Goal: Task Accomplishment & Management: Manage account settings

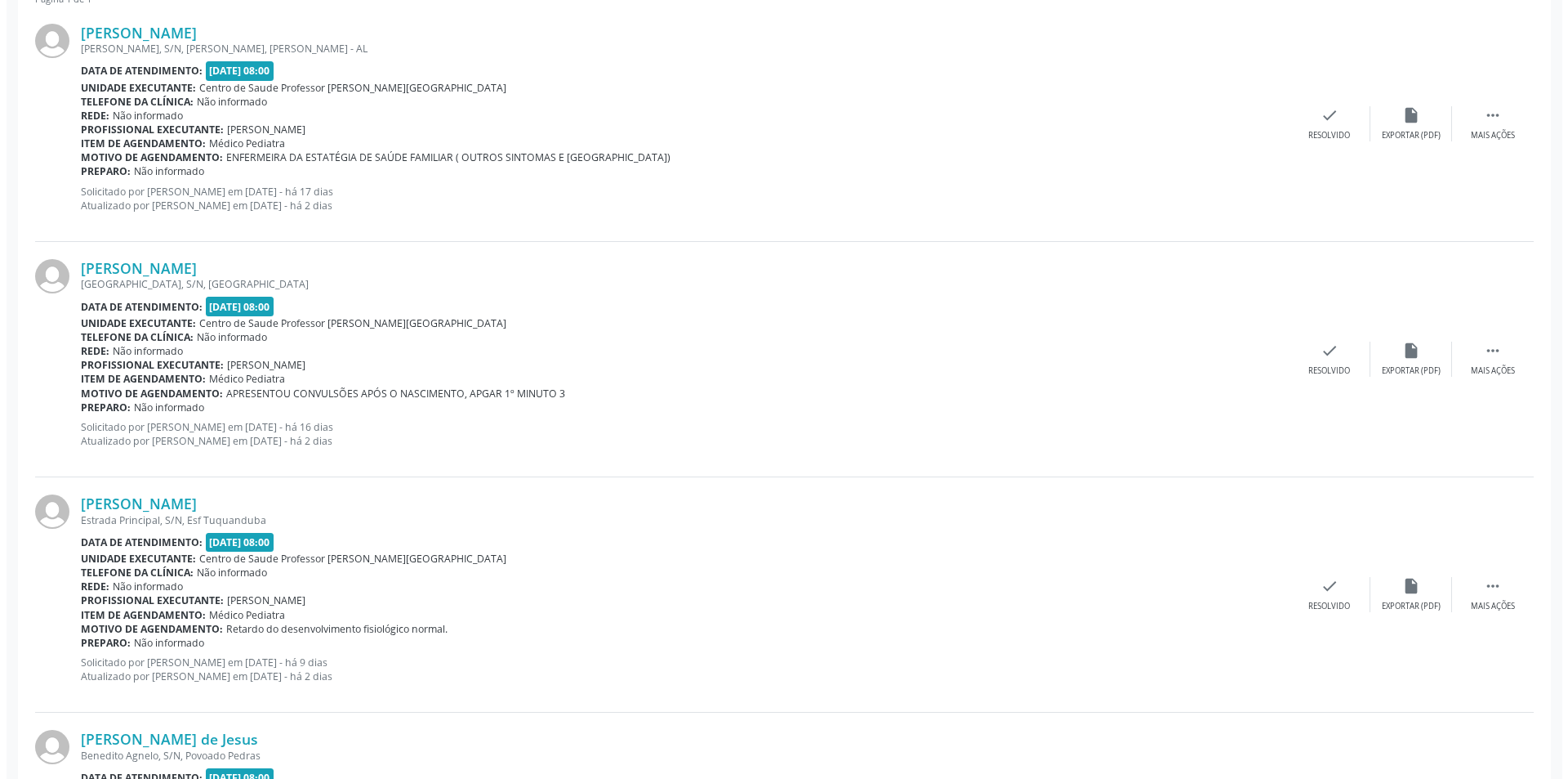
scroll to position [598, 0]
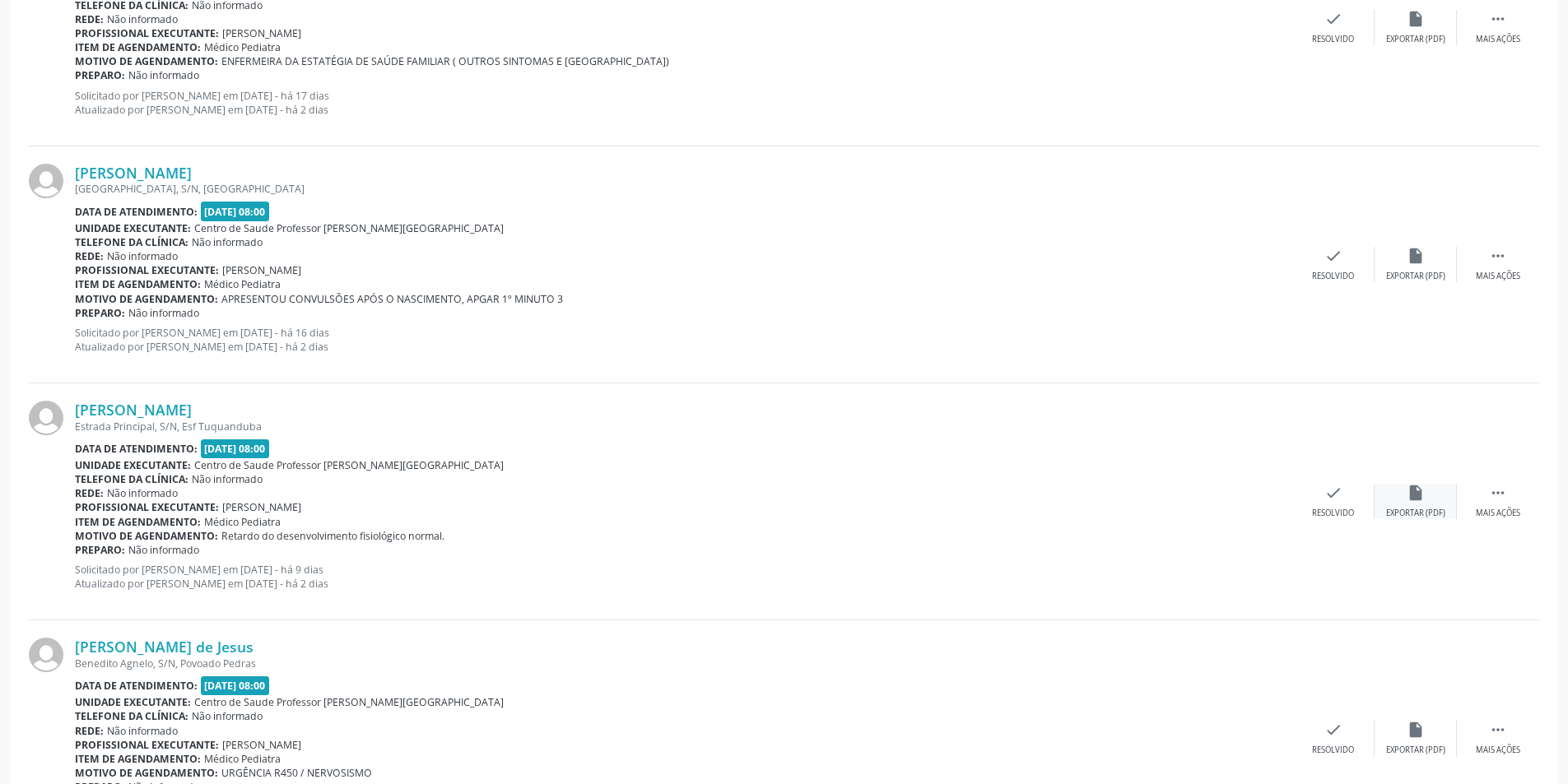
click at [1416, 507] on div "insert_drive_file Exportar (PDF)" at bounding box center [1415, 502] width 83 height 35
click at [1331, 525] on div "[PERSON_NAME] Estrada Principal, S/N, Esf Tuquanduba Data de atendimento: [DATE…" at bounding box center [784, 502] width 1510 height 237
click at [1330, 508] on div "Resolvido" at bounding box center [1333, 513] width 42 height 12
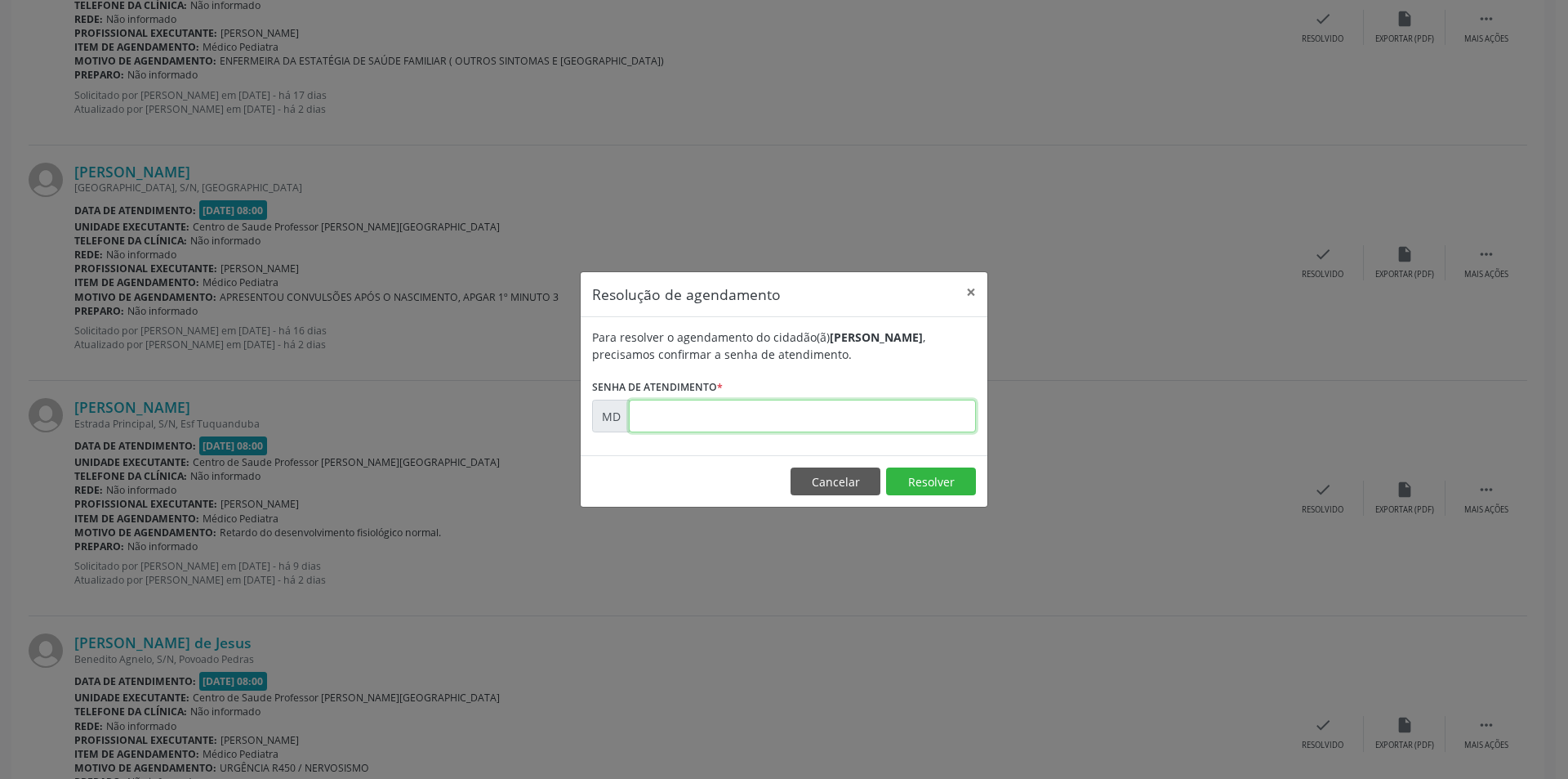
paste input "00006034"
type input "00006034"
click at [913, 476] on button "Resolver" at bounding box center [931, 481] width 90 height 27
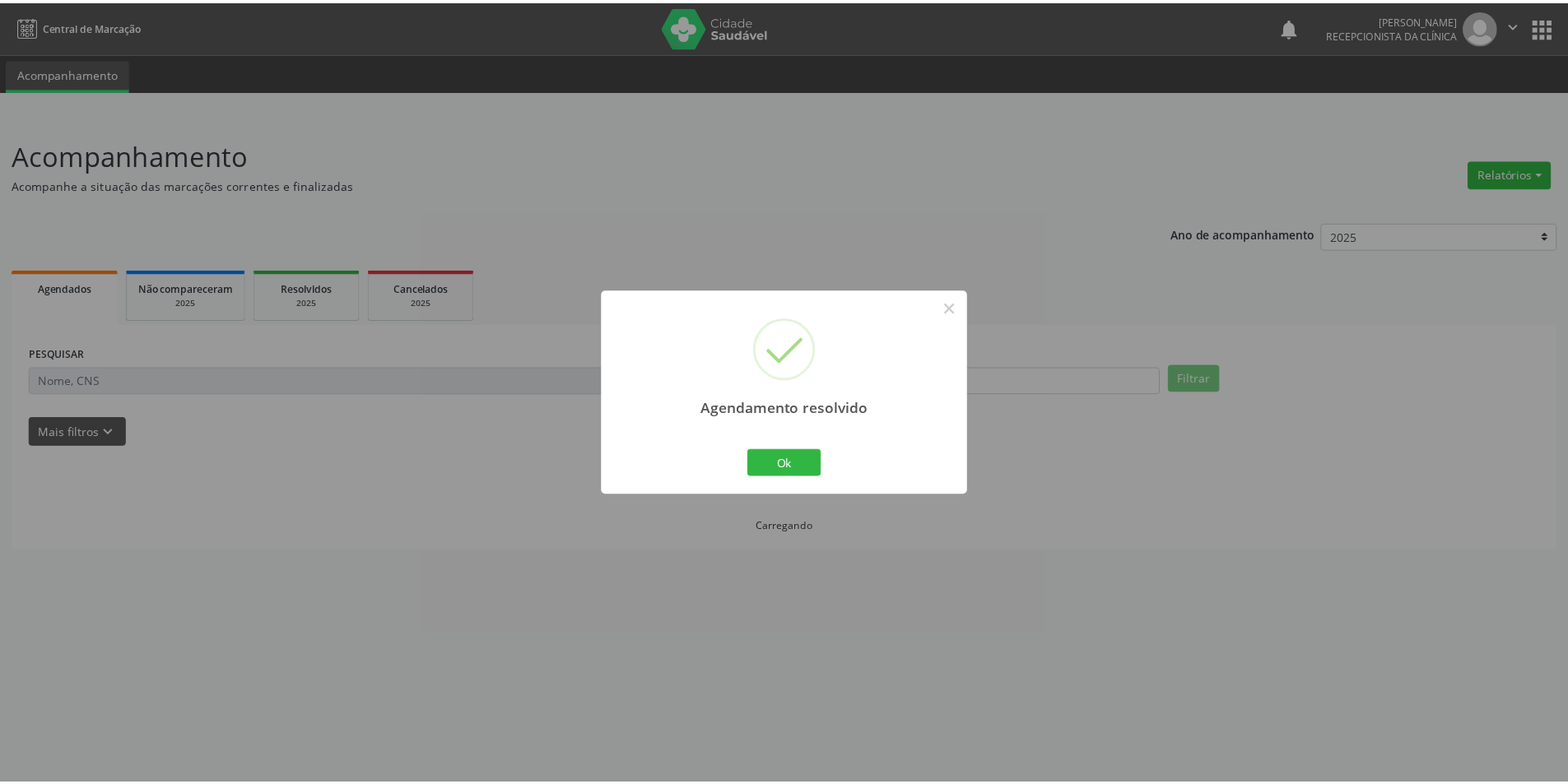
scroll to position [0, 0]
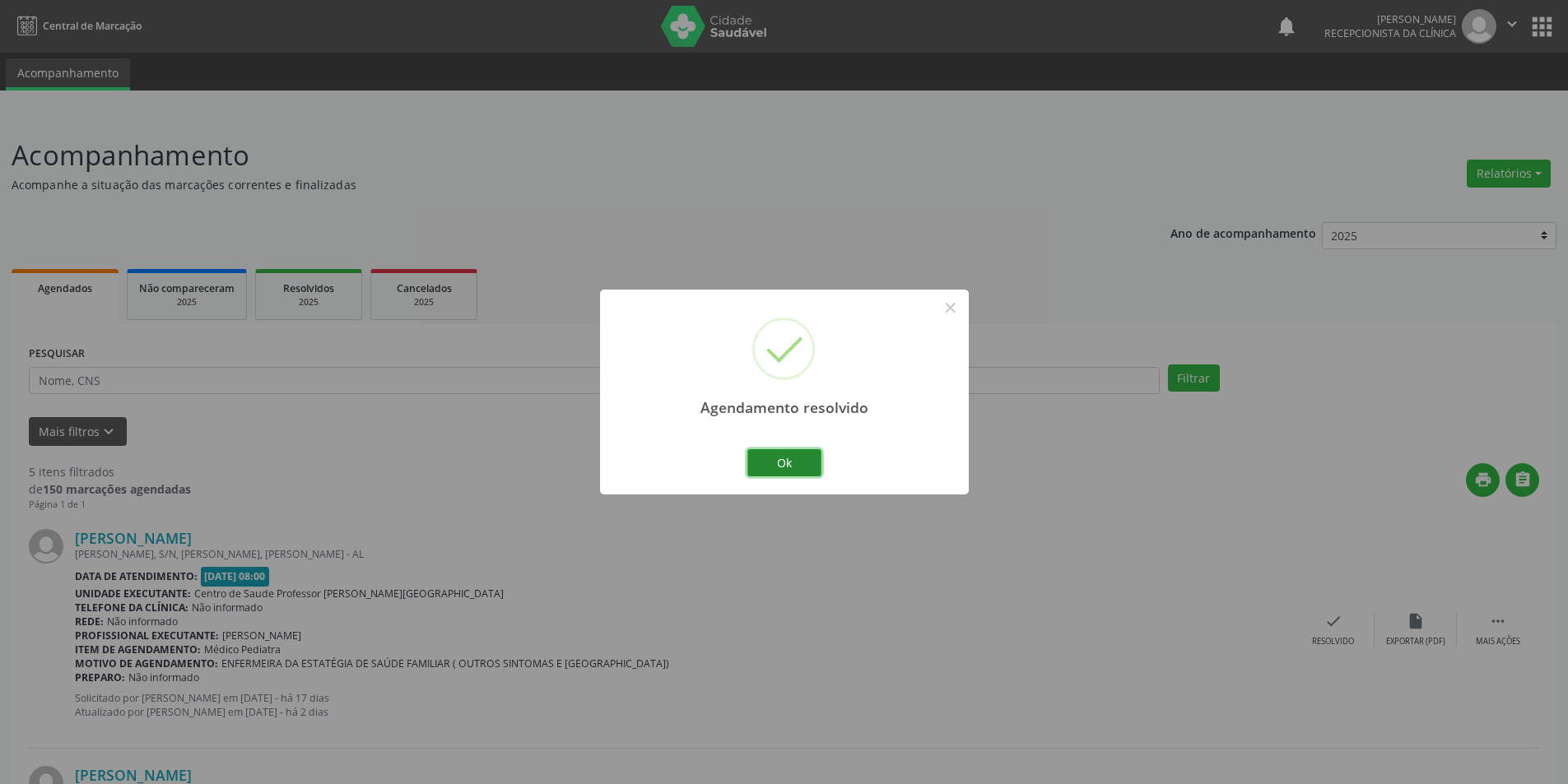
click at [812, 465] on button "Ok" at bounding box center [784, 462] width 74 height 28
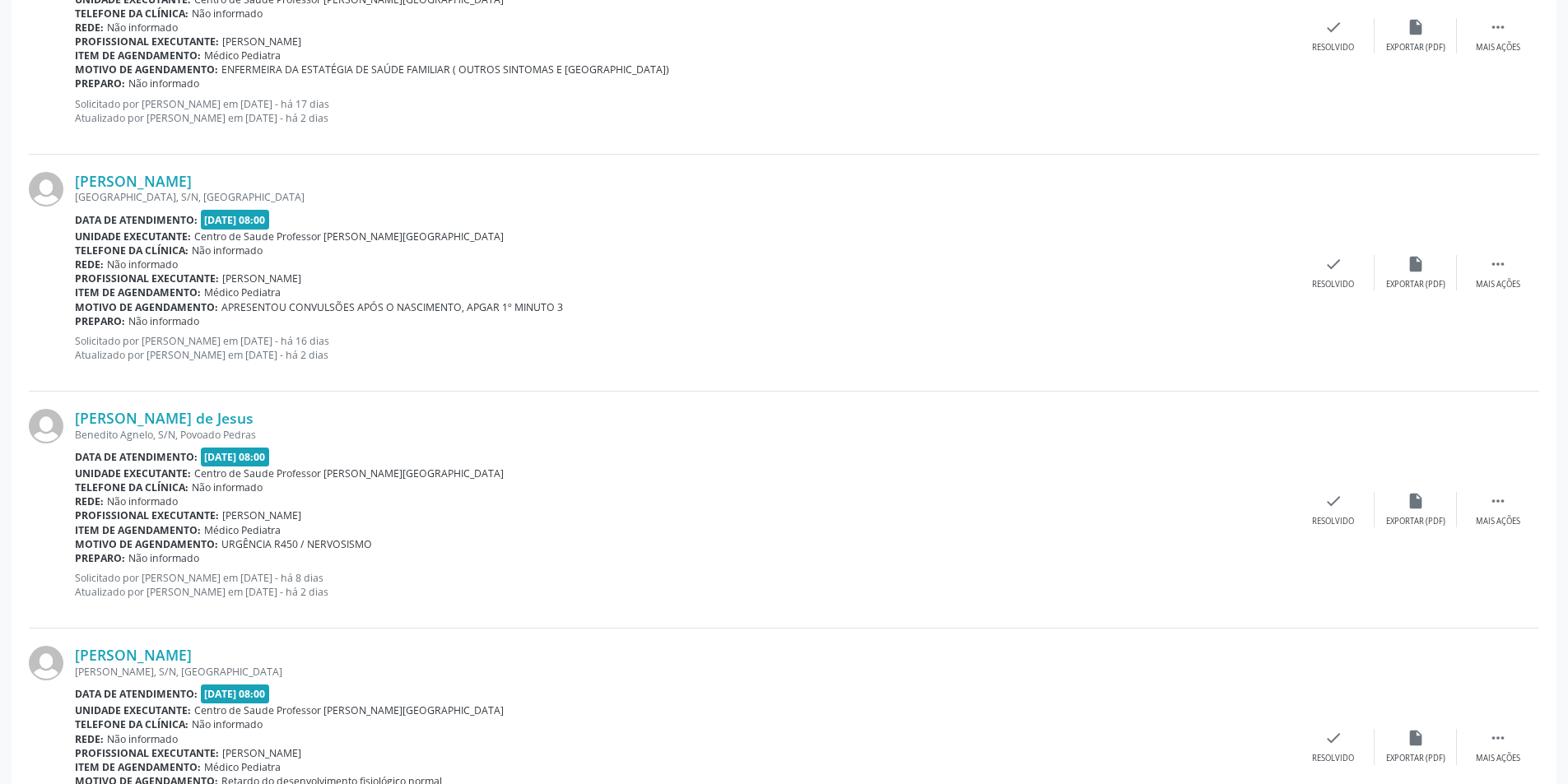
scroll to position [776, 0]
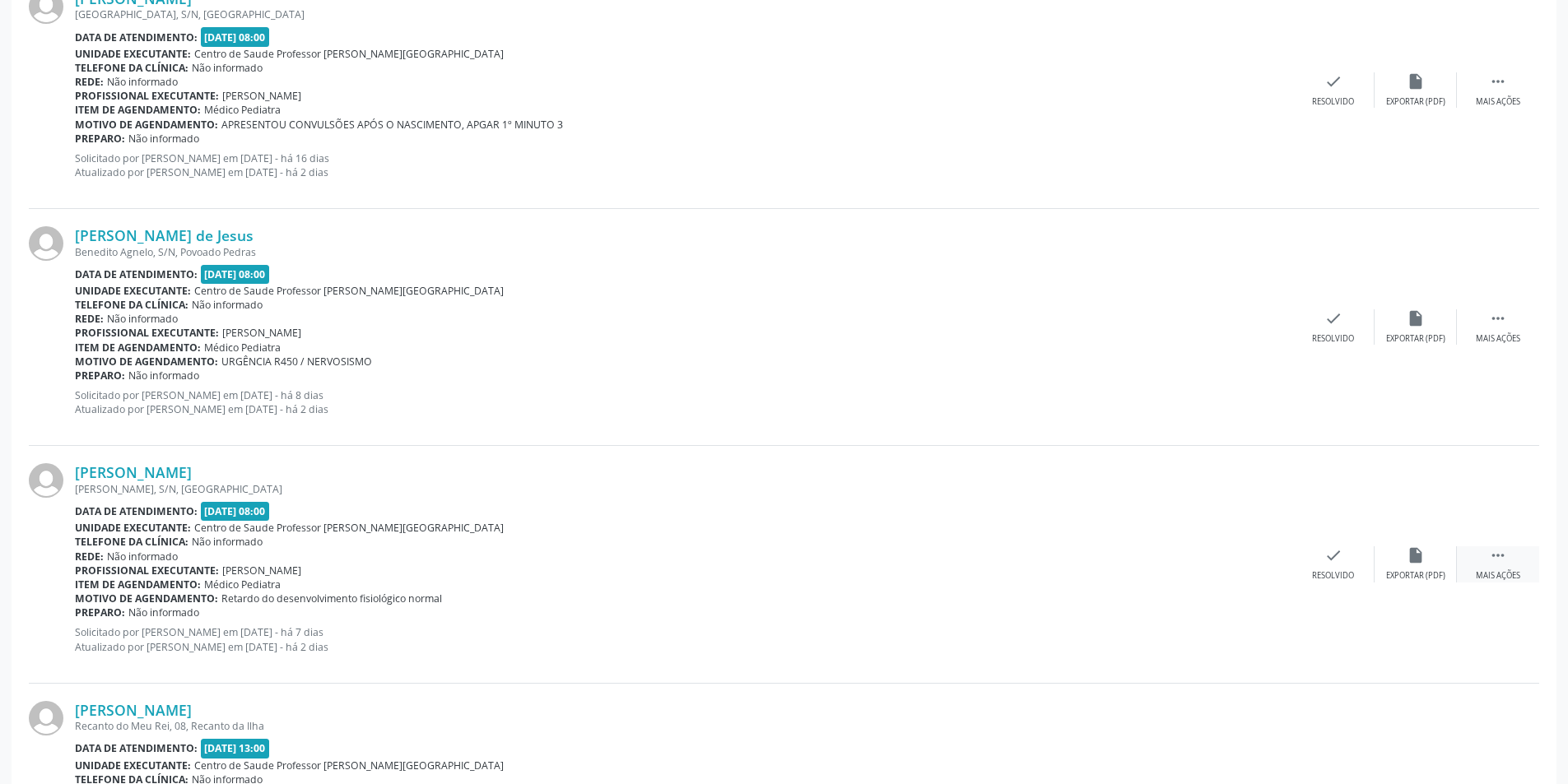
click at [1504, 570] on div "Mais ações" at bounding box center [1497, 575] width 44 height 12
click at [1420, 573] on div "Não compareceu" at bounding box center [1414, 575] width 70 height 12
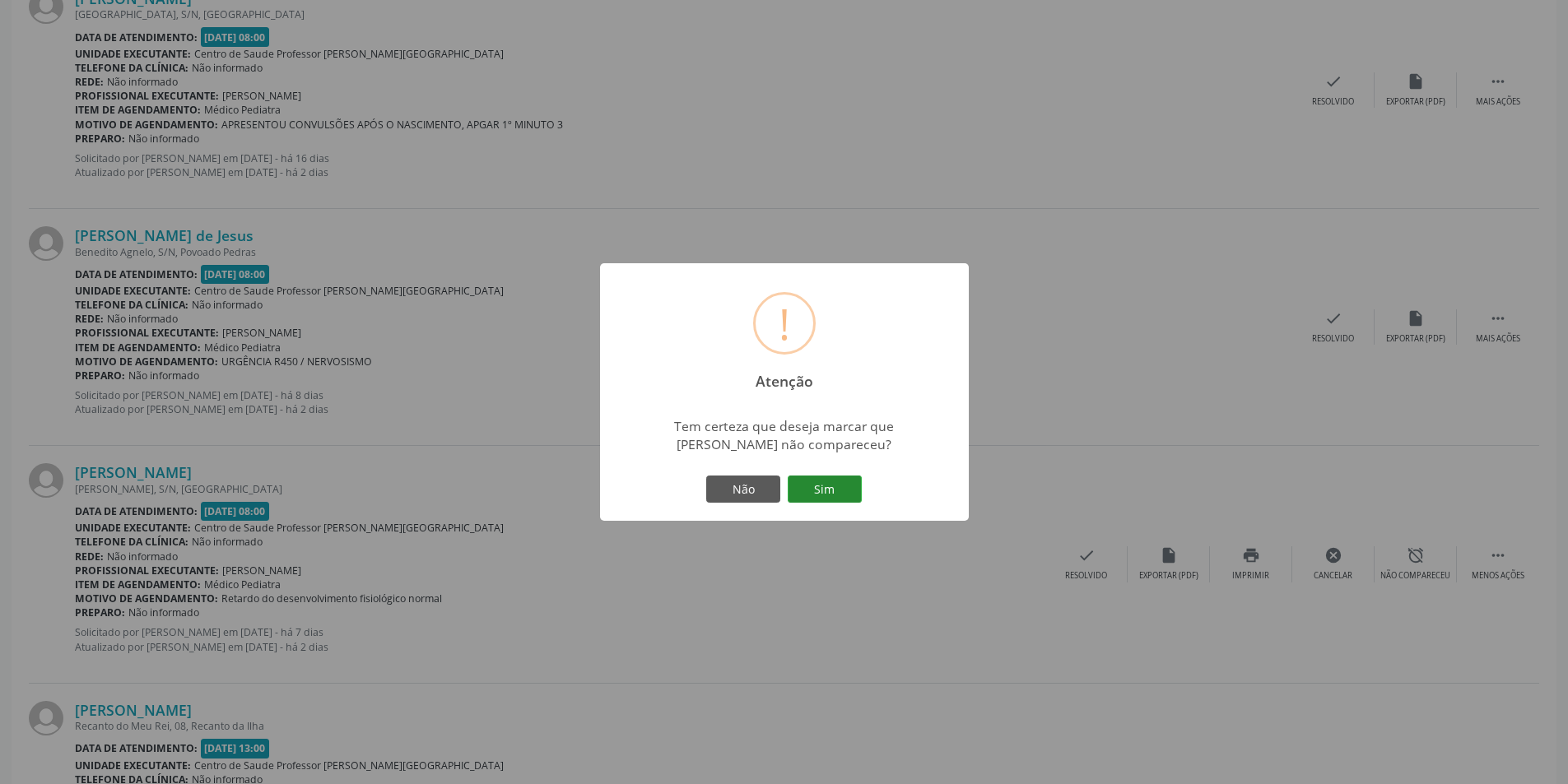
click at [805, 484] on button "Sim" at bounding box center [824, 489] width 74 height 28
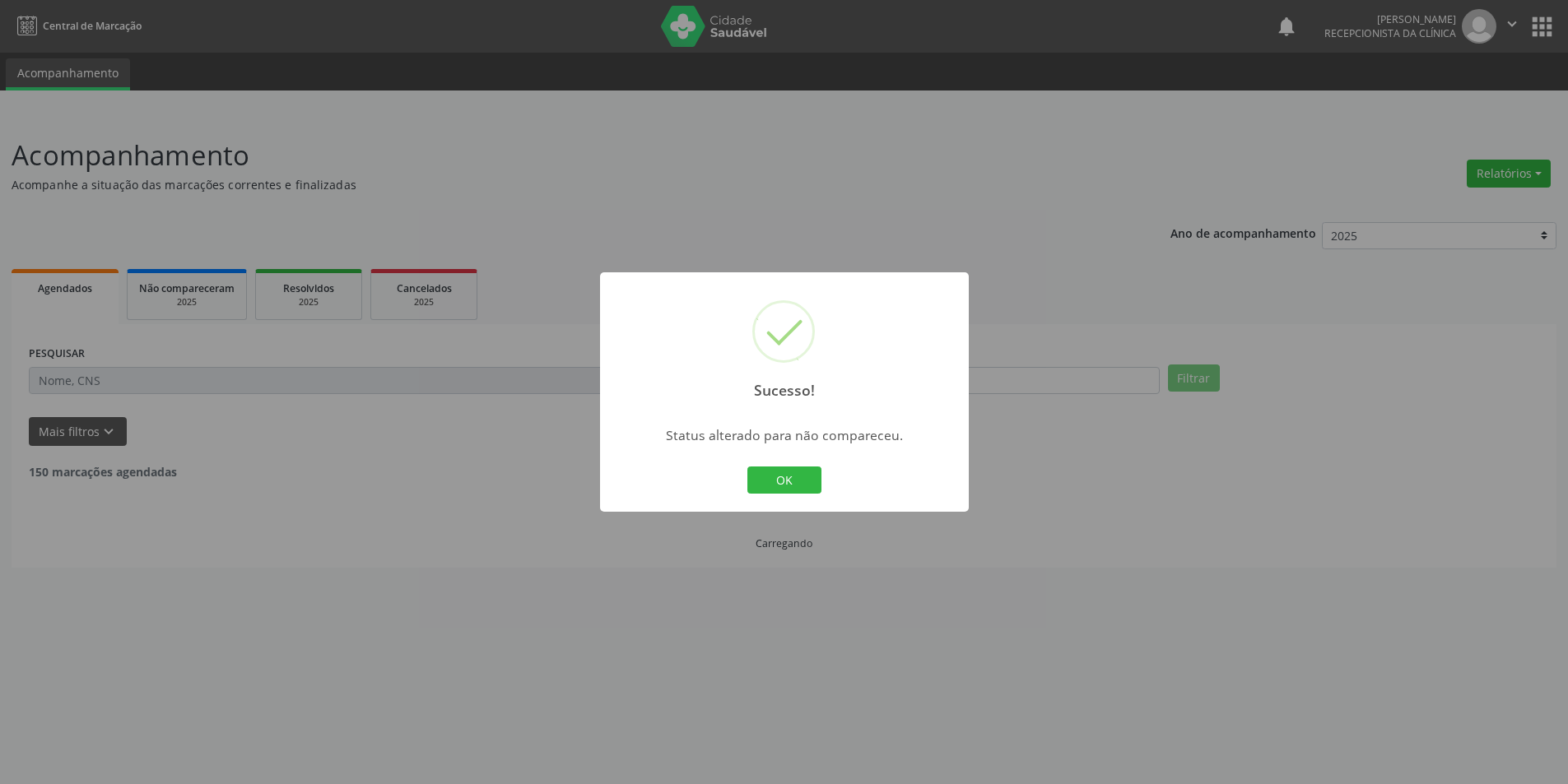
scroll to position [0, 0]
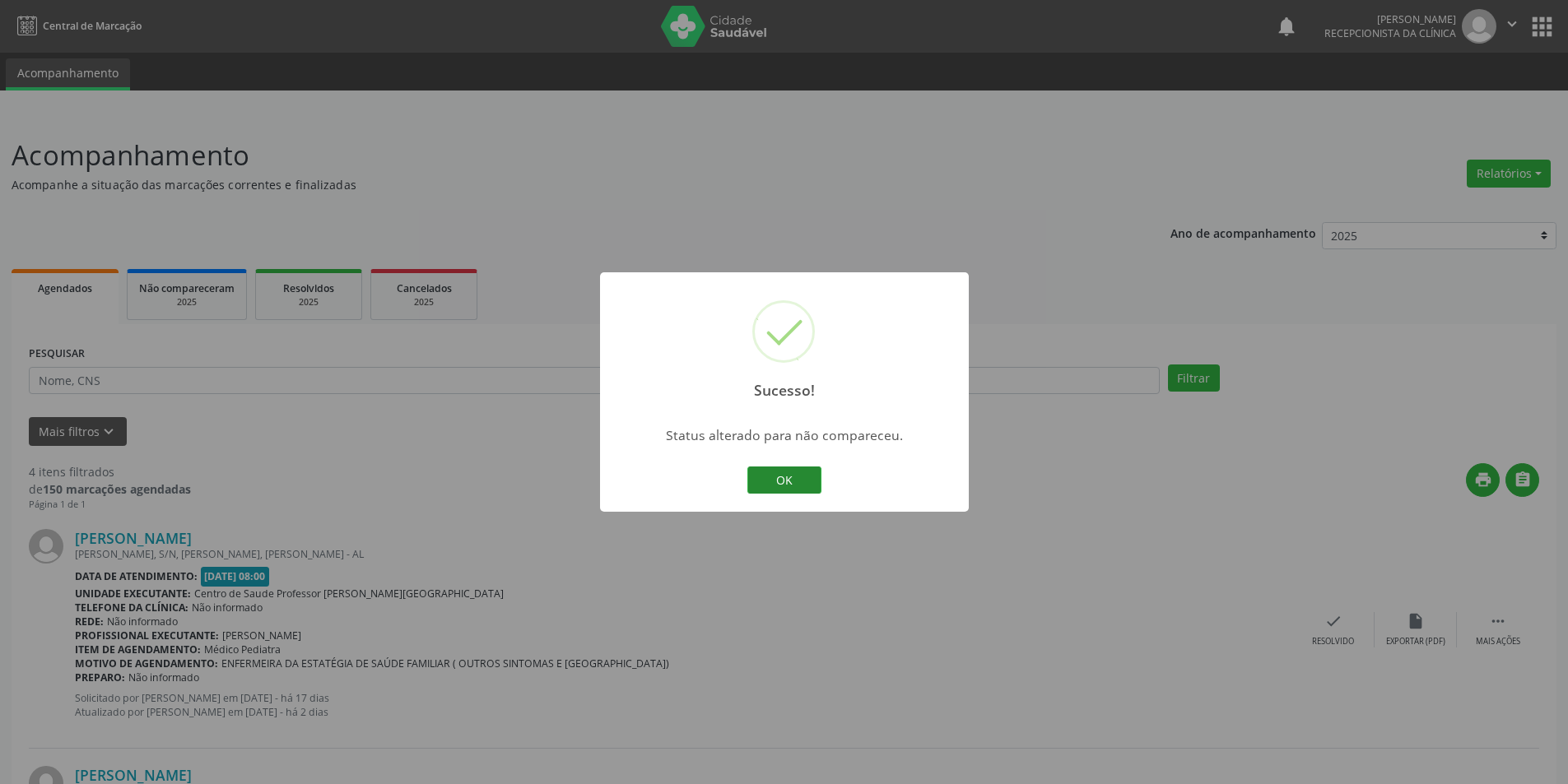
click at [763, 483] on button "OK" at bounding box center [784, 480] width 74 height 28
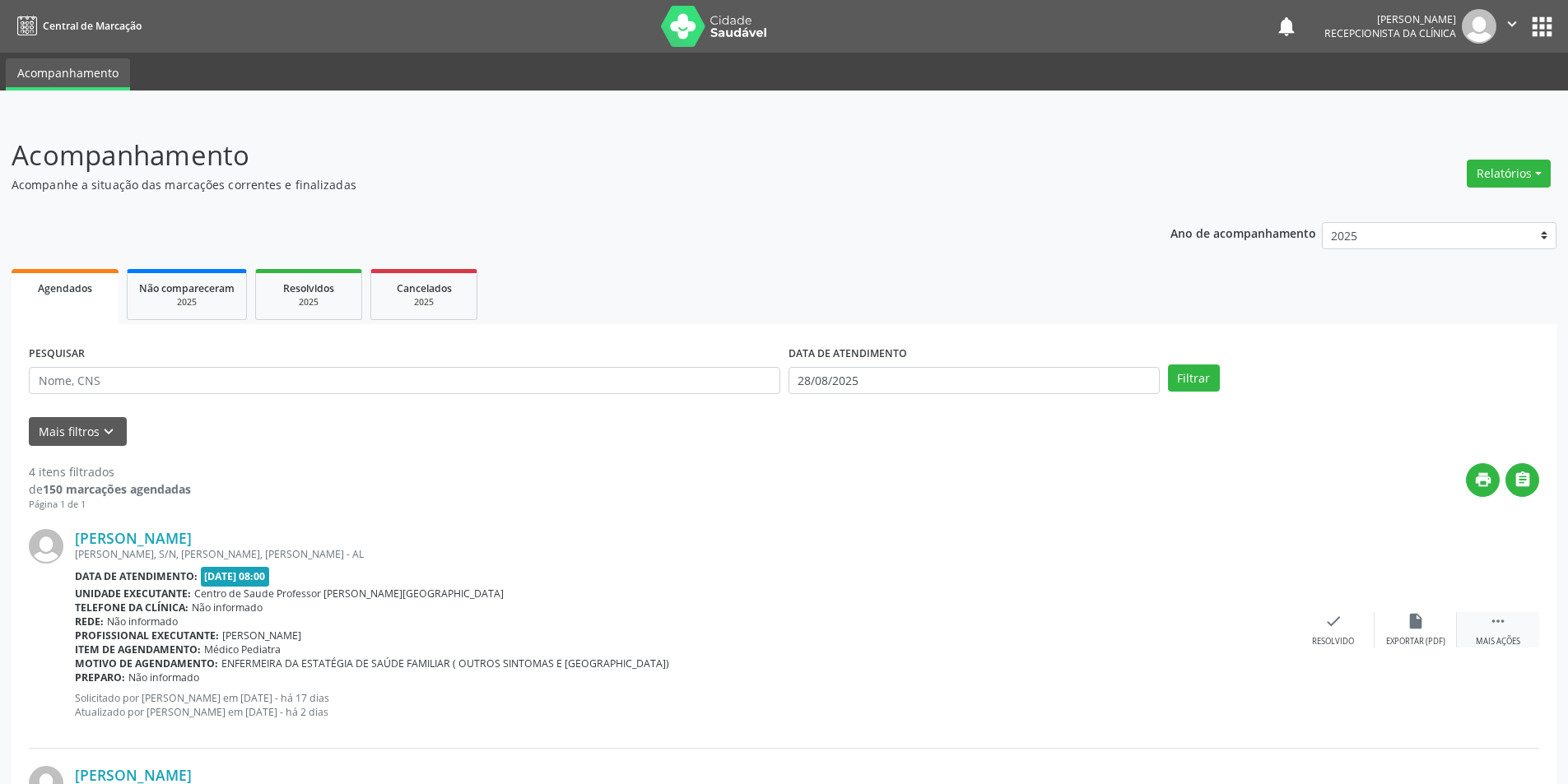
click at [1494, 629] on icon "" at bounding box center [1497, 621] width 18 height 18
click at [1402, 615] on div "alarm_off Não compareceu" at bounding box center [1415, 630] width 83 height 35
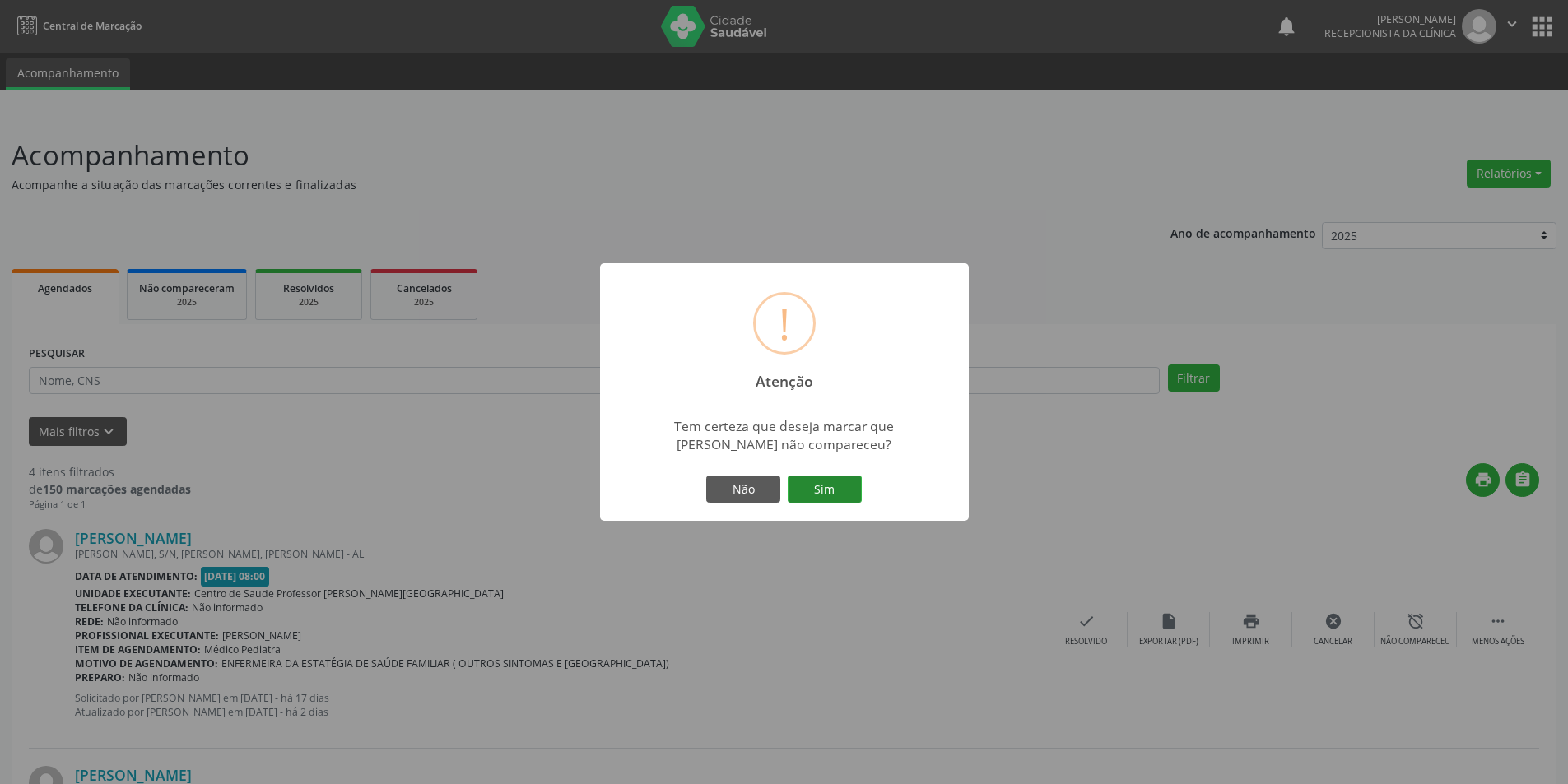
click at [844, 495] on button "Sim" at bounding box center [824, 489] width 74 height 28
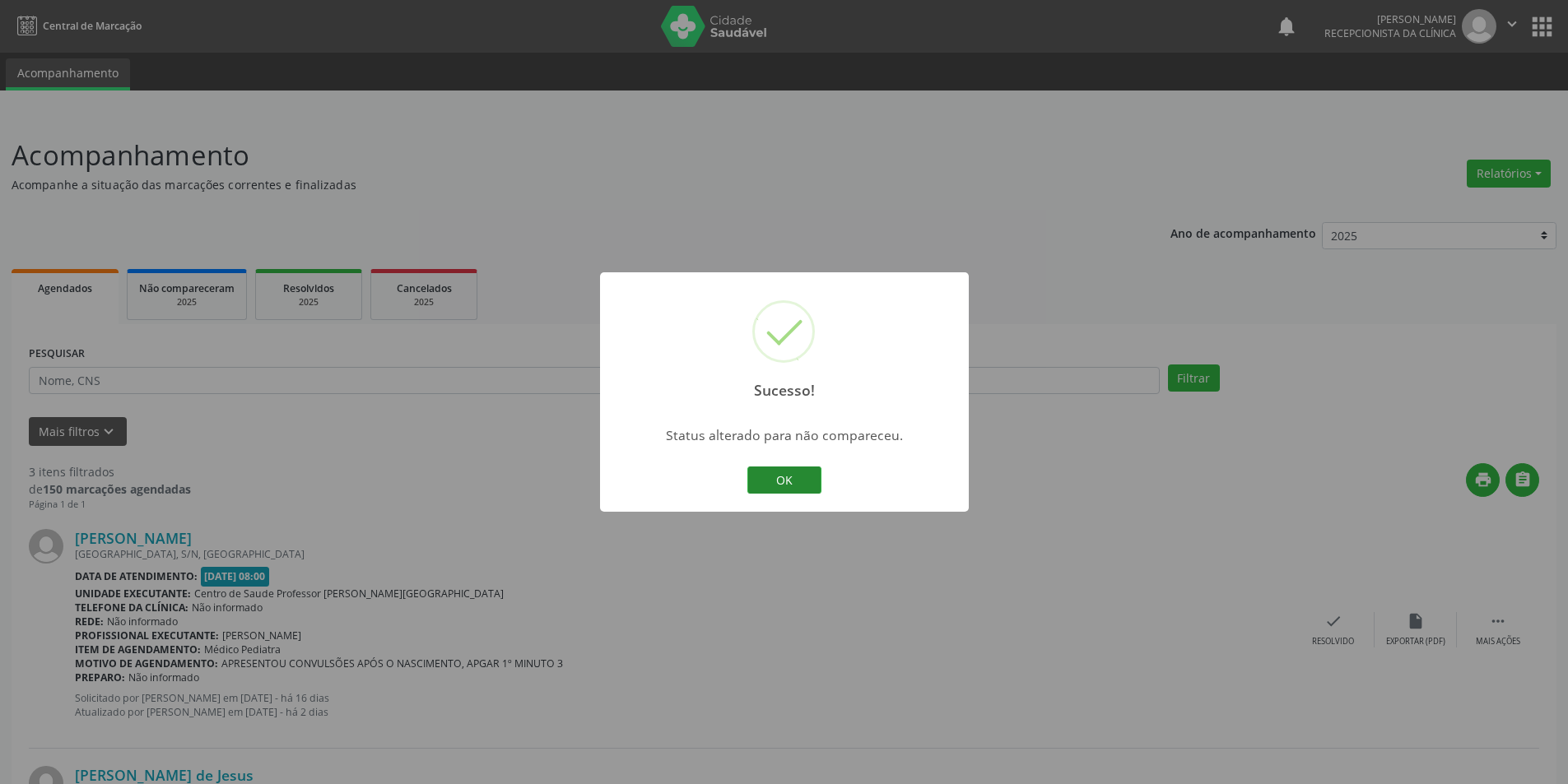
click at [797, 479] on button "OK" at bounding box center [784, 480] width 74 height 28
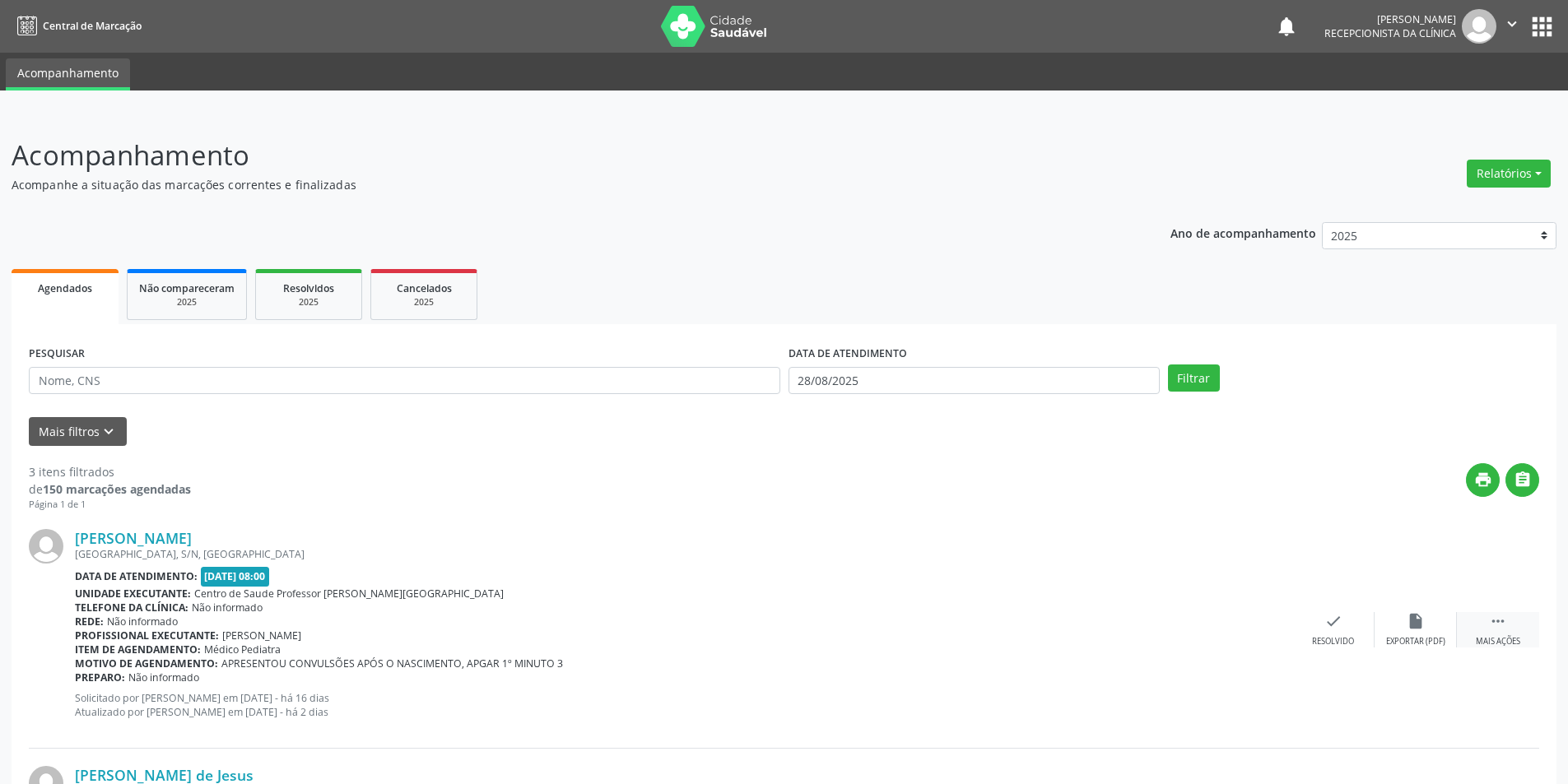
click at [1500, 629] on icon "" at bounding box center [1497, 621] width 18 height 18
click at [1398, 633] on div "alarm_off Não compareceu" at bounding box center [1415, 630] width 83 height 35
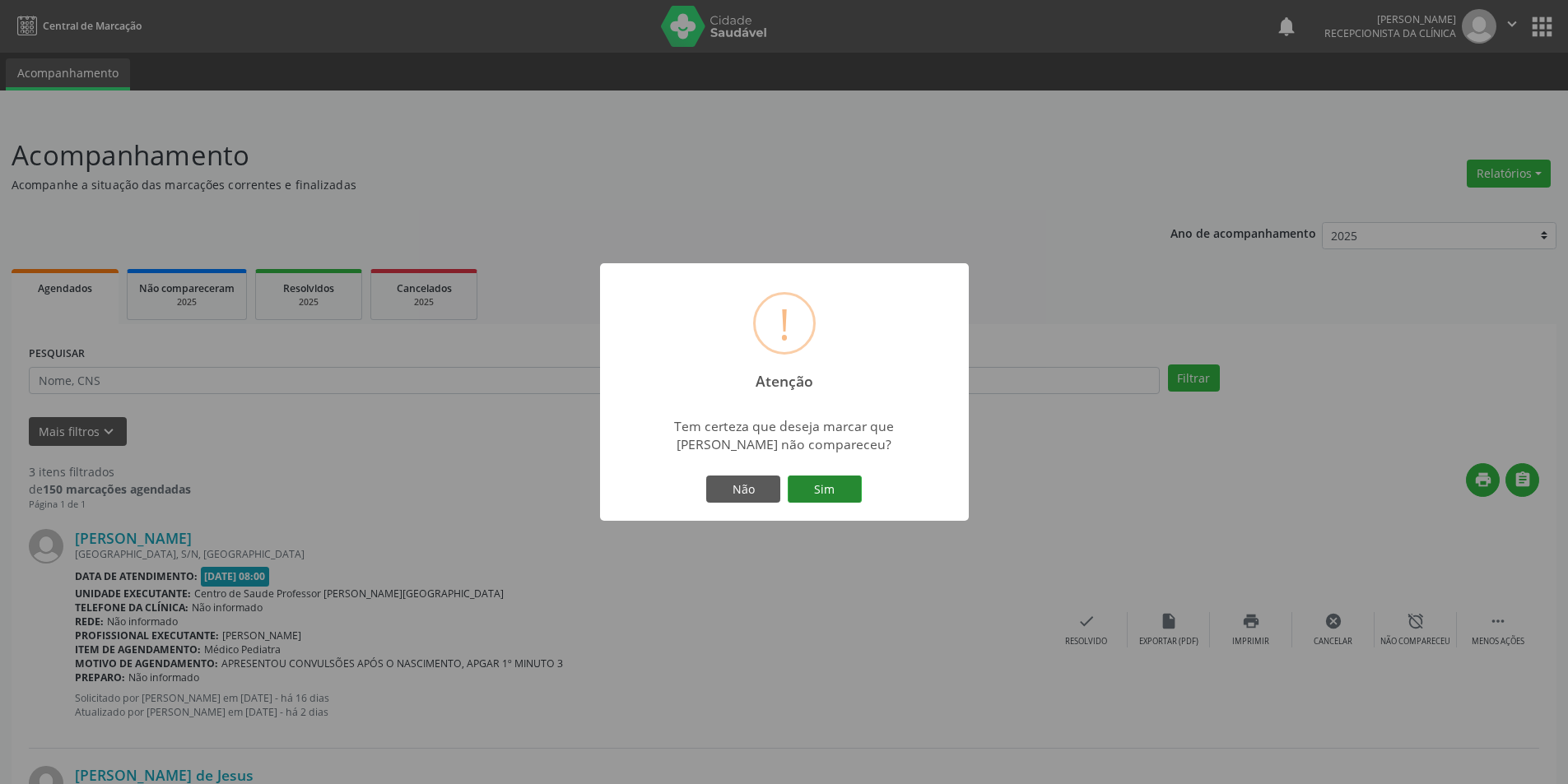
click at [825, 492] on button "Sim" at bounding box center [824, 489] width 74 height 28
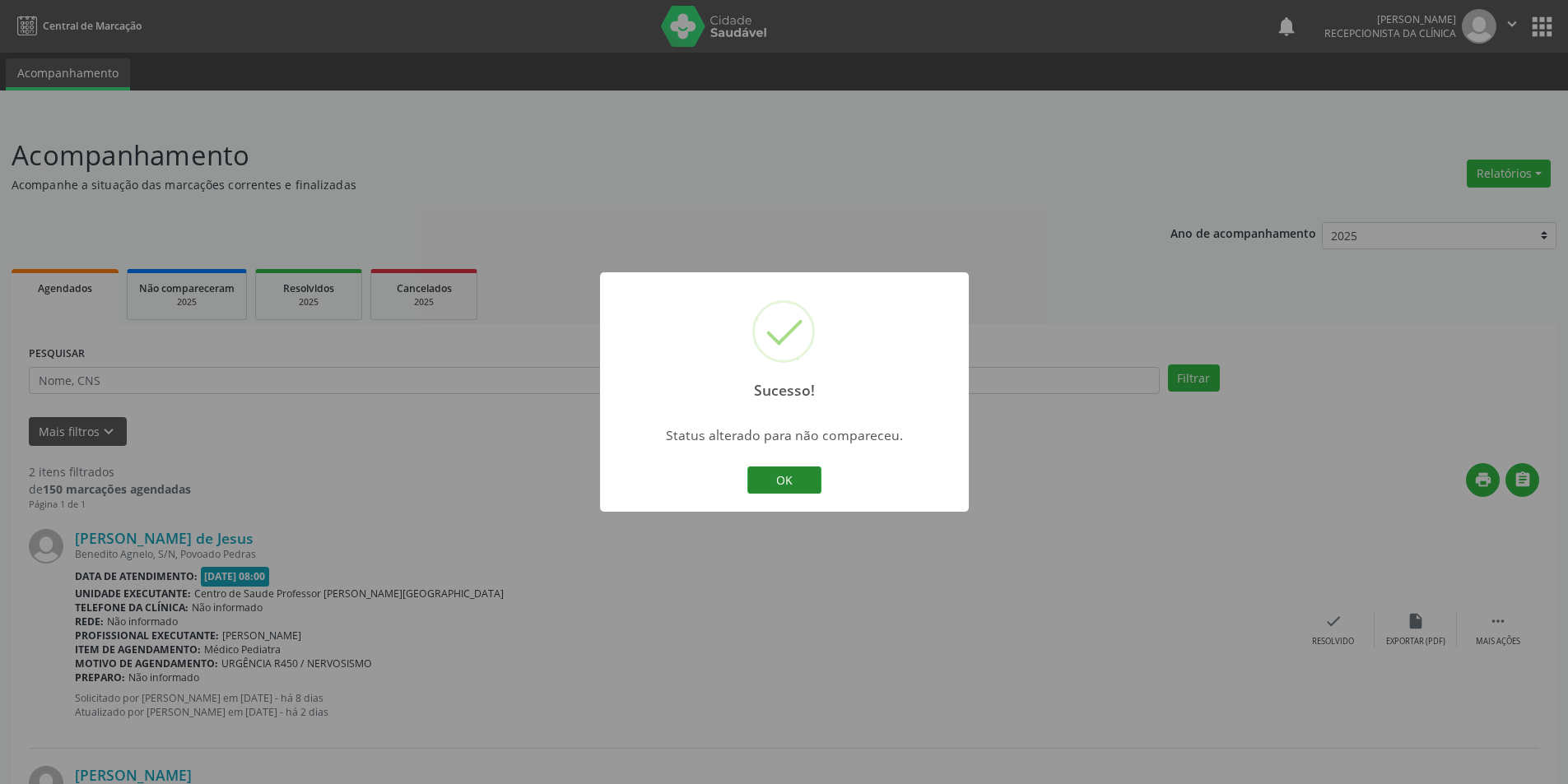
click at [810, 484] on button "OK" at bounding box center [784, 480] width 74 height 28
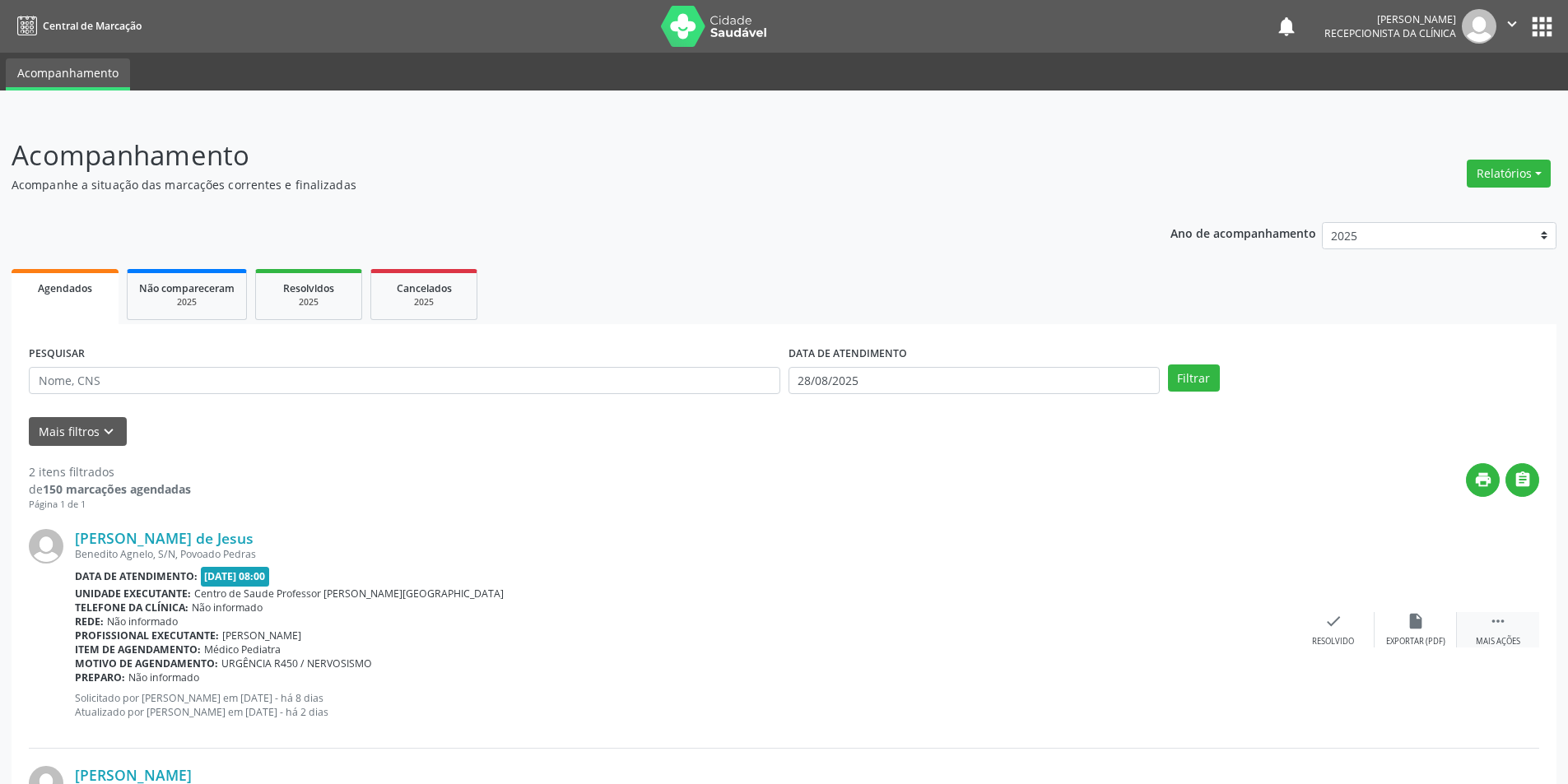
click at [1509, 644] on div "Mais ações" at bounding box center [1497, 641] width 44 height 12
click at [1400, 629] on div "alarm_off Não compareceu" at bounding box center [1415, 630] width 83 height 35
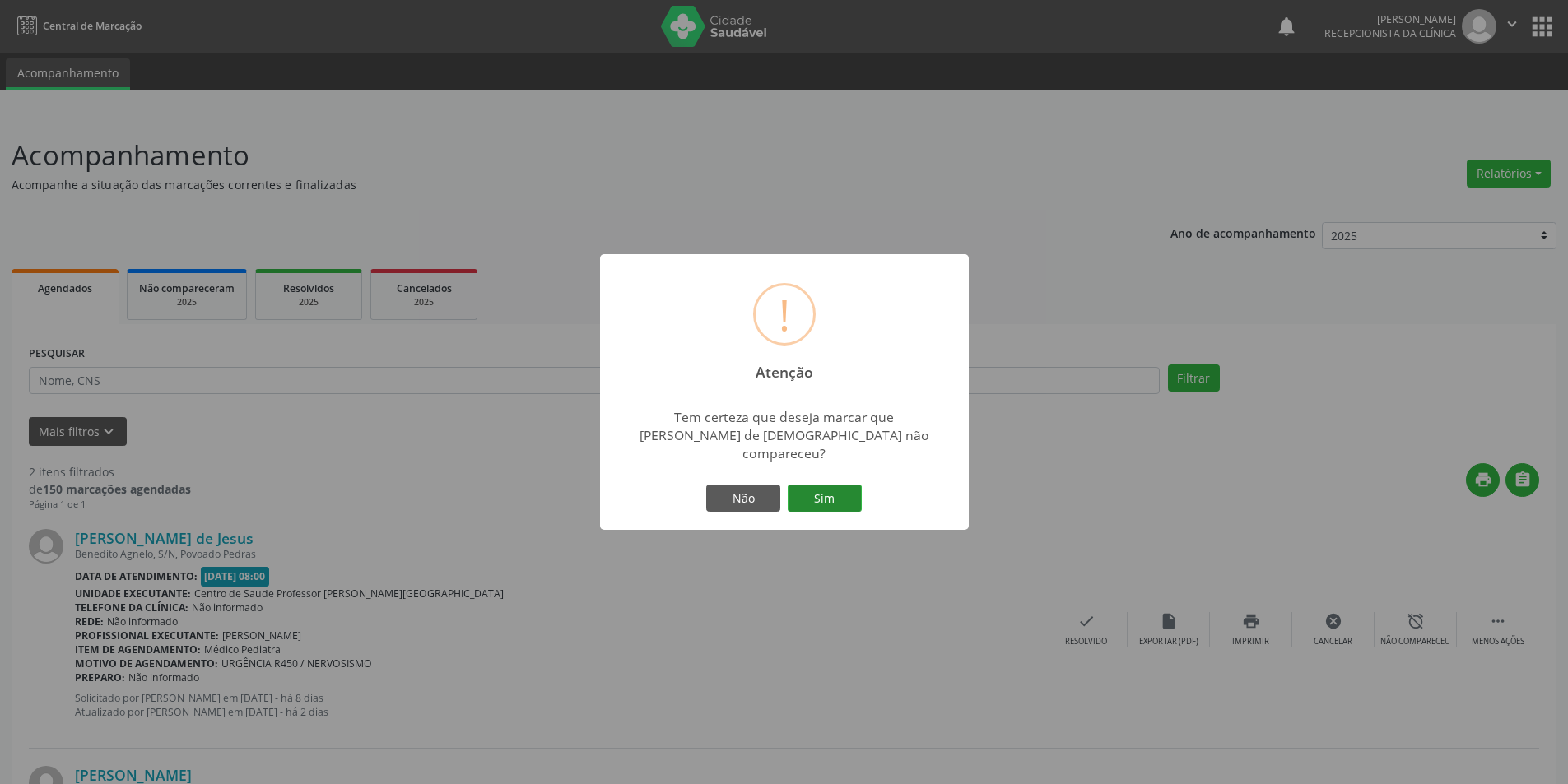
click at [841, 499] on button "Sim" at bounding box center [824, 498] width 74 height 28
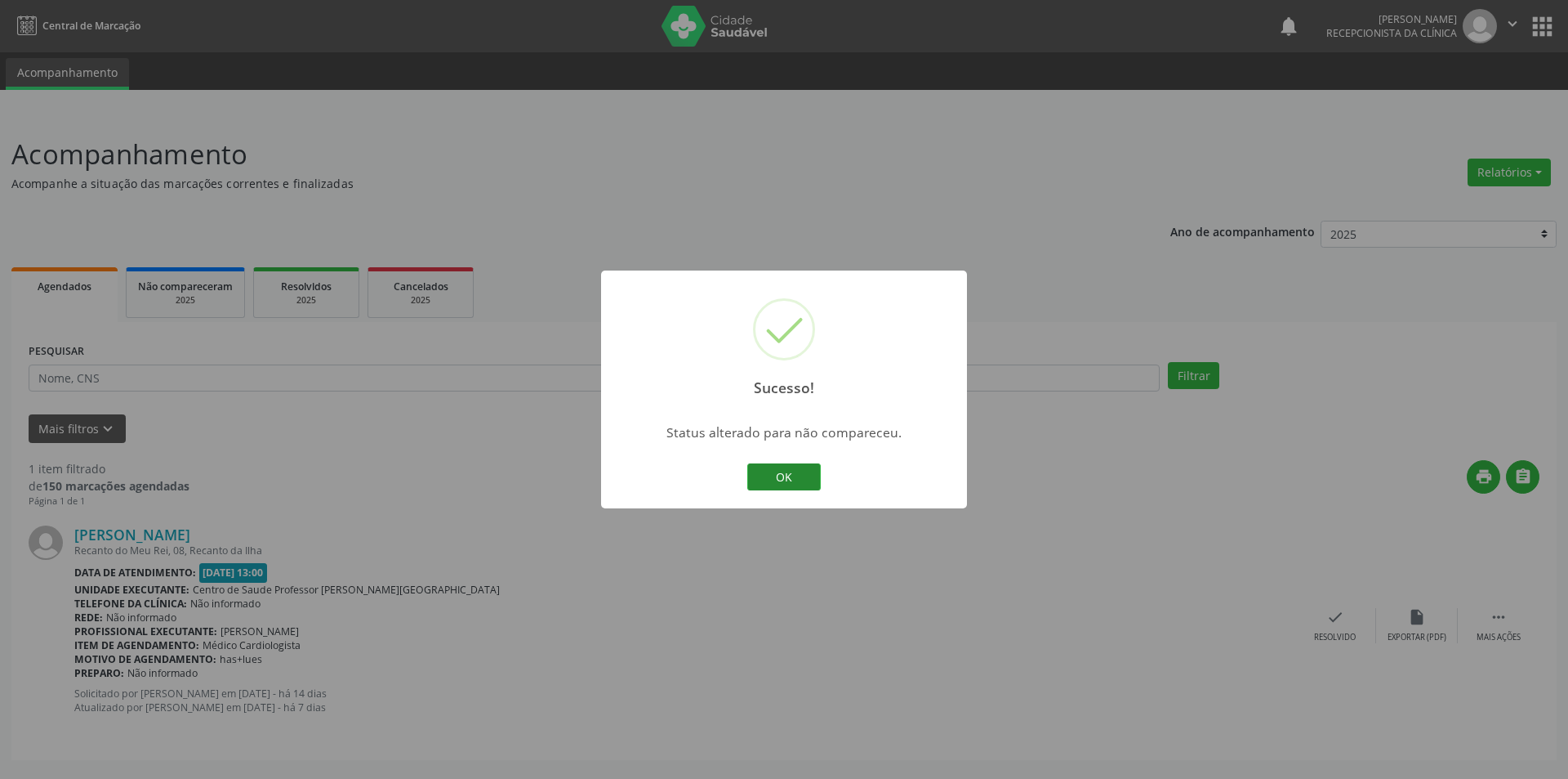
click at [769, 467] on button "OK" at bounding box center [784, 477] width 73 height 27
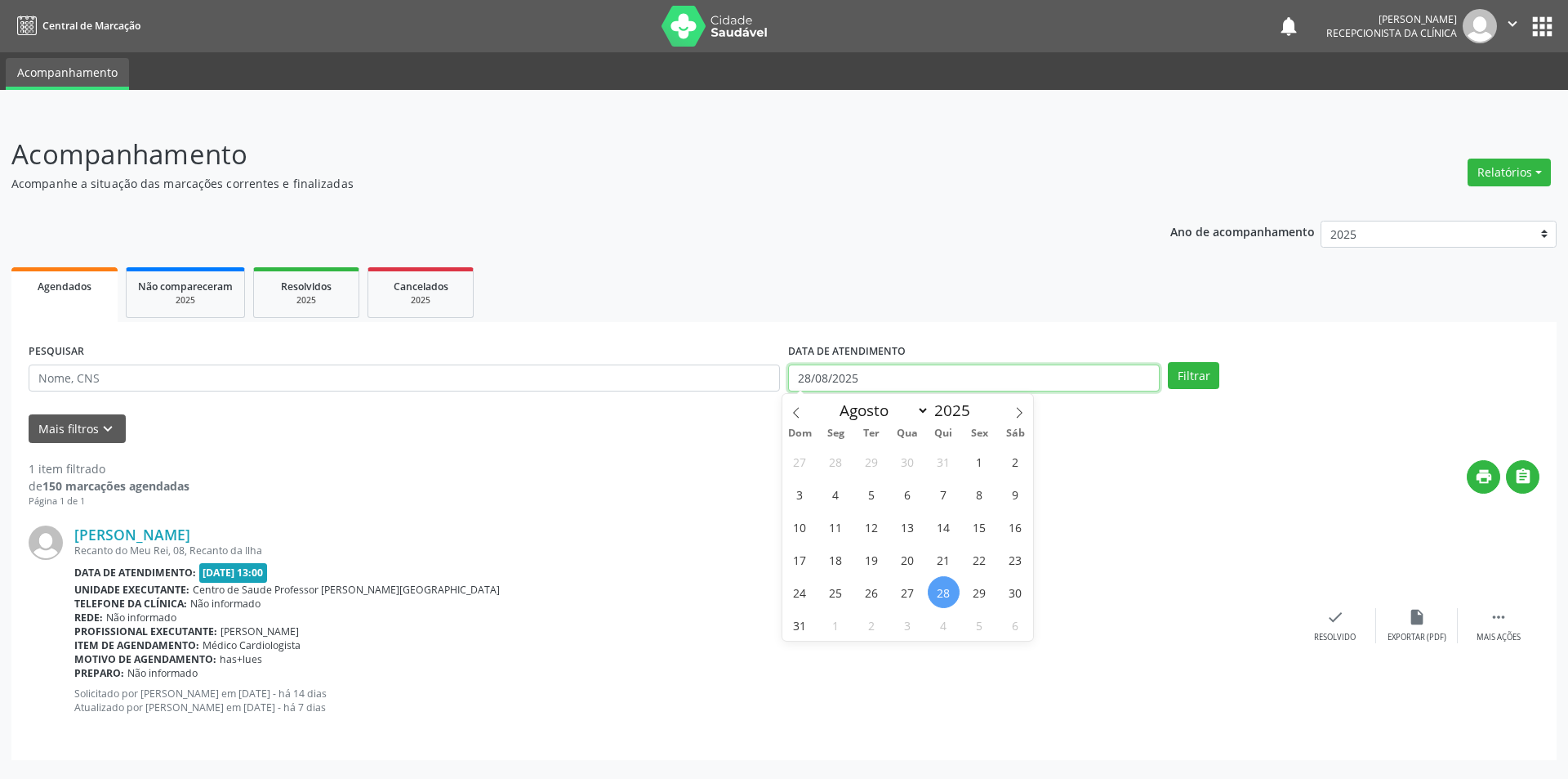
click at [1104, 376] on input "28/08/2025" at bounding box center [974, 378] width 371 height 27
click at [899, 587] on span "27" at bounding box center [908, 591] width 32 height 32
type input "[DATE]"
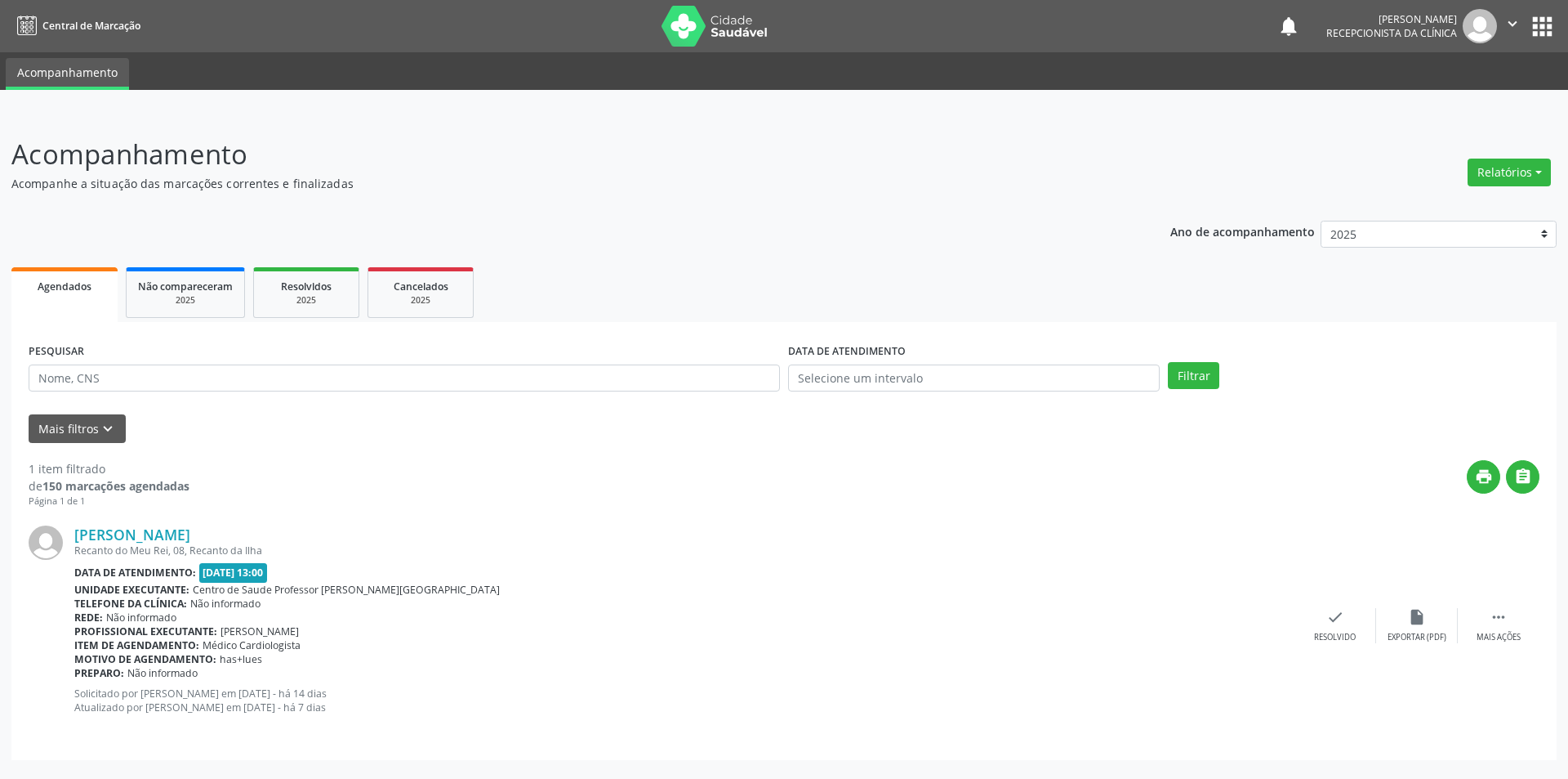
click at [1204, 351] on div "PESQUISAR DATA DE ATENDIMENTO Filtrar" at bounding box center [784, 370] width 1519 height 64
click at [1193, 371] on button "Filtrar" at bounding box center [1194, 375] width 52 height 27
click at [1401, 636] on div "Exportar (PDF)" at bounding box center [1405, 637] width 59 height 12
click at [1312, 634] on div "Resolvido" at bounding box center [1323, 637] width 42 height 12
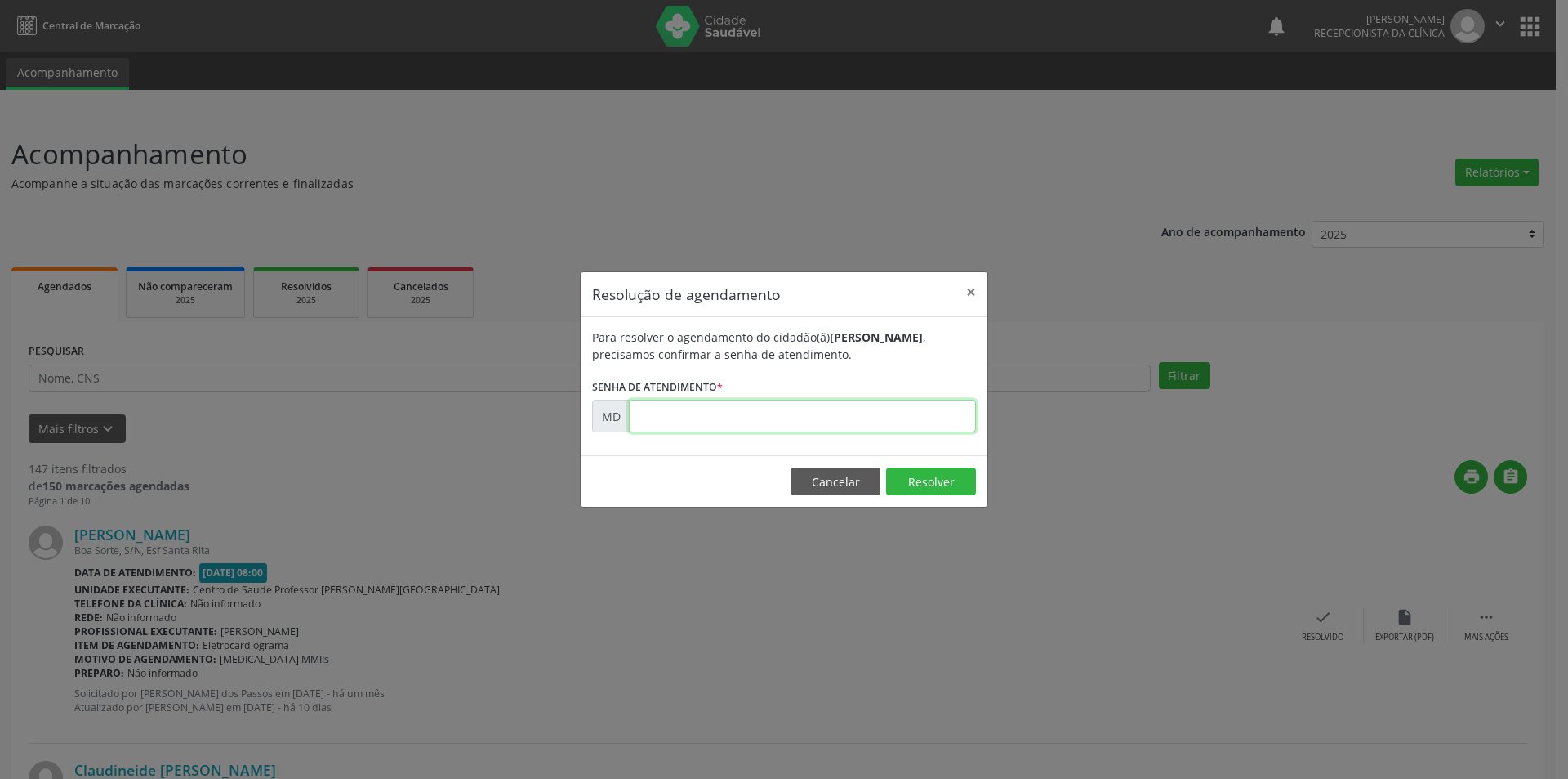
paste input "00003338"
type input "00003338"
click at [929, 481] on button "Resolver" at bounding box center [931, 481] width 90 height 27
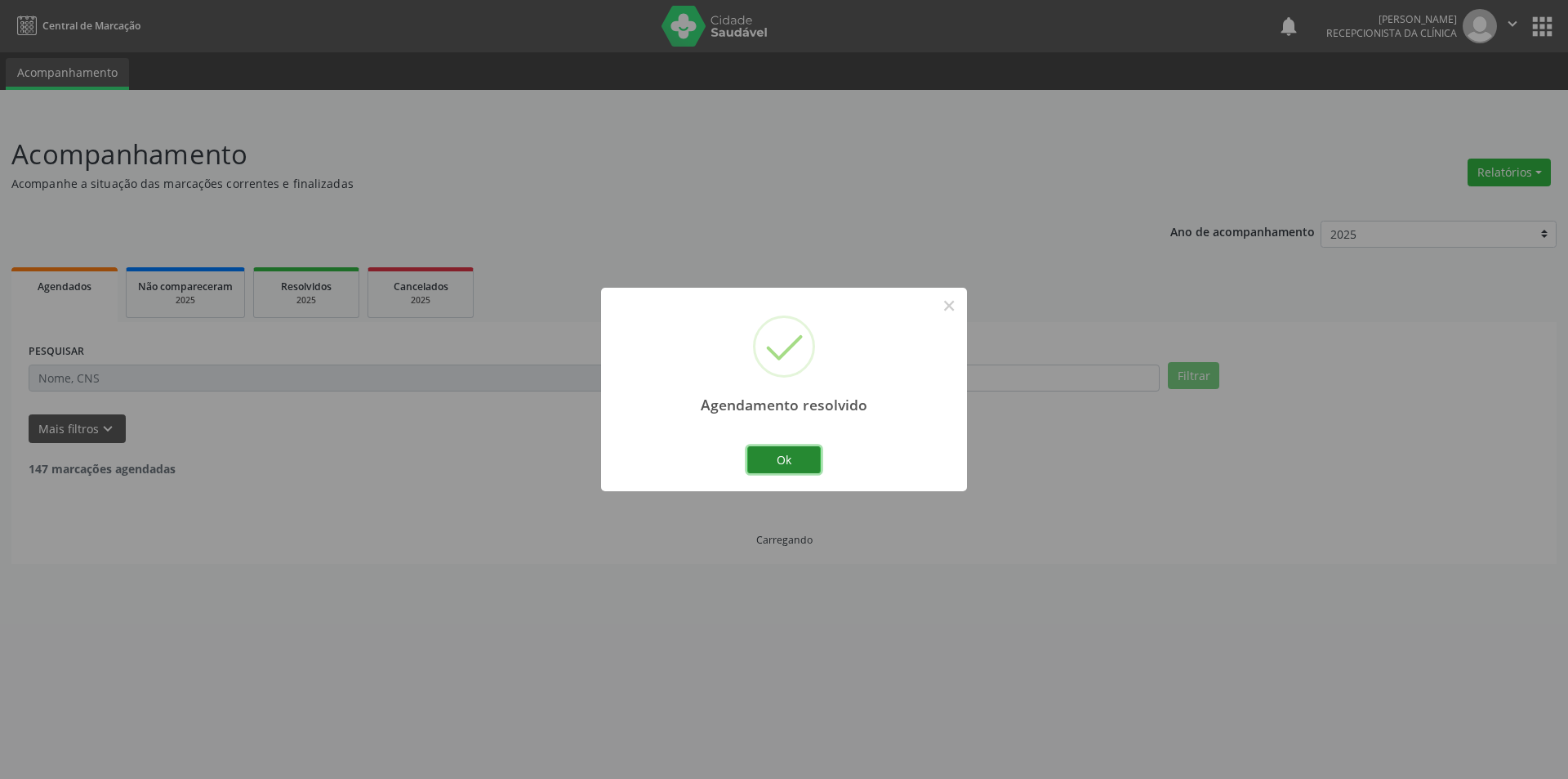
click at [797, 456] on button "Ok" at bounding box center [784, 459] width 73 height 27
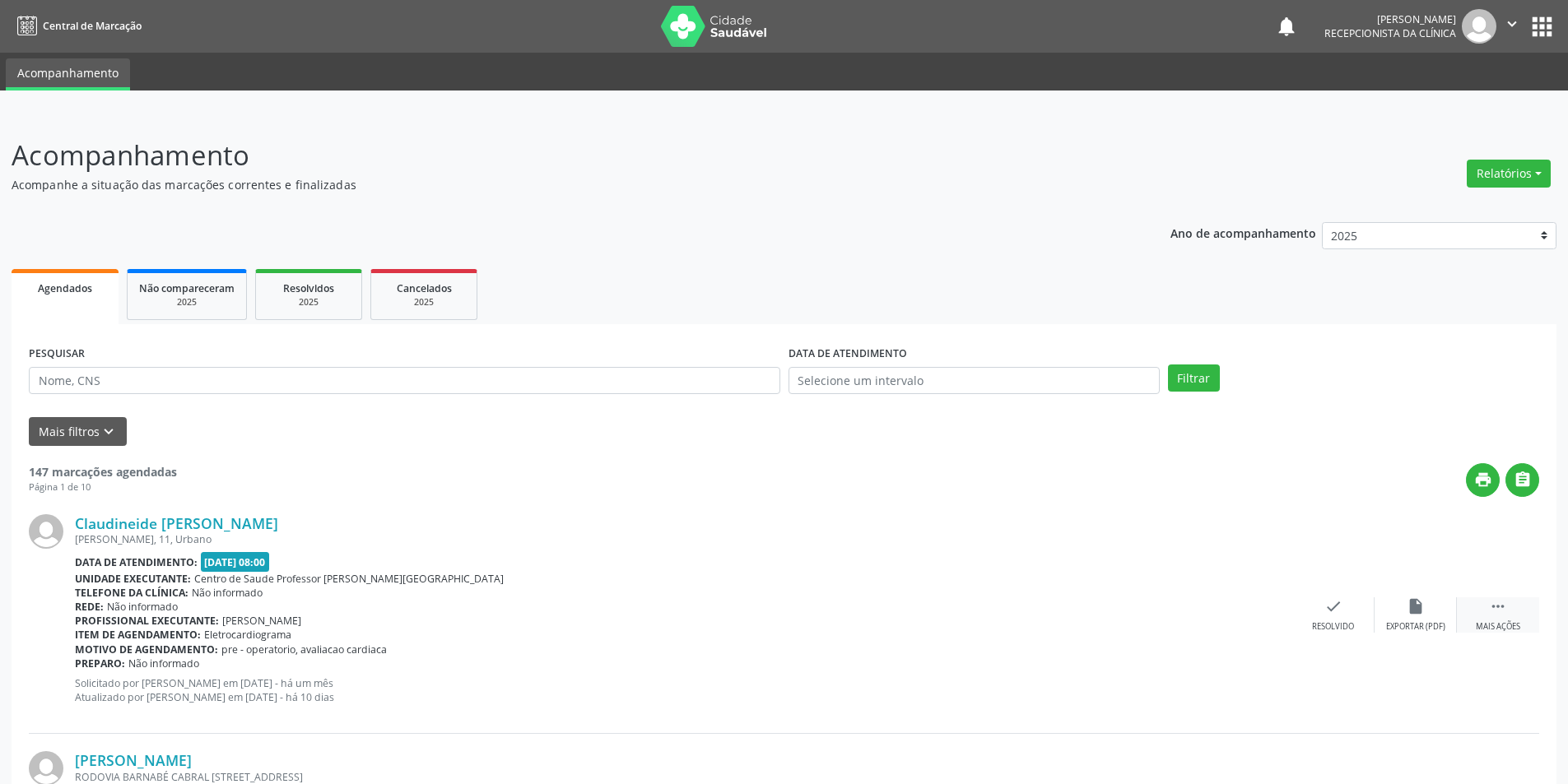
click at [1490, 621] on div "Mais ações" at bounding box center [1497, 627] width 44 height 12
click at [1449, 621] on div "Não compareceu" at bounding box center [1414, 627] width 70 height 12
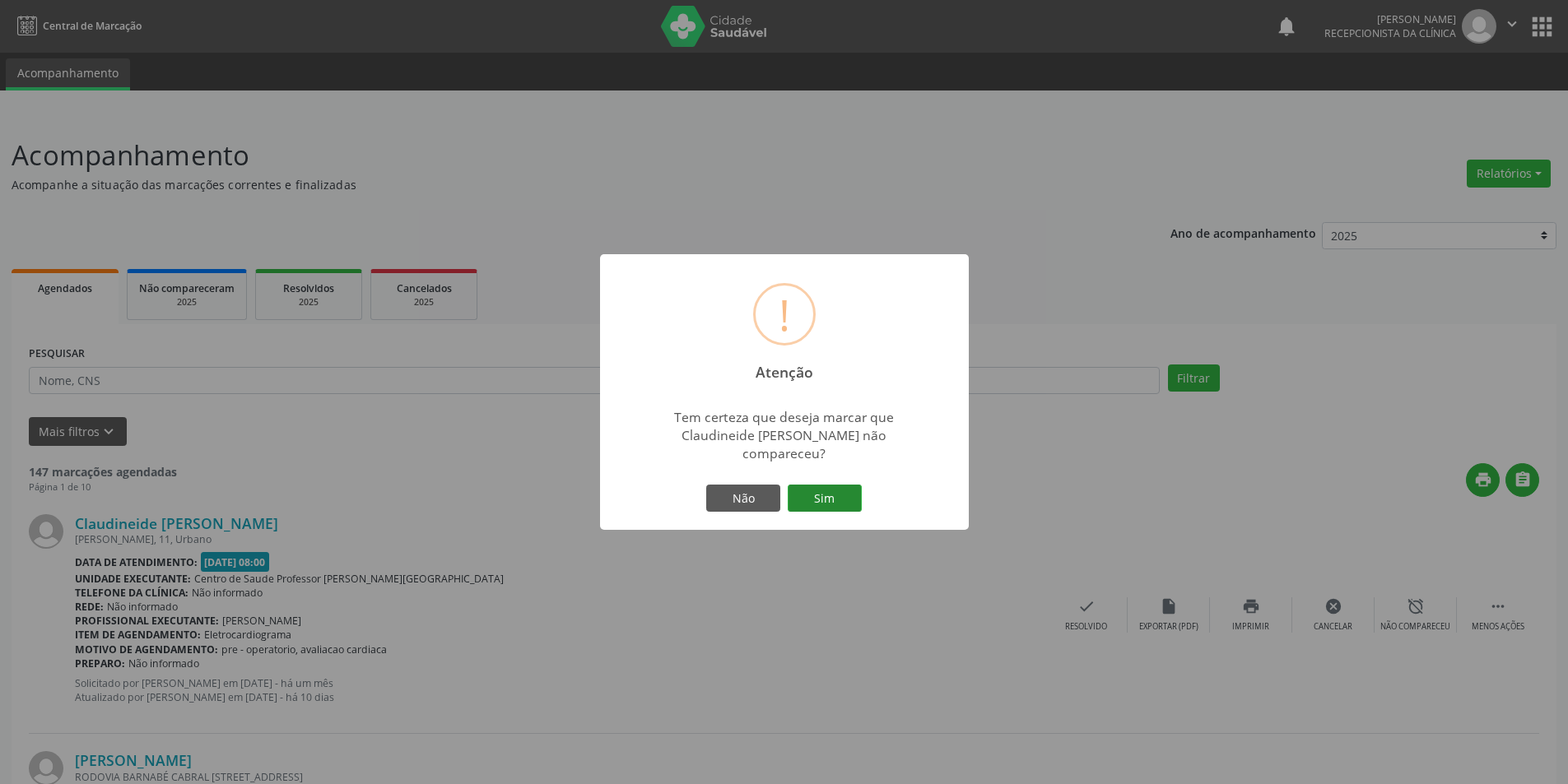
click at [828, 494] on button "Sim" at bounding box center [824, 498] width 74 height 28
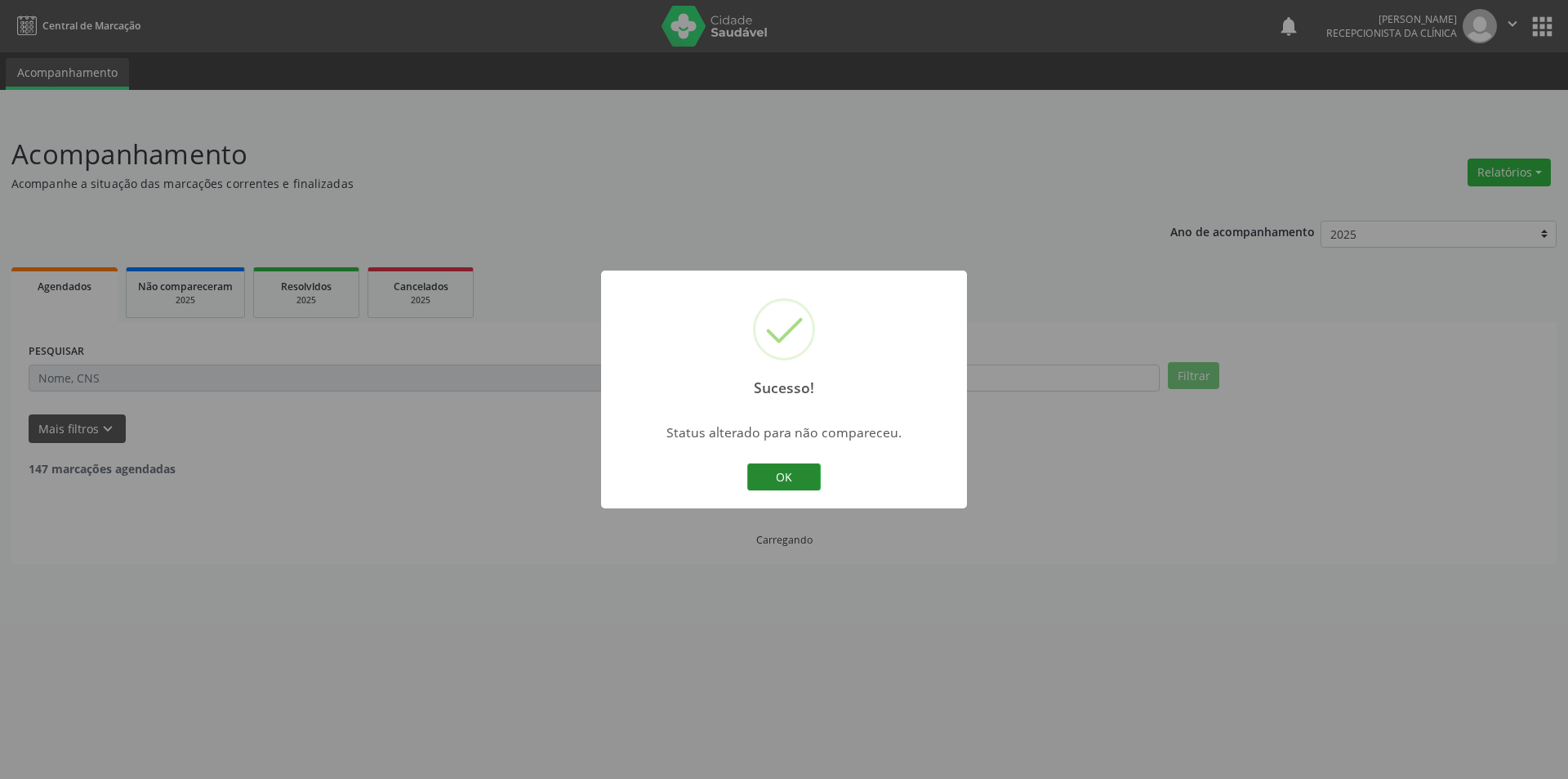
click at [808, 471] on button "OK" at bounding box center [784, 477] width 73 height 27
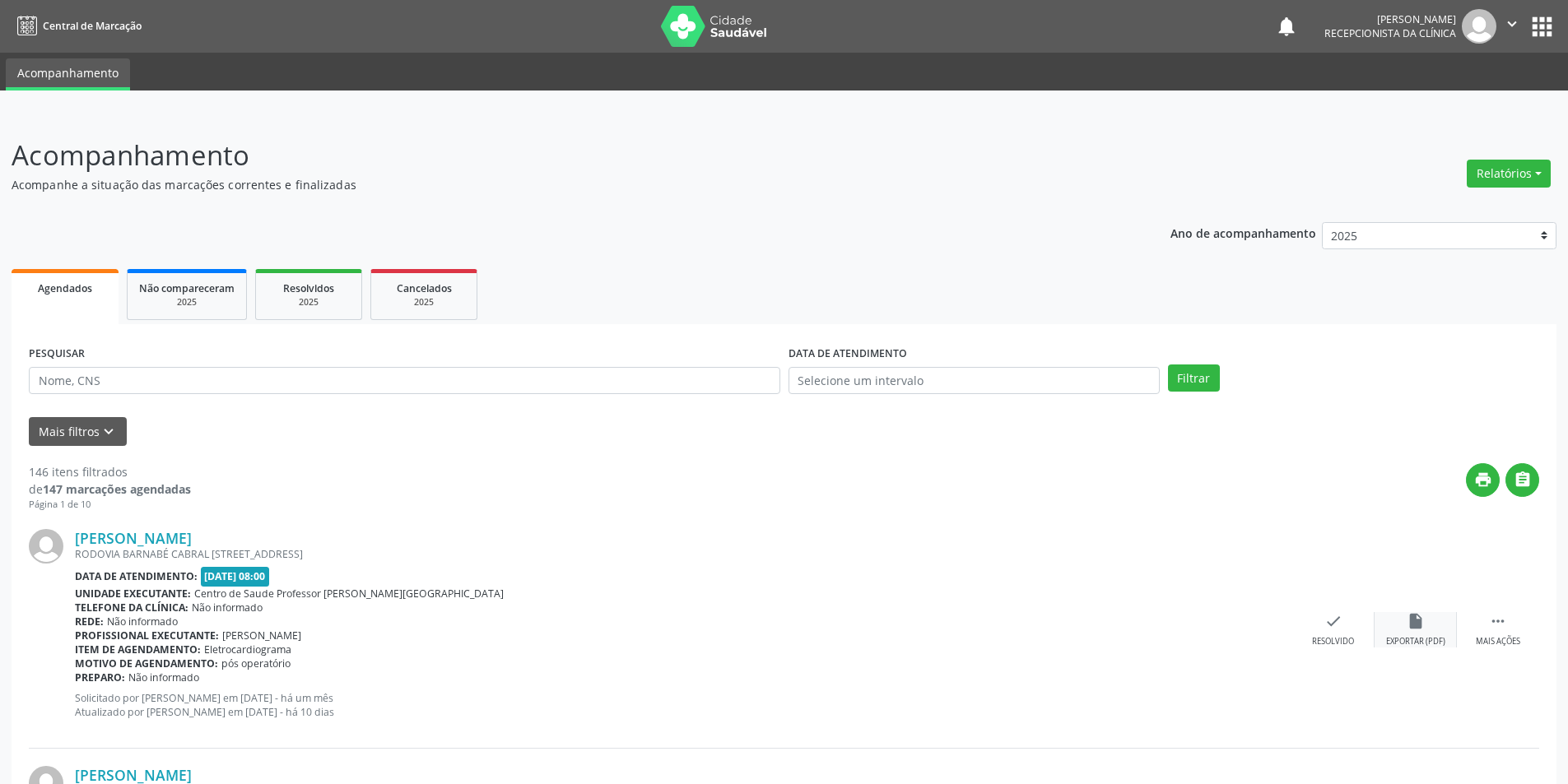
click at [1420, 641] on div "Exportar (PDF)" at bounding box center [1415, 641] width 59 height 12
click at [1333, 616] on icon "check" at bounding box center [1333, 621] width 18 height 18
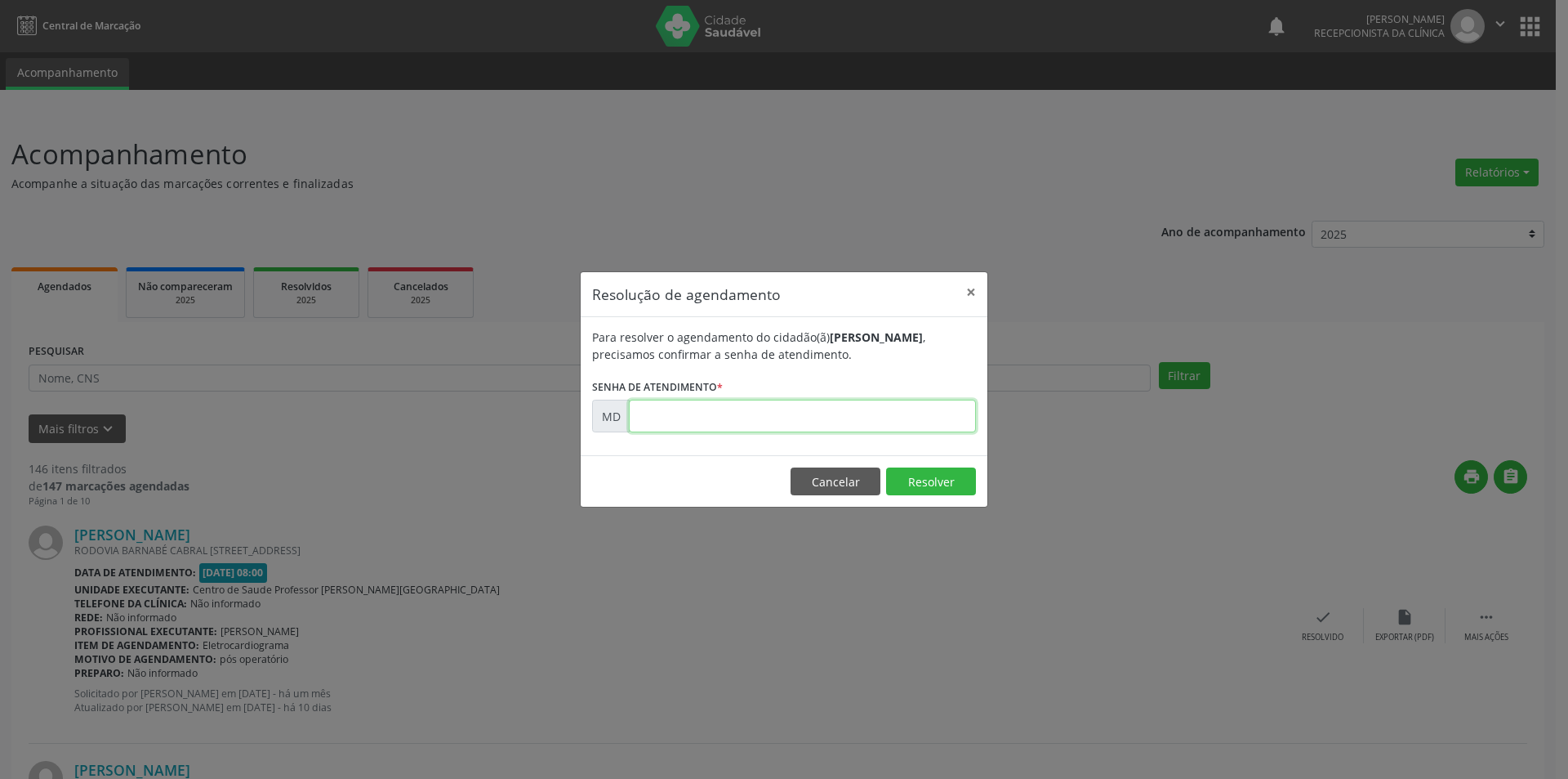
paste input "00003349"
type input "00003349"
click at [894, 482] on button "Resolver" at bounding box center [931, 481] width 90 height 27
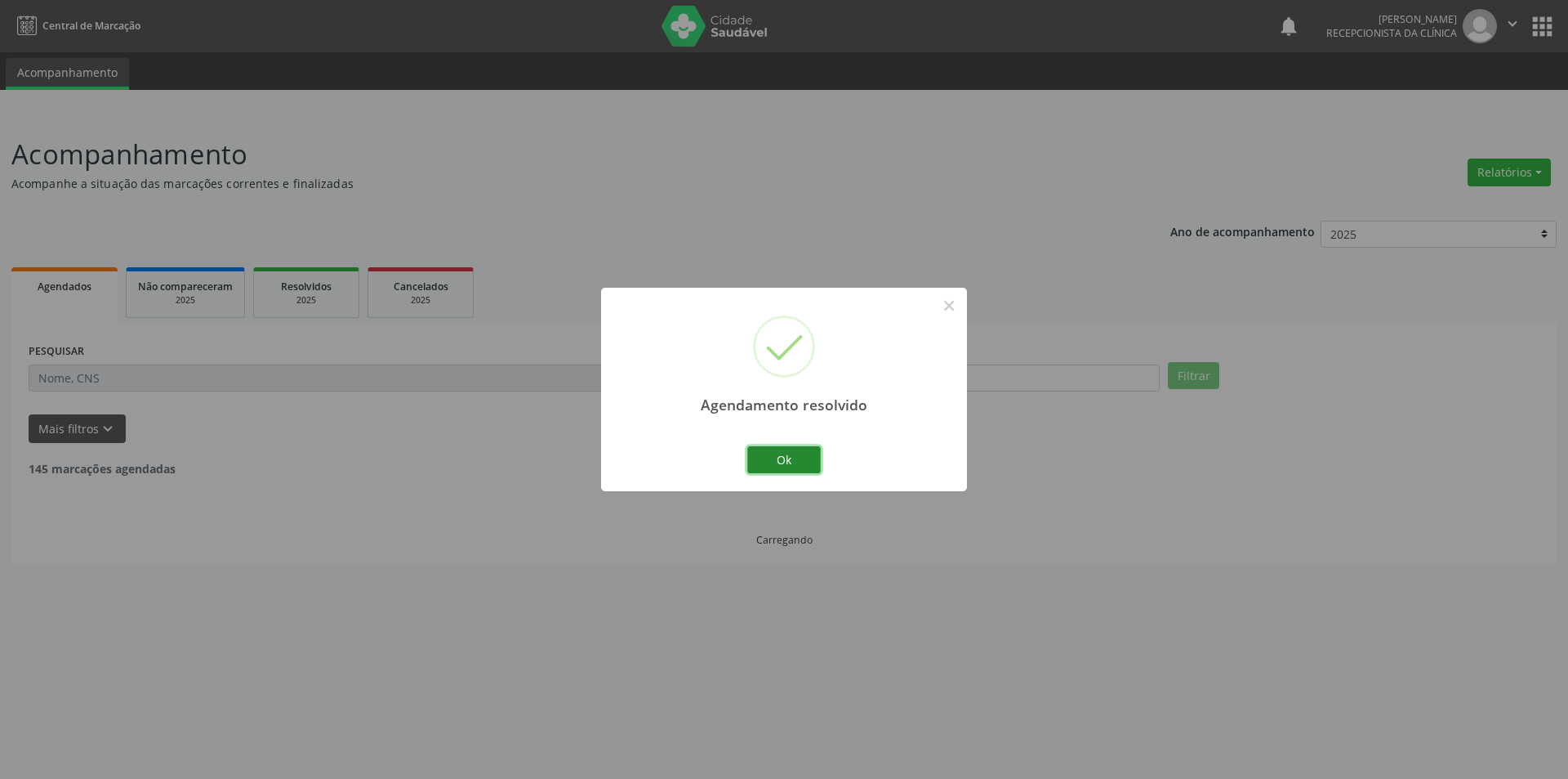
click at [797, 457] on button "Ok" at bounding box center [784, 459] width 73 height 27
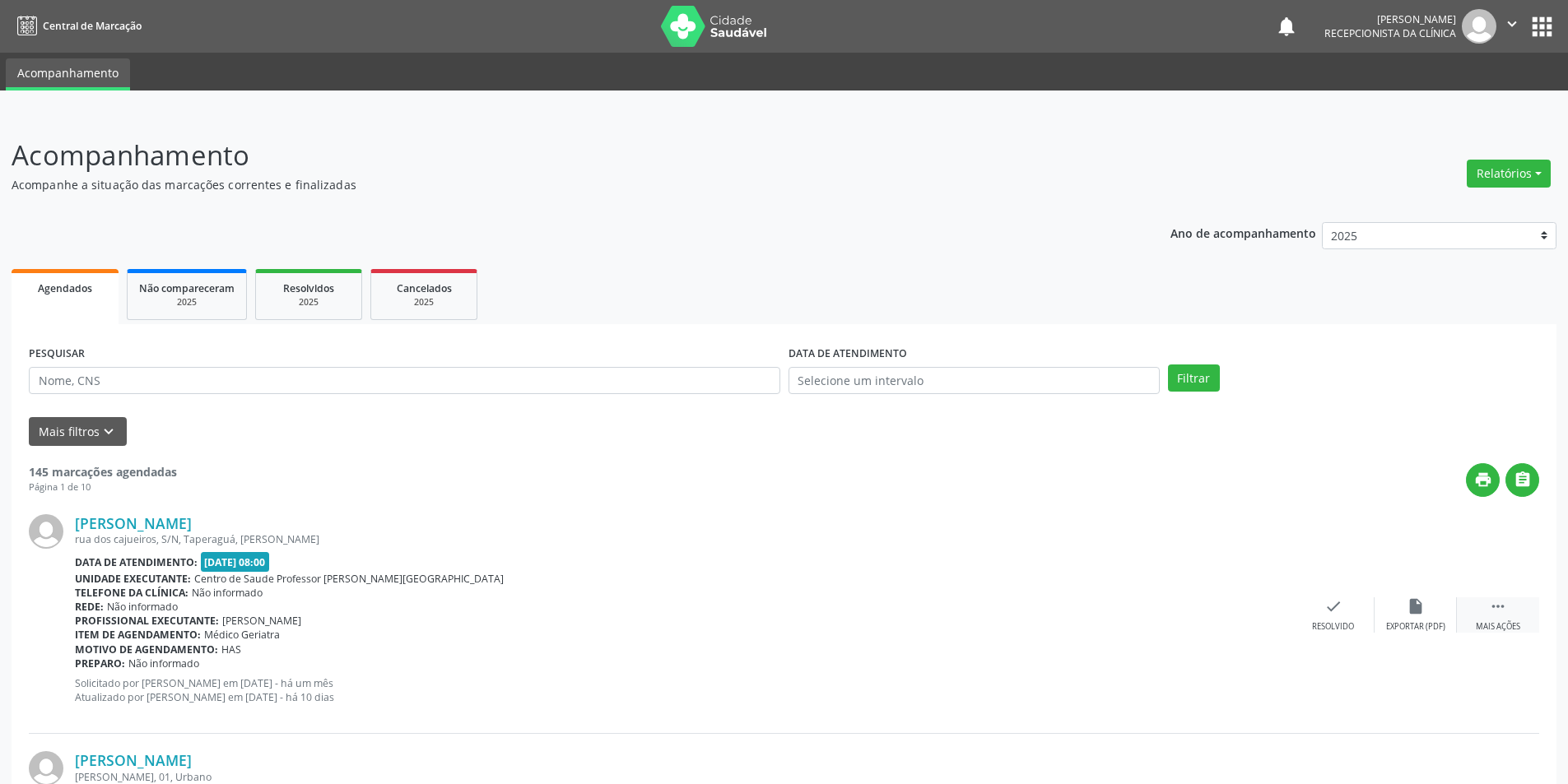
click at [1498, 617] on div " Mais ações" at bounding box center [1498, 615] width 83 height 35
click at [1404, 615] on div "alarm_off Não compareceu" at bounding box center [1415, 615] width 83 height 35
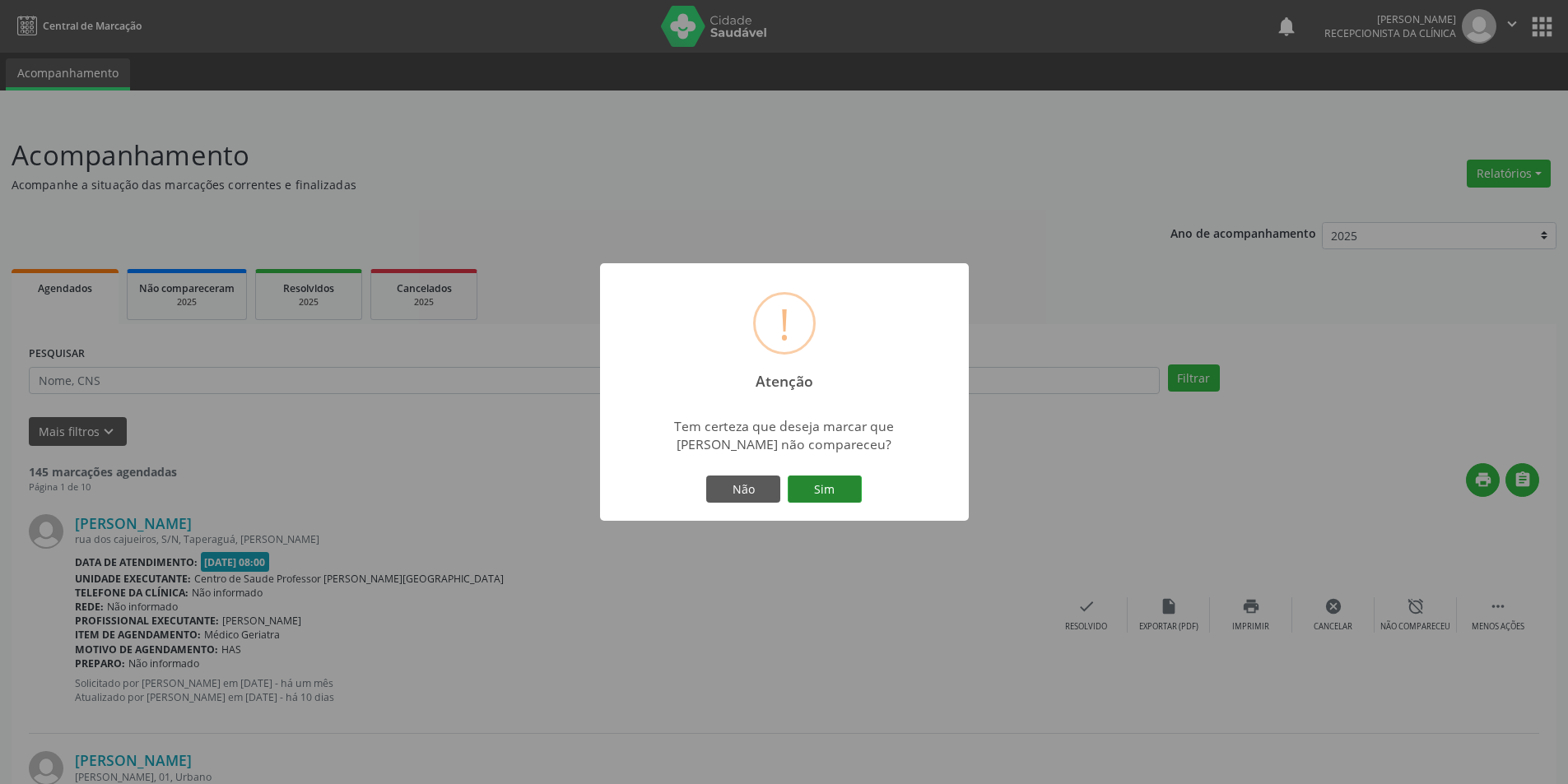
click at [836, 486] on button "Sim" at bounding box center [824, 489] width 74 height 28
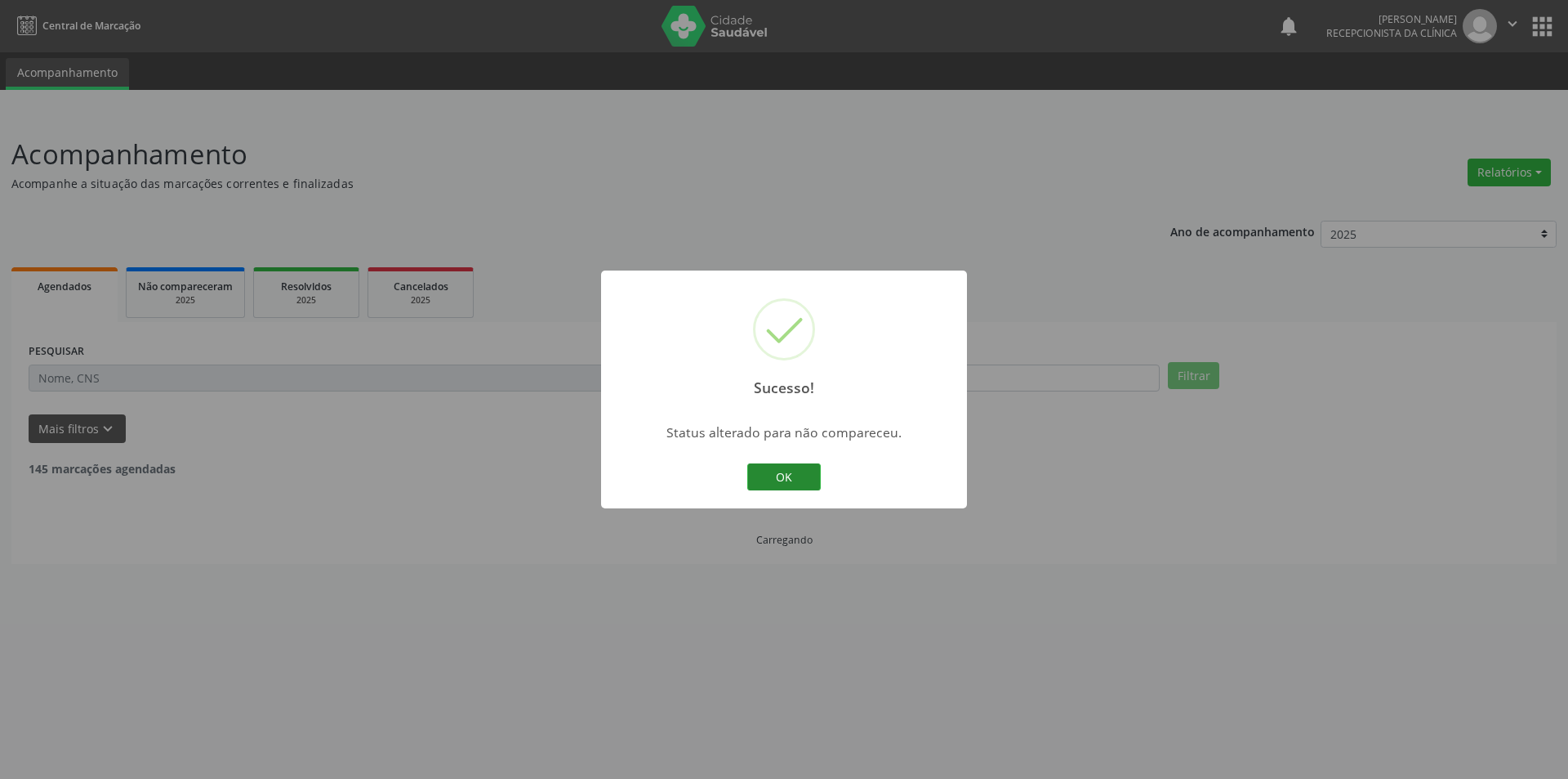
click at [807, 477] on button "OK" at bounding box center [784, 477] width 73 height 27
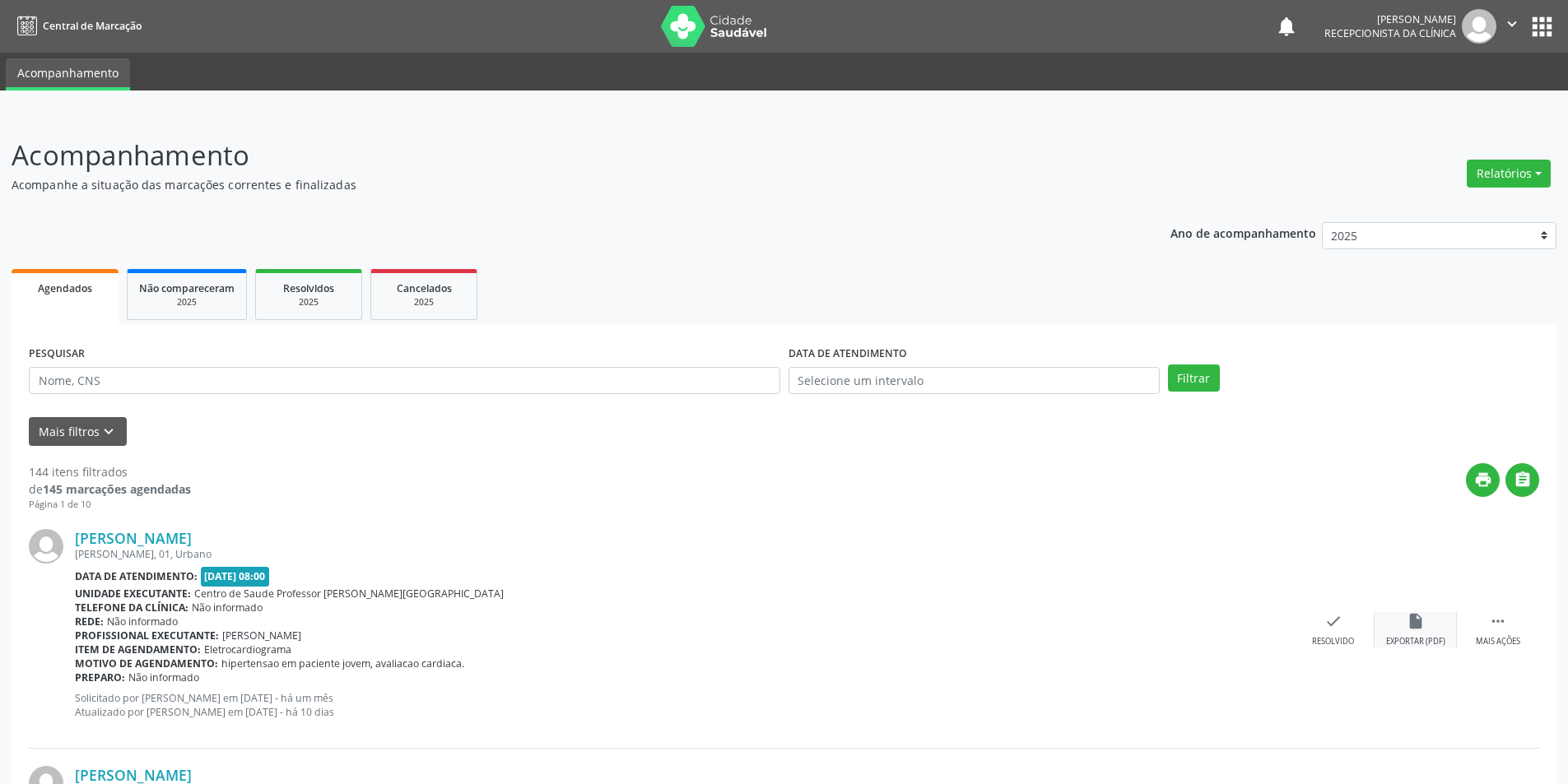
click at [1407, 641] on div "Exportar (PDF)" at bounding box center [1415, 641] width 59 height 12
click at [1341, 628] on icon "check" at bounding box center [1333, 621] width 18 height 18
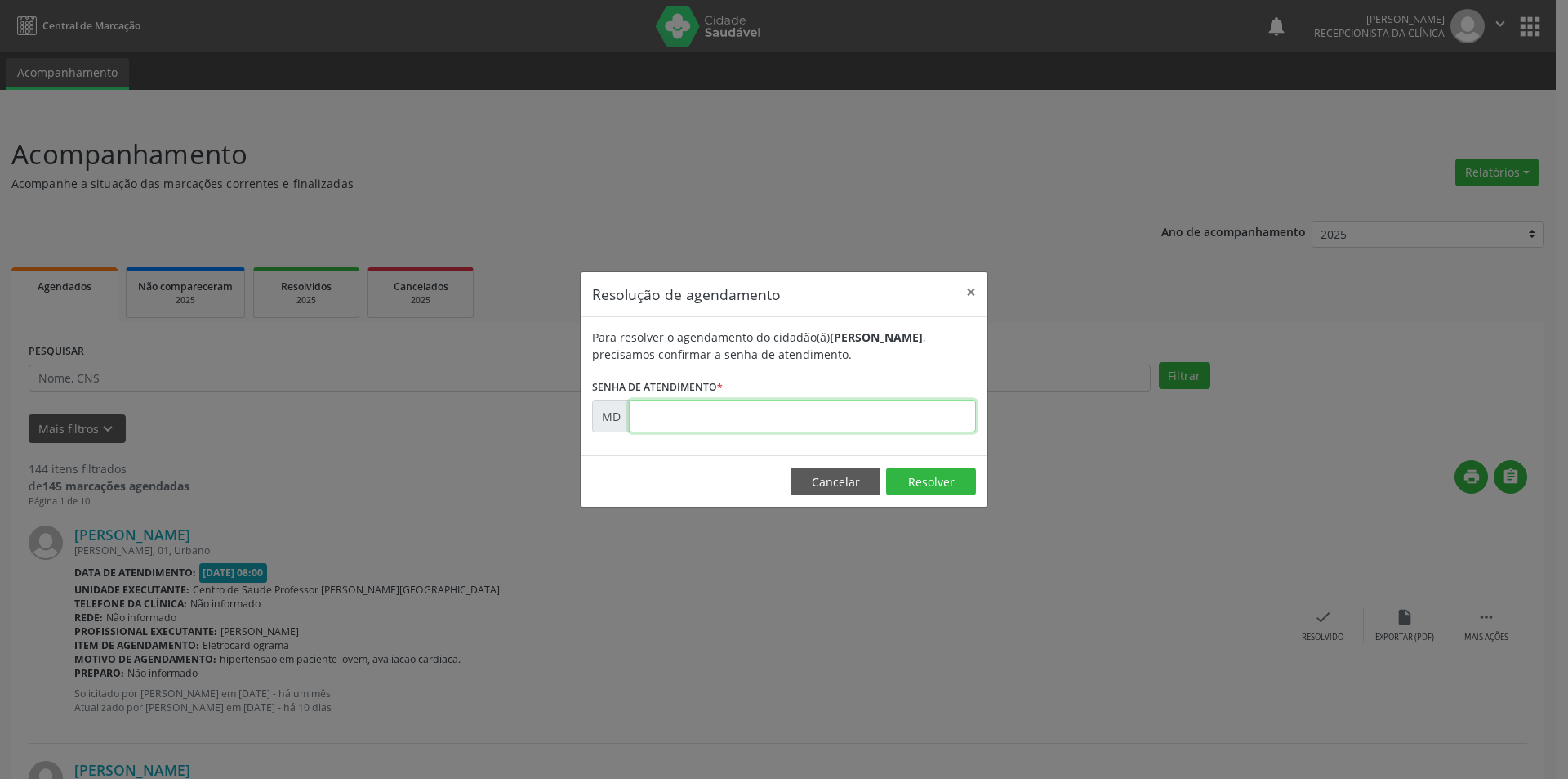
paste input "00003412"
type input "00003412"
click at [911, 469] on button "Resolver" at bounding box center [931, 481] width 90 height 27
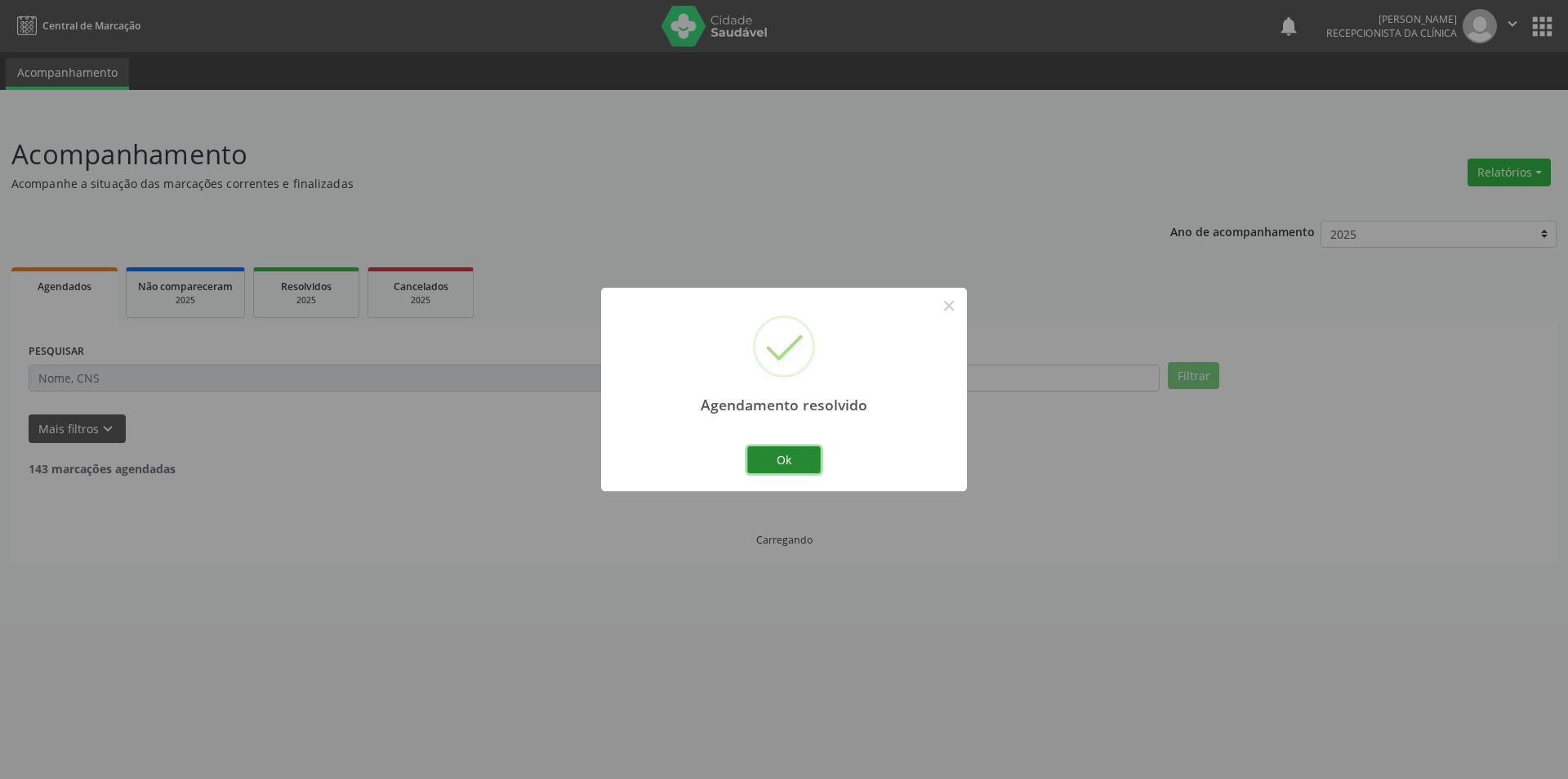
click at [803, 458] on button "Ok" at bounding box center [784, 459] width 73 height 27
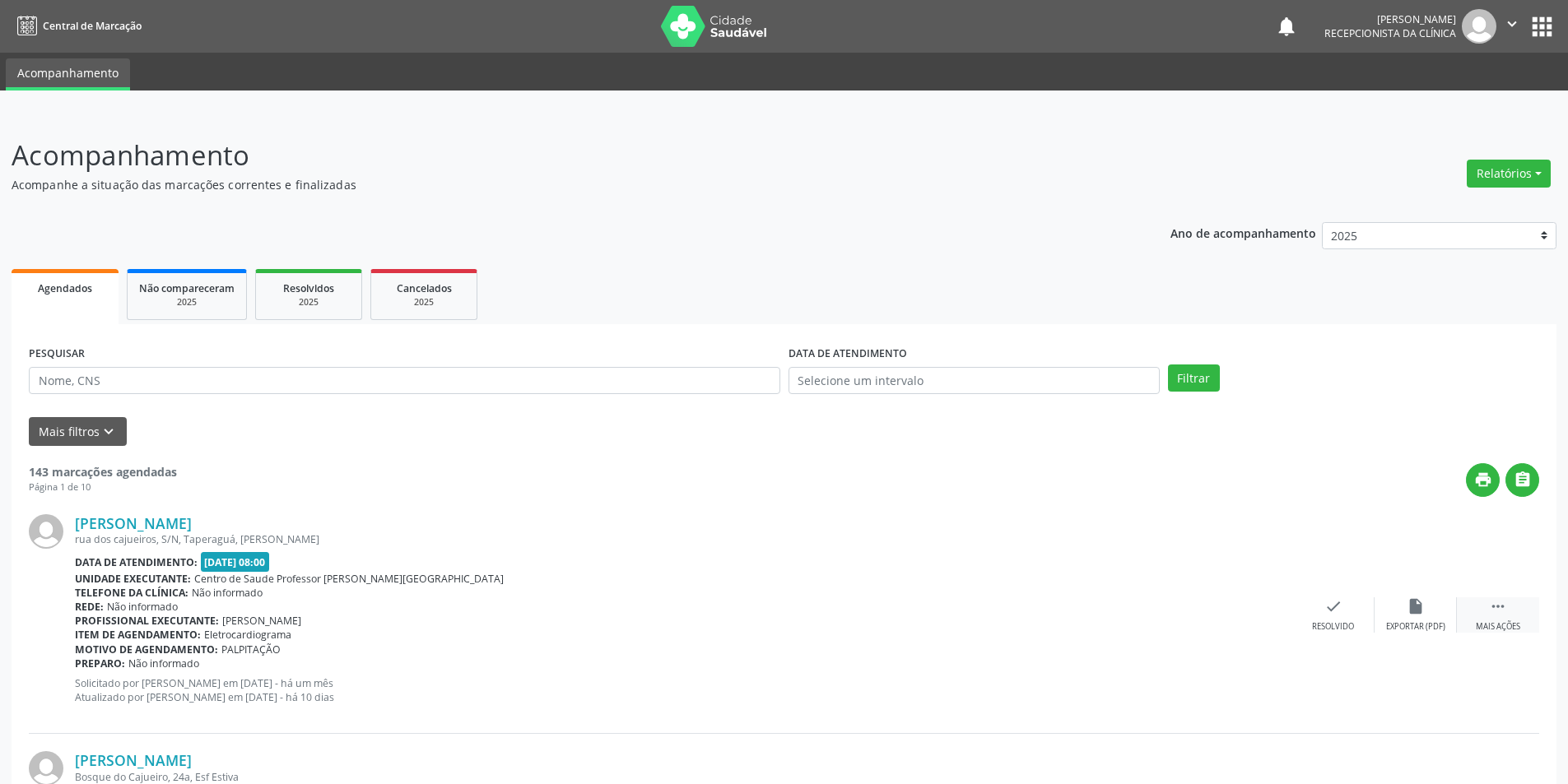
click at [1488, 610] on div " Mais ações" at bounding box center [1498, 615] width 83 height 35
click at [1424, 616] on div "alarm_off Não compareceu" at bounding box center [1415, 615] width 83 height 35
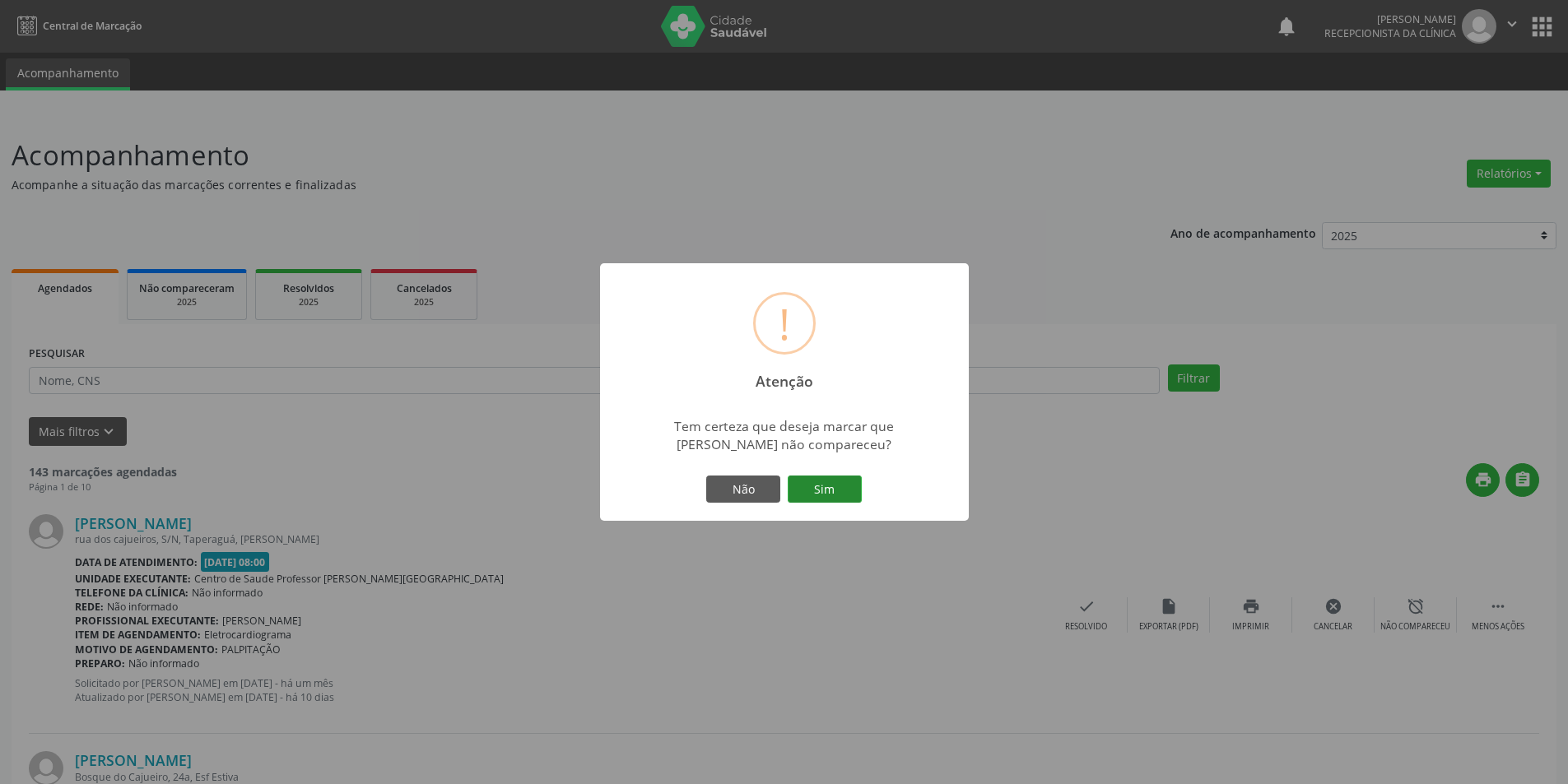
click at [797, 475] on button "Sim" at bounding box center [824, 489] width 74 height 28
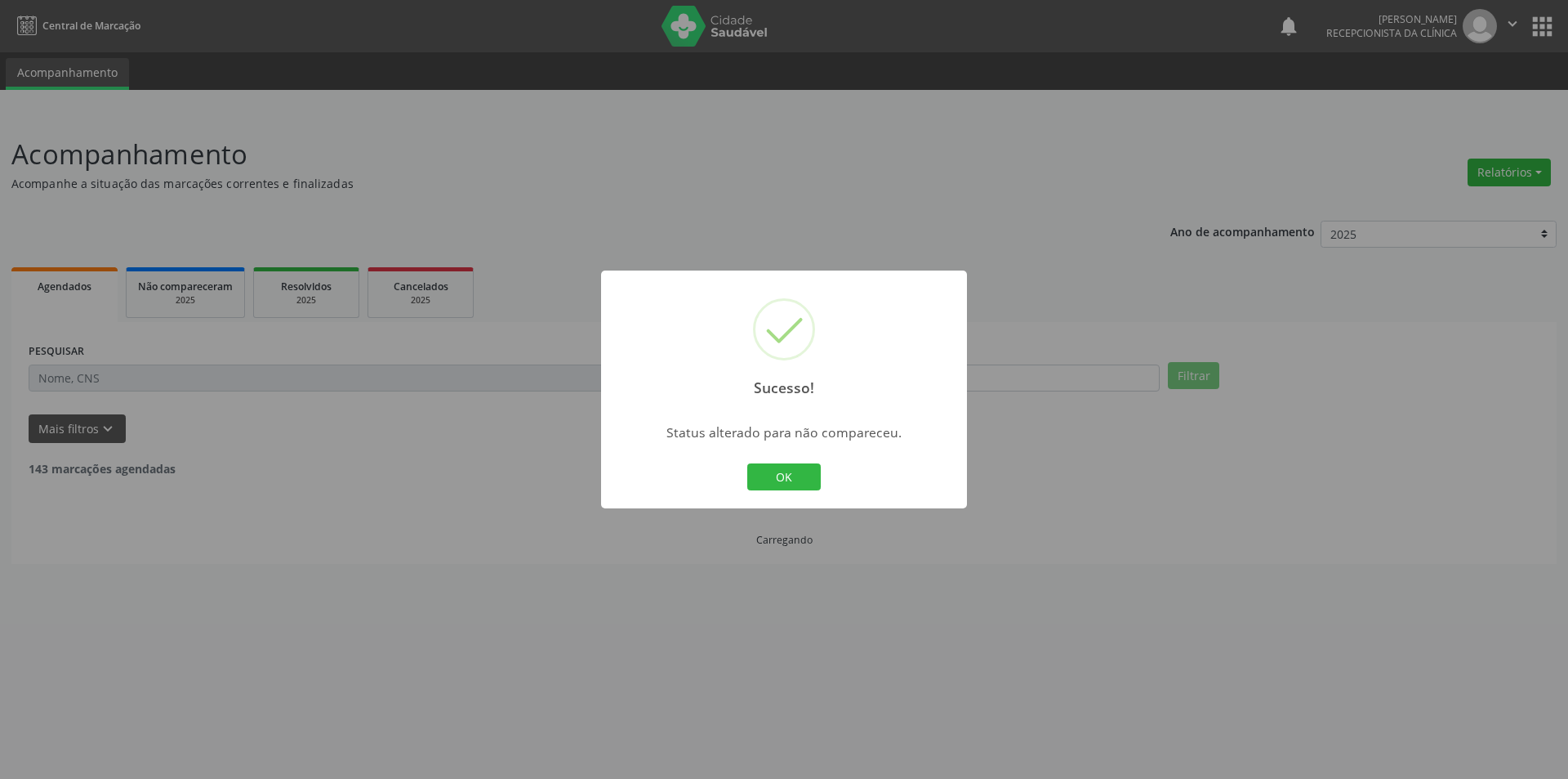
click at [756, 469] on button "OK" at bounding box center [784, 477] width 73 height 27
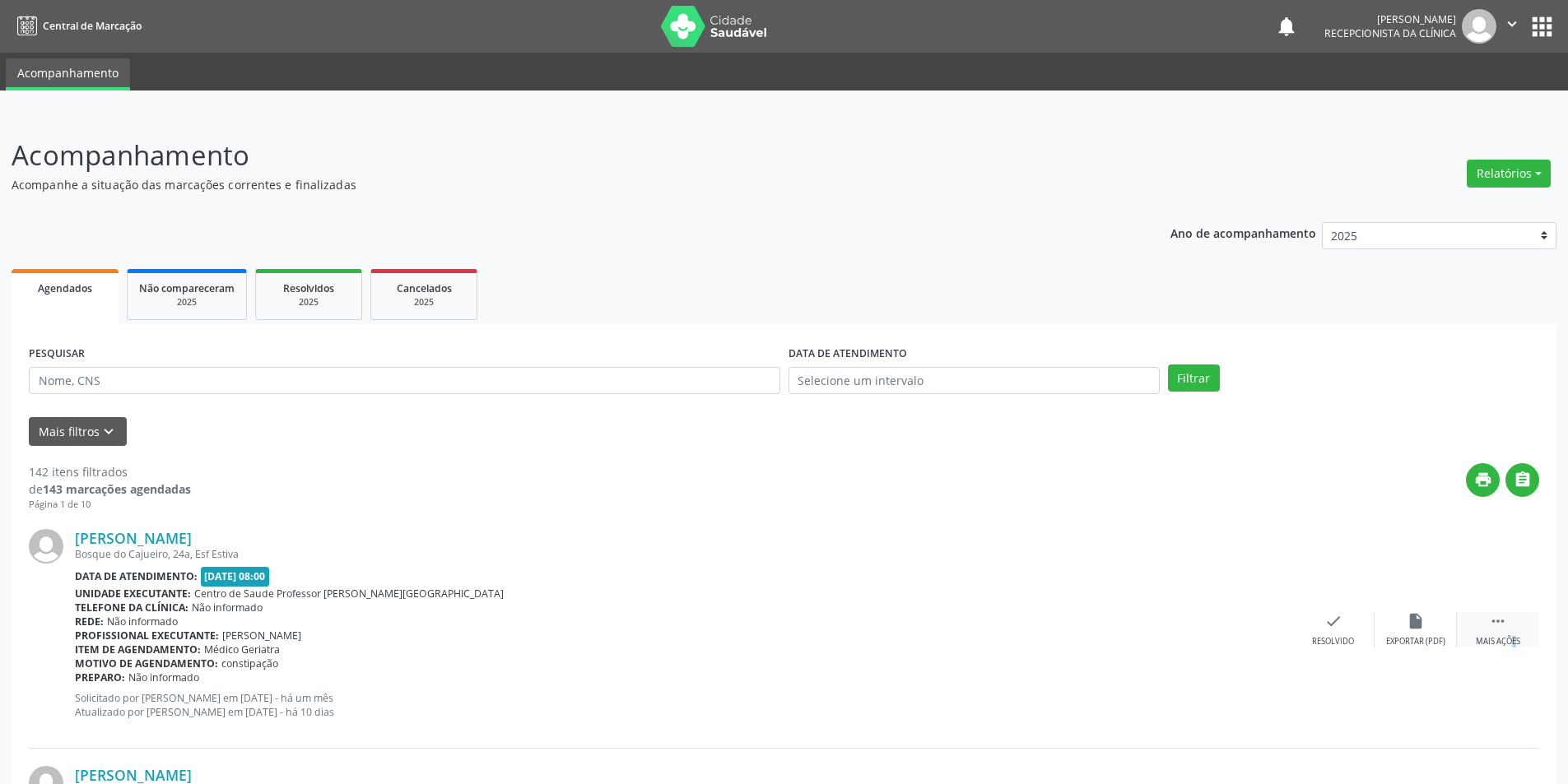
click at [1494, 641] on div "Mais ações" at bounding box center [1497, 641] width 44 height 12
click at [1394, 640] on div "Não compareceu" at bounding box center [1414, 641] width 70 height 12
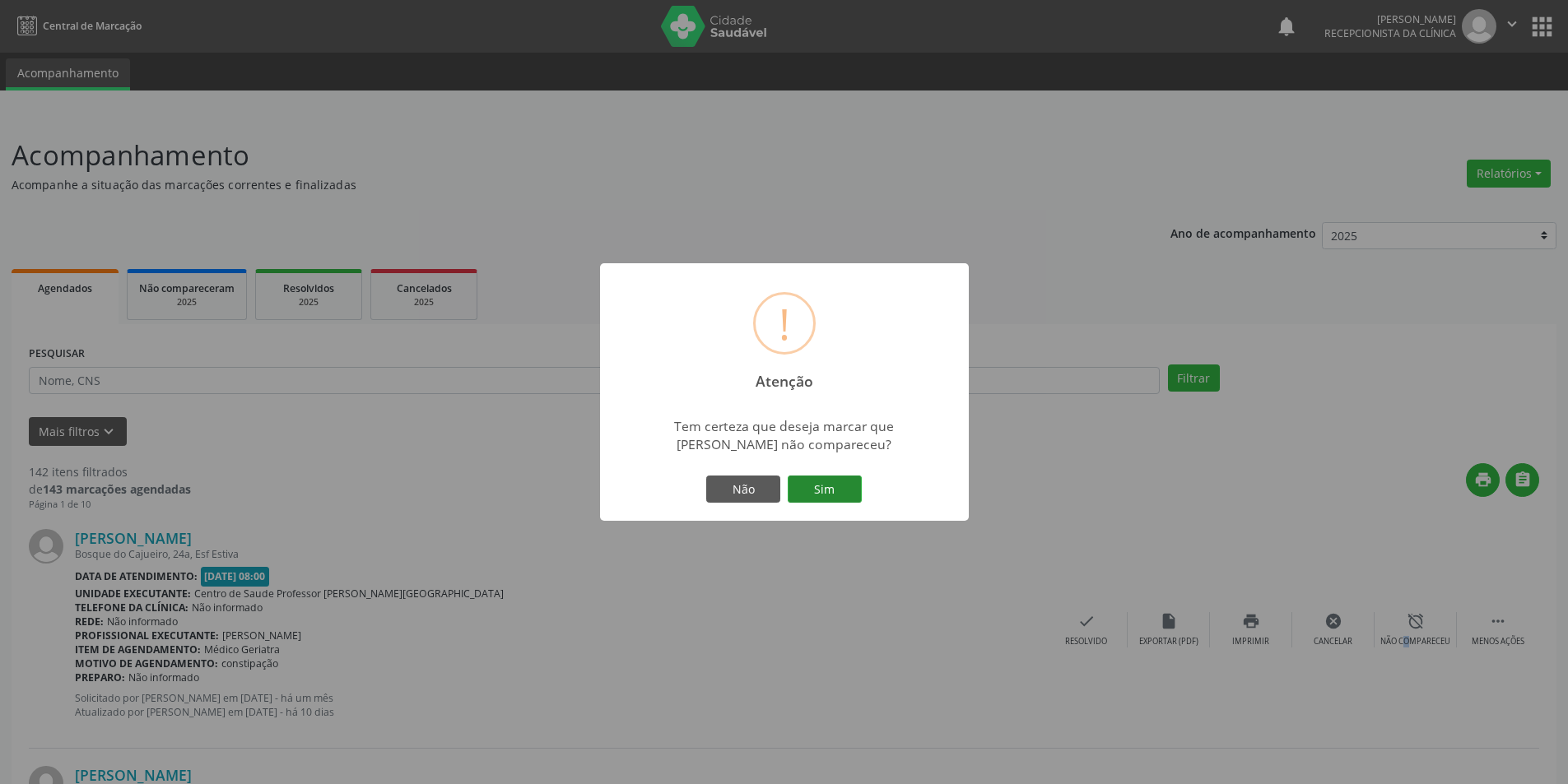
click at [836, 496] on button "Sim" at bounding box center [824, 489] width 74 height 28
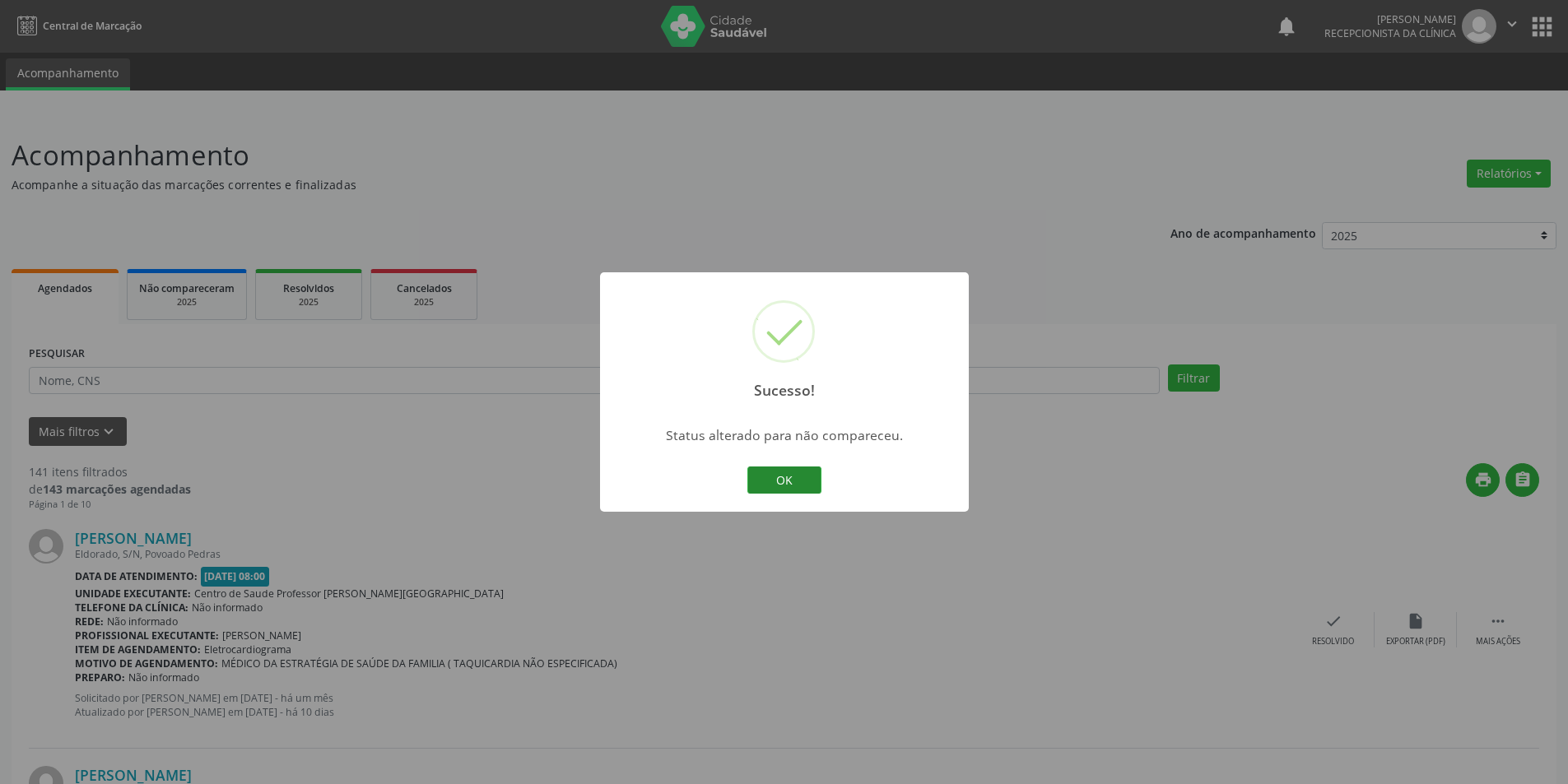
click at [788, 472] on button "OK" at bounding box center [784, 480] width 74 height 28
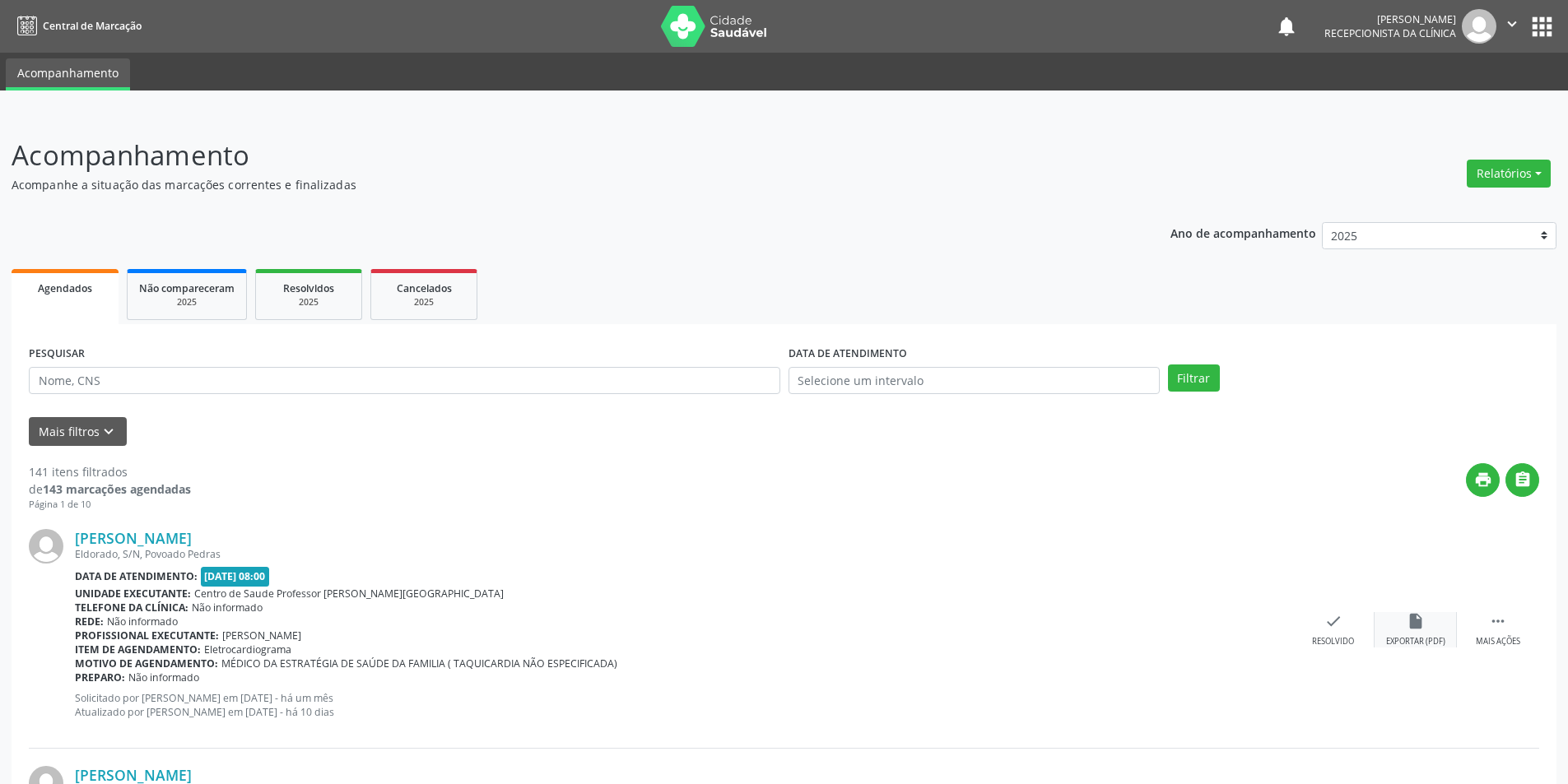
click at [1407, 620] on icon "insert_drive_file" at bounding box center [1415, 621] width 18 height 18
click at [1341, 639] on div "Resolvido" at bounding box center [1333, 641] width 42 height 12
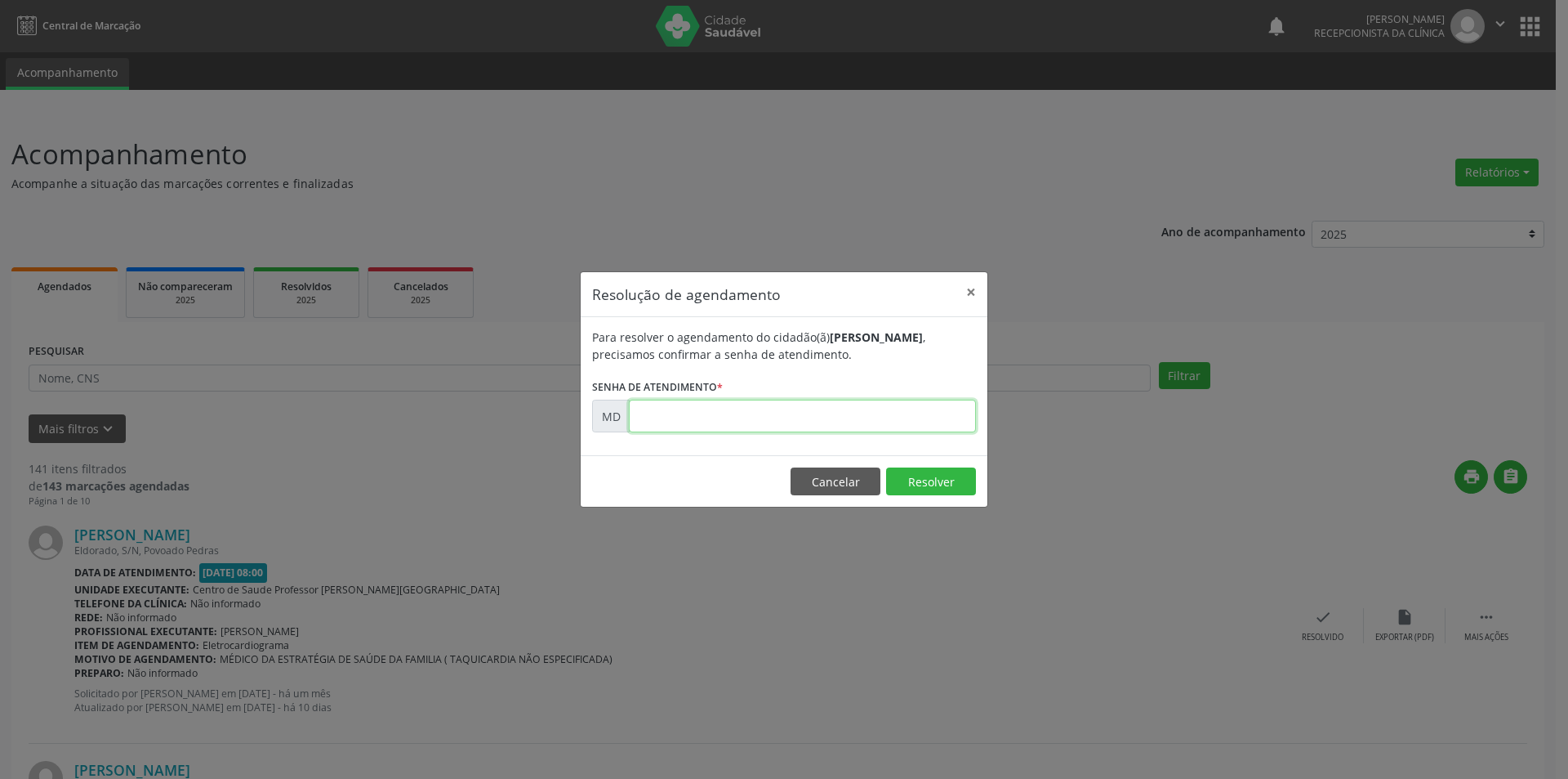
paste input "00003452"
type input "00003452"
click at [949, 486] on button "Resolver" at bounding box center [931, 481] width 90 height 27
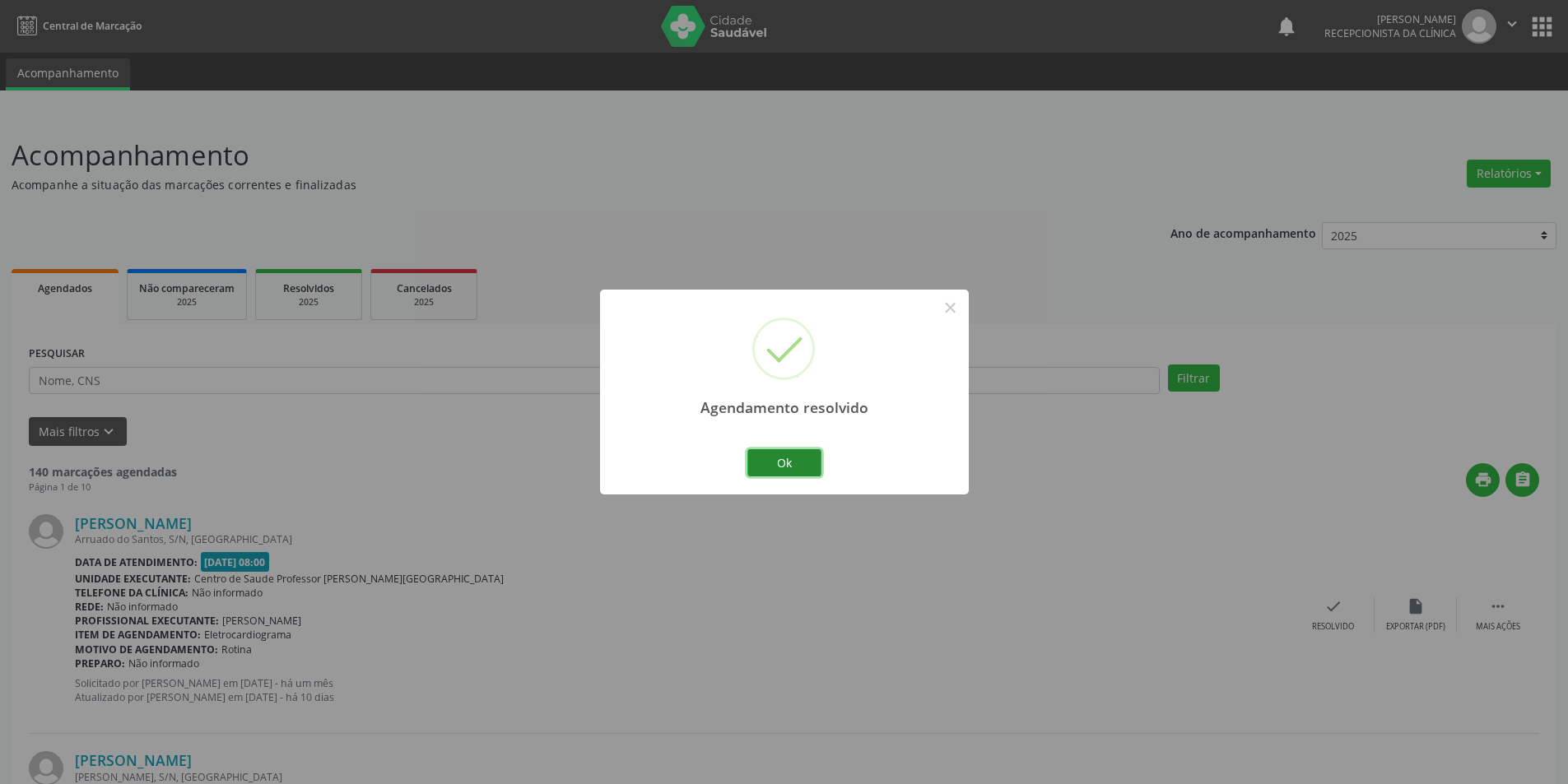
click at [778, 458] on button "Ok" at bounding box center [784, 462] width 74 height 28
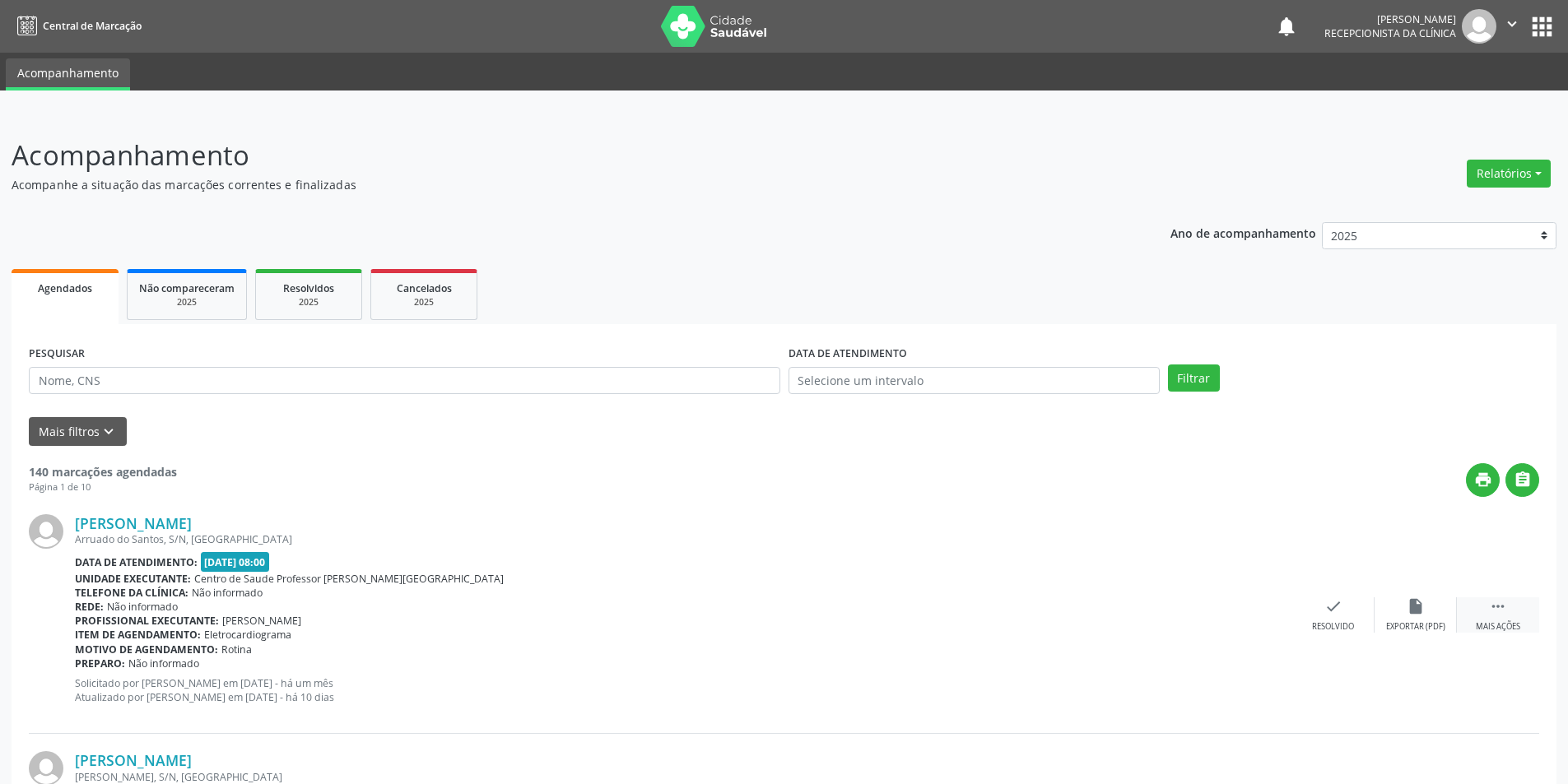
click at [1495, 631] on div "Mais ações" at bounding box center [1497, 627] width 44 height 12
click at [1398, 615] on div "alarm_off Não compareceu" at bounding box center [1415, 615] width 83 height 35
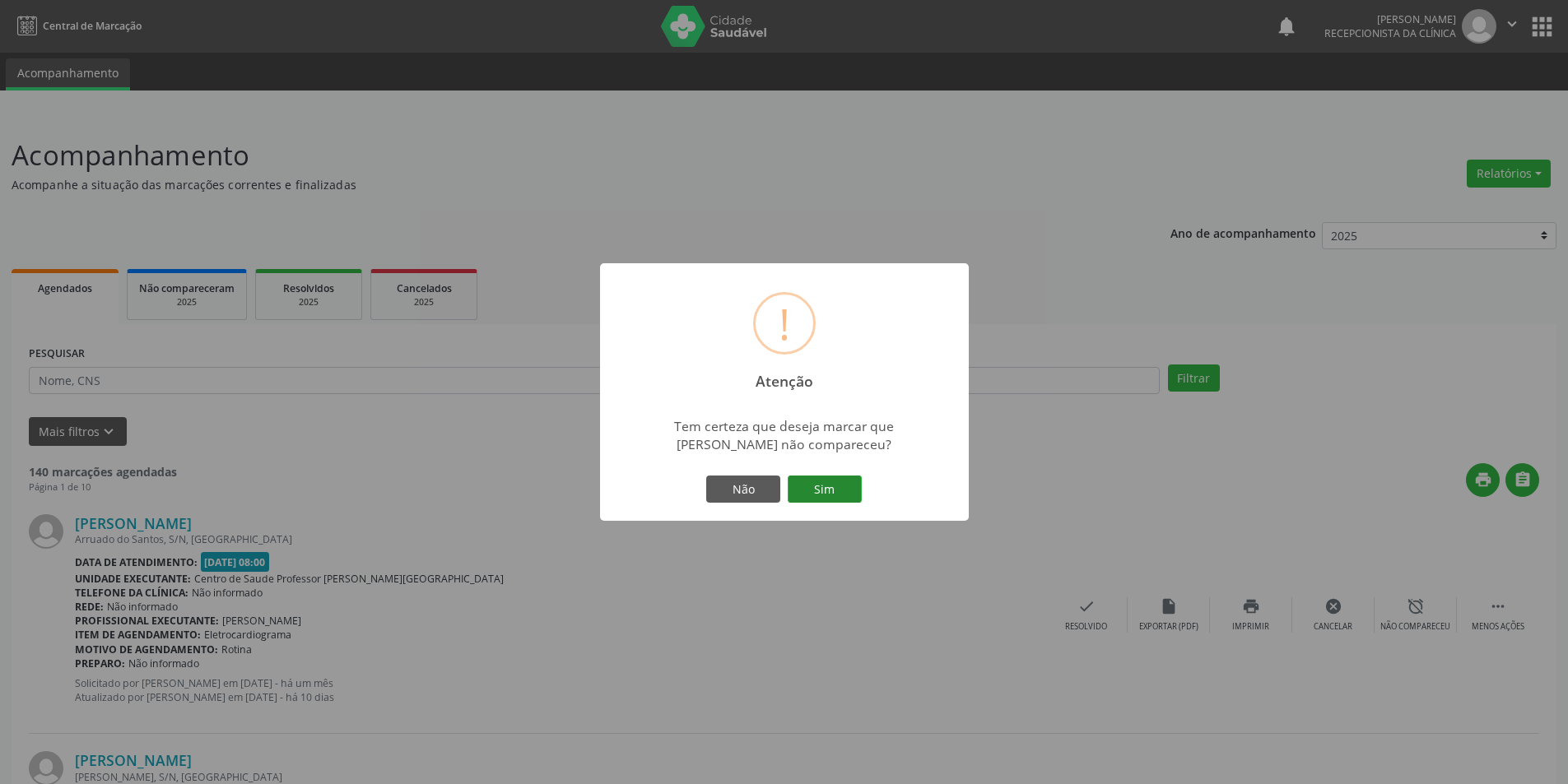
click at [807, 488] on button "Sim" at bounding box center [824, 489] width 74 height 28
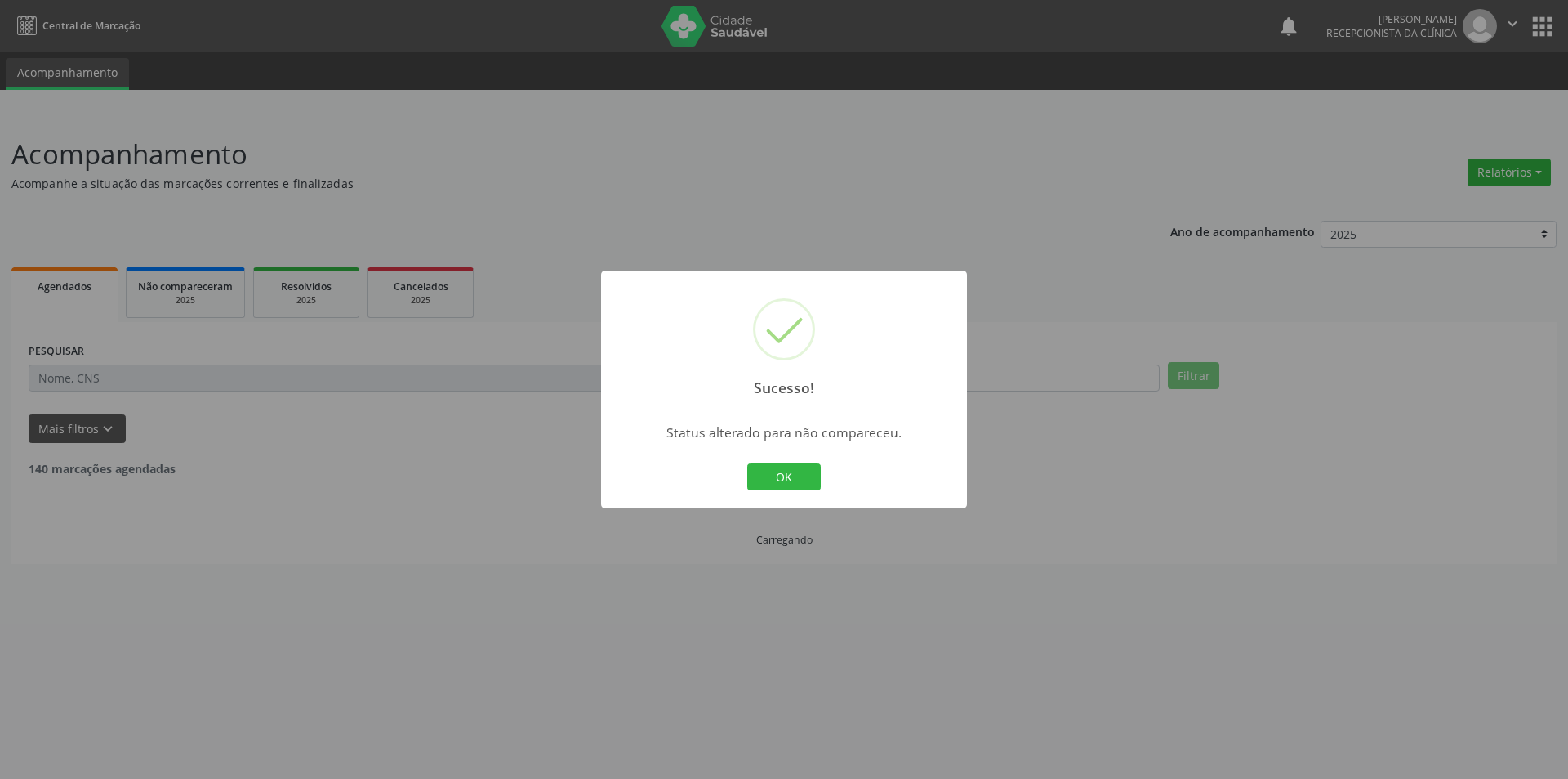
click at [789, 467] on button "OK" at bounding box center [784, 477] width 73 height 27
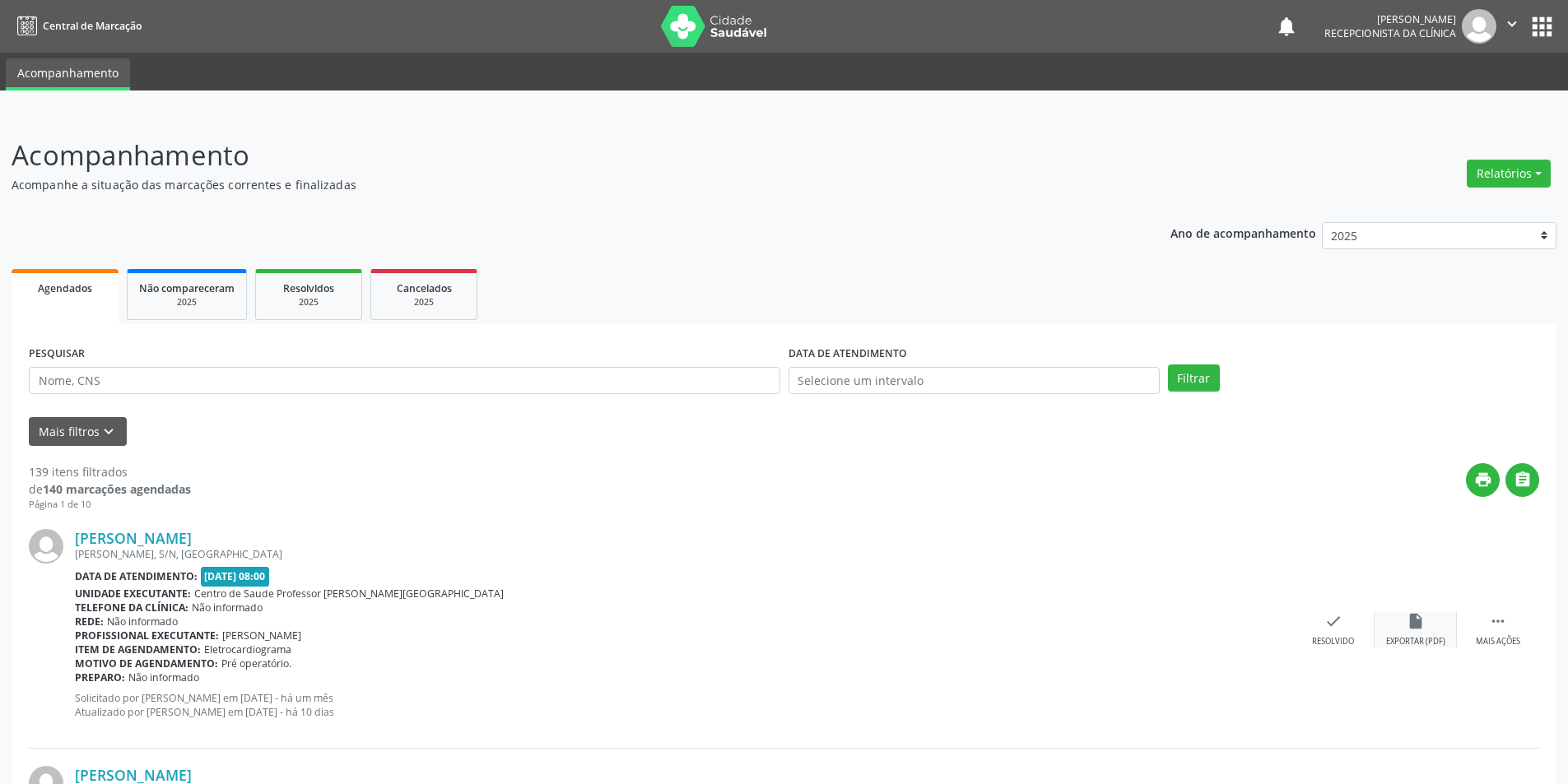
click at [1432, 645] on div "Exportar (PDF)" at bounding box center [1415, 641] width 59 height 12
click at [1349, 629] on div "check Resolvido" at bounding box center [1334, 630] width 83 height 35
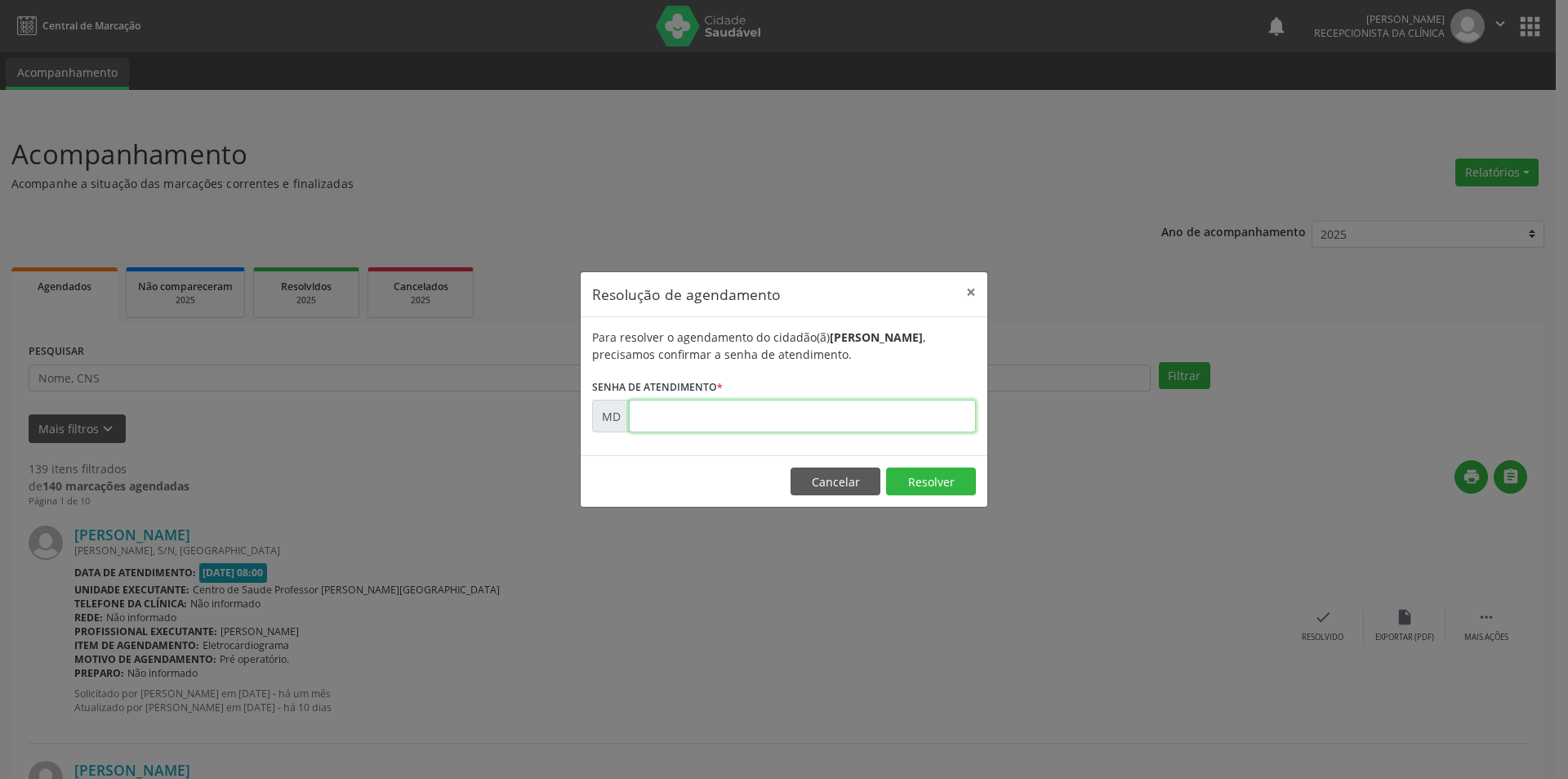
paste input "00003468"
type input "00003468"
click at [944, 471] on button "Resolver" at bounding box center [931, 481] width 90 height 27
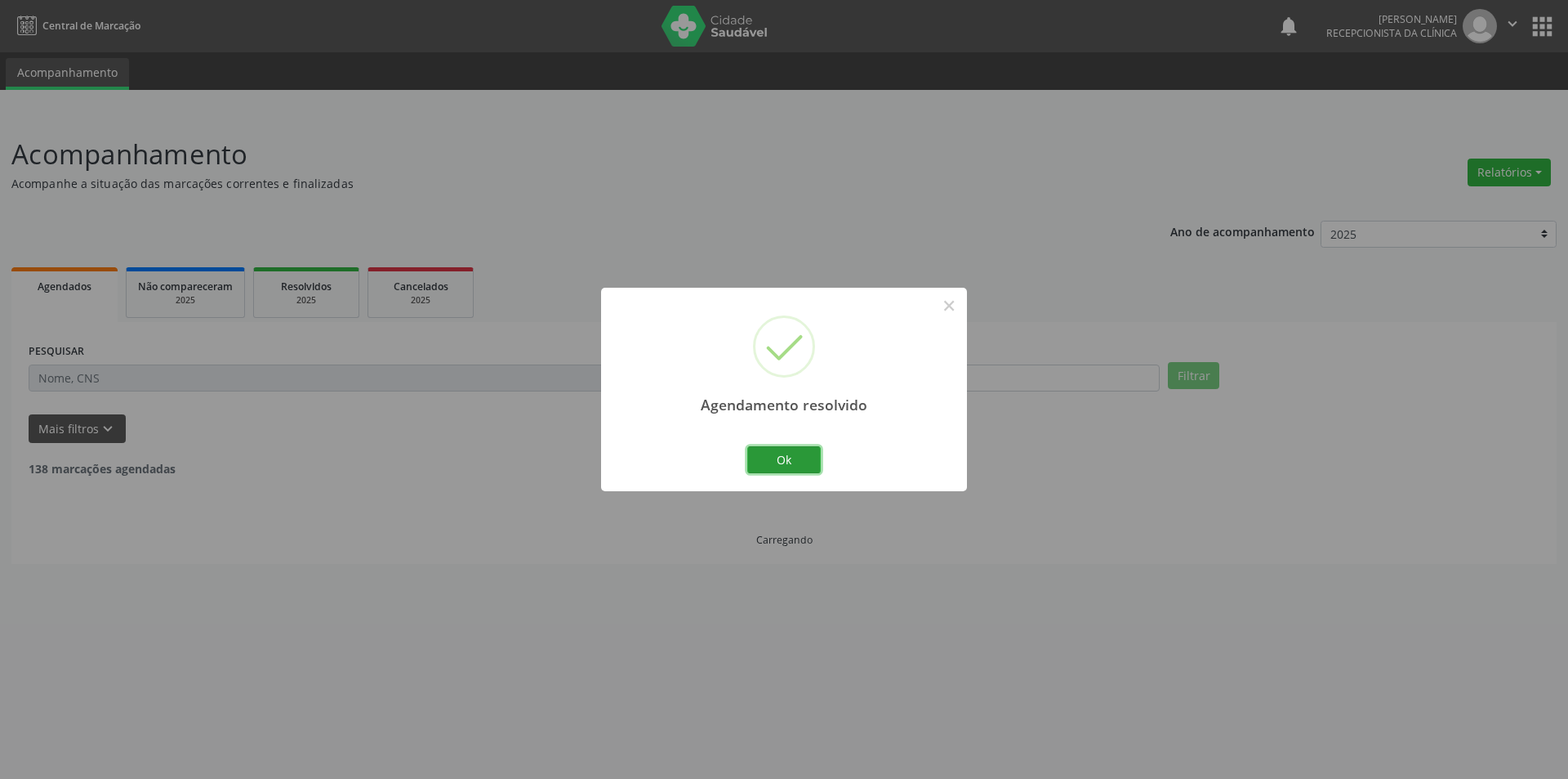
click at [791, 450] on button "Ok" at bounding box center [784, 459] width 73 height 27
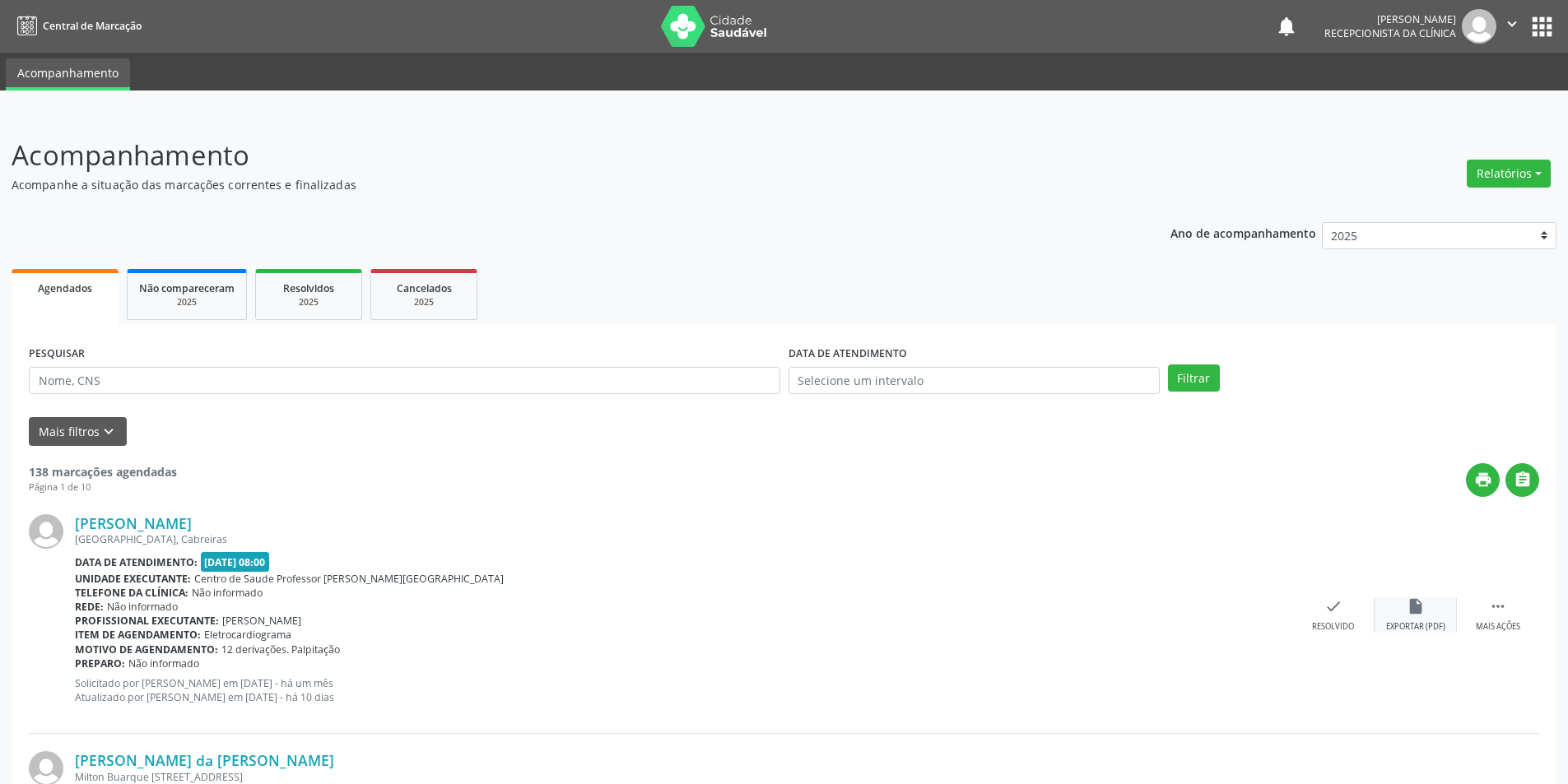
click at [1409, 604] on icon "insert_drive_file" at bounding box center [1415, 606] width 18 height 18
click at [1352, 614] on div "check Resolvido" at bounding box center [1334, 615] width 83 height 35
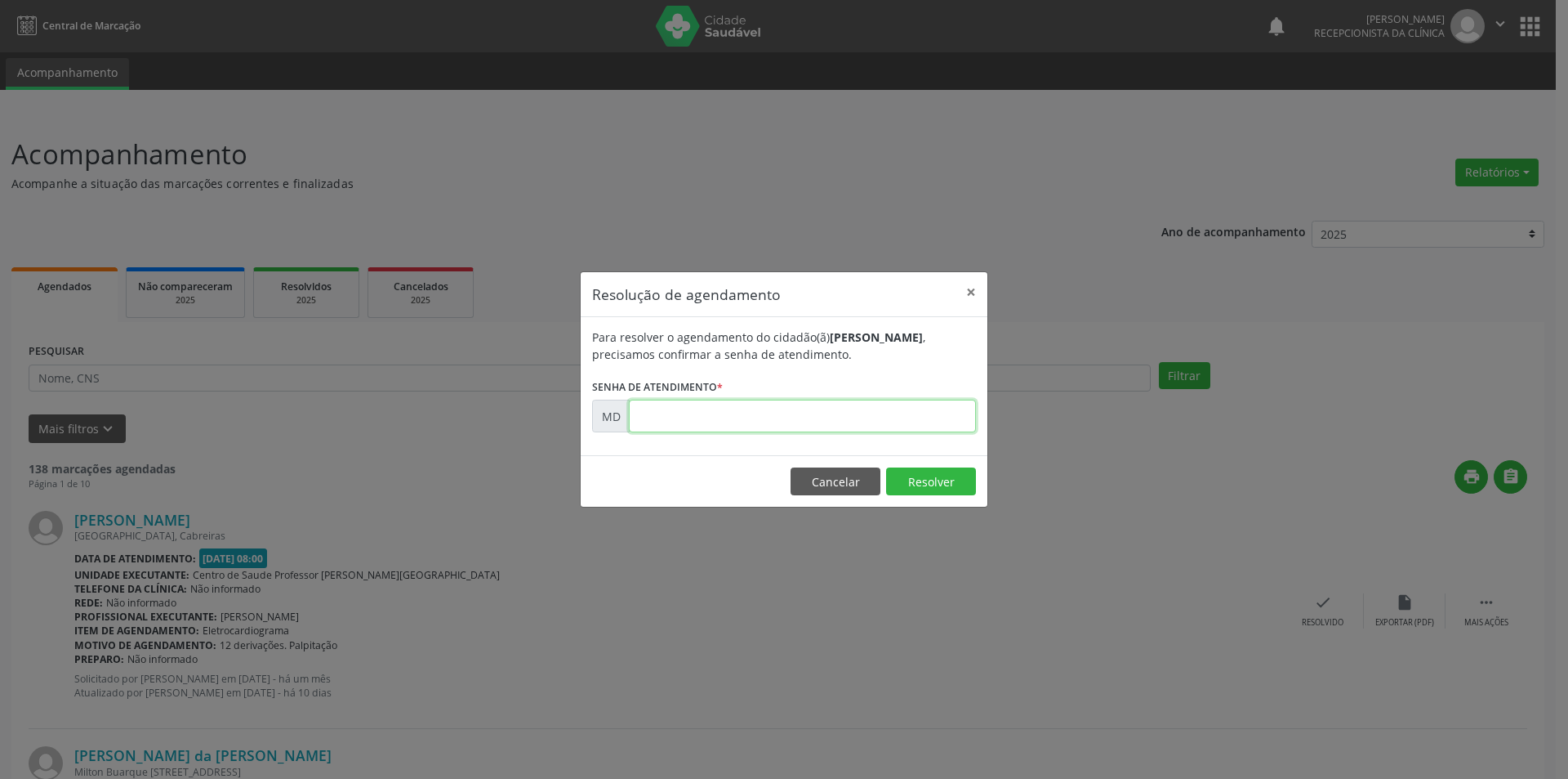
paste input "00003470"
type input "00003470"
click at [912, 480] on button "Resolver" at bounding box center [931, 481] width 90 height 27
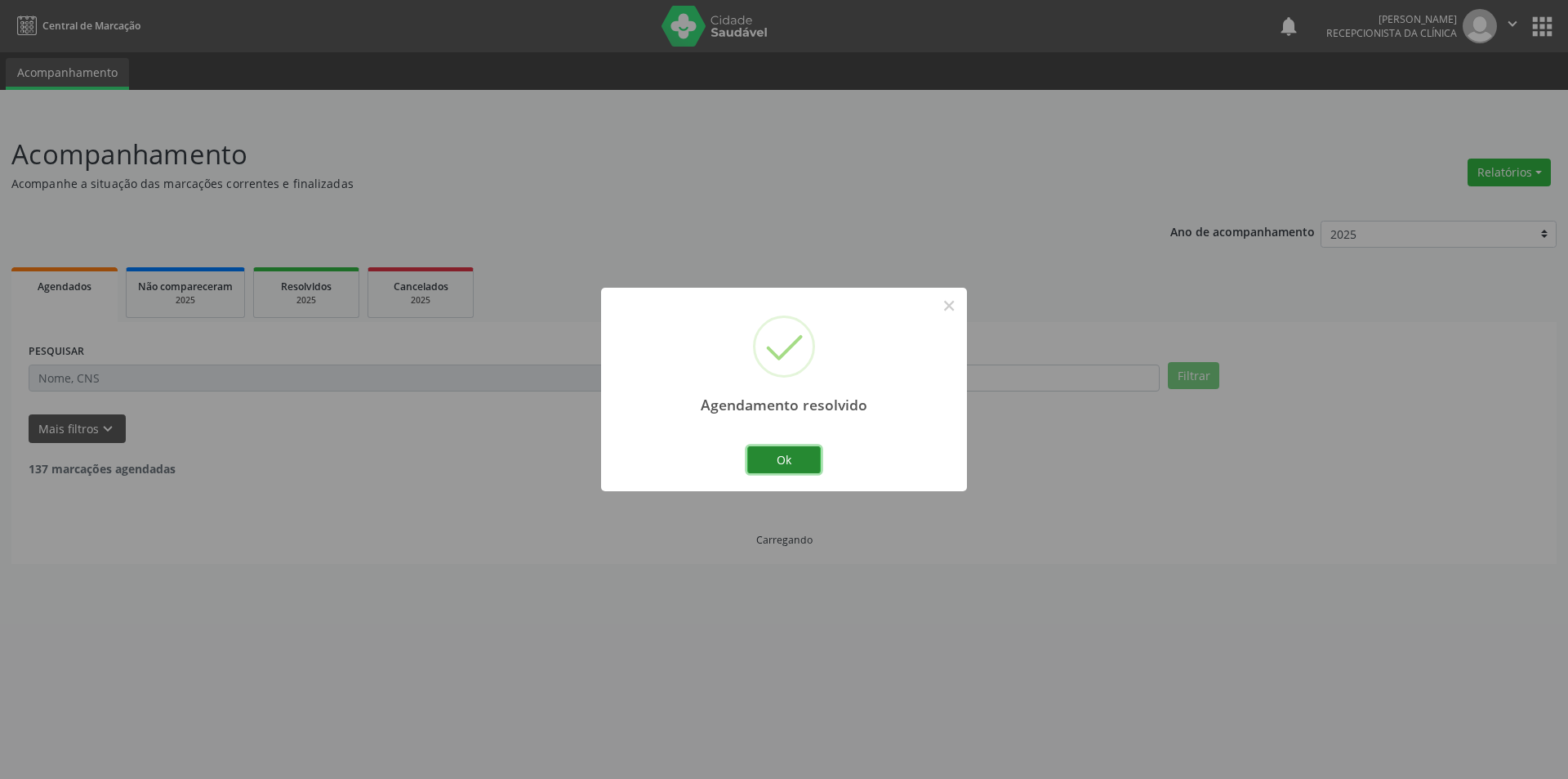
click at [786, 458] on button "Ok" at bounding box center [784, 459] width 73 height 27
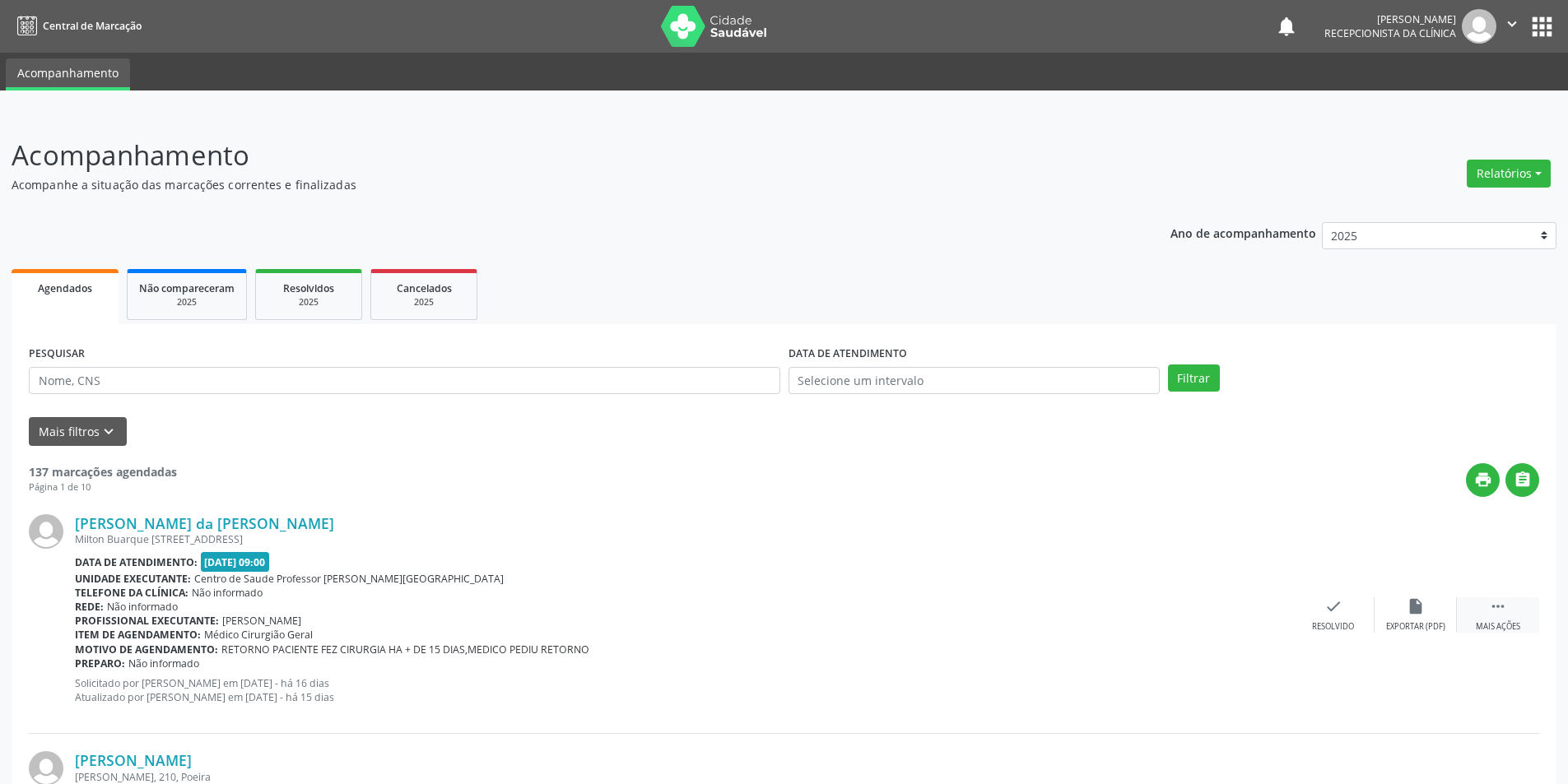
click at [1522, 630] on div " Mais ações" at bounding box center [1498, 615] width 83 height 35
click at [1415, 614] on icon "alarm_off" at bounding box center [1415, 606] width 18 height 18
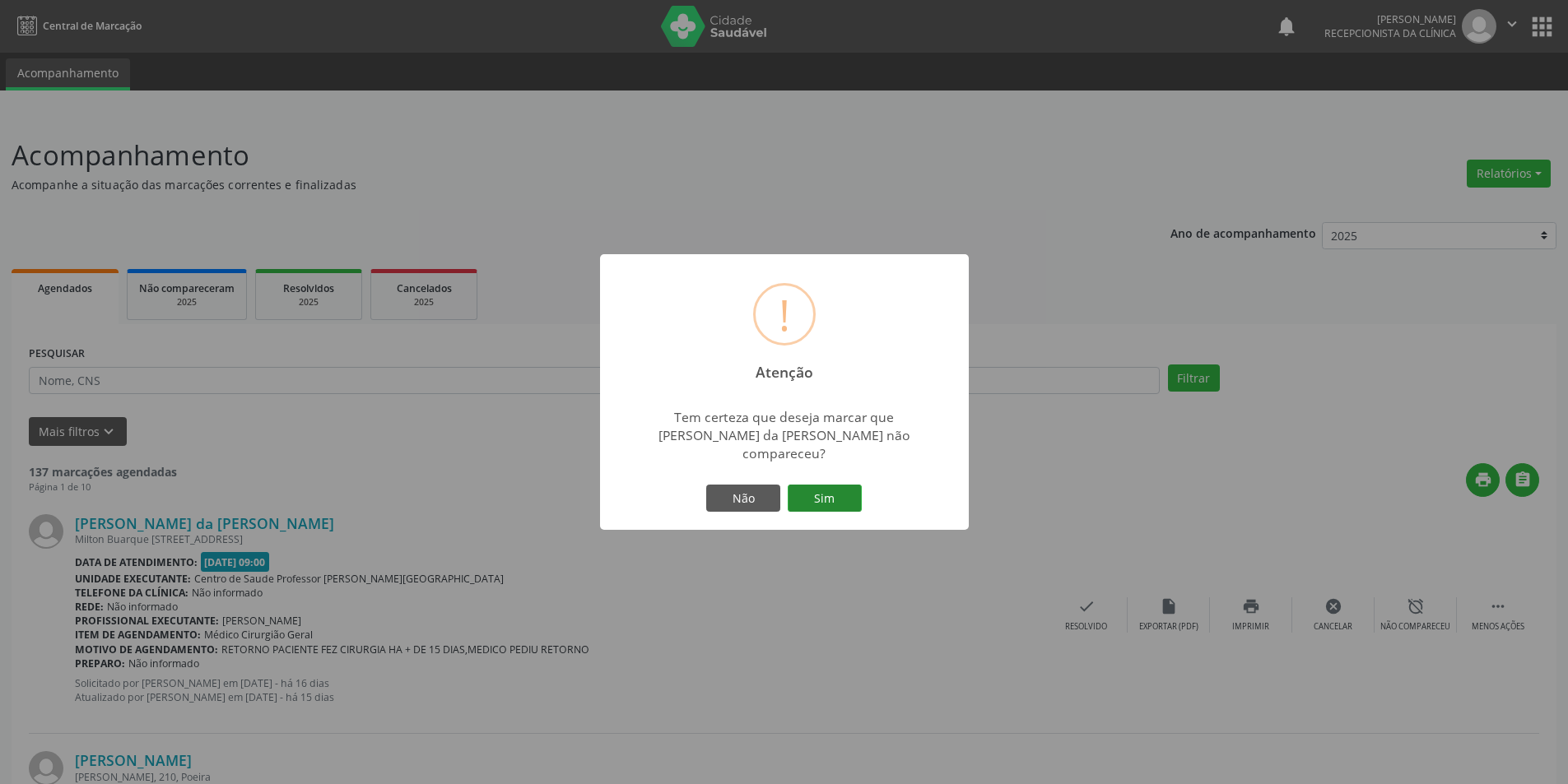
click at [837, 491] on button "Sim" at bounding box center [824, 498] width 74 height 28
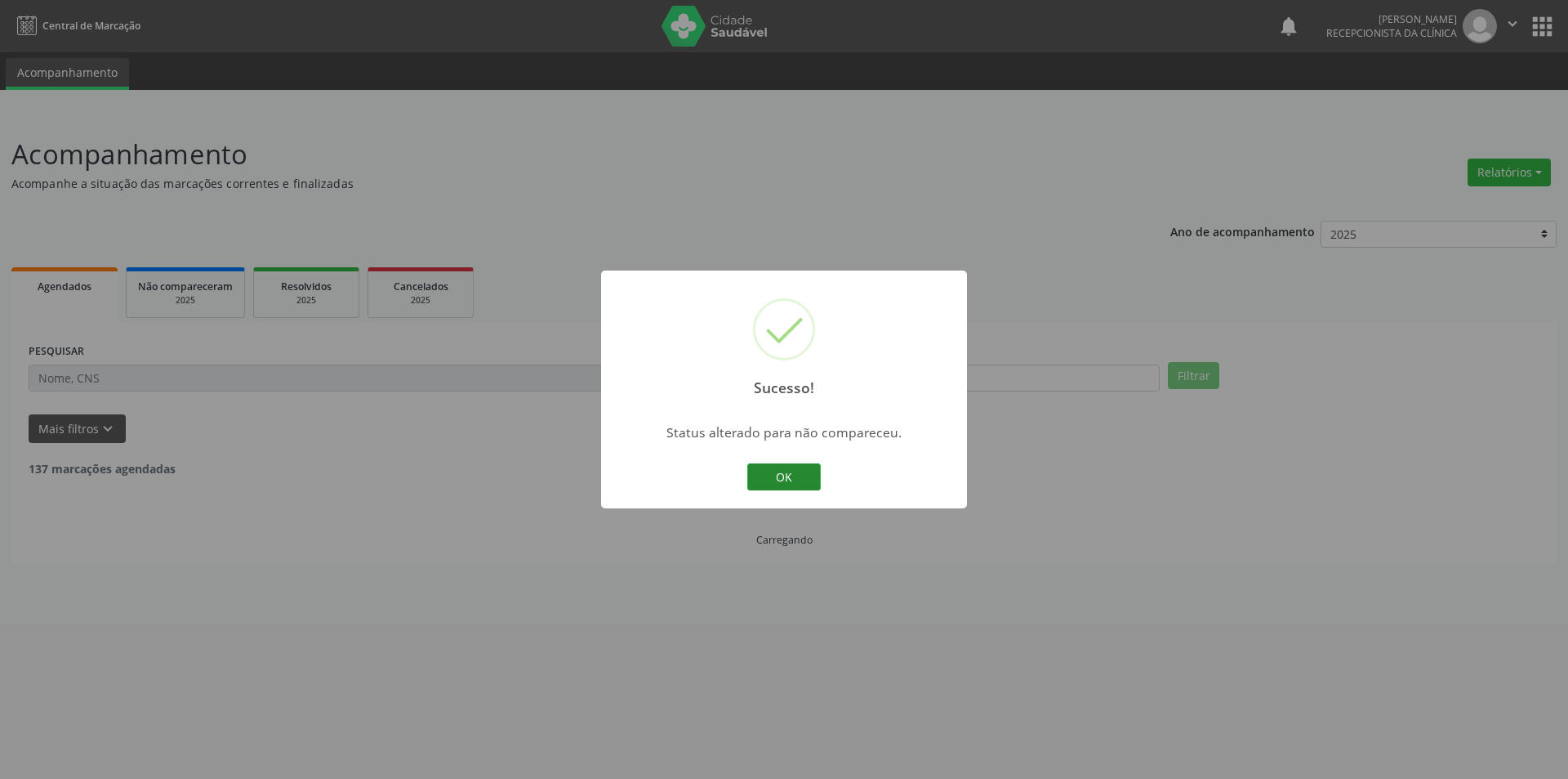
click at [800, 476] on button "OK" at bounding box center [784, 477] width 73 height 27
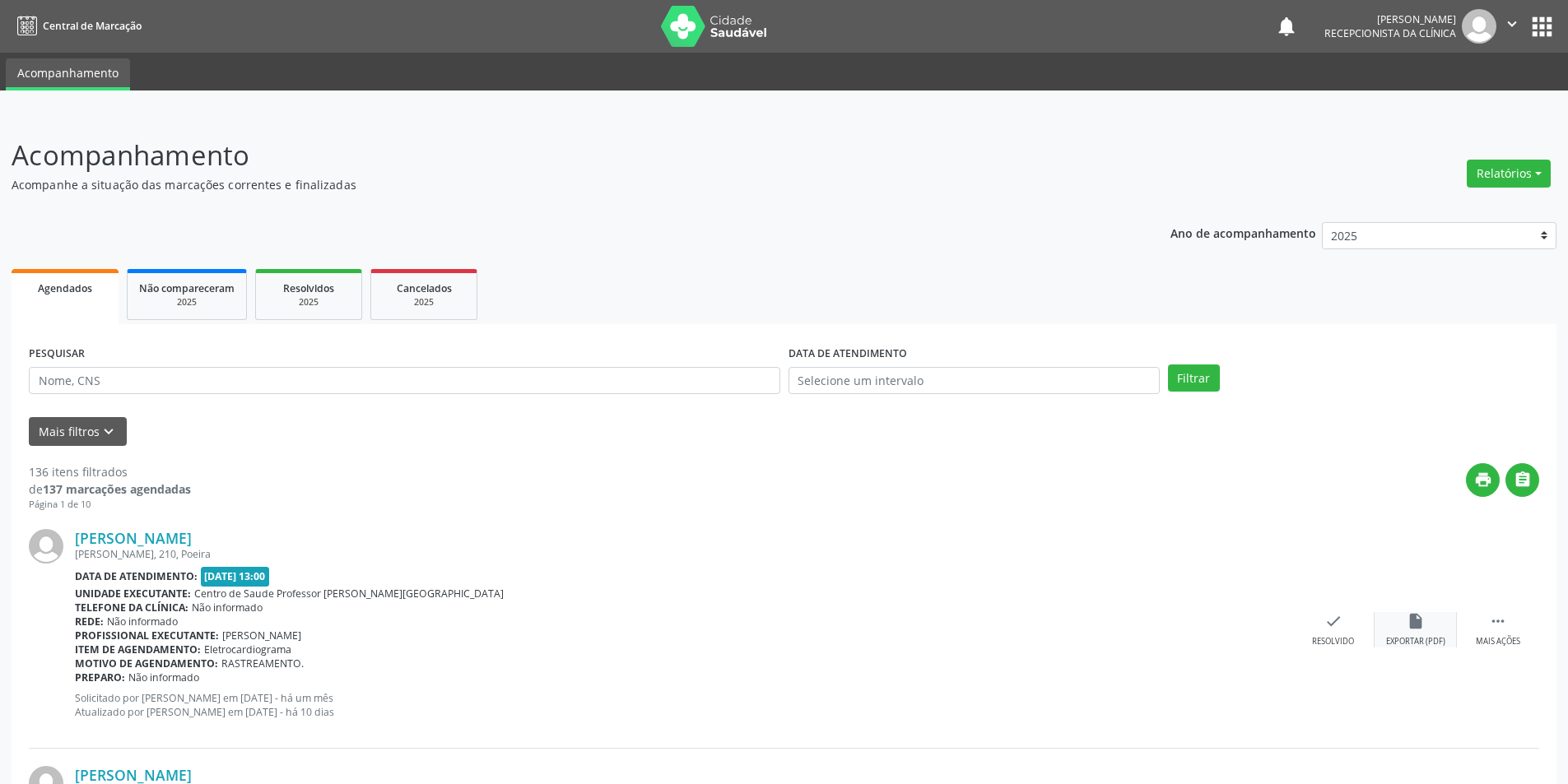
click at [1400, 625] on div "insert_drive_file Exportar (PDF)" at bounding box center [1415, 630] width 83 height 35
click at [1324, 614] on icon "check" at bounding box center [1333, 621] width 18 height 18
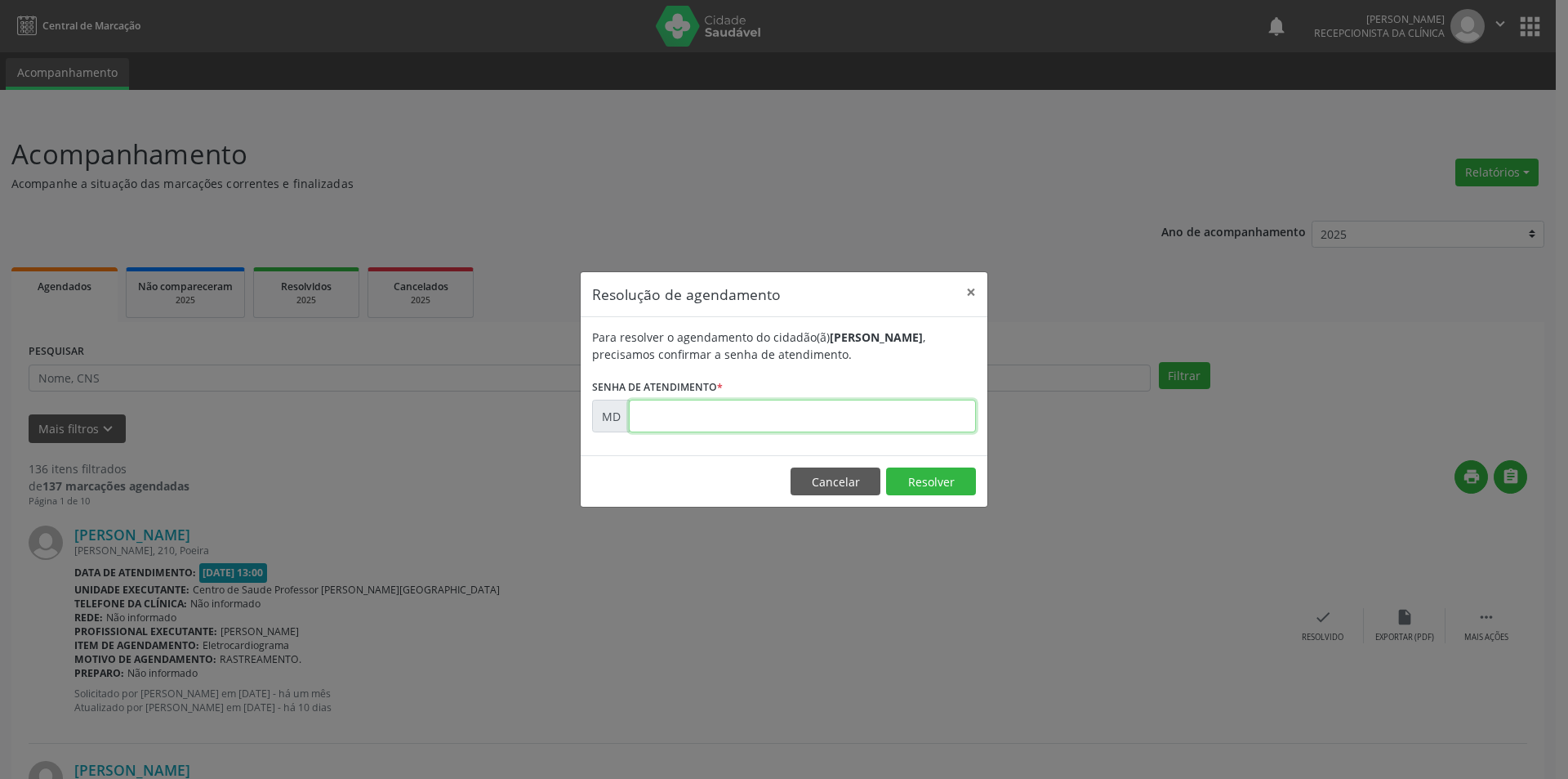
paste input "00003488"
type input "00003488"
click at [923, 477] on button "Resolver" at bounding box center [931, 481] width 90 height 27
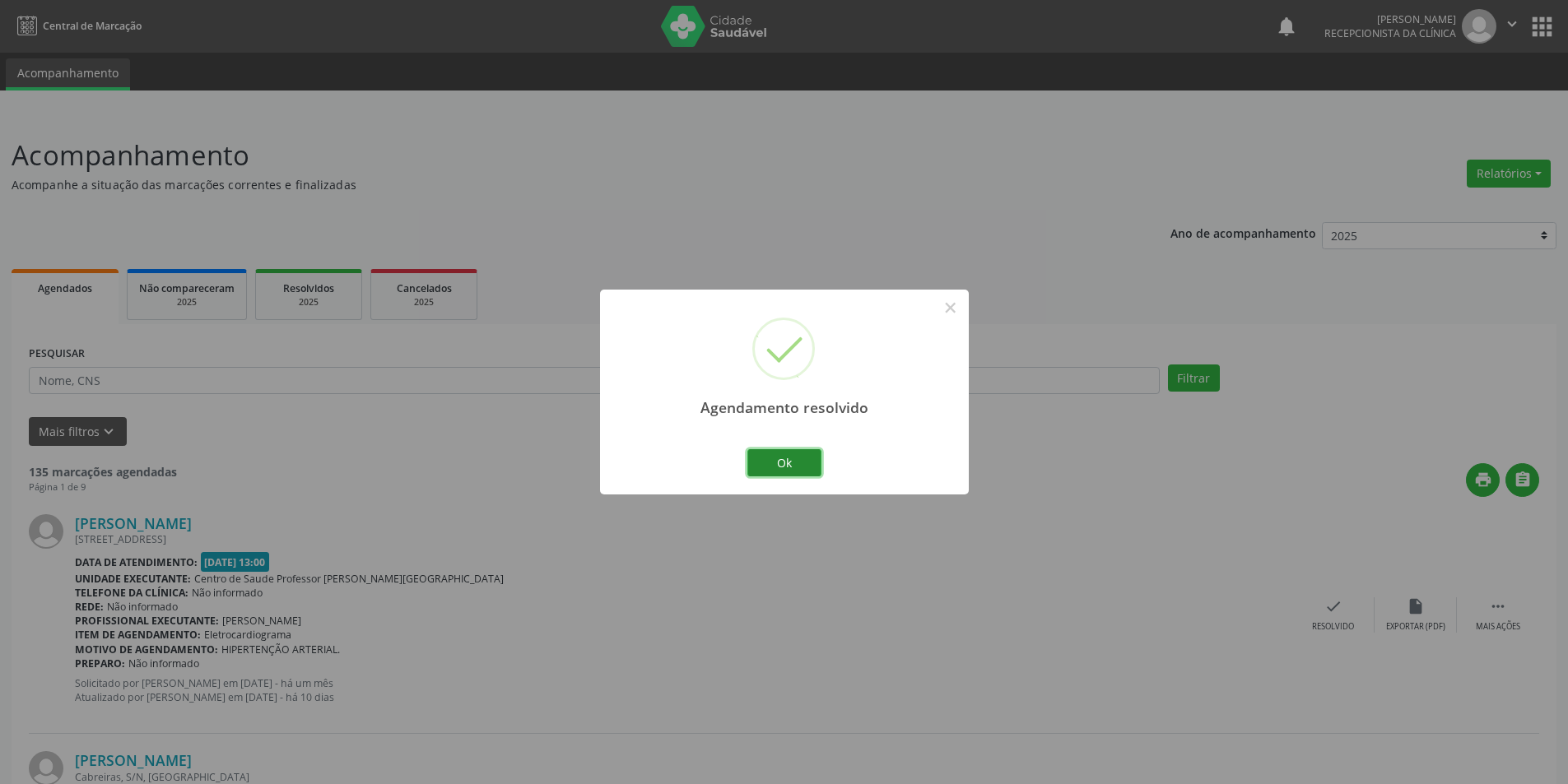
click at [755, 454] on button "Ok" at bounding box center [784, 462] width 74 height 28
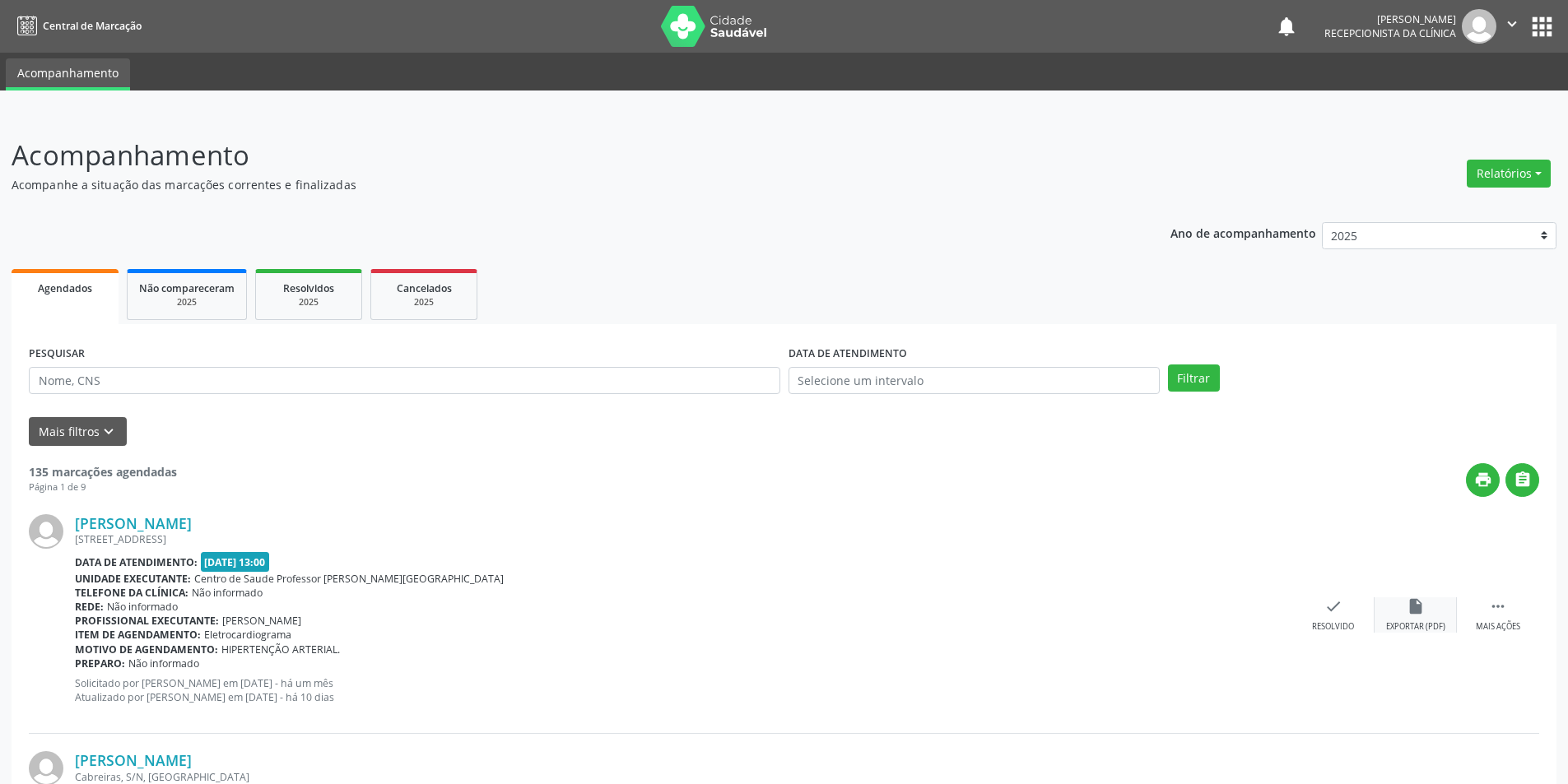
click at [1407, 610] on icon "insert_drive_file" at bounding box center [1415, 606] width 18 height 18
click at [1328, 613] on icon "check" at bounding box center [1333, 606] width 18 height 18
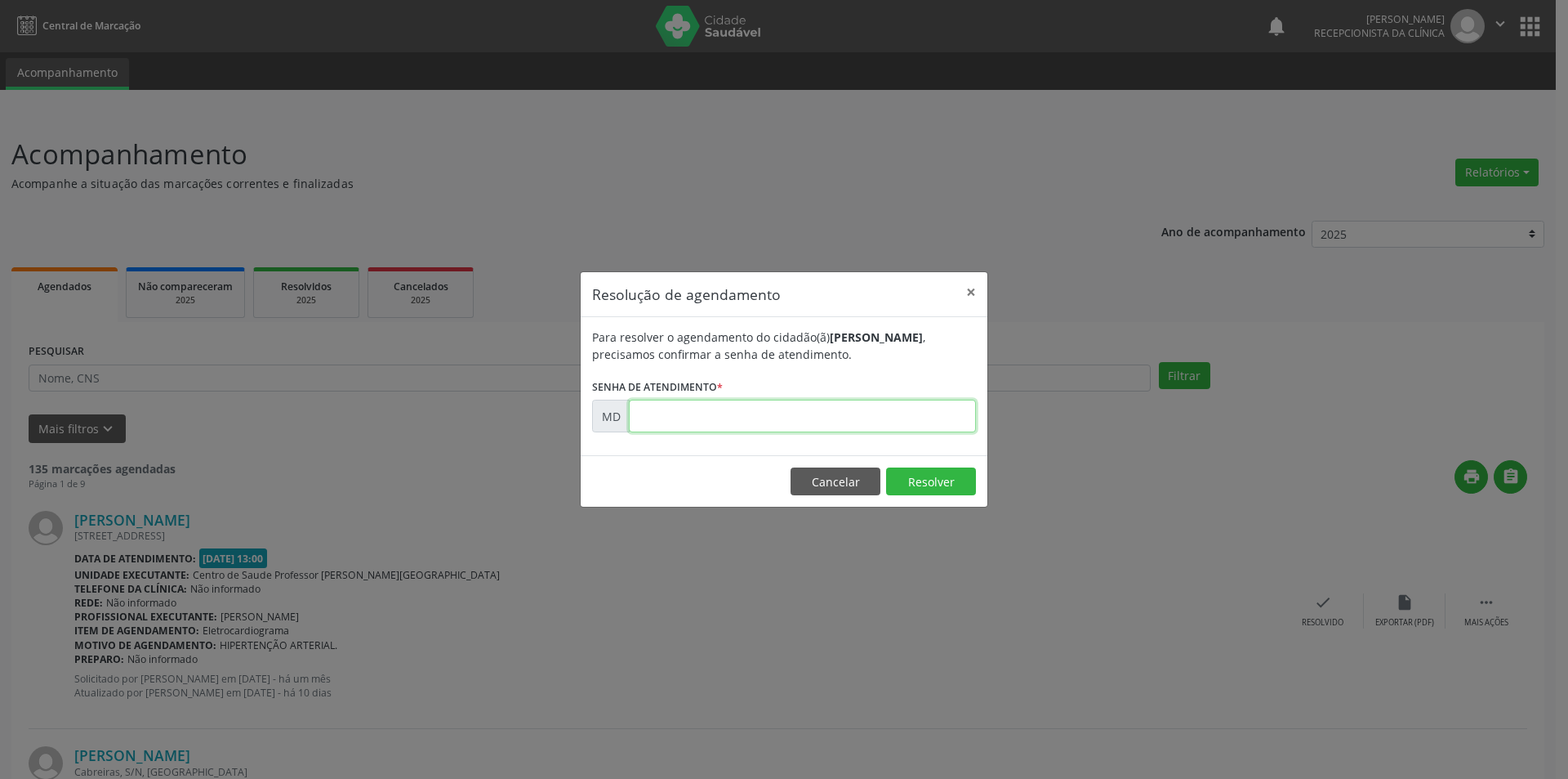
paste input "00003490"
type input "00003490"
click at [904, 464] on footer "Cancelar Resolver" at bounding box center [784, 481] width 406 height 52
click at [906, 473] on button "Resolver" at bounding box center [931, 481] width 90 height 27
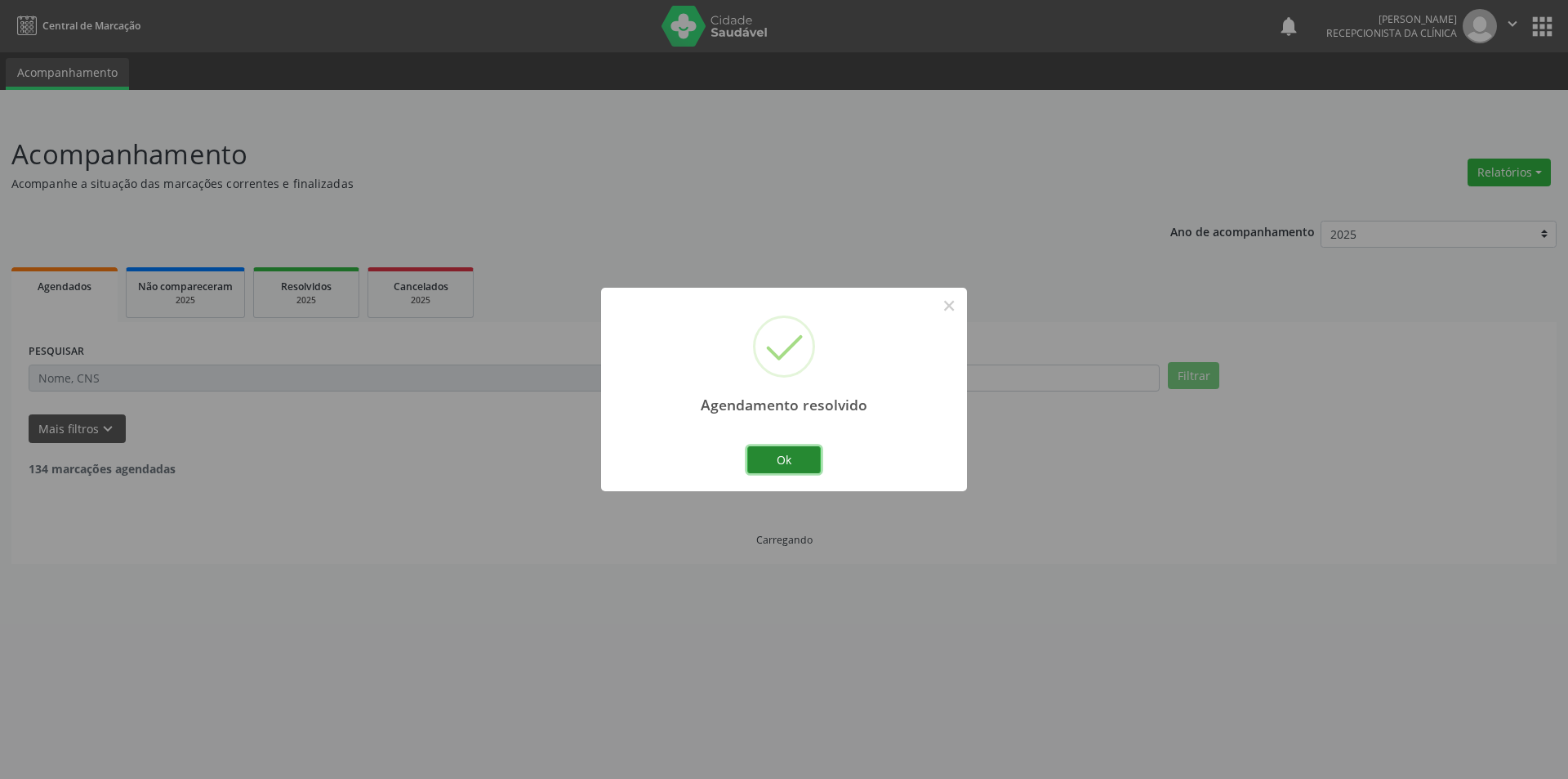
click at [797, 462] on button "Ok" at bounding box center [784, 459] width 73 height 27
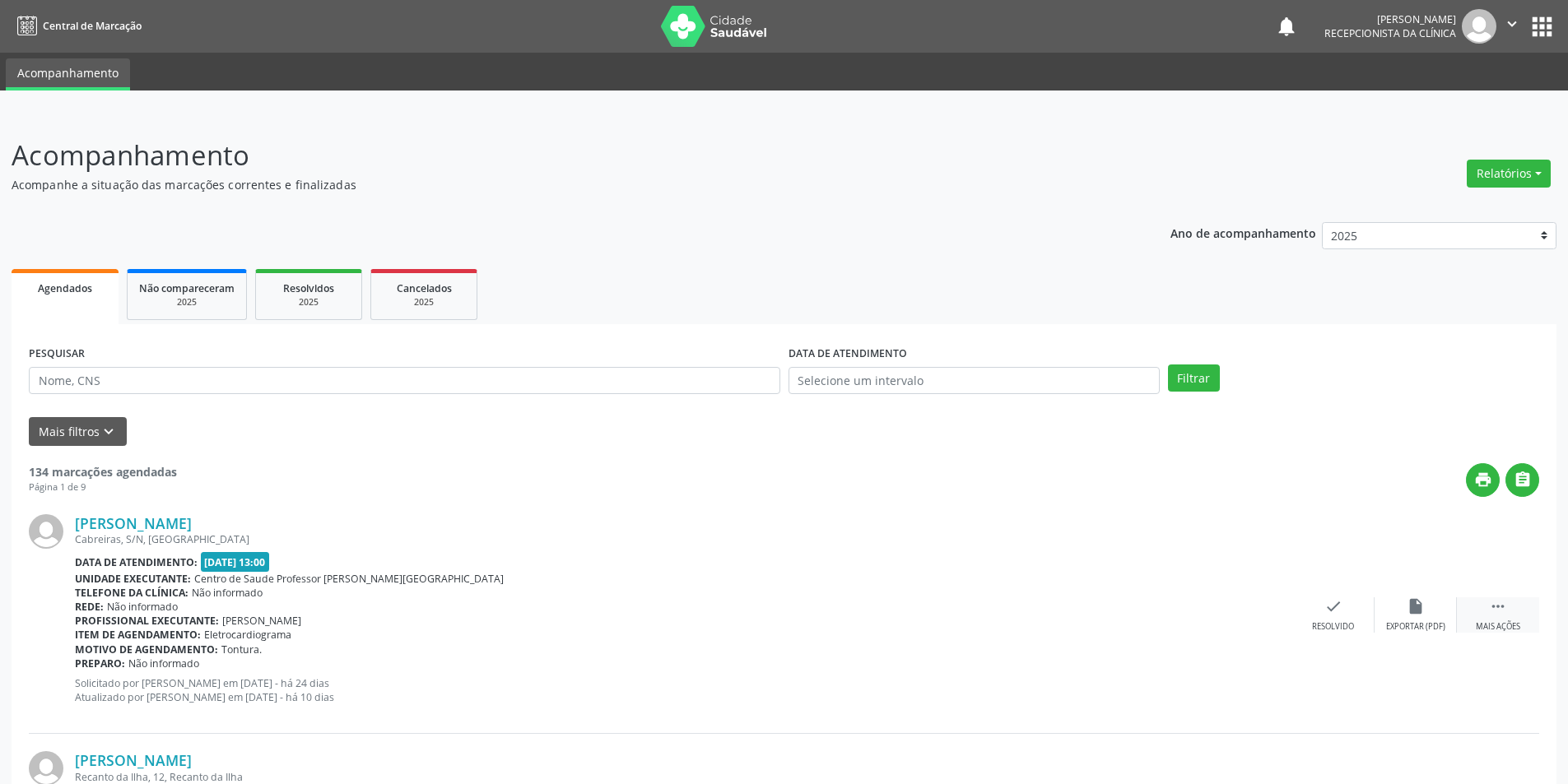
click at [1501, 625] on div "Mais ações" at bounding box center [1497, 627] width 44 height 12
click at [1425, 626] on div "Não compareceu" at bounding box center [1414, 627] width 70 height 12
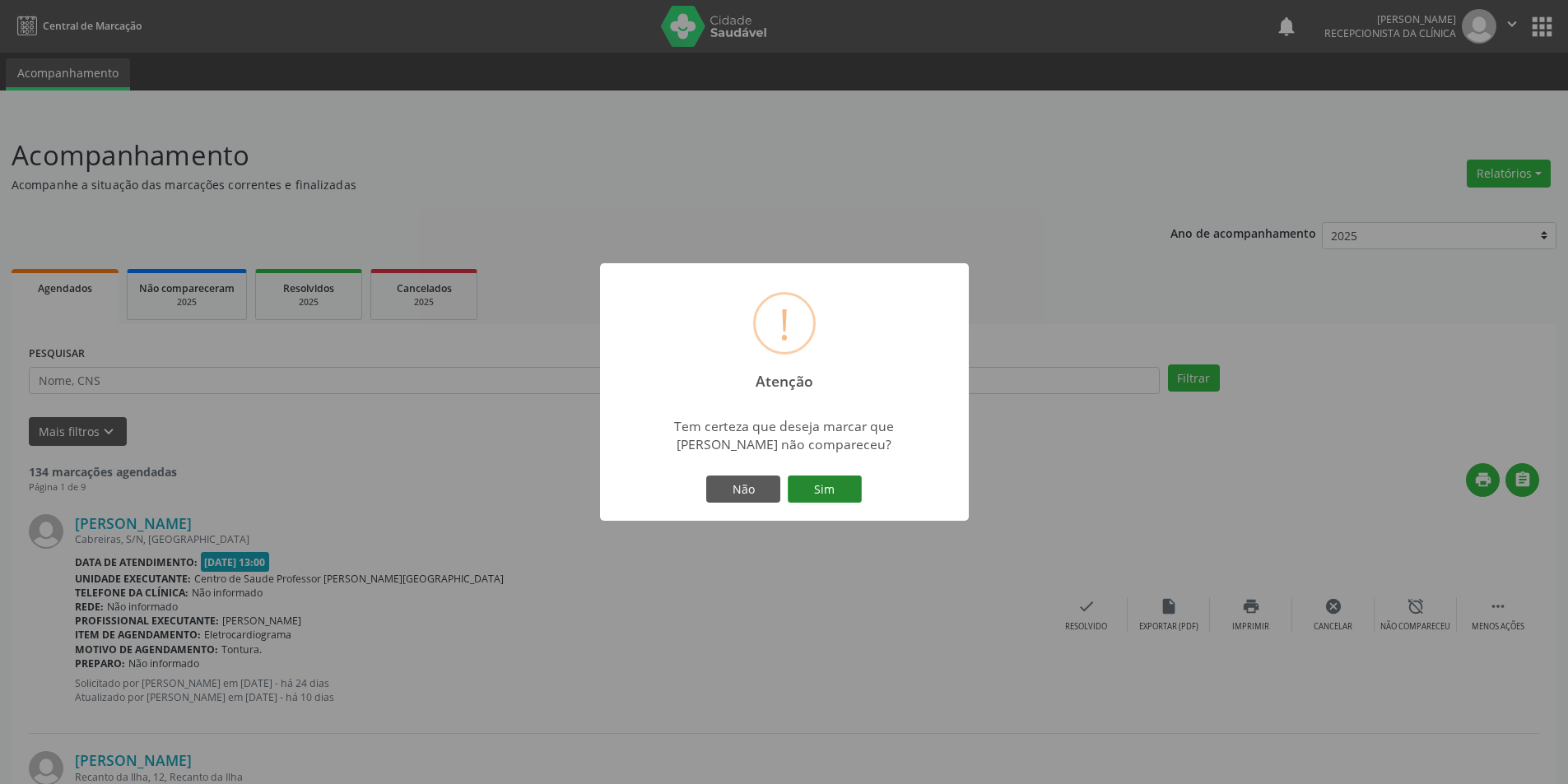
click at [851, 499] on button "Sim" at bounding box center [824, 489] width 74 height 28
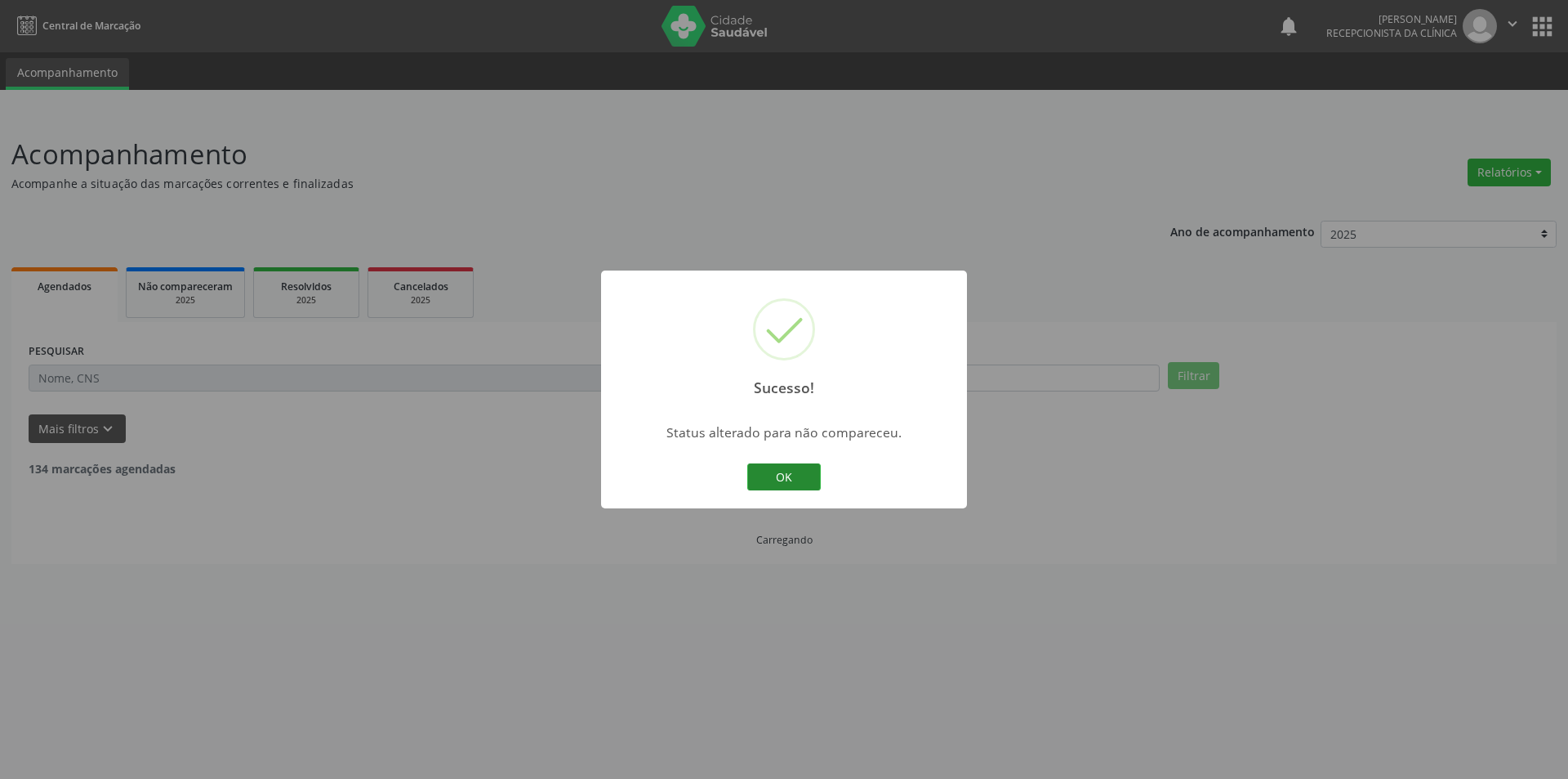
click at [770, 471] on button "OK" at bounding box center [784, 477] width 73 height 27
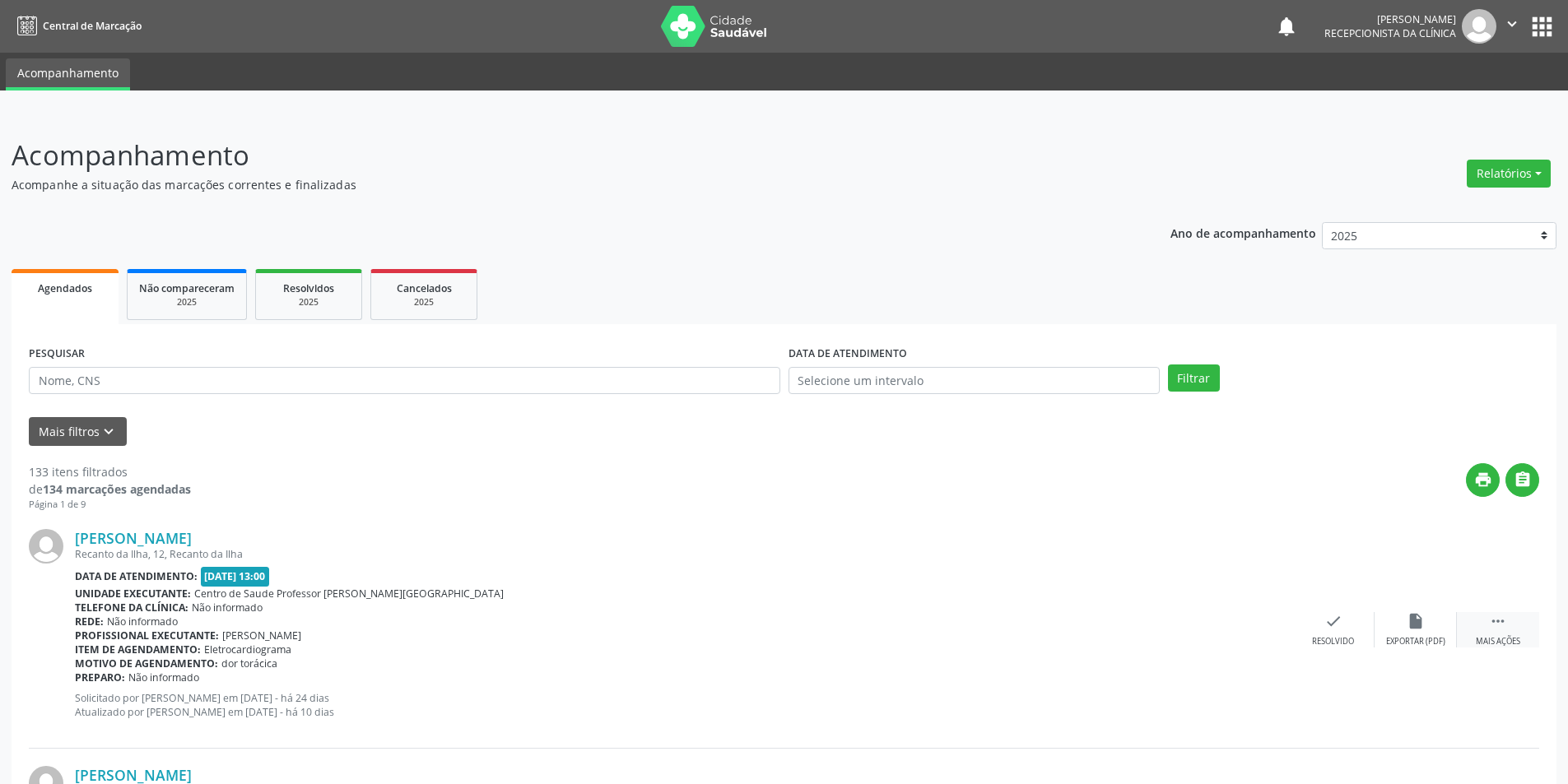
click at [1496, 633] on div " Mais ações" at bounding box center [1498, 630] width 83 height 35
click at [1394, 615] on div "alarm_off Não compareceu" at bounding box center [1415, 630] width 83 height 35
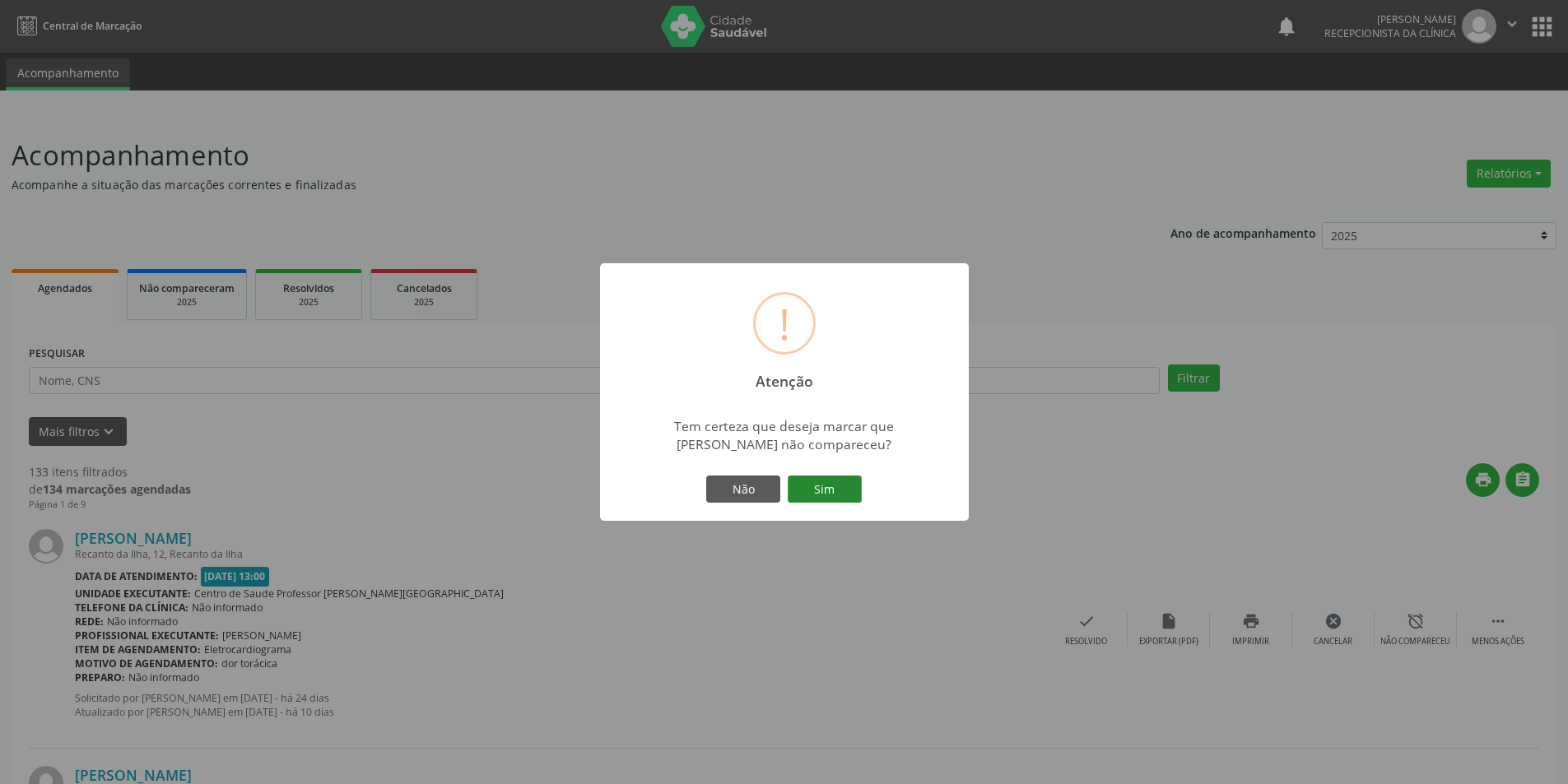
click at [816, 482] on button "Sim" at bounding box center [824, 489] width 74 height 28
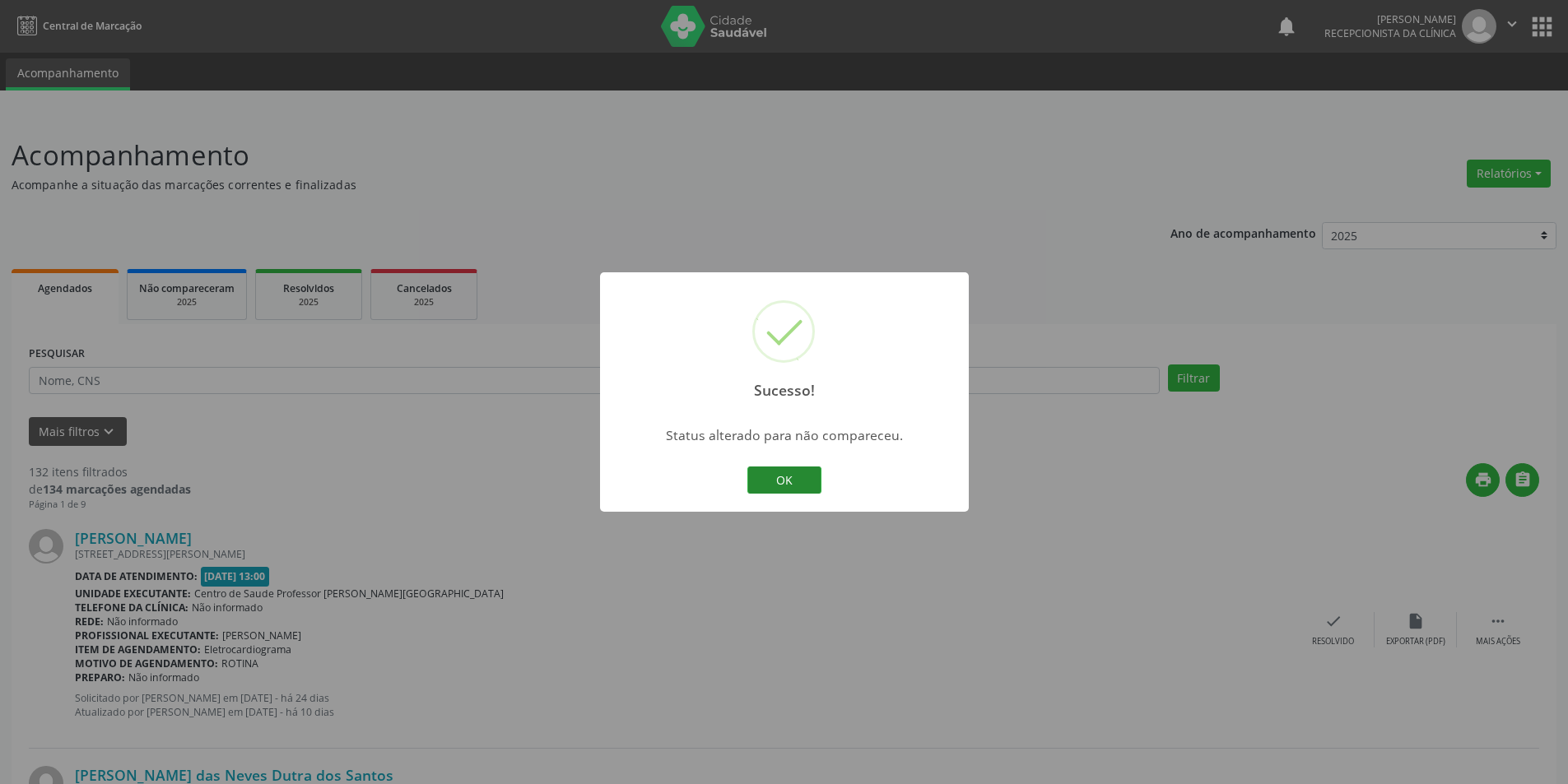
click at [797, 474] on button "OK" at bounding box center [784, 480] width 74 height 28
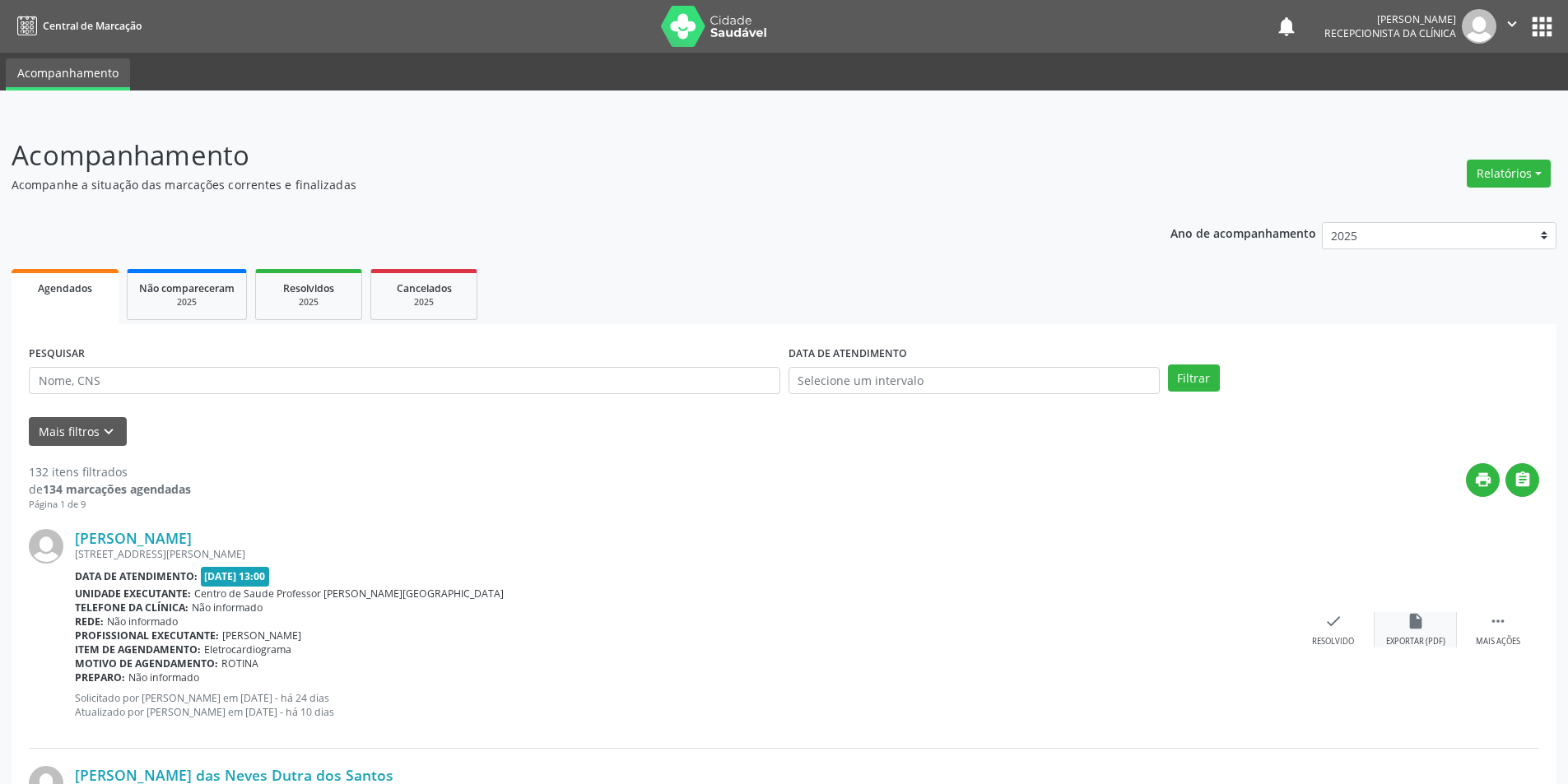
click at [1408, 636] on div "Exportar (PDF)" at bounding box center [1415, 641] width 59 height 12
click at [1348, 635] on div "Resolvido" at bounding box center [1333, 641] width 42 height 12
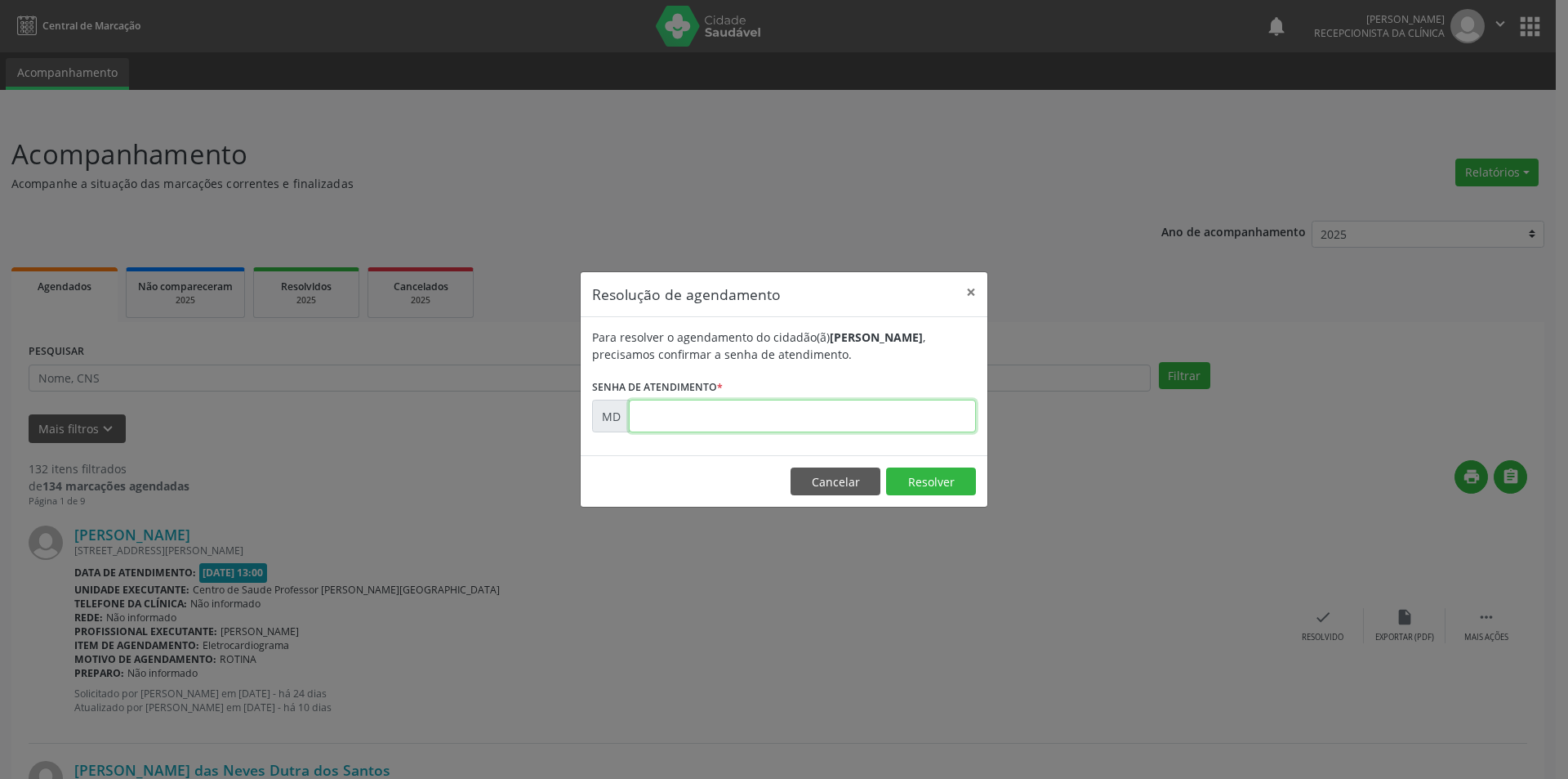
paste input "00003608"
type input "00003608"
click at [949, 480] on button "Resolver" at bounding box center [931, 481] width 90 height 27
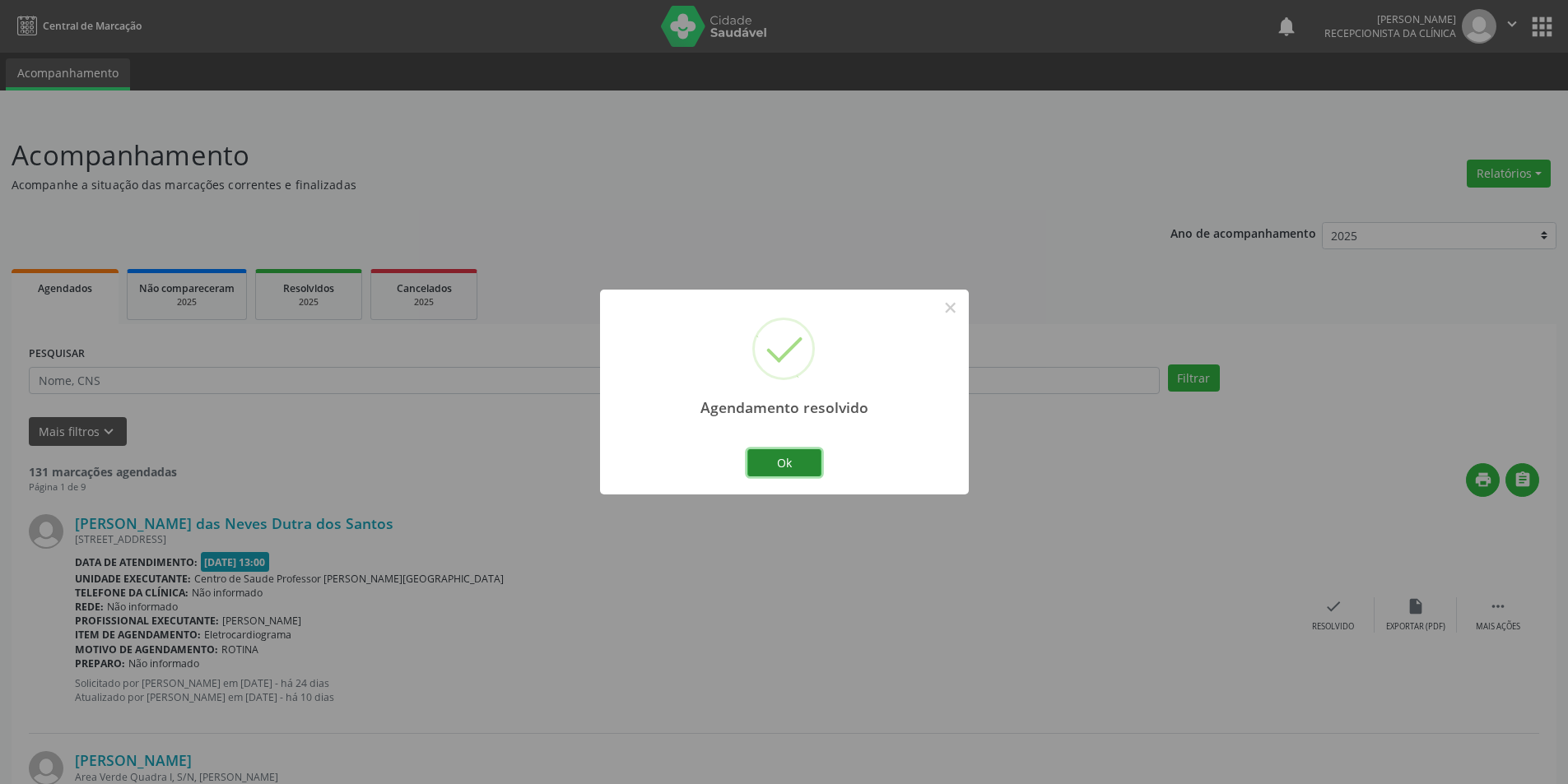
click at [773, 454] on button "Ok" at bounding box center [784, 462] width 74 height 28
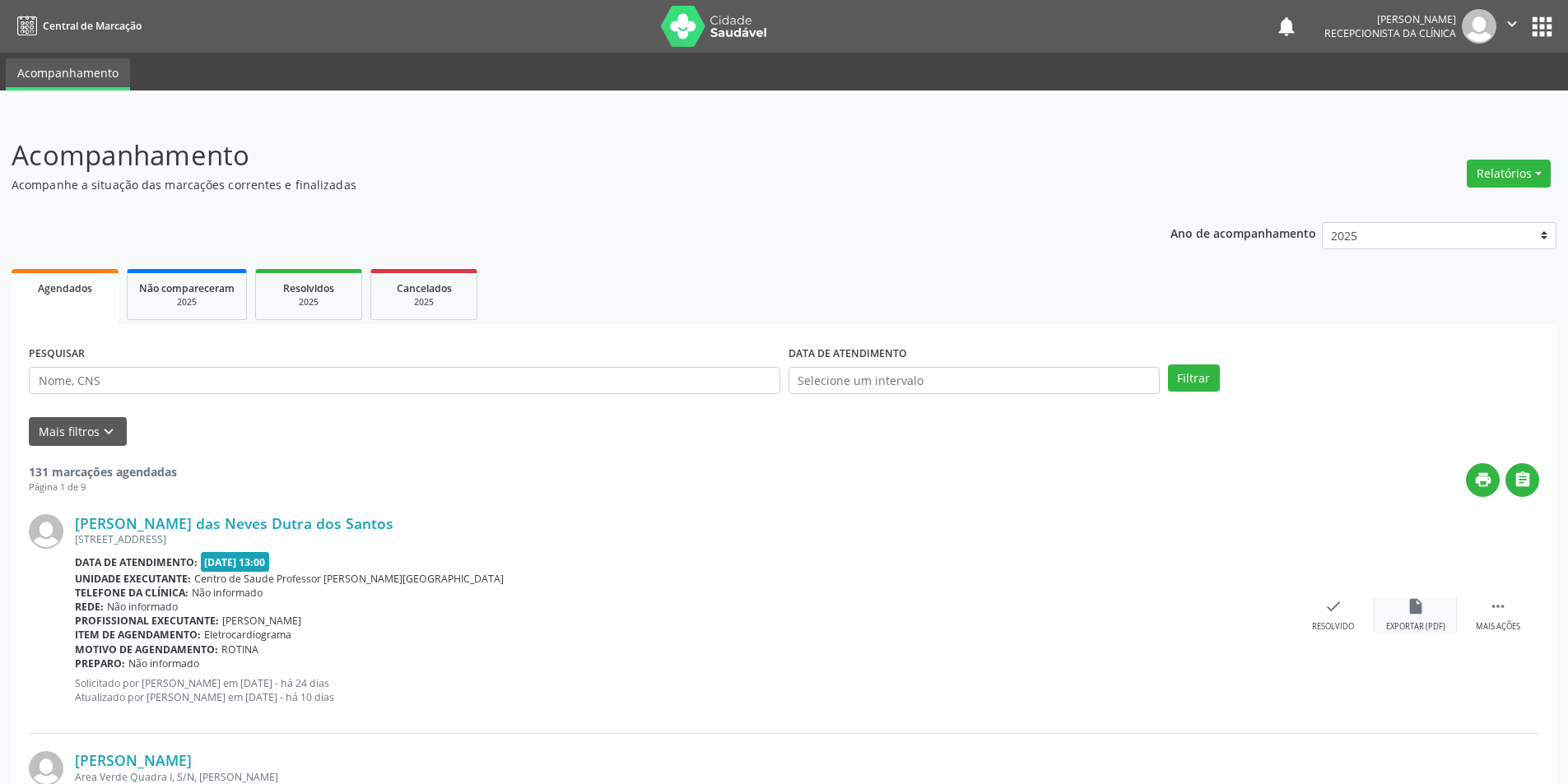
click at [1430, 627] on div "Exportar (PDF)" at bounding box center [1415, 627] width 59 height 12
click at [1327, 624] on div "Resolvido" at bounding box center [1333, 627] width 42 height 12
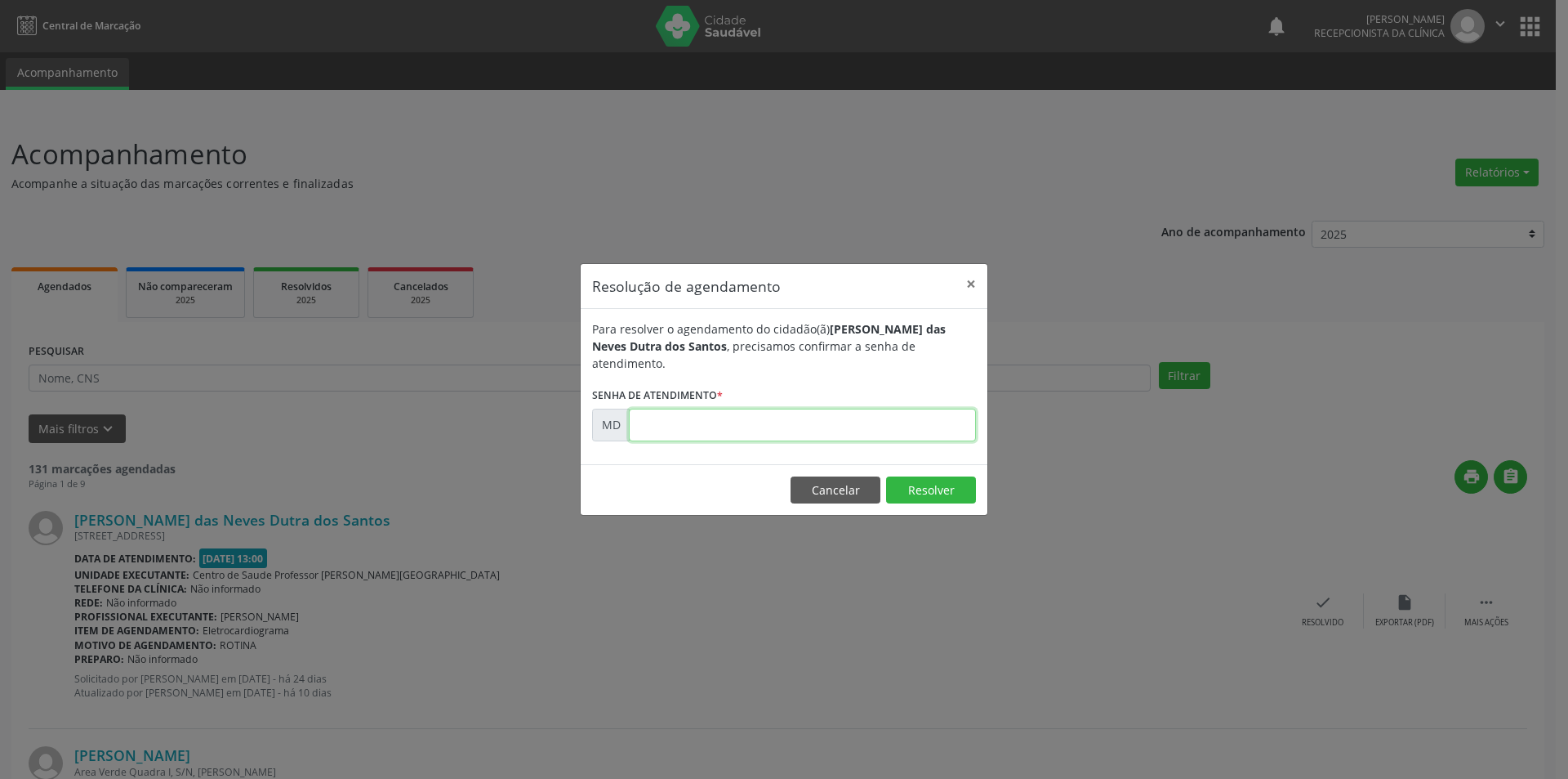
paste input "00003625"
type input "00003625"
drag, startPoint x: 924, startPoint y: 471, endPoint x: 912, endPoint y: 312, distance: 159.5
click at [925, 476] on button "Resolver" at bounding box center [931, 490] width 90 height 27
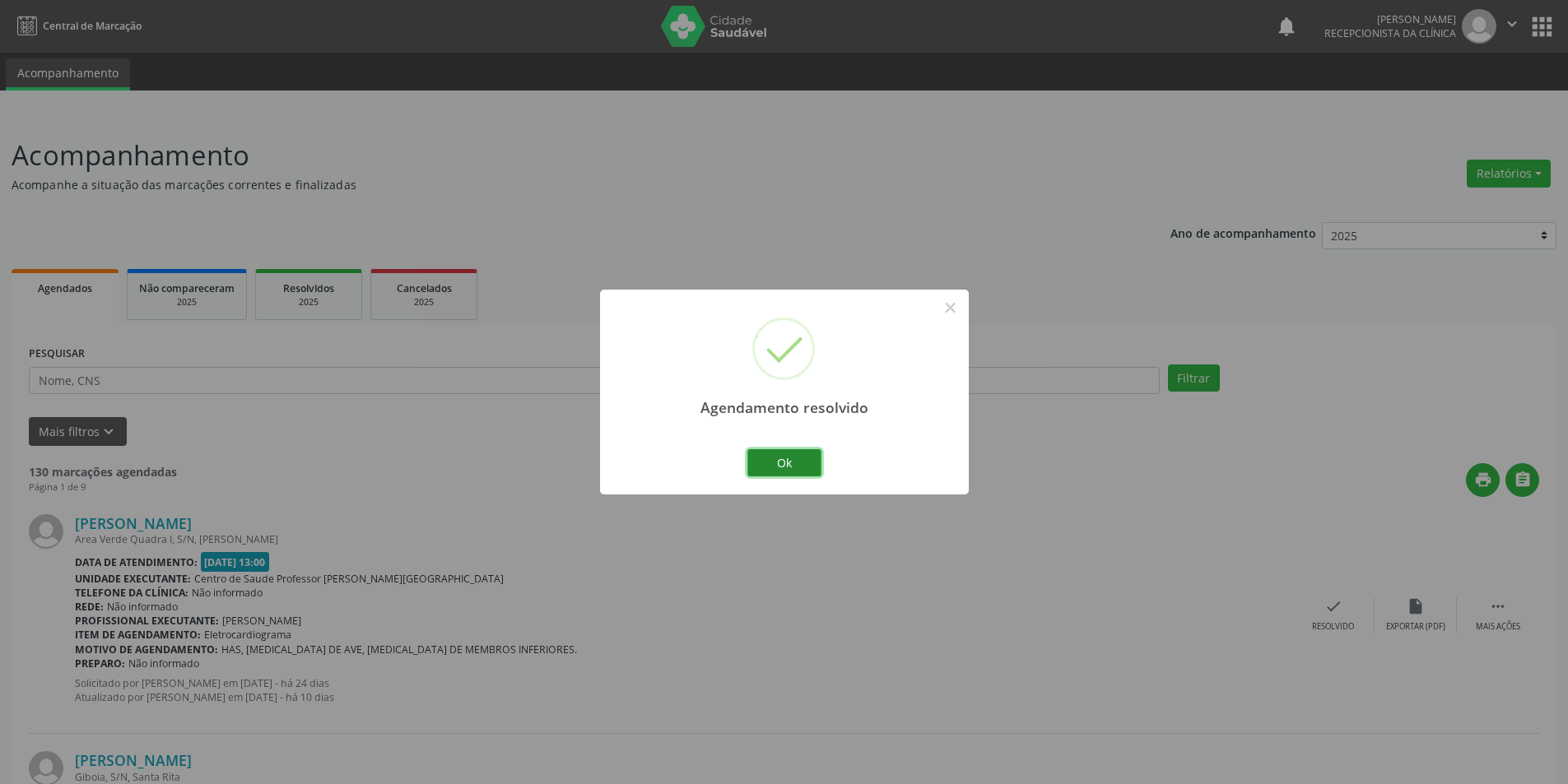
click at [777, 458] on button "Ok" at bounding box center [784, 462] width 74 height 28
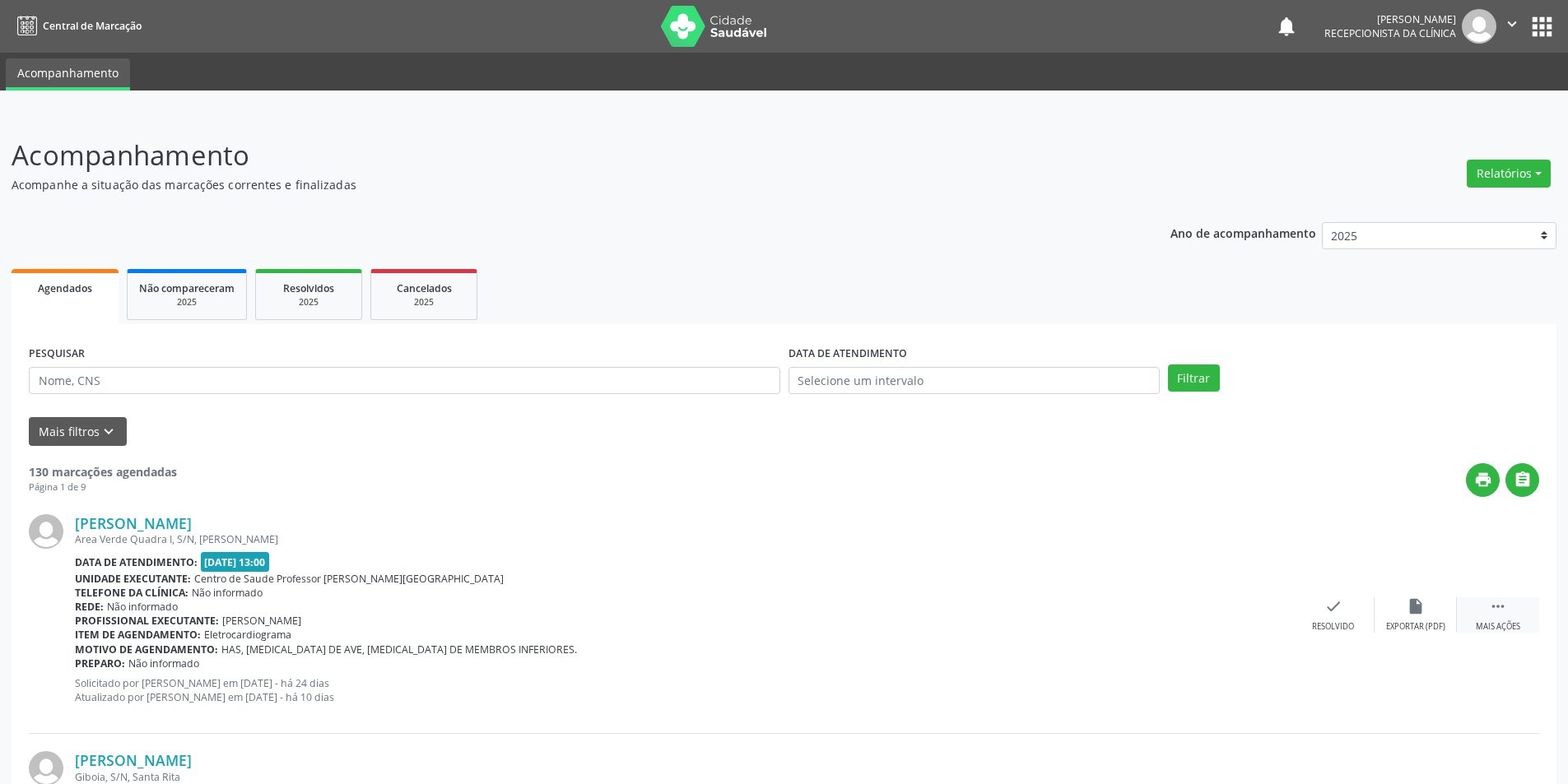
click at [1486, 618] on div " Mais ações" at bounding box center [1498, 615] width 83 height 35
click at [1388, 612] on div "alarm_off Não compareceu" at bounding box center [1415, 615] width 83 height 35
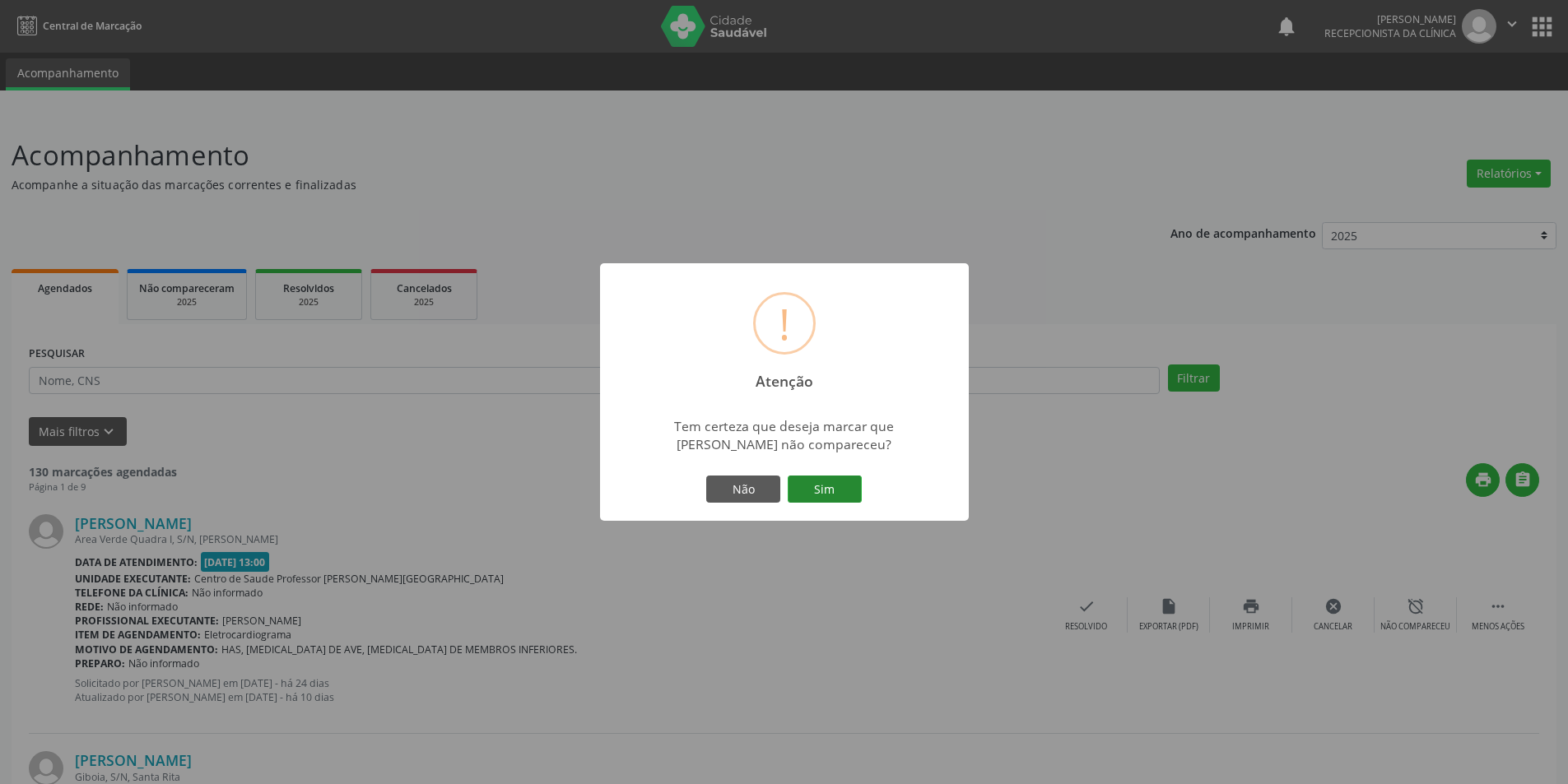
click at [841, 490] on button "Sim" at bounding box center [824, 489] width 74 height 28
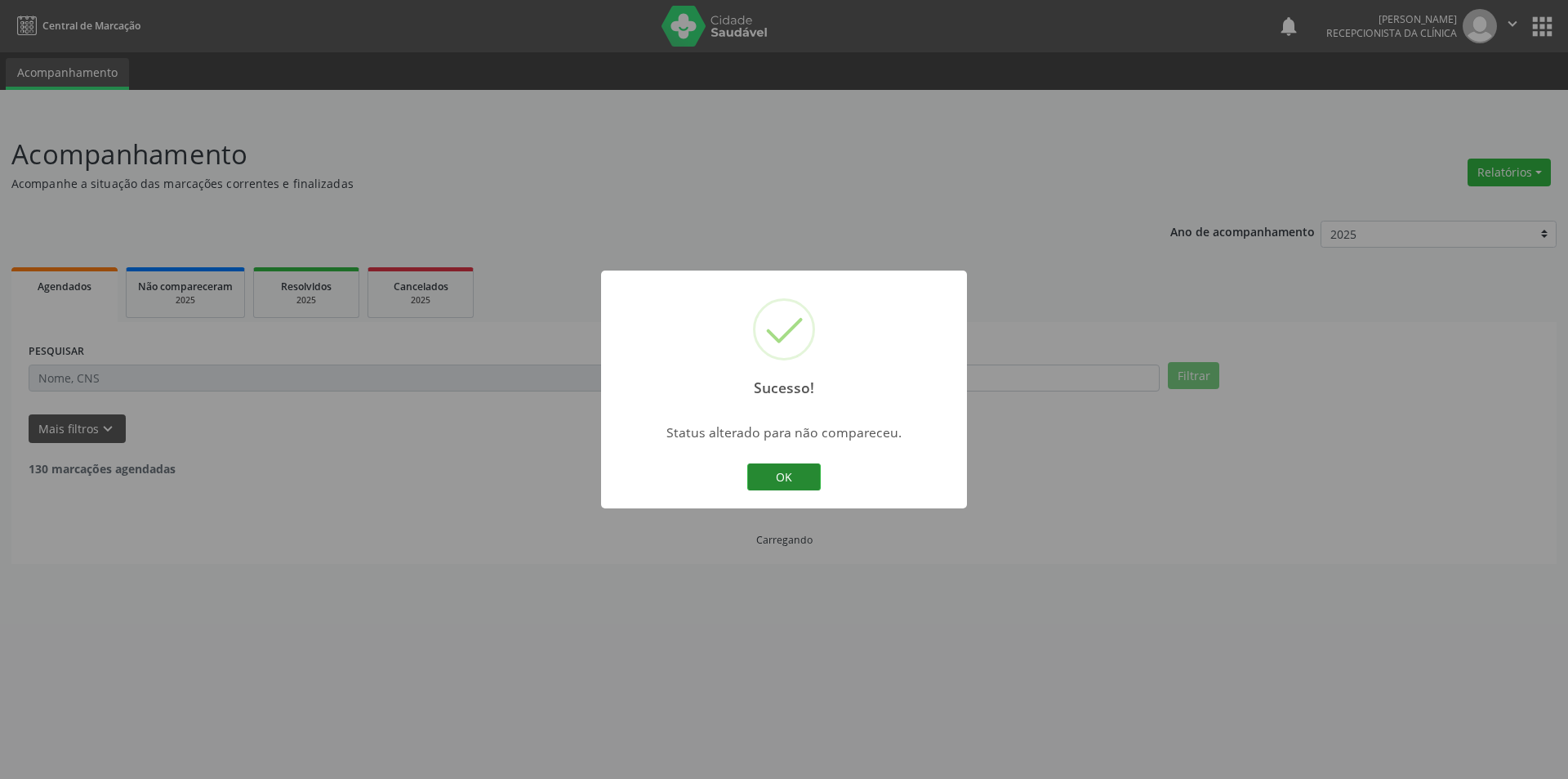
click at [790, 481] on button "OK" at bounding box center [784, 477] width 73 height 27
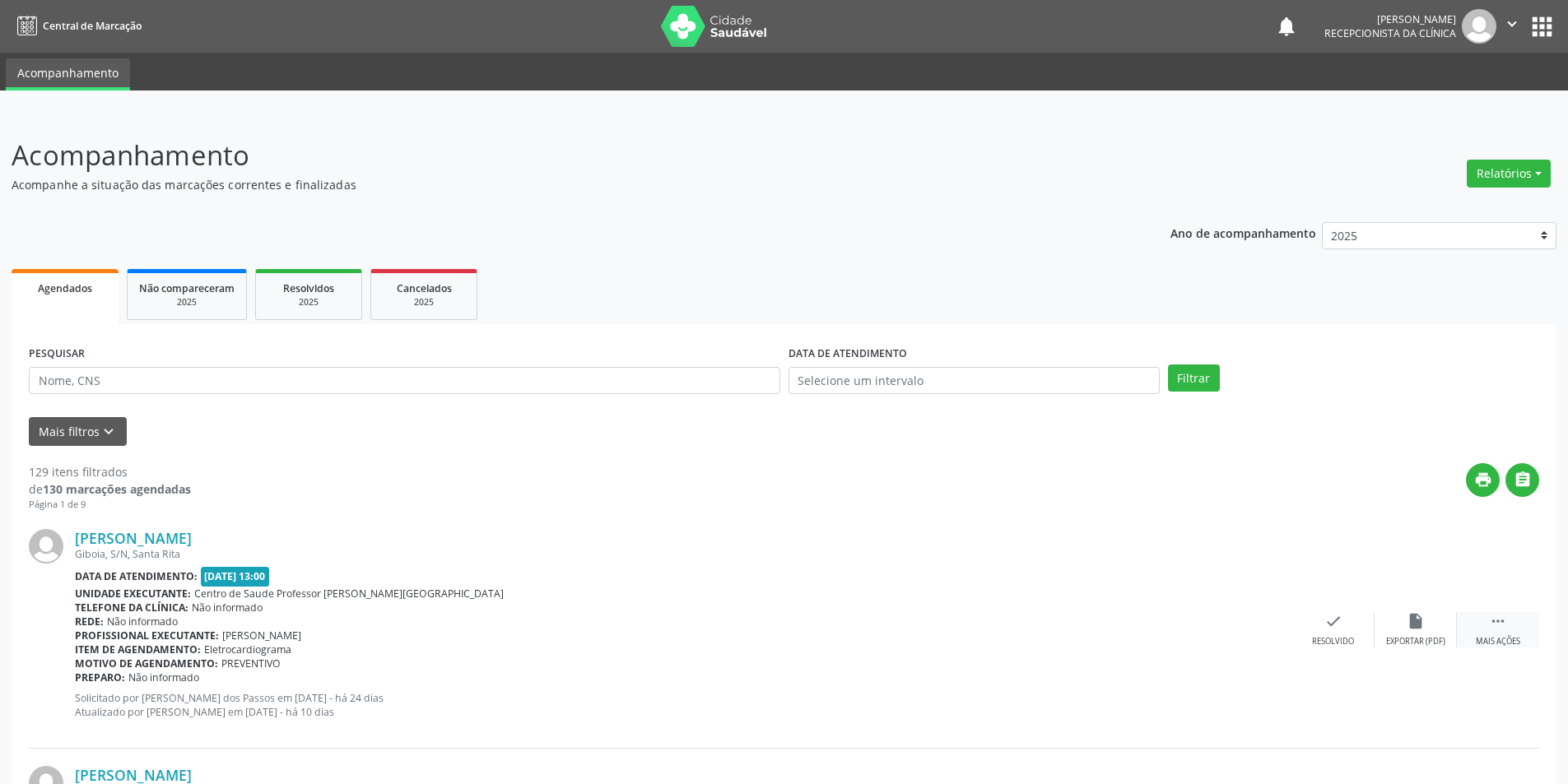
click at [1515, 643] on div "Mais ações" at bounding box center [1497, 641] width 44 height 12
click at [1433, 618] on div "alarm_off Não compareceu" at bounding box center [1415, 630] width 83 height 35
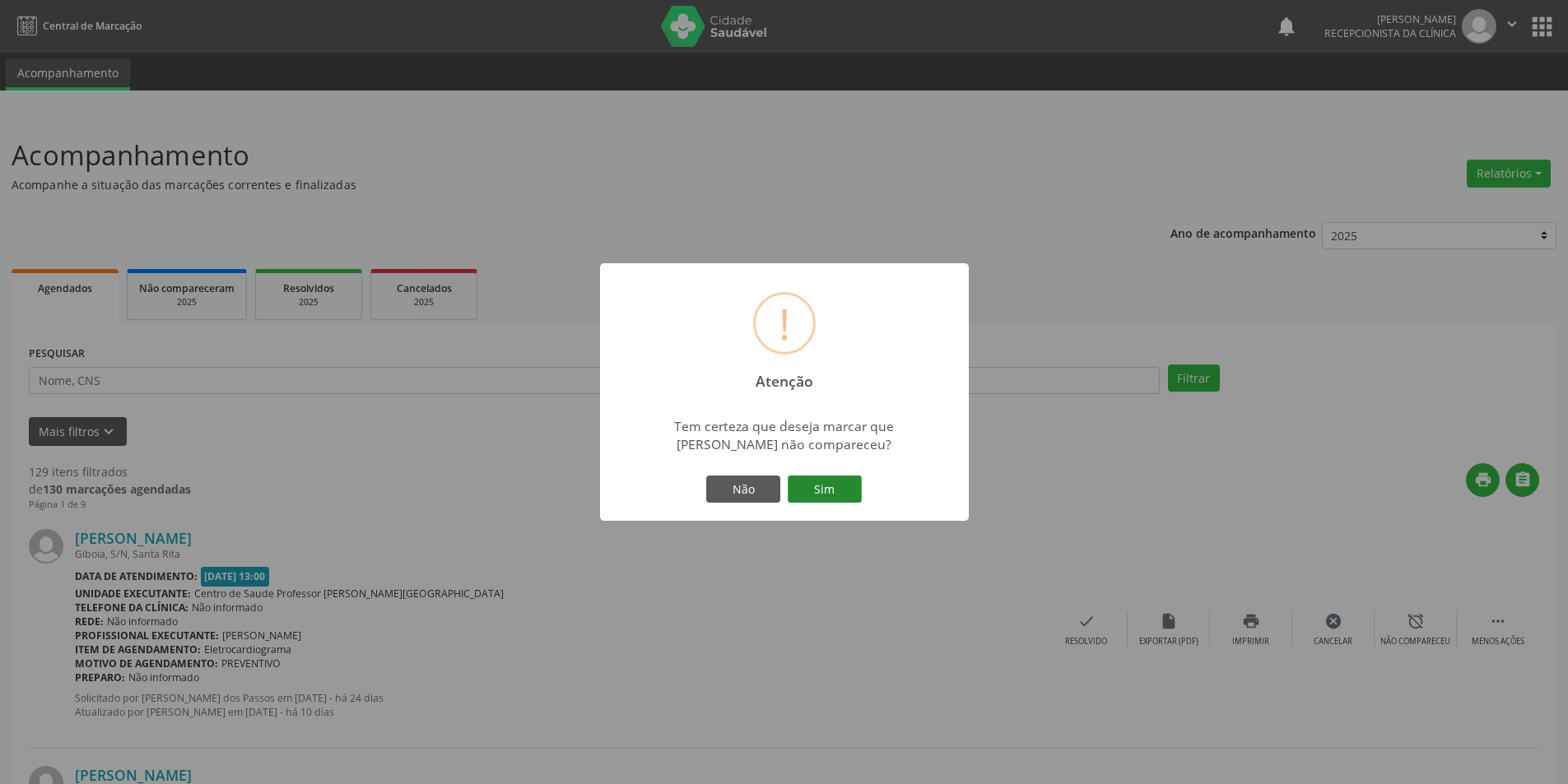
click at [838, 483] on button "Sim" at bounding box center [824, 489] width 74 height 28
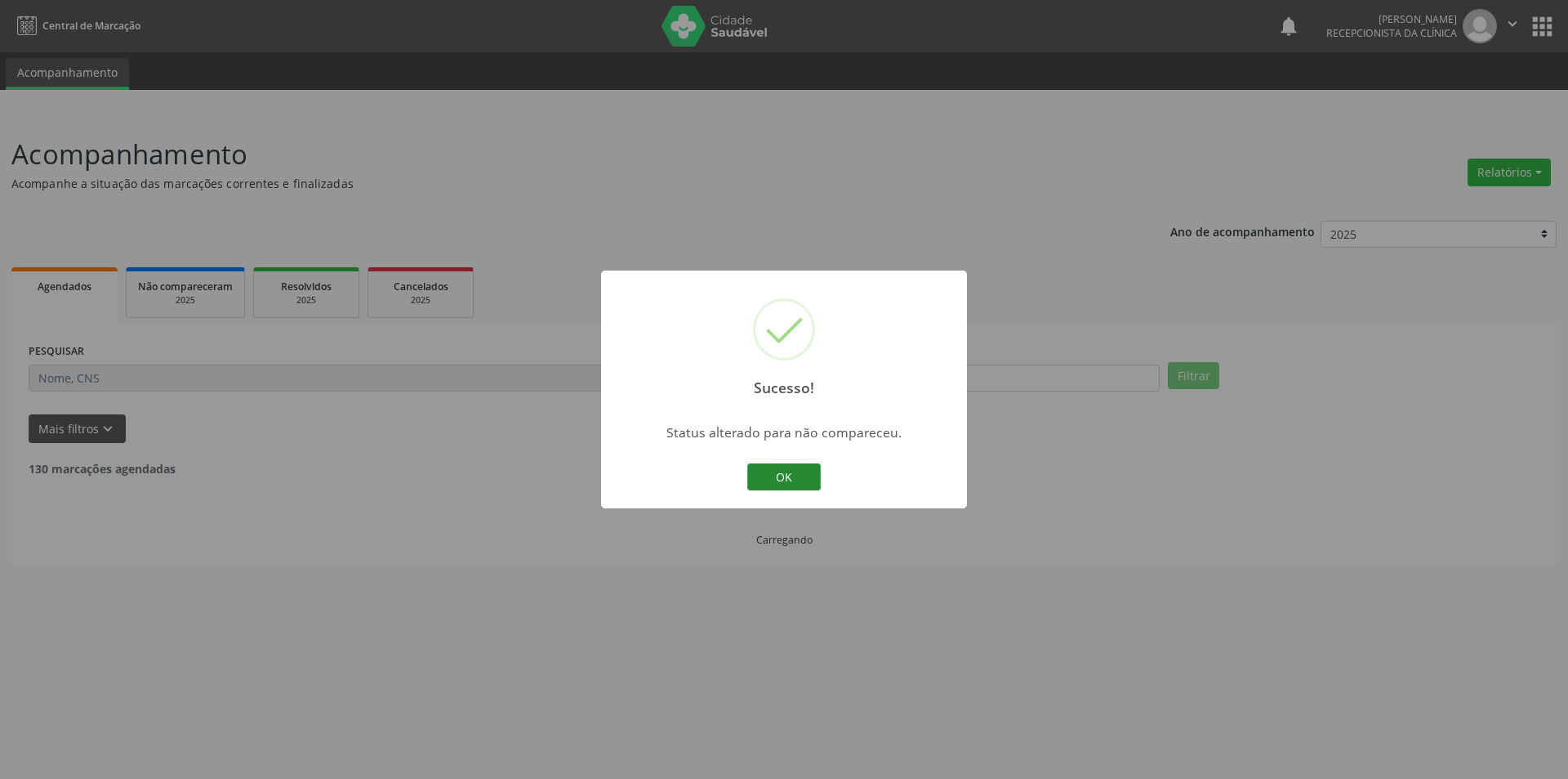
click at [782, 463] on button "OK" at bounding box center [784, 477] width 73 height 27
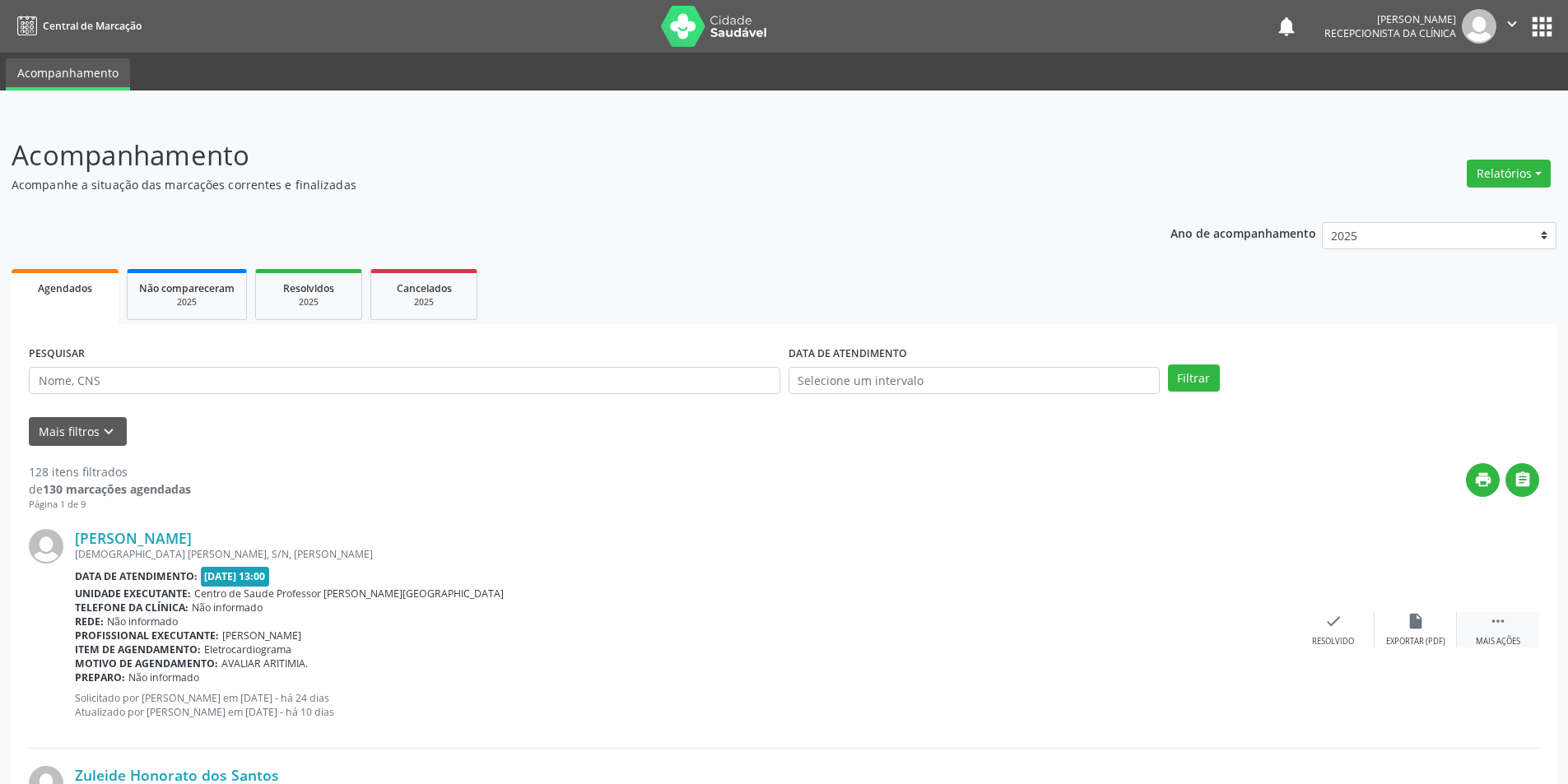
click at [1500, 624] on icon "" at bounding box center [1497, 621] width 18 height 18
click at [1421, 633] on div "alarm_off Não compareceu" at bounding box center [1415, 630] width 83 height 35
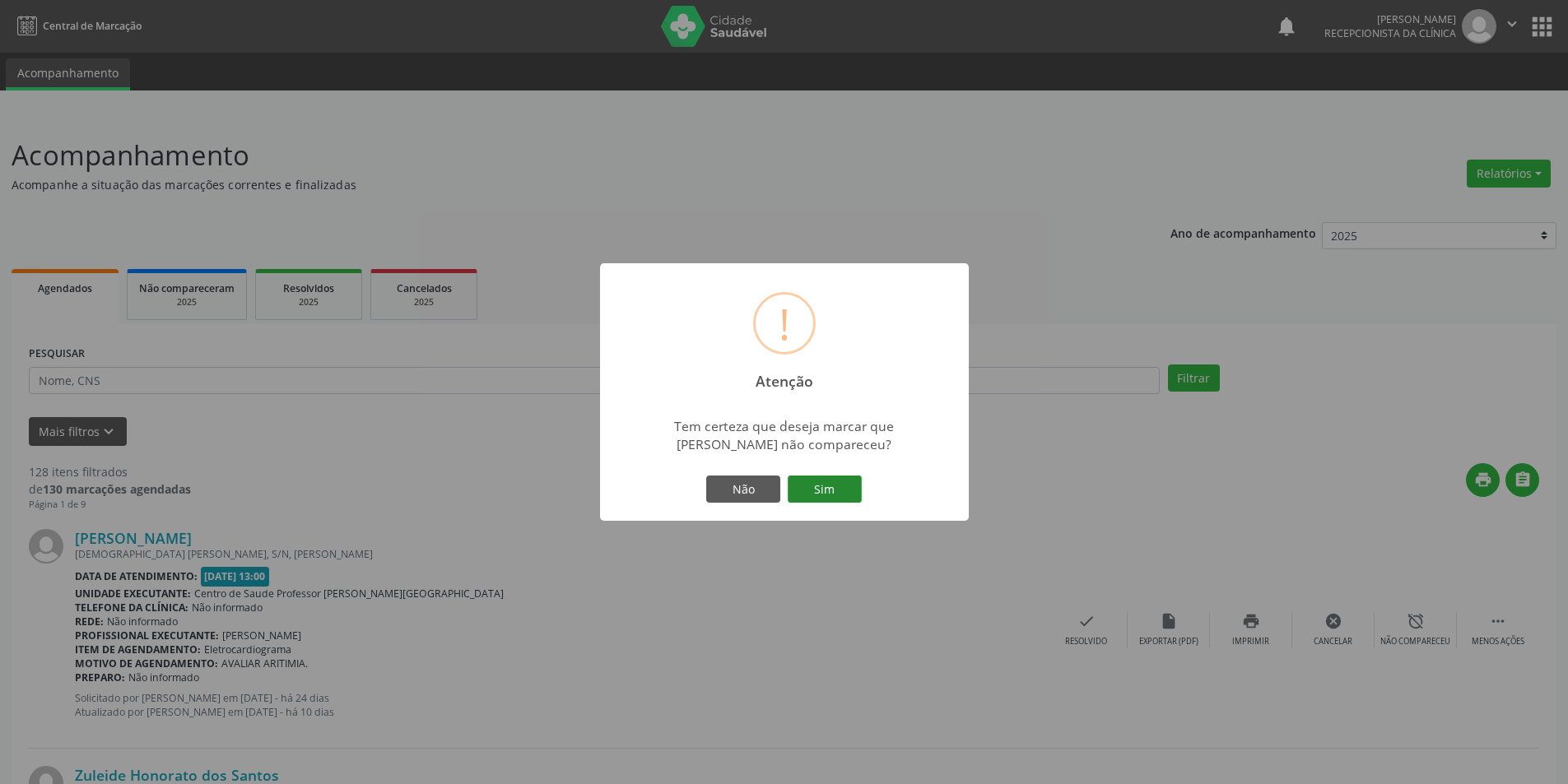
click at [818, 478] on button "Sim" at bounding box center [824, 489] width 74 height 28
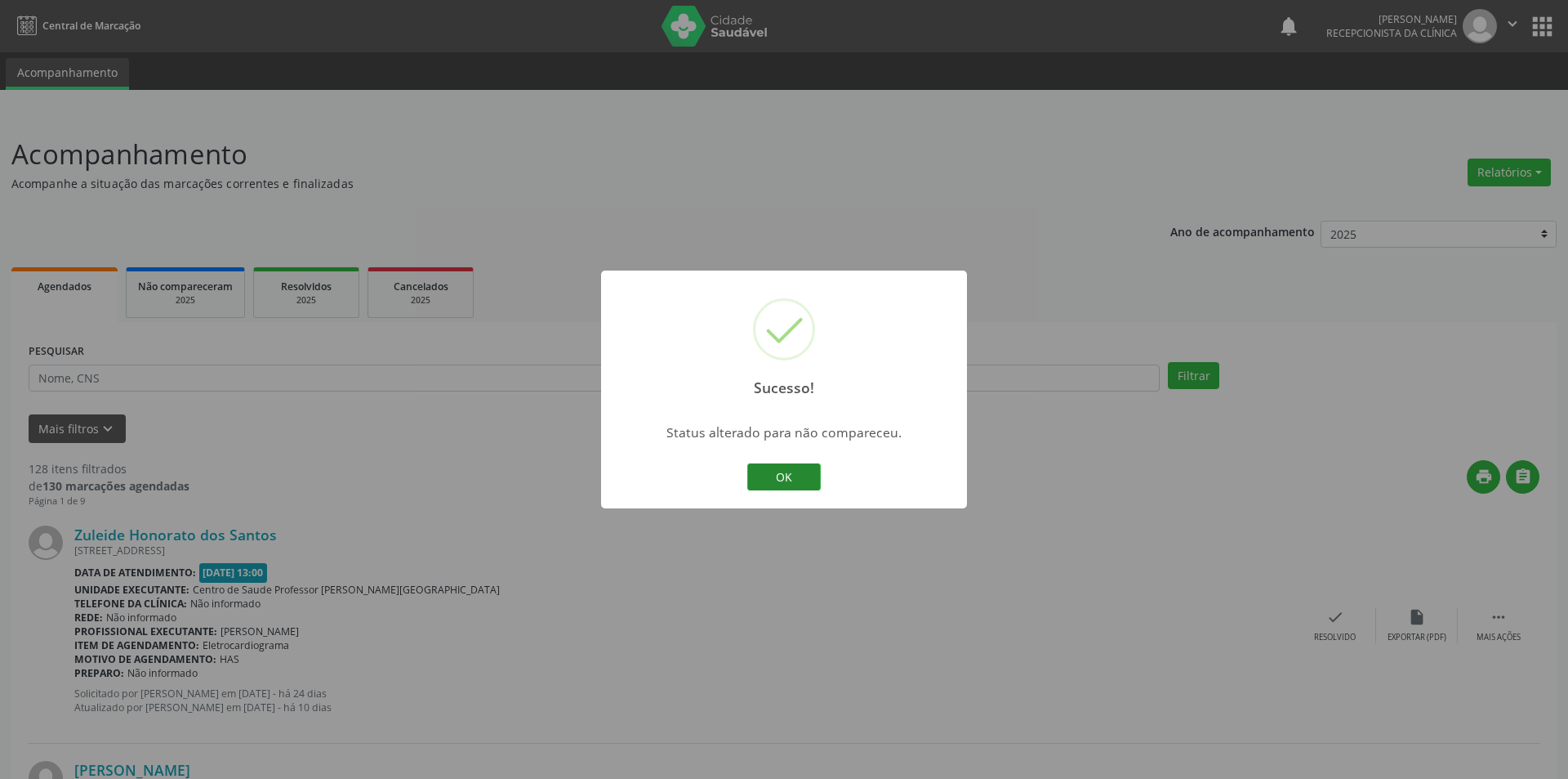
click at [774, 468] on button "OK" at bounding box center [784, 477] width 73 height 27
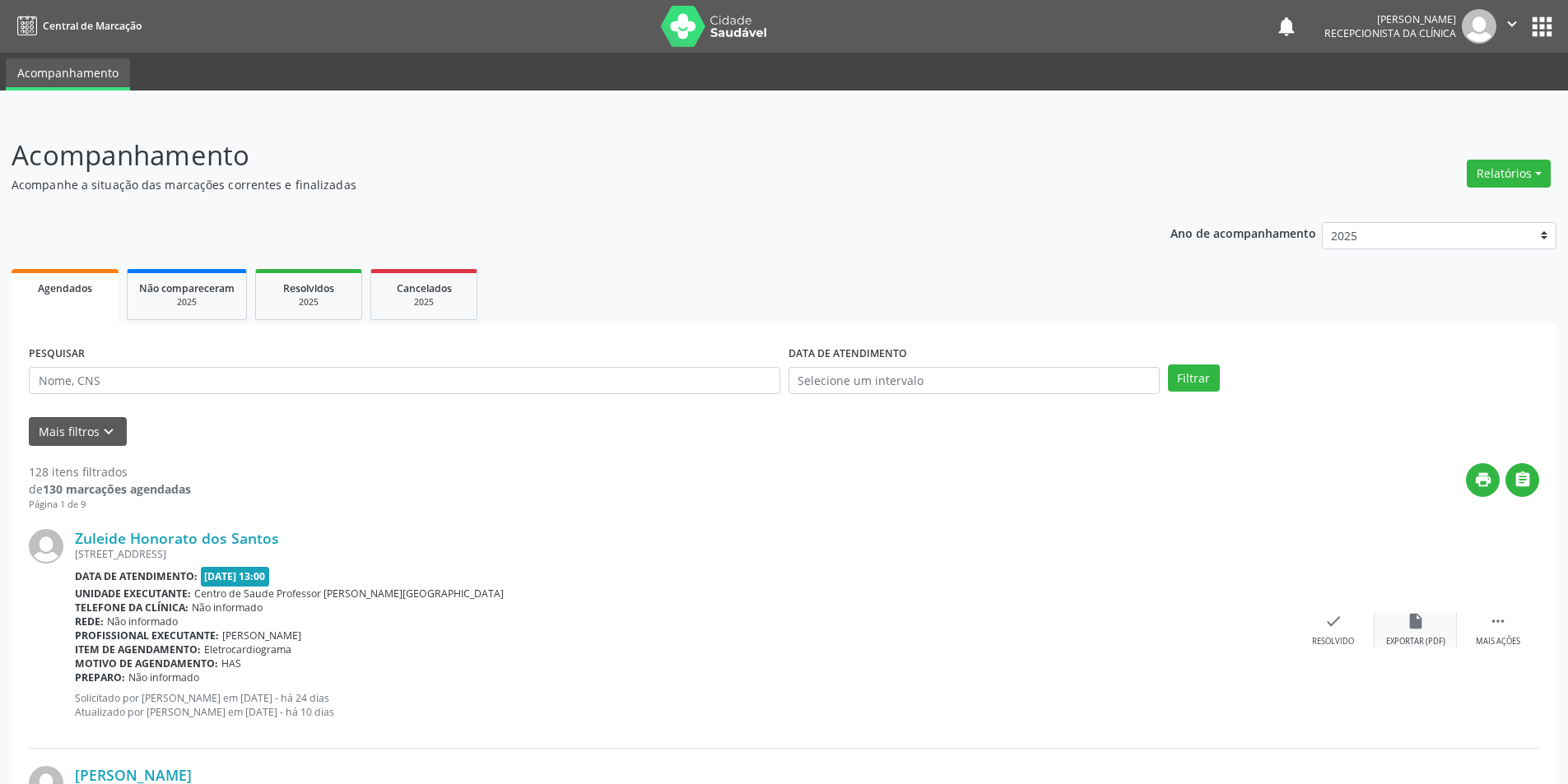
click at [1398, 634] on div "insert_drive_file Exportar (PDF)" at bounding box center [1415, 630] width 83 height 35
click at [1313, 625] on div "check Resolvido" at bounding box center [1334, 630] width 83 height 35
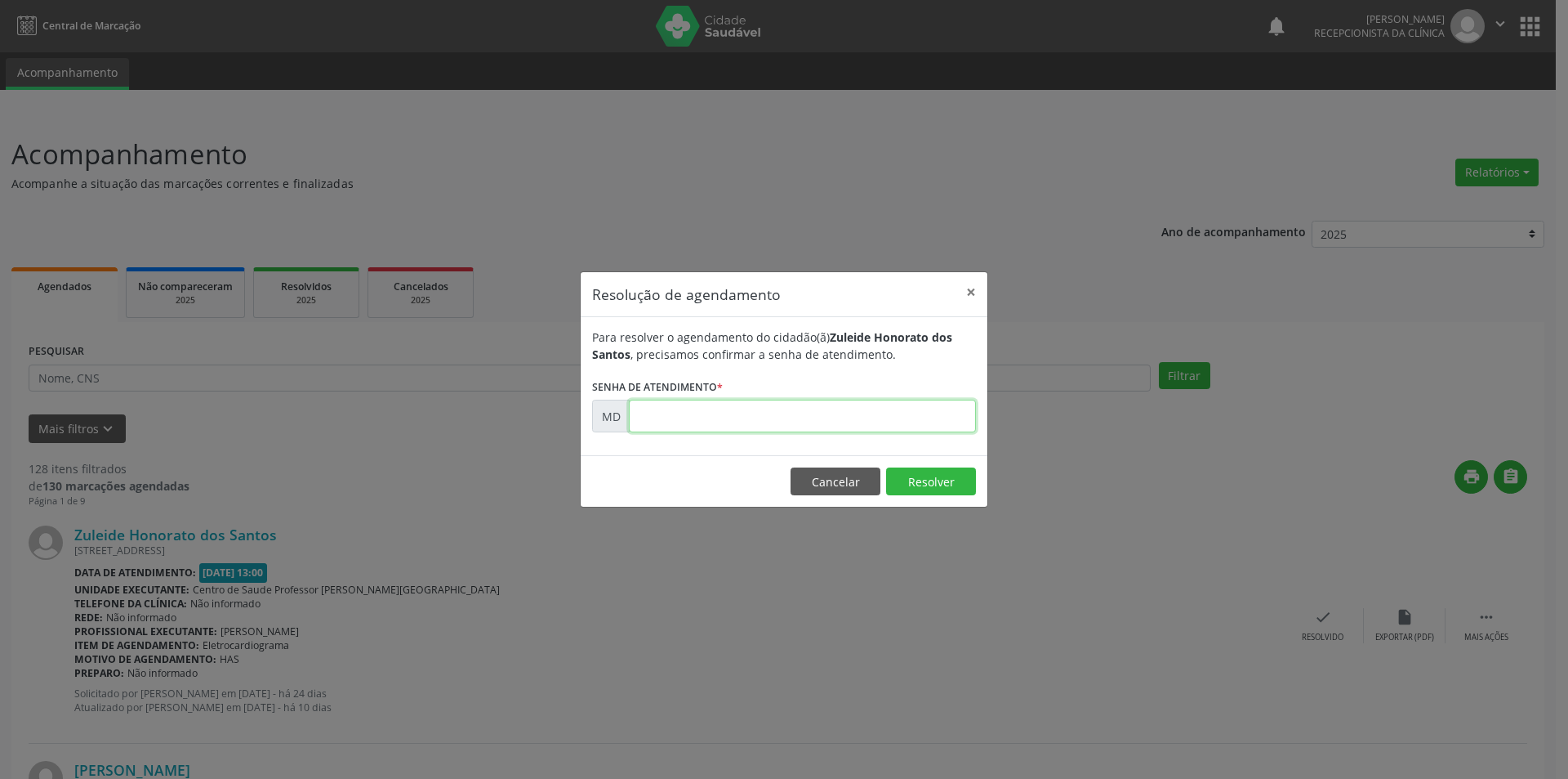
paste input "00003736"
type input "00003736"
click at [919, 479] on button "Resolver" at bounding box center [931, 481] width 90 height 27
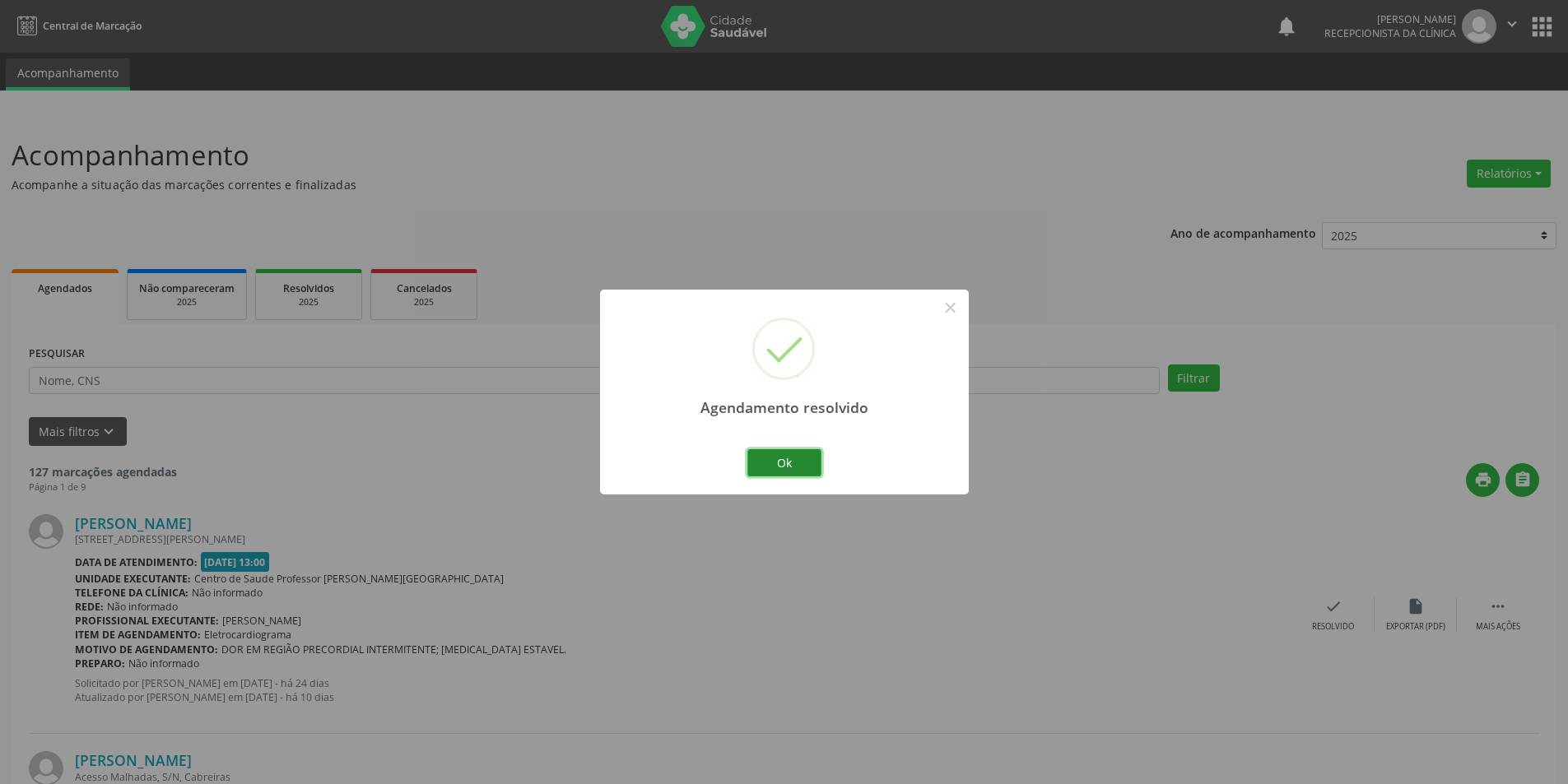
click at [794, 463] on button "Ok" at bounding box center [784, 462] width 74 height 28
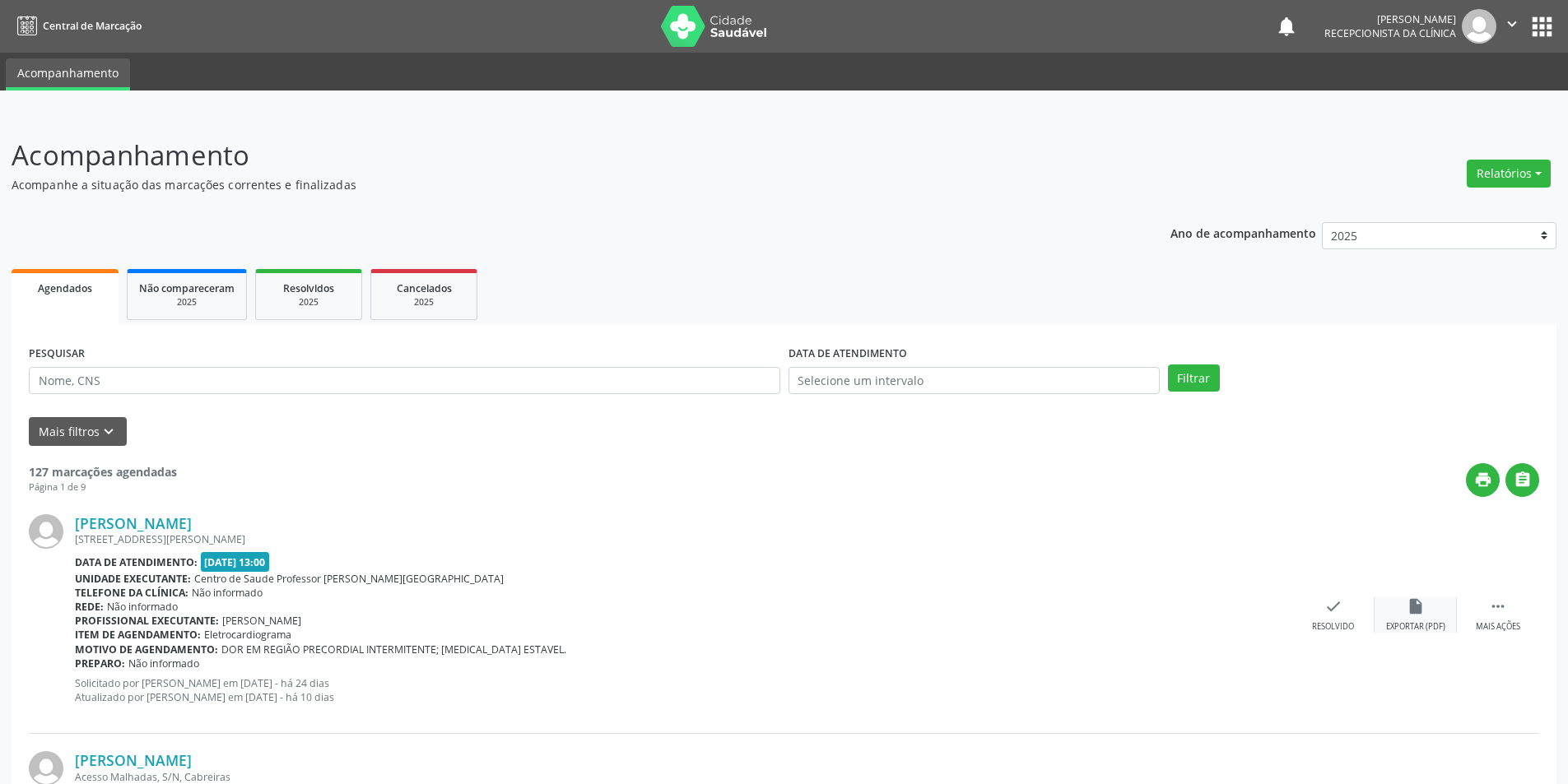
click at [1417, 617] on div "insert_drive_file Exportar (PDF)" at bounding box center [1415, 615] width 83 height 35
click at [1337, 616] on div "check Resolvido" at bounding box center [1334, 615] width 83 height 35
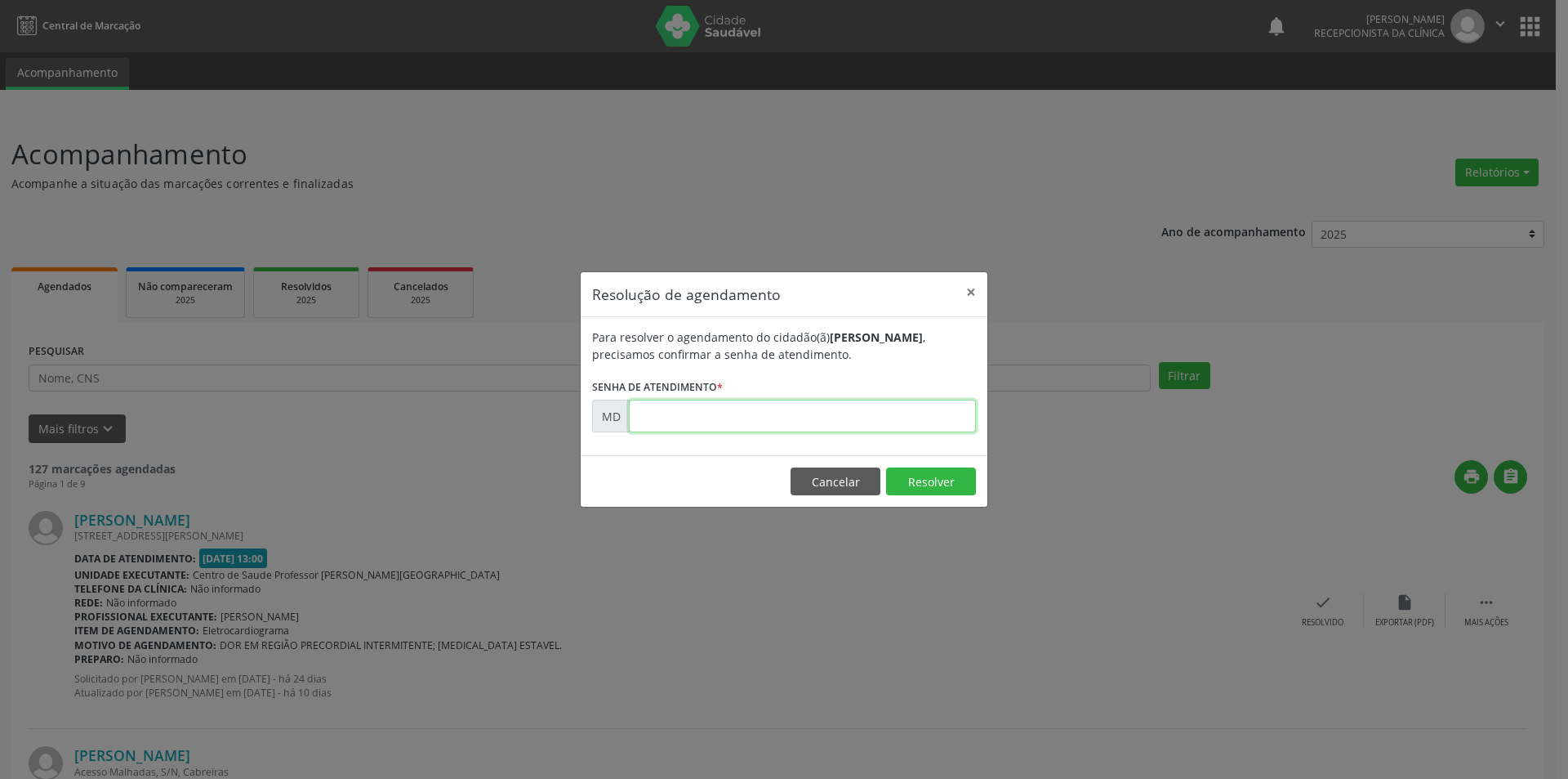
paste input "00003748"
type input "00003748"
click at [942, 481] on button "Resolver" at bounding box center [931, 481] width 90 height 27
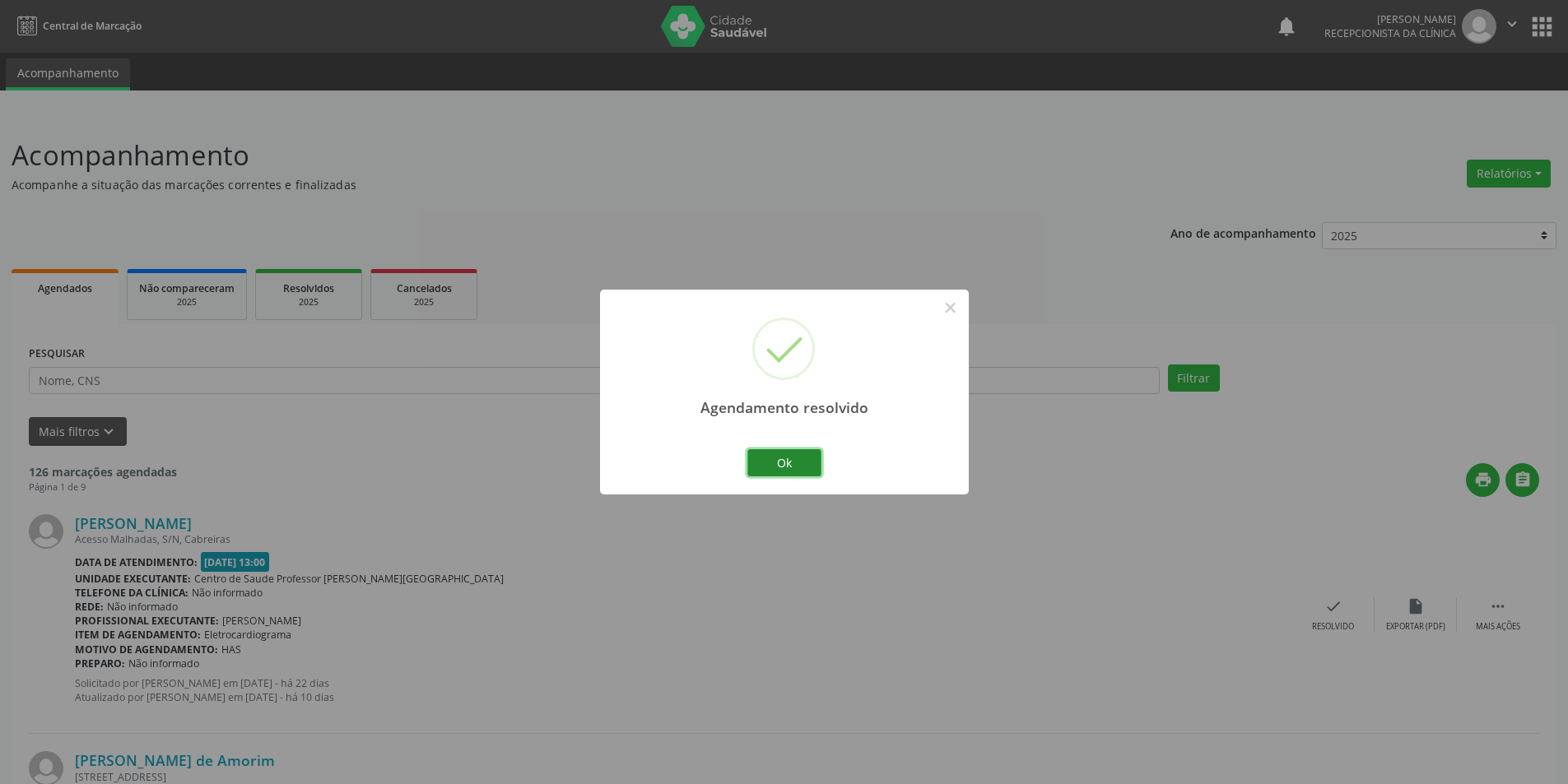
click at [786, 464] on button "Ok" at bounding box center [784, 462] width 74 height 28
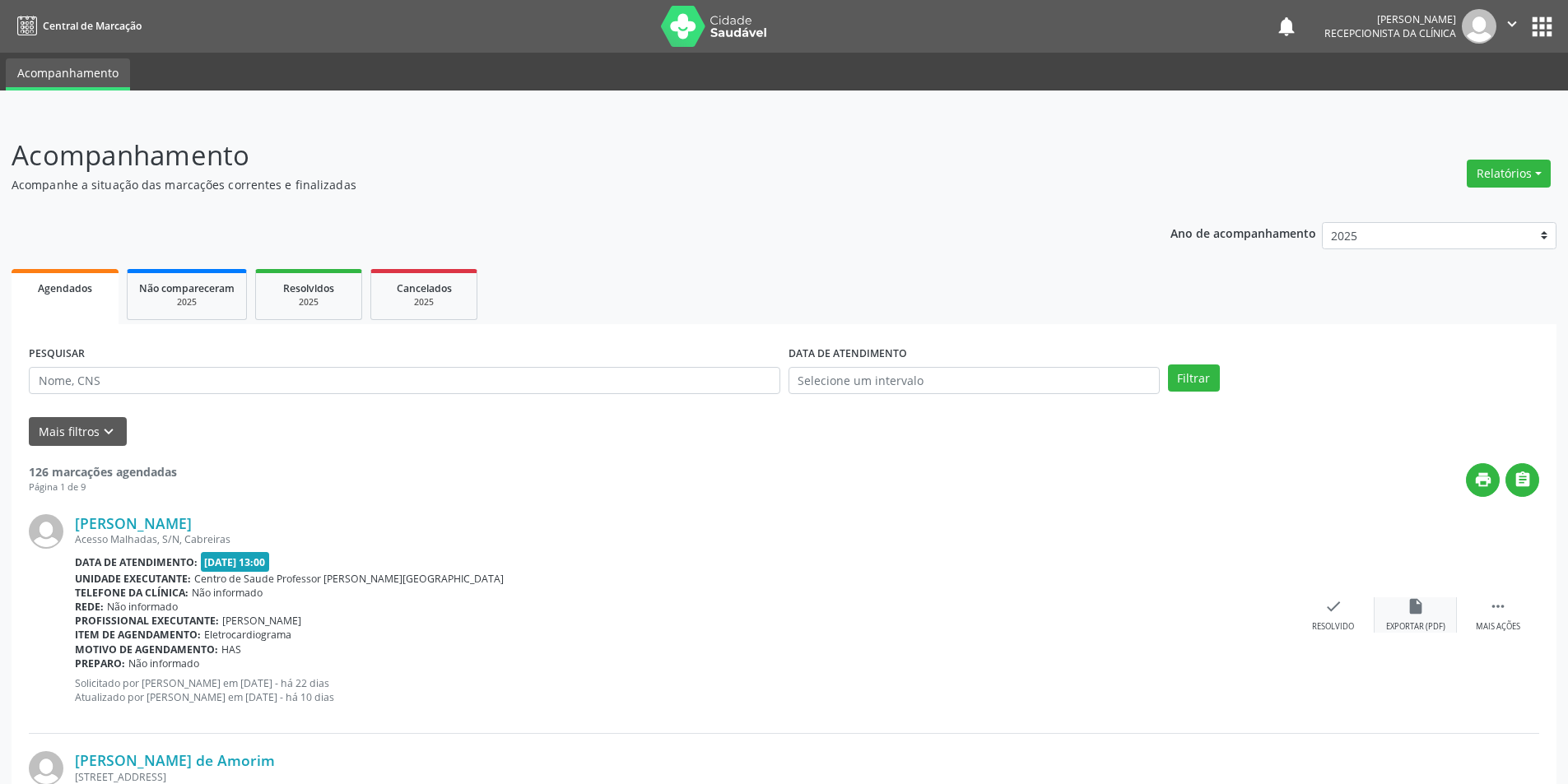
click at [1424, 618] on div "insert_drive_file Exportar (PDF)" at bounding box center [1415, 615] width 83 height 35
click at [1333, 627] on div "Resolvido" at bounding box center [1333, 627] width 42 height 12
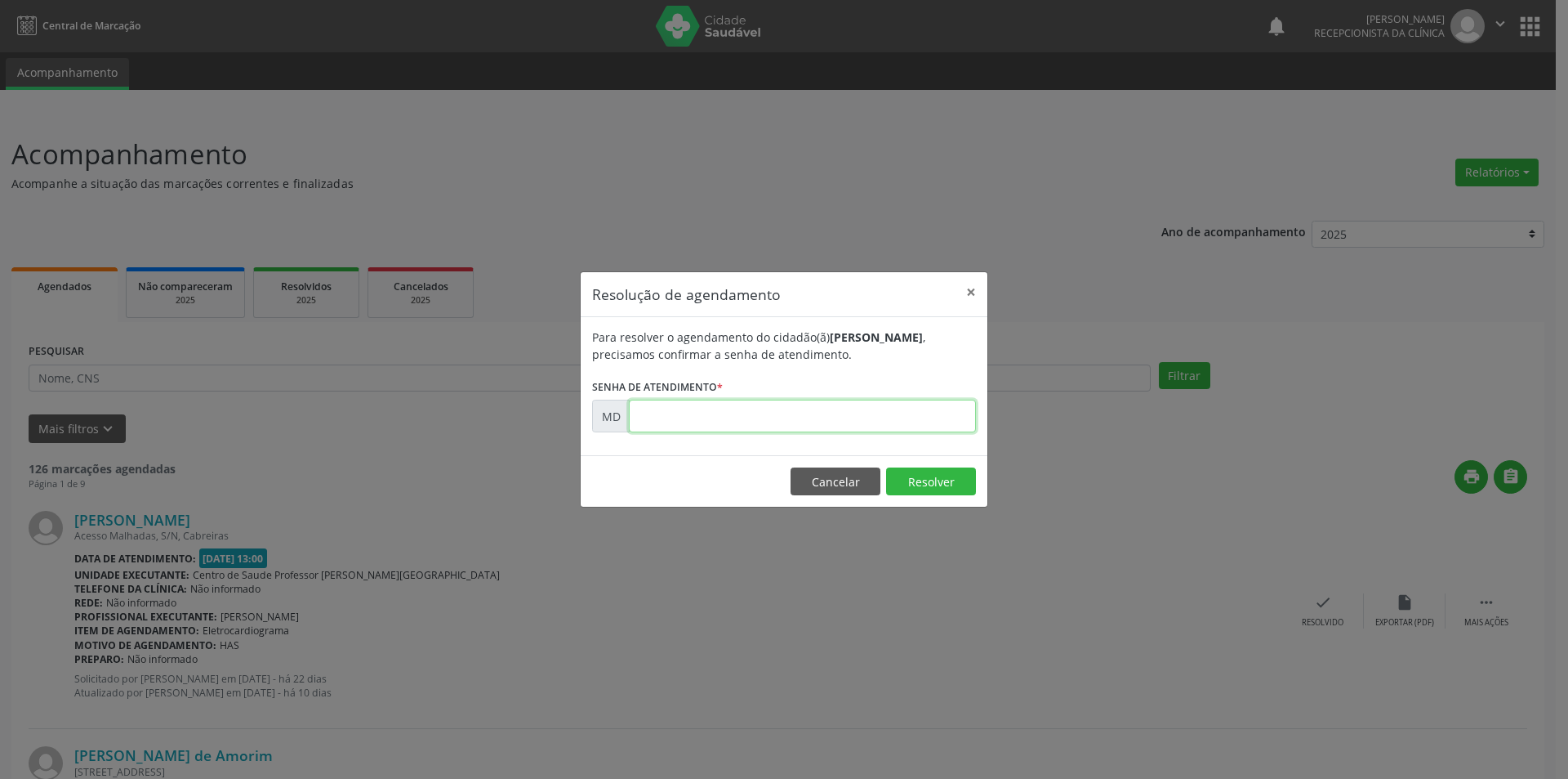
paste input "00003780"
type input "00003780"
click at [913, 489] on button "Resolver" at bounding box center [931, 481] width 90 height 27
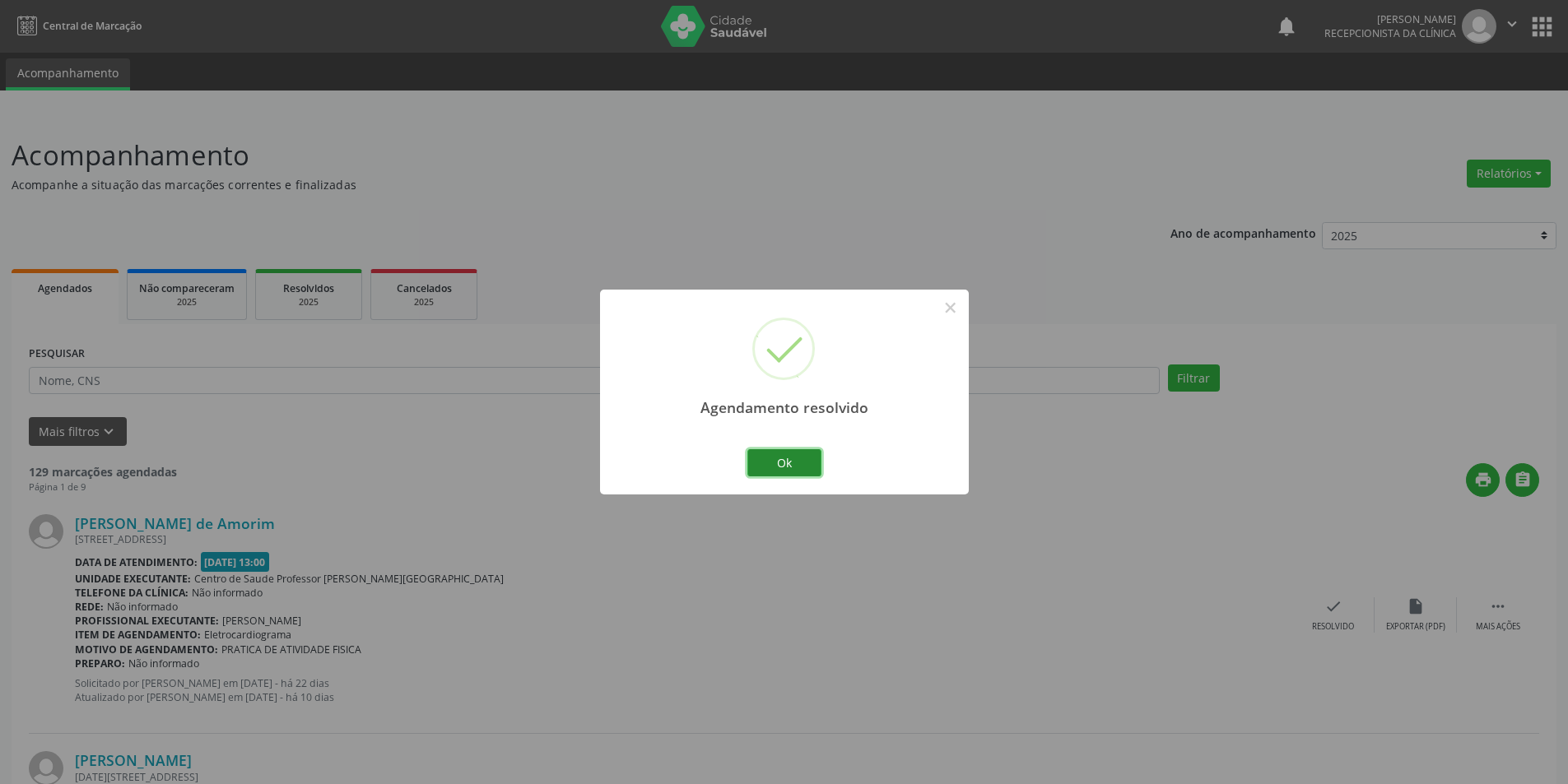
click at [766, 455] on button "Ok" at bounding box center [784, 462] width 74 height 28
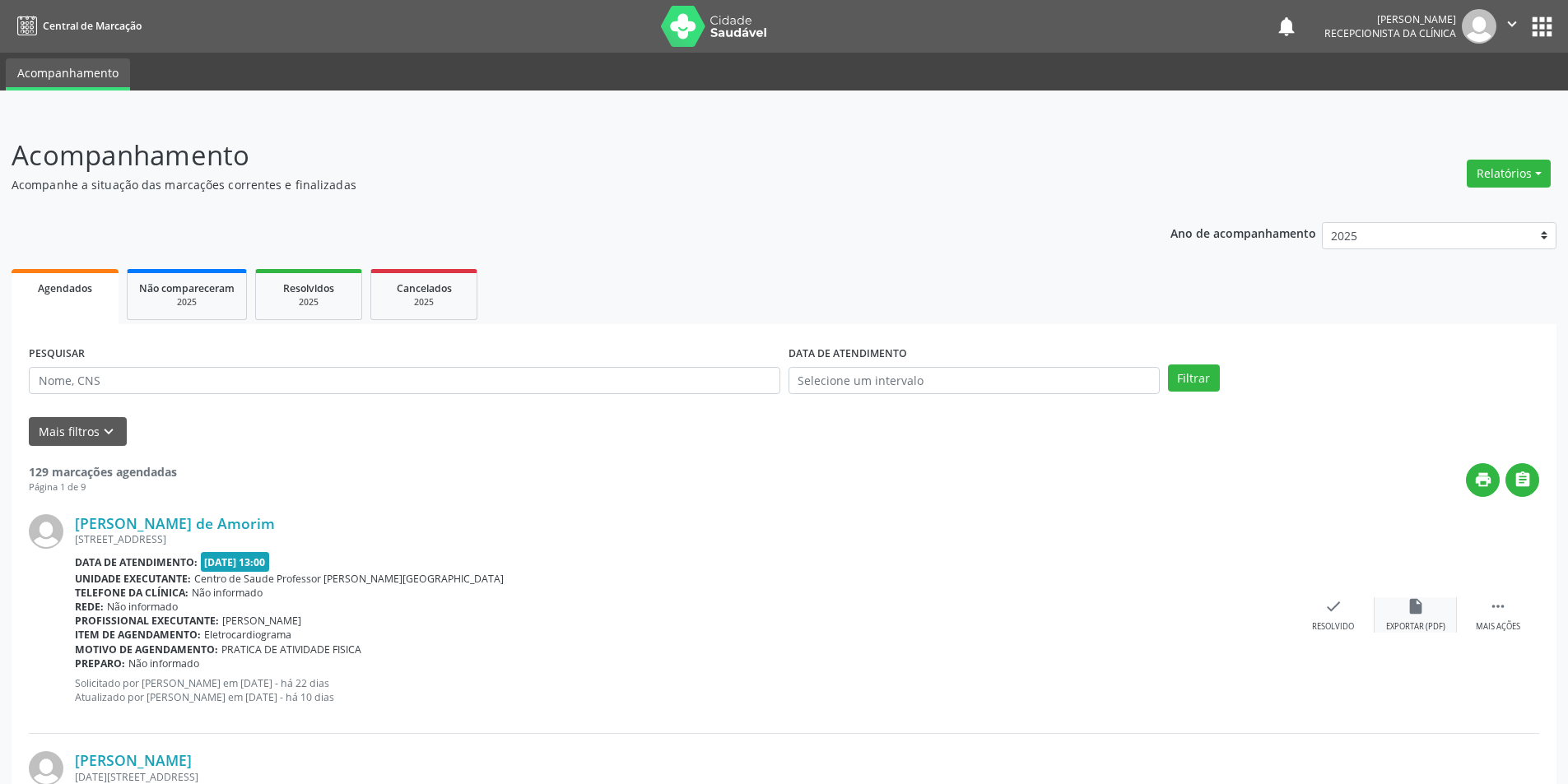
click at [1424, 616] on div "insert_drive_file Exportar (PDF)" at bounding box center [1415, 615] width 83 height 35
click at [1323, 639] on div "[PERSON_NAME] de Amorim [STREET_ADDRESS] Data de atendimento: [DATE] 13:00 Unid…" at bounding box center [784, 615] width 1510 height 237
click at [1315, 621] on div "Resolvido" at bounding box center [1333, 627] width 42 height 12
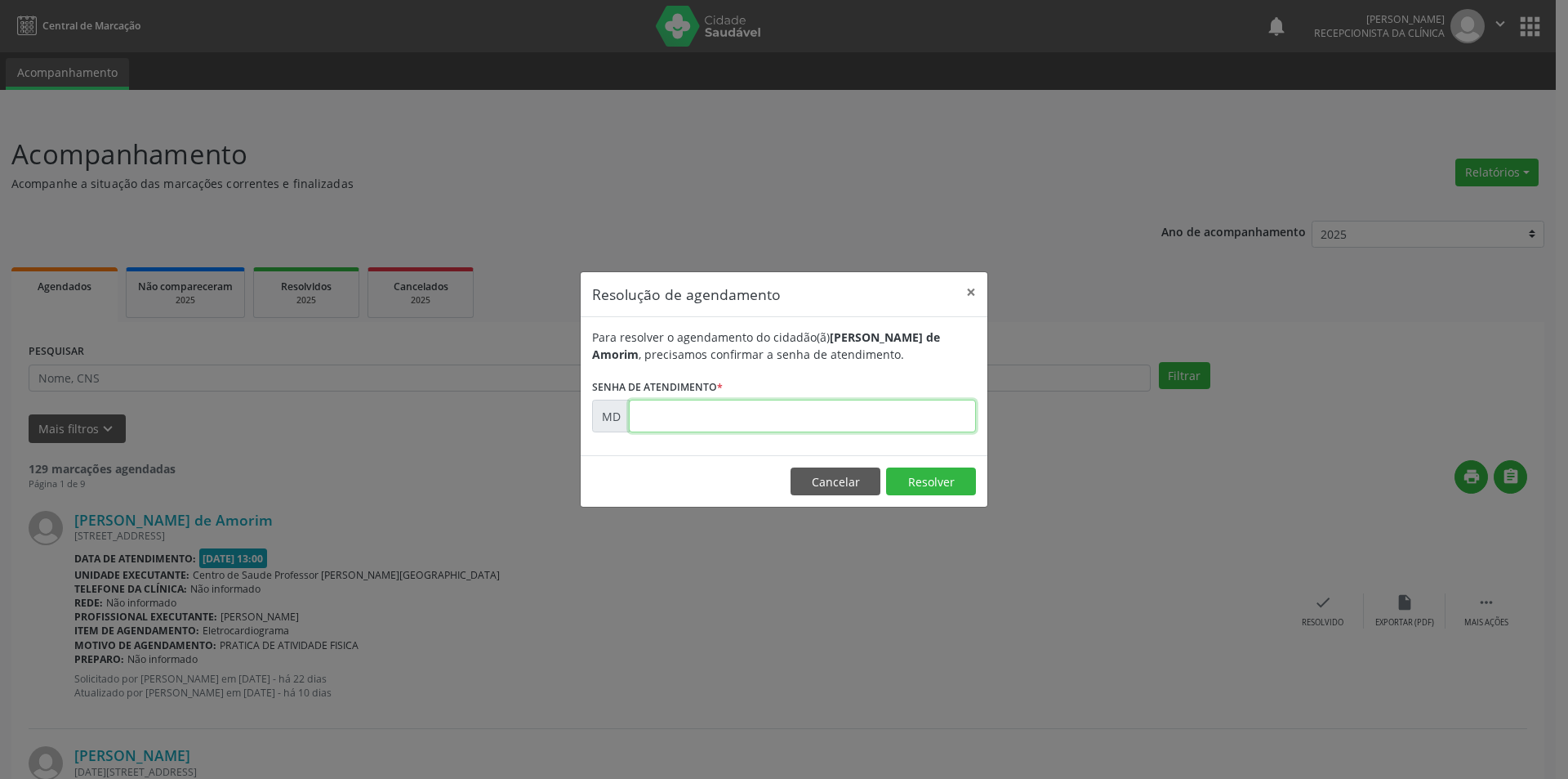
paste input "00003808"
type input "00003808"
click at [906, 478] on button "Resolver" at bounding box center [931, 481] width 90 height 27
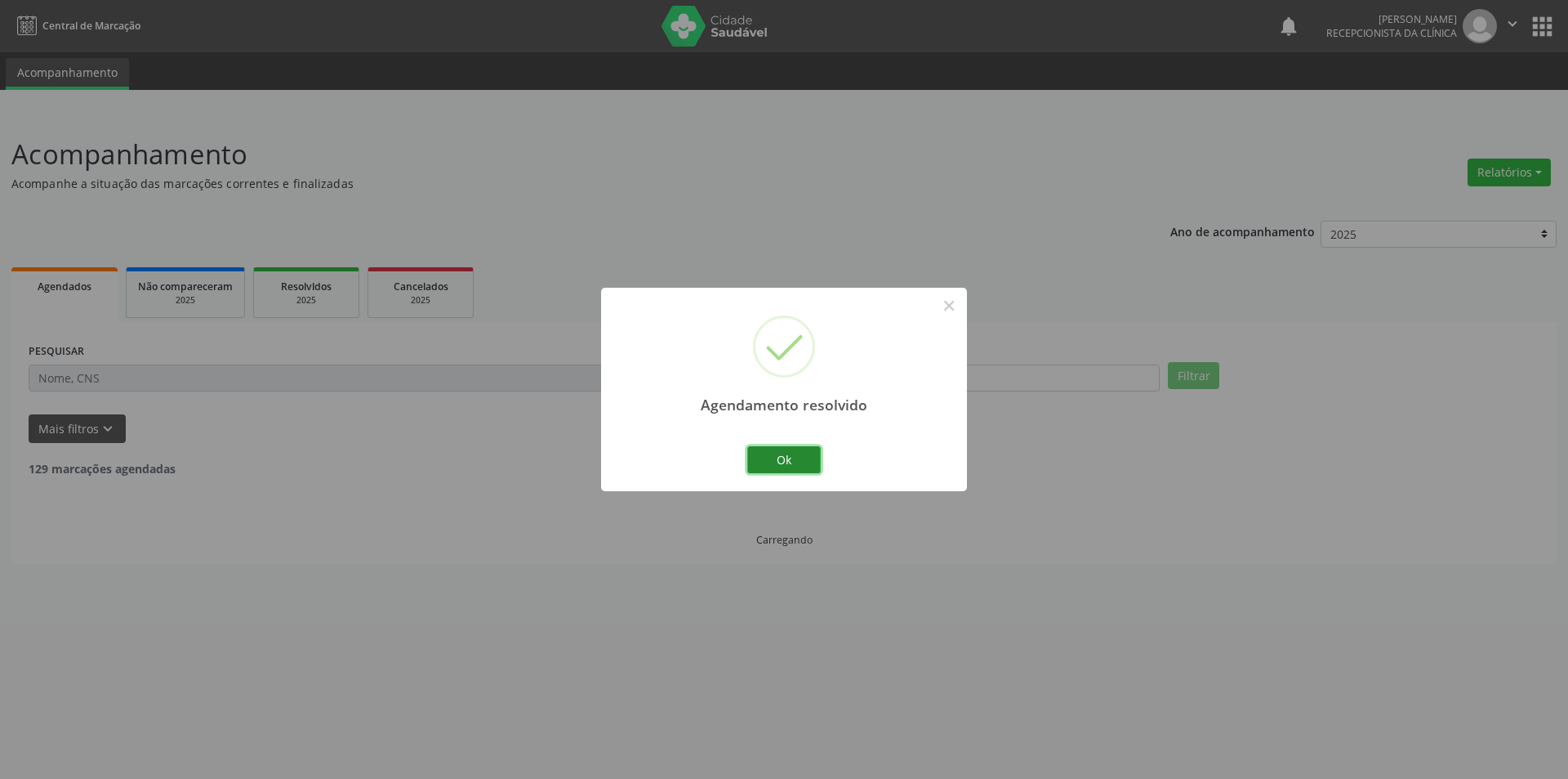
click at [810, 463] on button "Ok" at bounding box center [784, 459] width 73 height 27
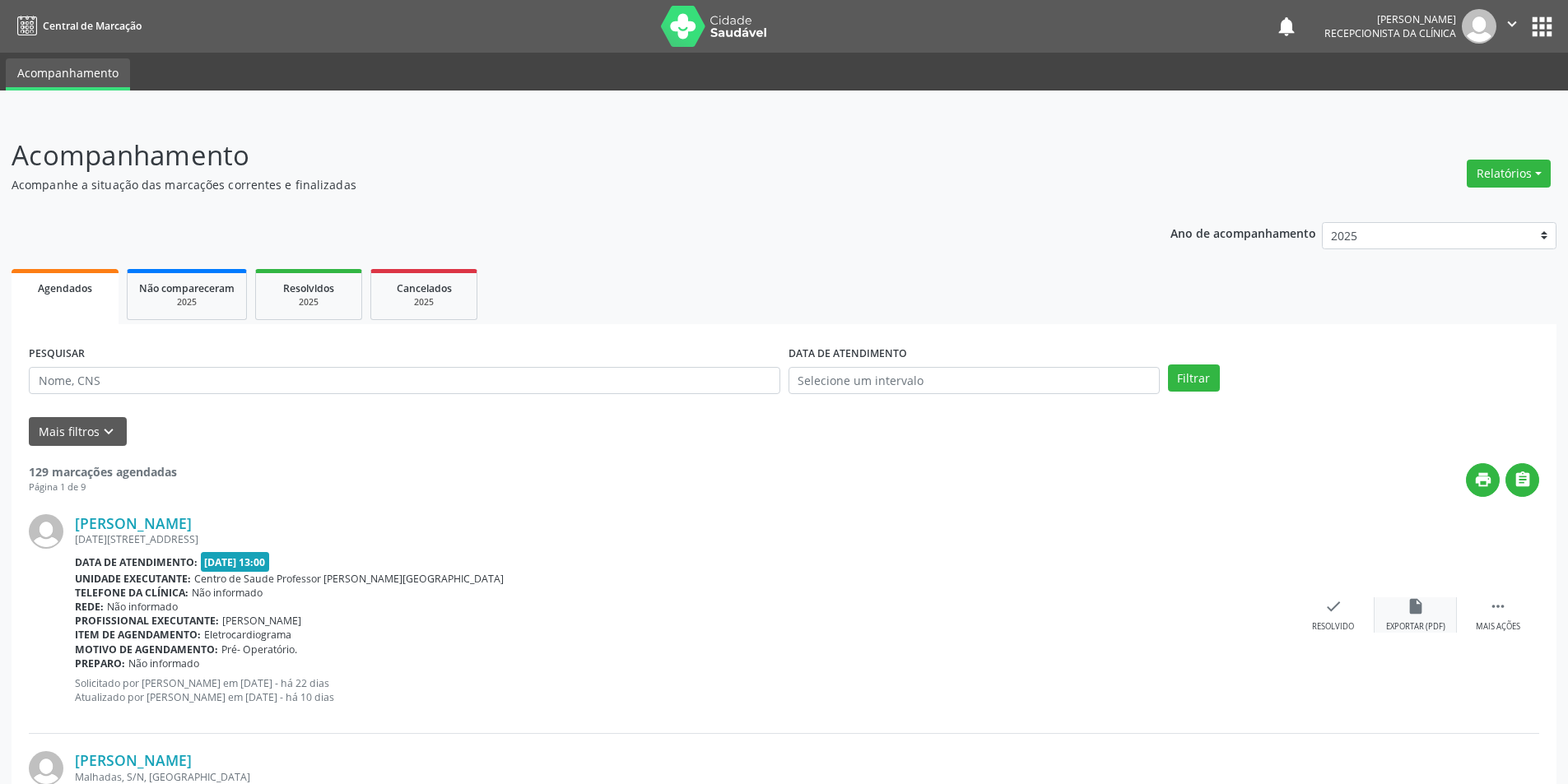
click at [1407, 615] on icon "insert_drive_file" at bounding box center [1415, 606] width 18 height 18
click at [1319, 601] on div "check Resolvido" at bounding box center [1334, 615] width 83 height 35
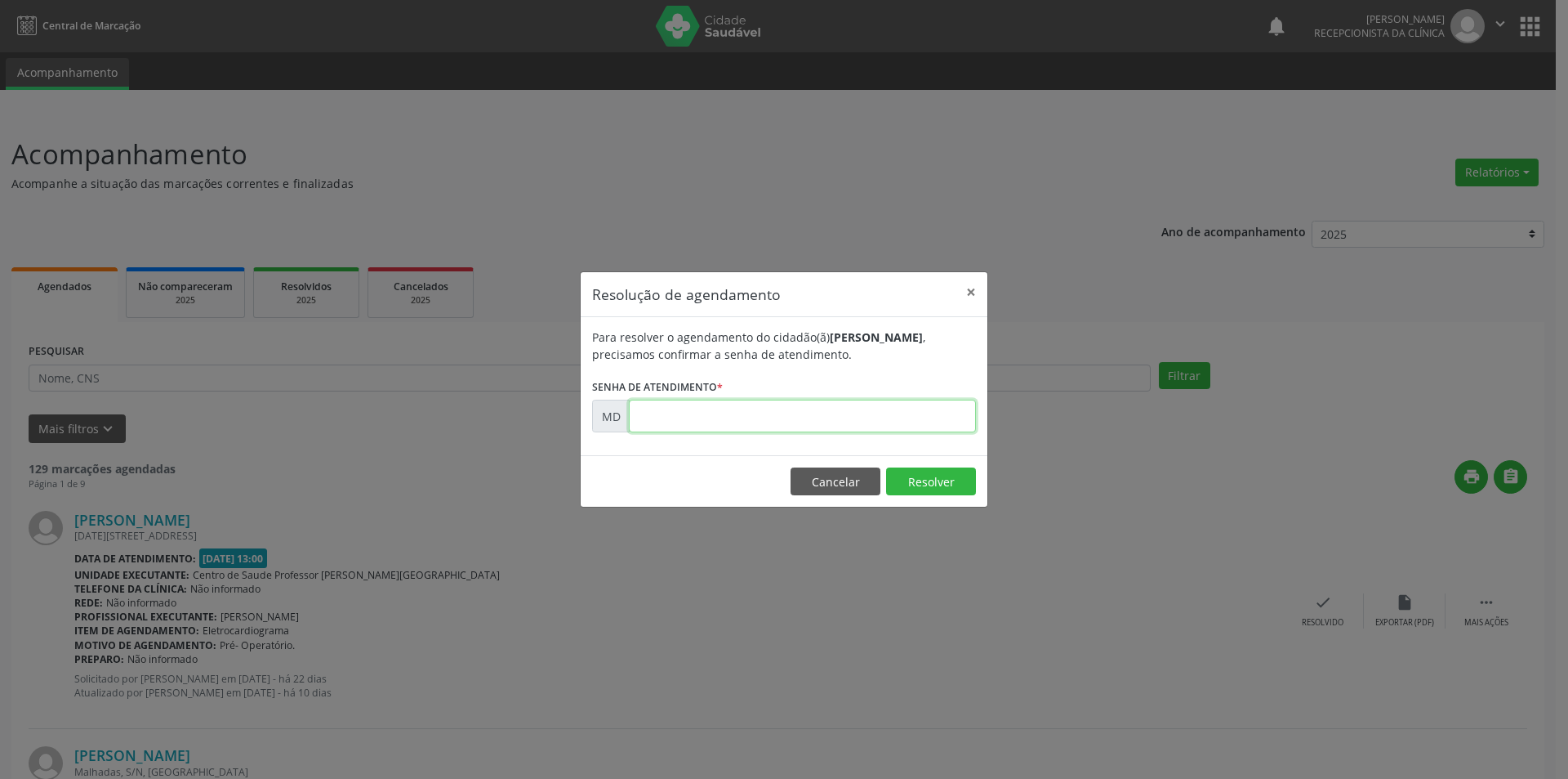
paste input "00003839"
type input "00003839"
click at [934, 483] on button "Resolver" at bounding box center [931, 481] width 90 height 27
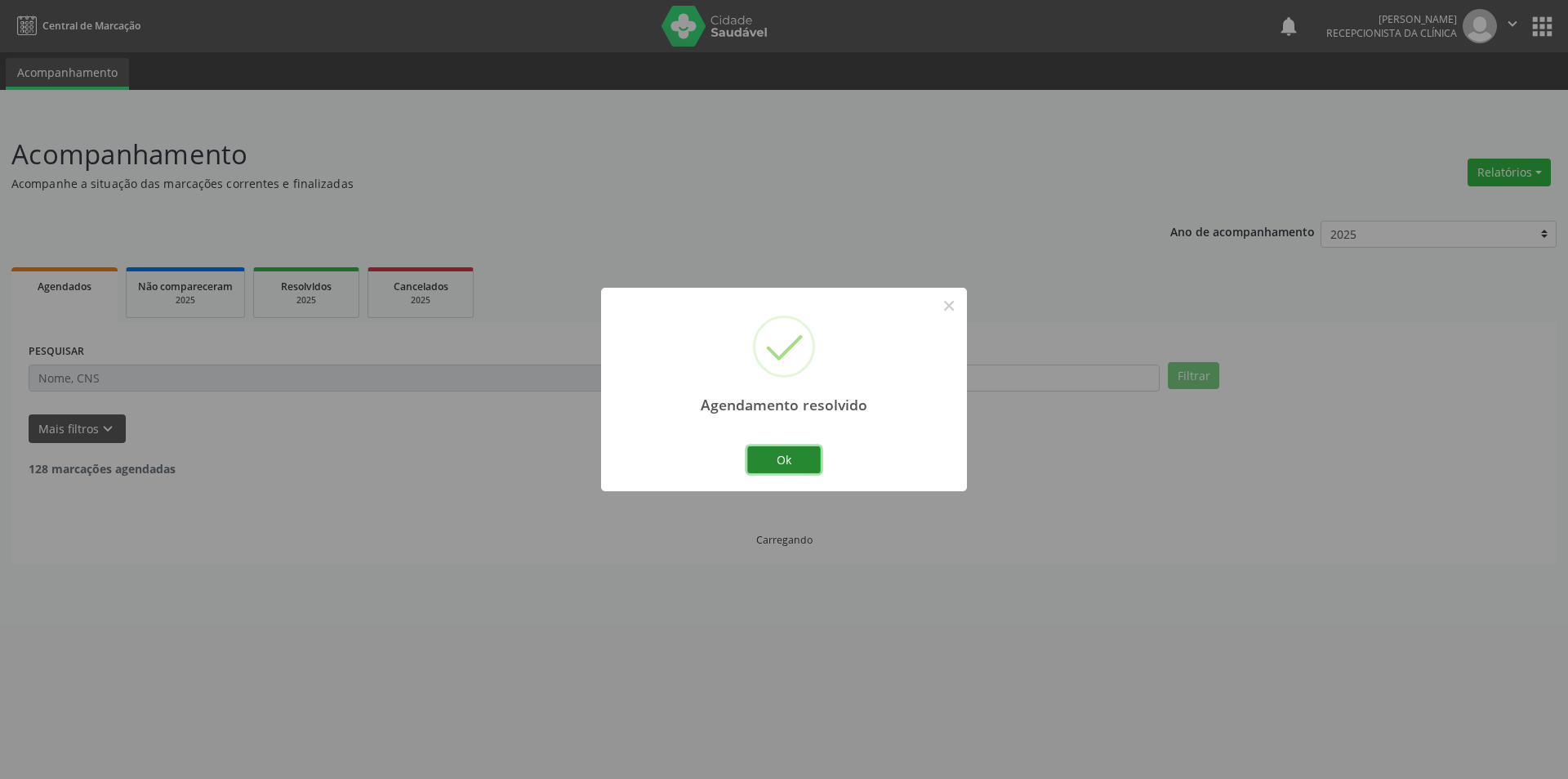
click at [819, 466] on button "Ok" at bounding box center [784, 459] width 73 height 27
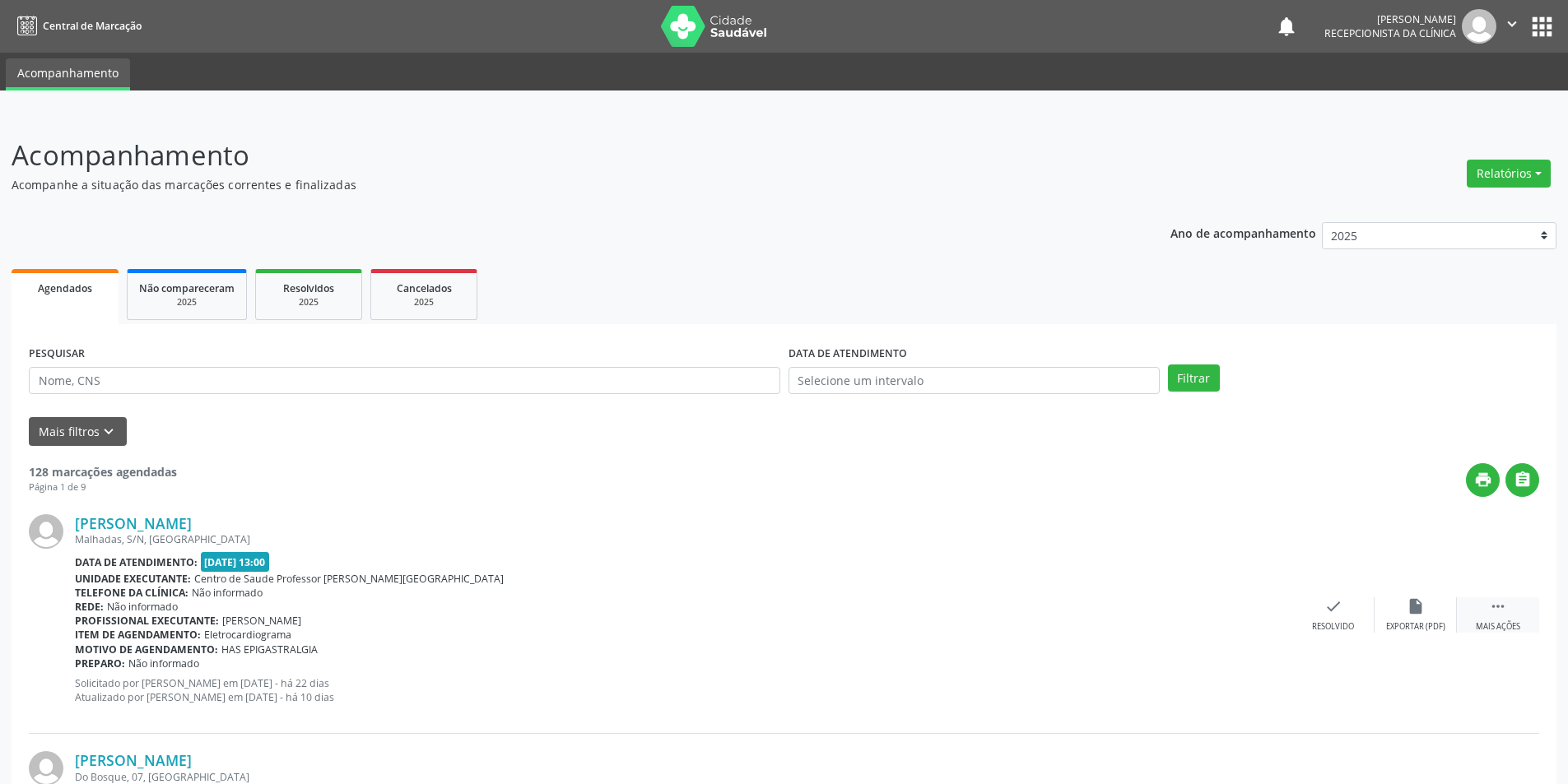
click at [1483, 623] on div "Mais ações" at bounding box center [1497, 627] width 44 height 12
click at [1413, 630] on div "Não compareceu" at bounding box center [1414, 627] width 70 height 12
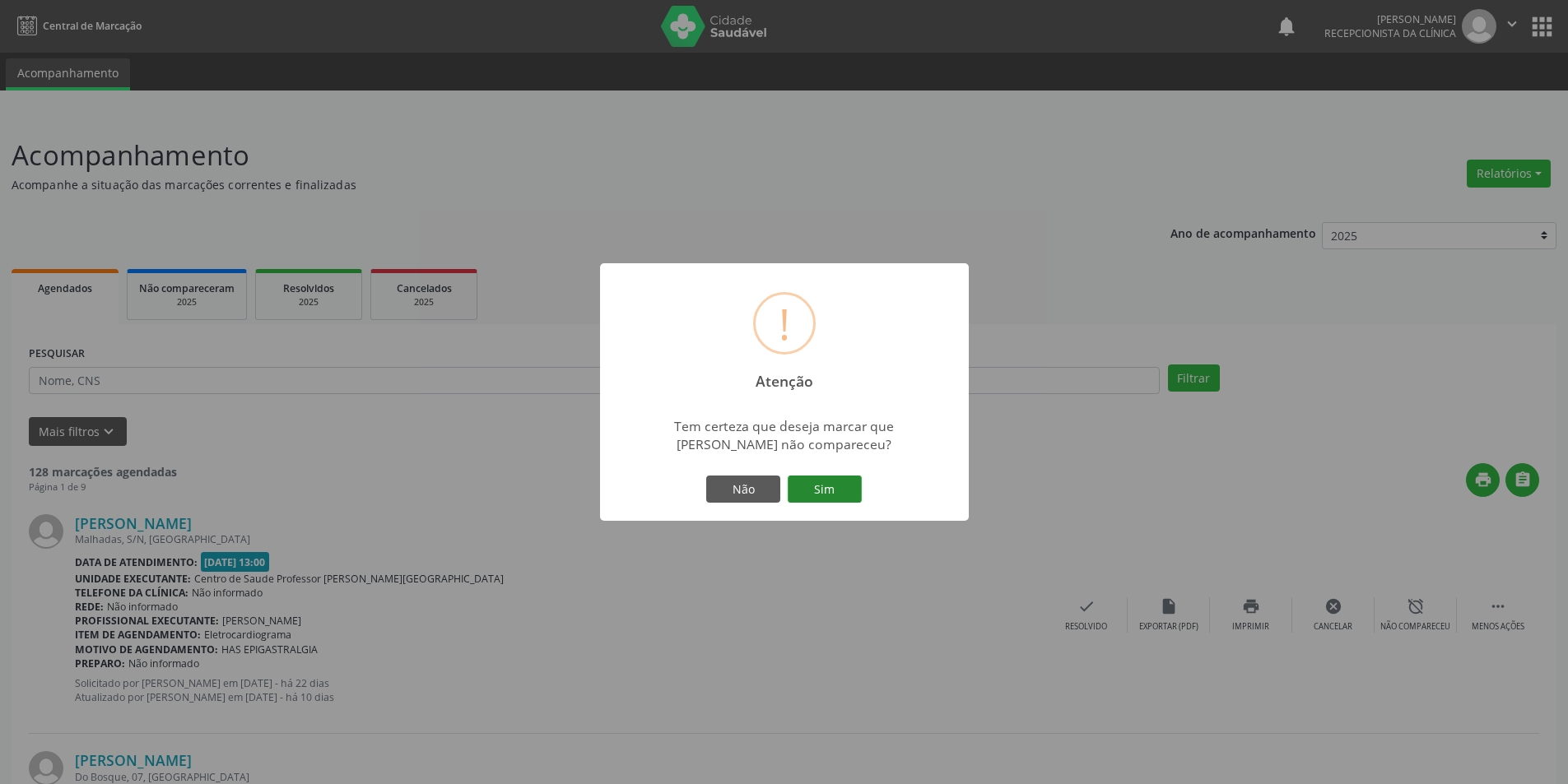
click at [847, 498] on button "Sim" at bounding box center [824, 489] width 74 height 28
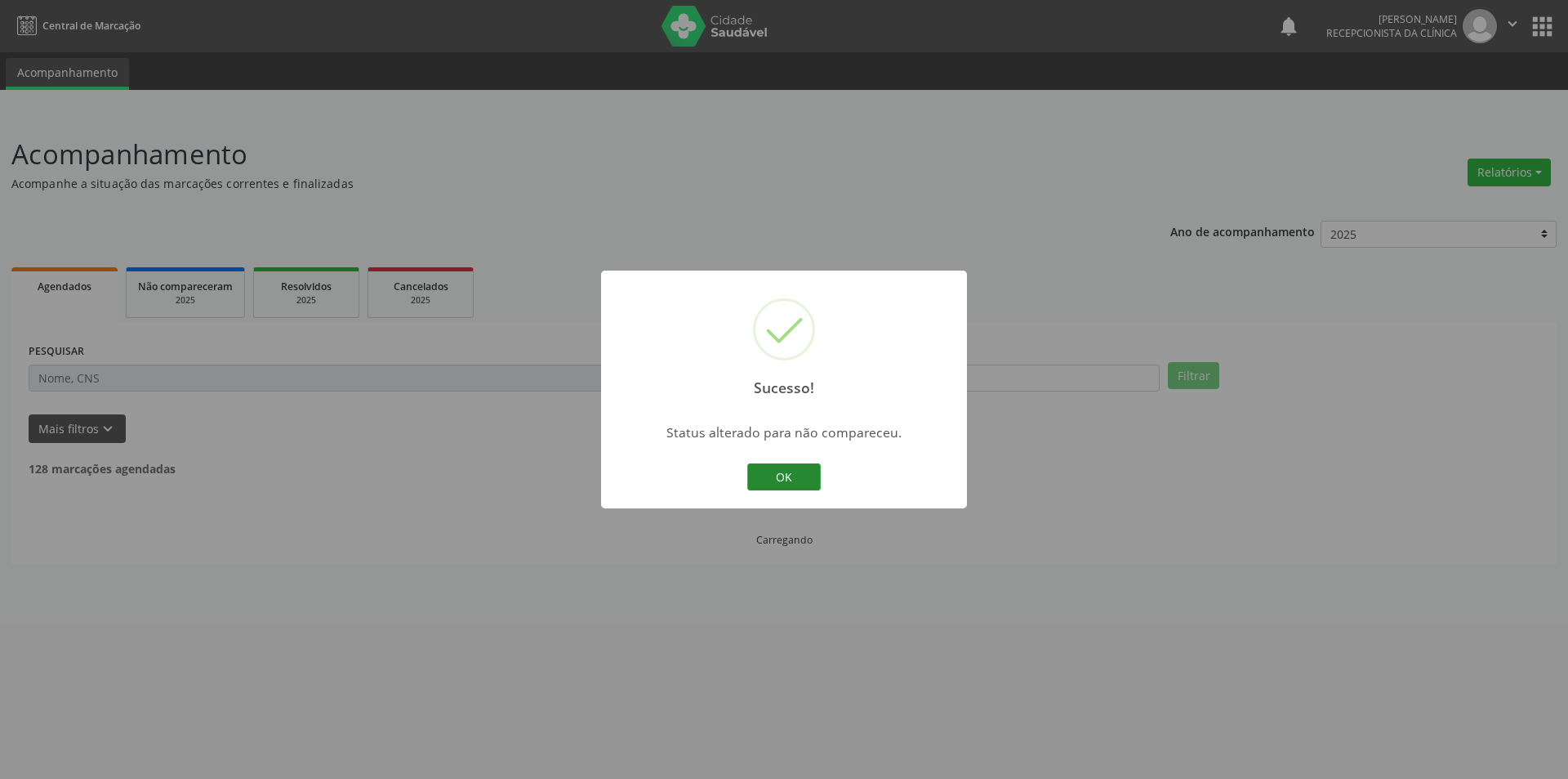
click at [780, 466] on button "OK" at bounding box center [784, 477] width 73 height 27
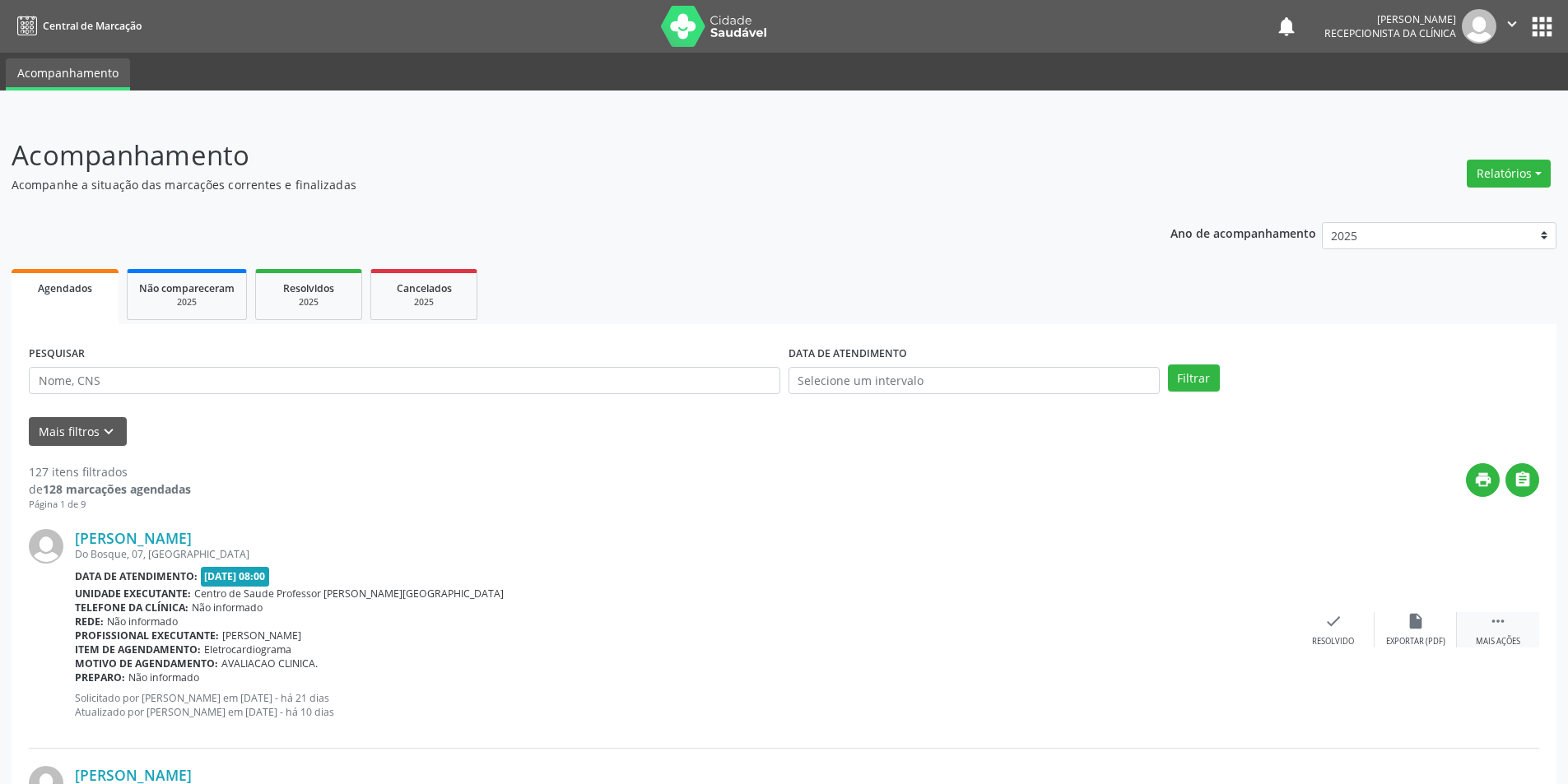
drag, startPoint x: 1501, startPoint y: 639, endPoint x: 1412, endPoint y: 758, distance: 148.6
click at [1500, 639] on div "Mais ações" at bounding box center [1497, 641] width 44 height 12
click at [1433, 629] on div "alarm_off Não compareceu" at bounding box center [1415, 630] width 83 height 35
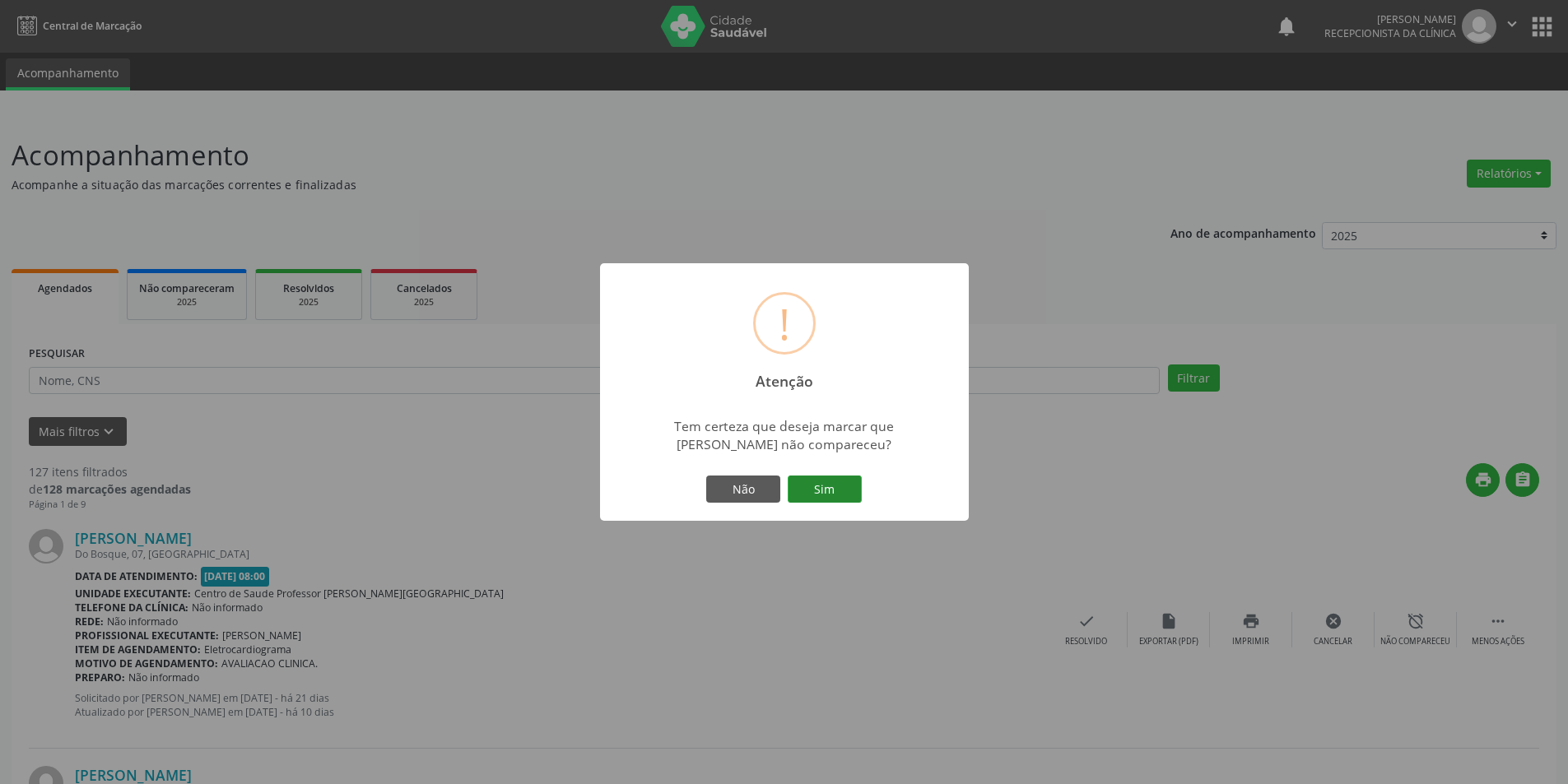
click at [806, 484] on button "Sim" at bounding box center [824, 489] width 74 height 28
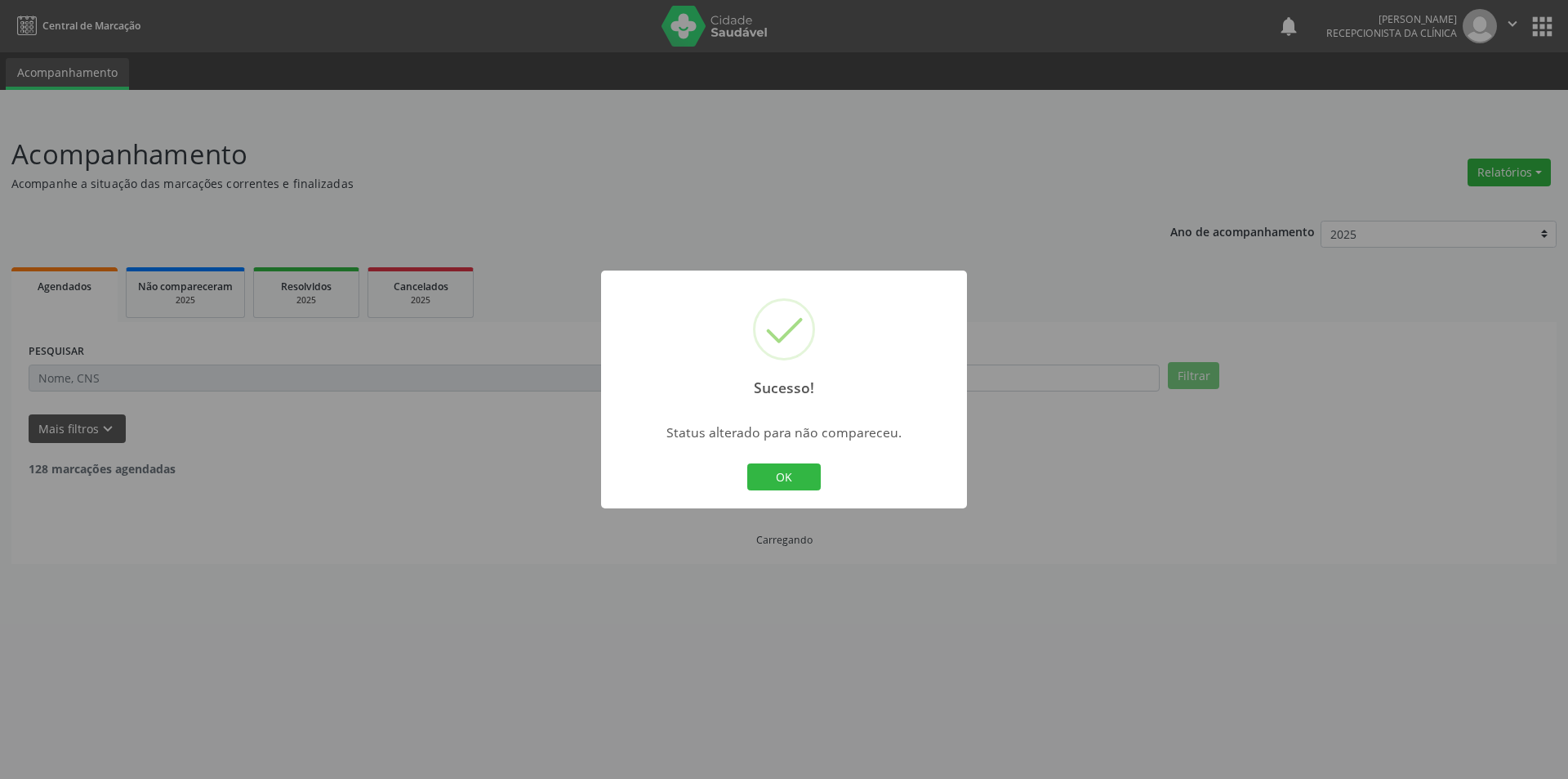
click at [750, 461] on div "OK Cancel" at bounding box center [784, 477] width 81 height 34
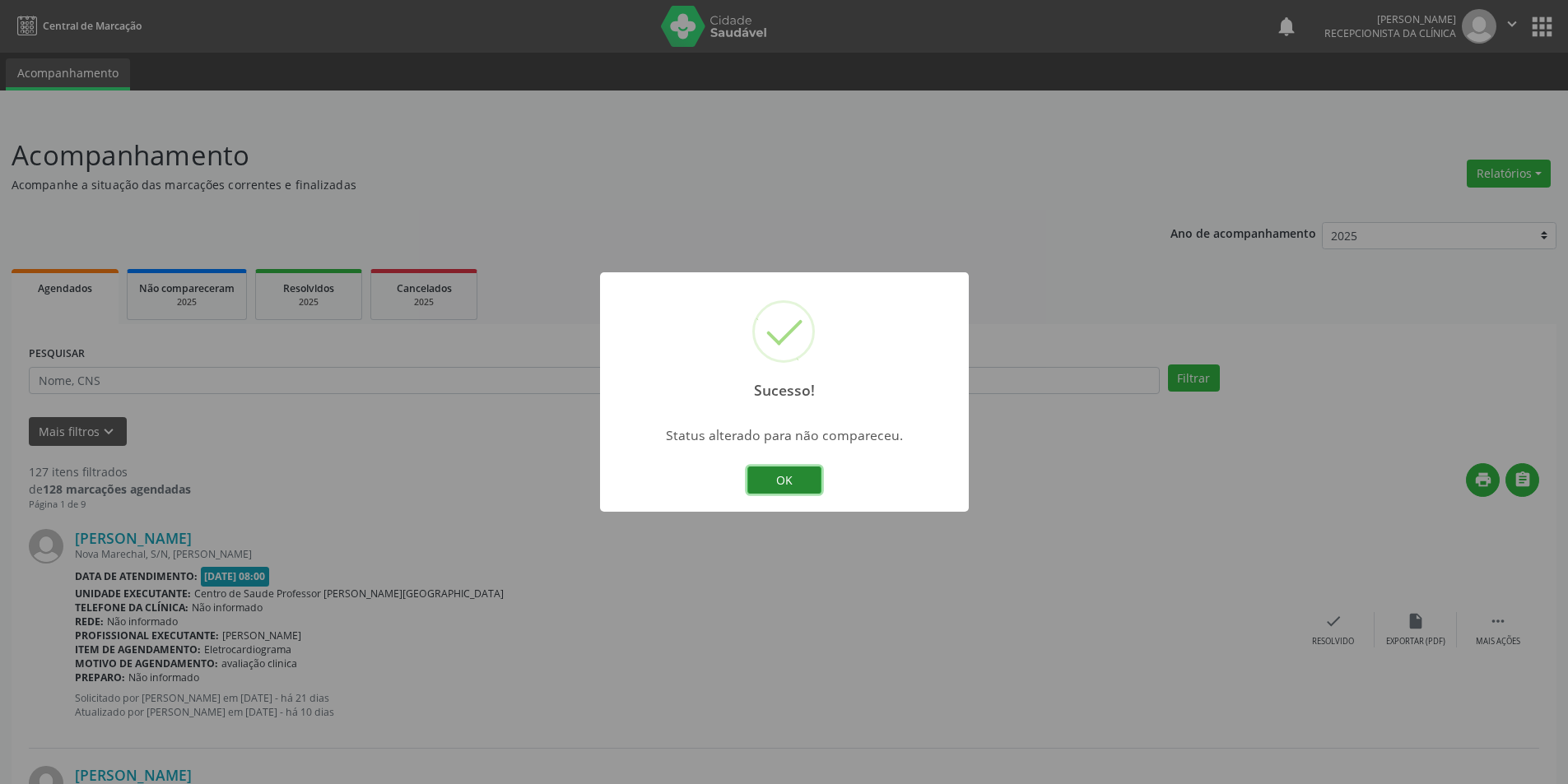
click at [768, 469] on button "OK" at bounding box center [784, 480] width 74 height 28
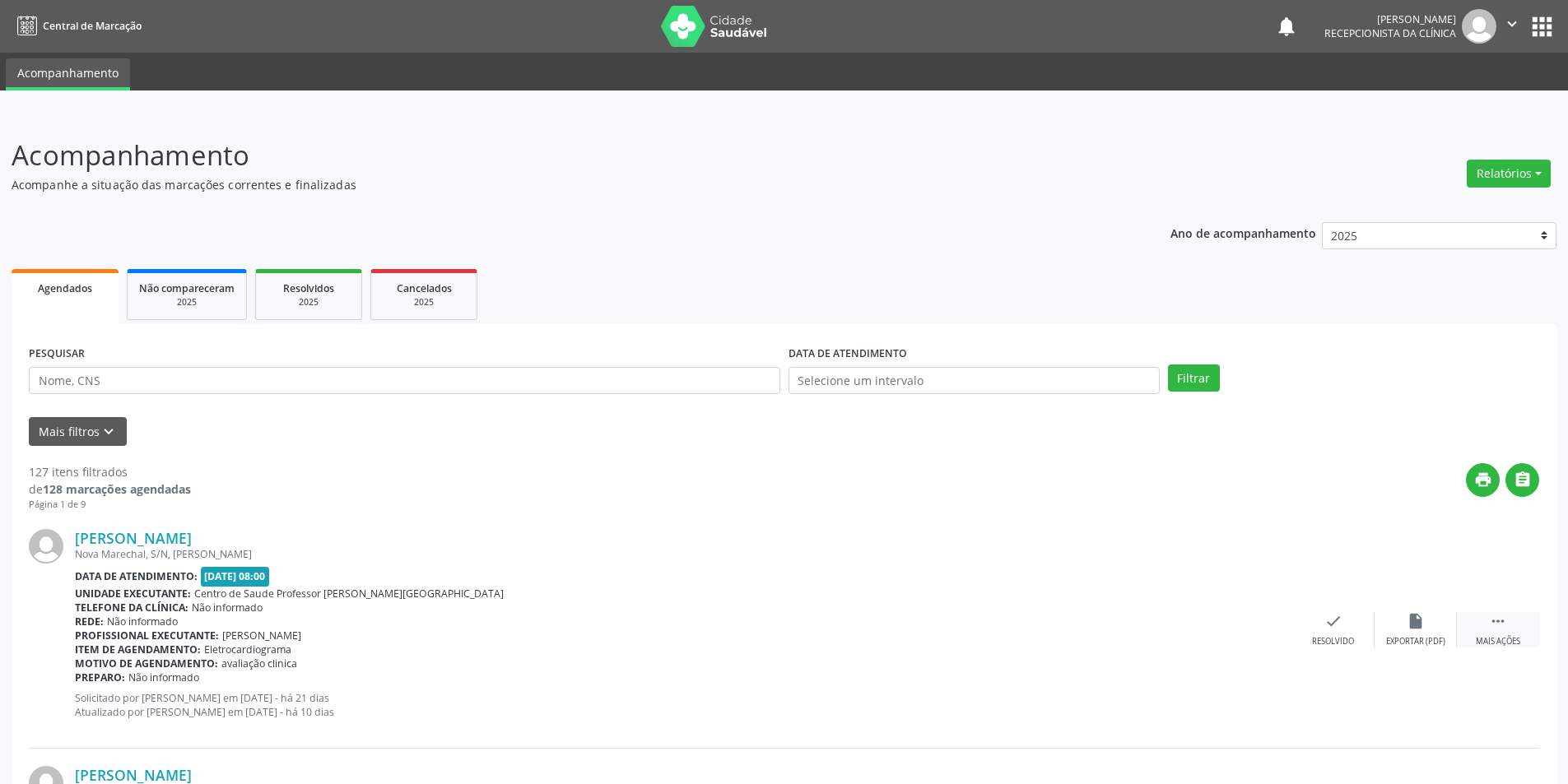
click at [1493, 635] on div "Mais ações" at bounding box center [1497, 641] width 44 height 12
click at [1410, 626] on icon "alarm_off" at bounding box center [1415, 621] width 18 height 18
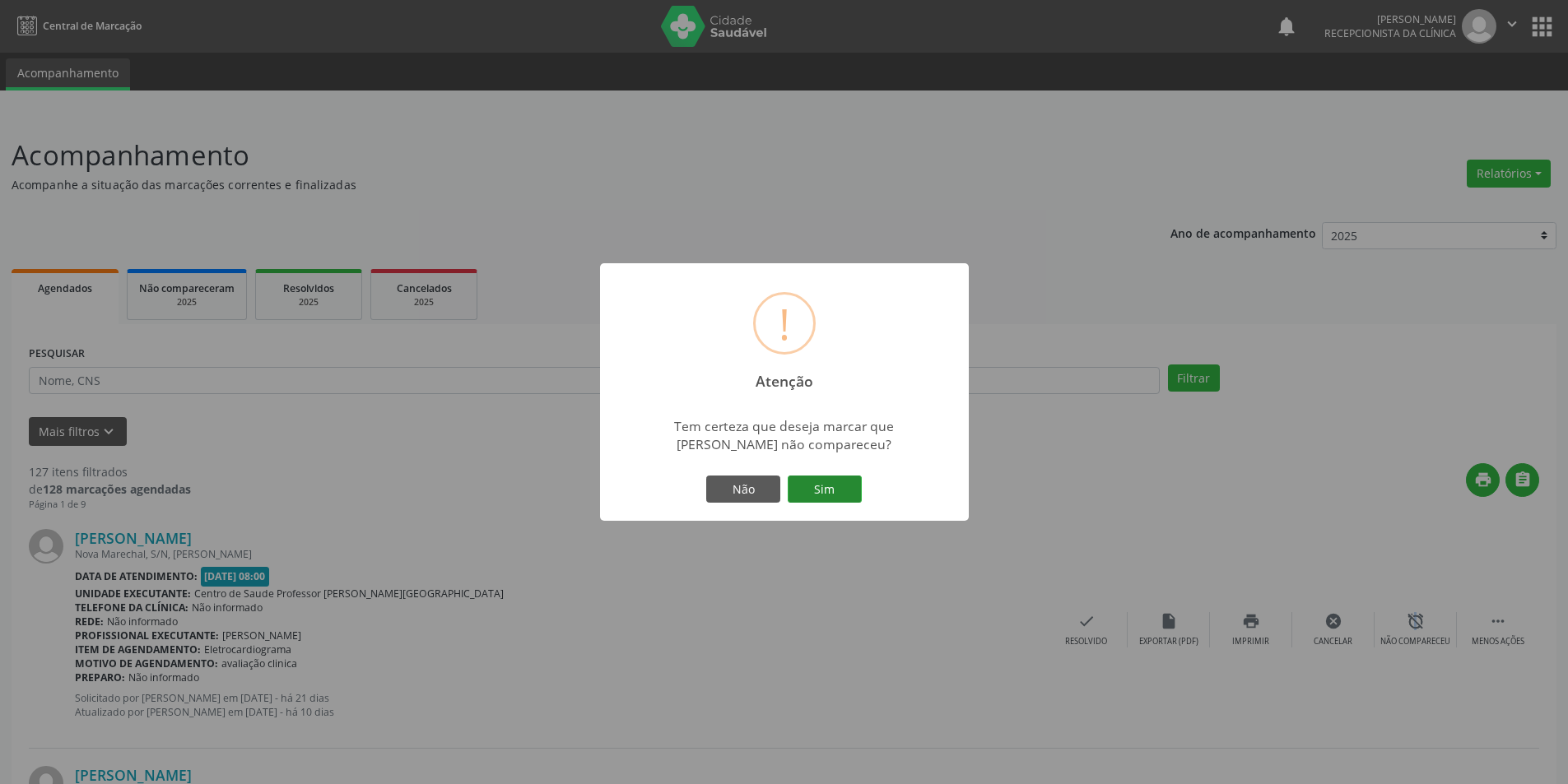
click at [836, 499] on button "Sim" at bounding box center [824, 489] width 74 height 28
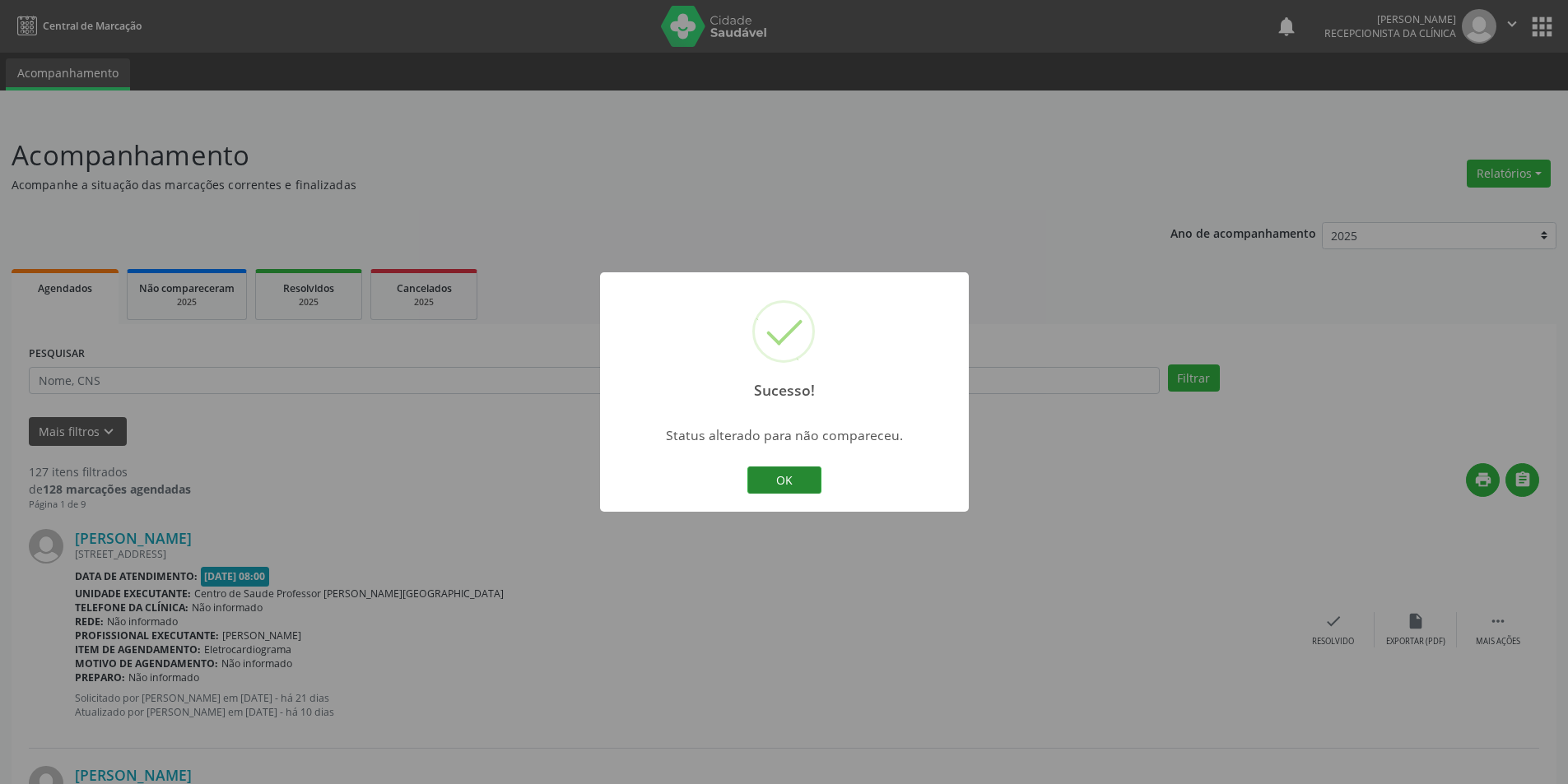
click at [811, 489] on button "OK" at bounding box center [784, 480] width 74 height 28
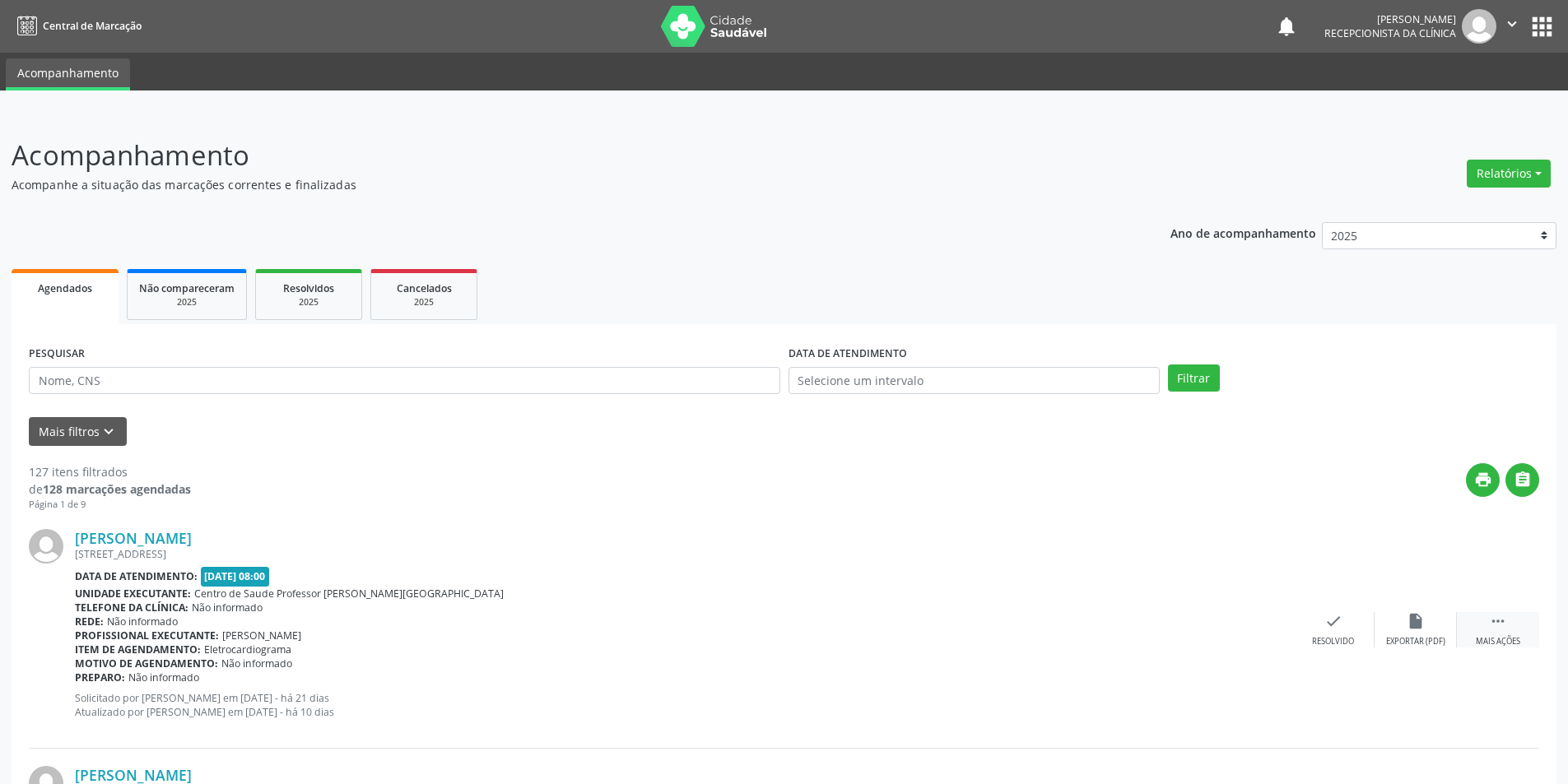
click at [1500, 624] on icon "" at bounding box center [1497, 621] width 18 height 18
click at [1438, 640] on div "Não compareceu" at bounding box center [1414, 641] width 70 height 12
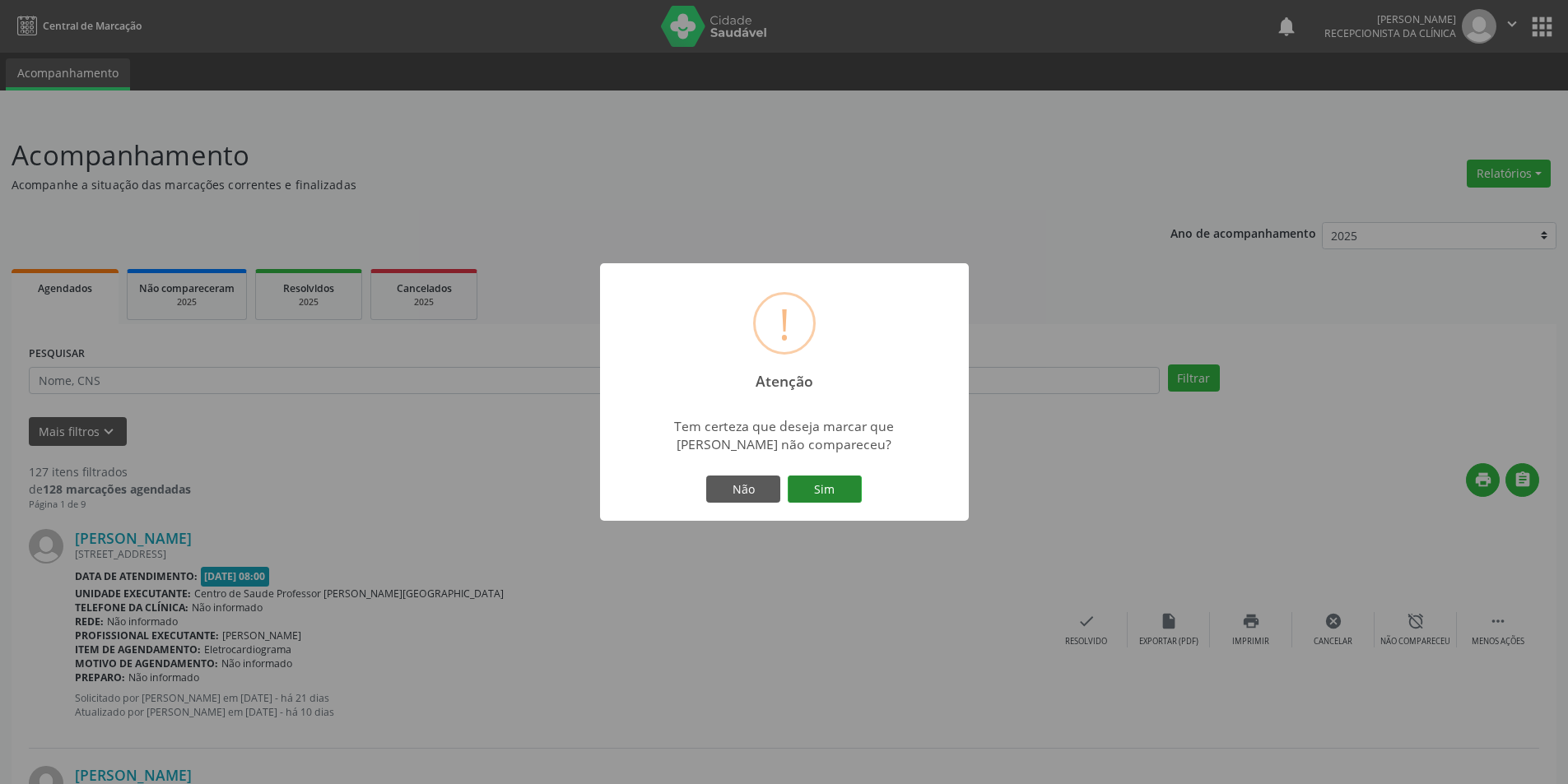
click at [826, 494] on button "Sim" at bounding box center [824, 489] width 74 height 28
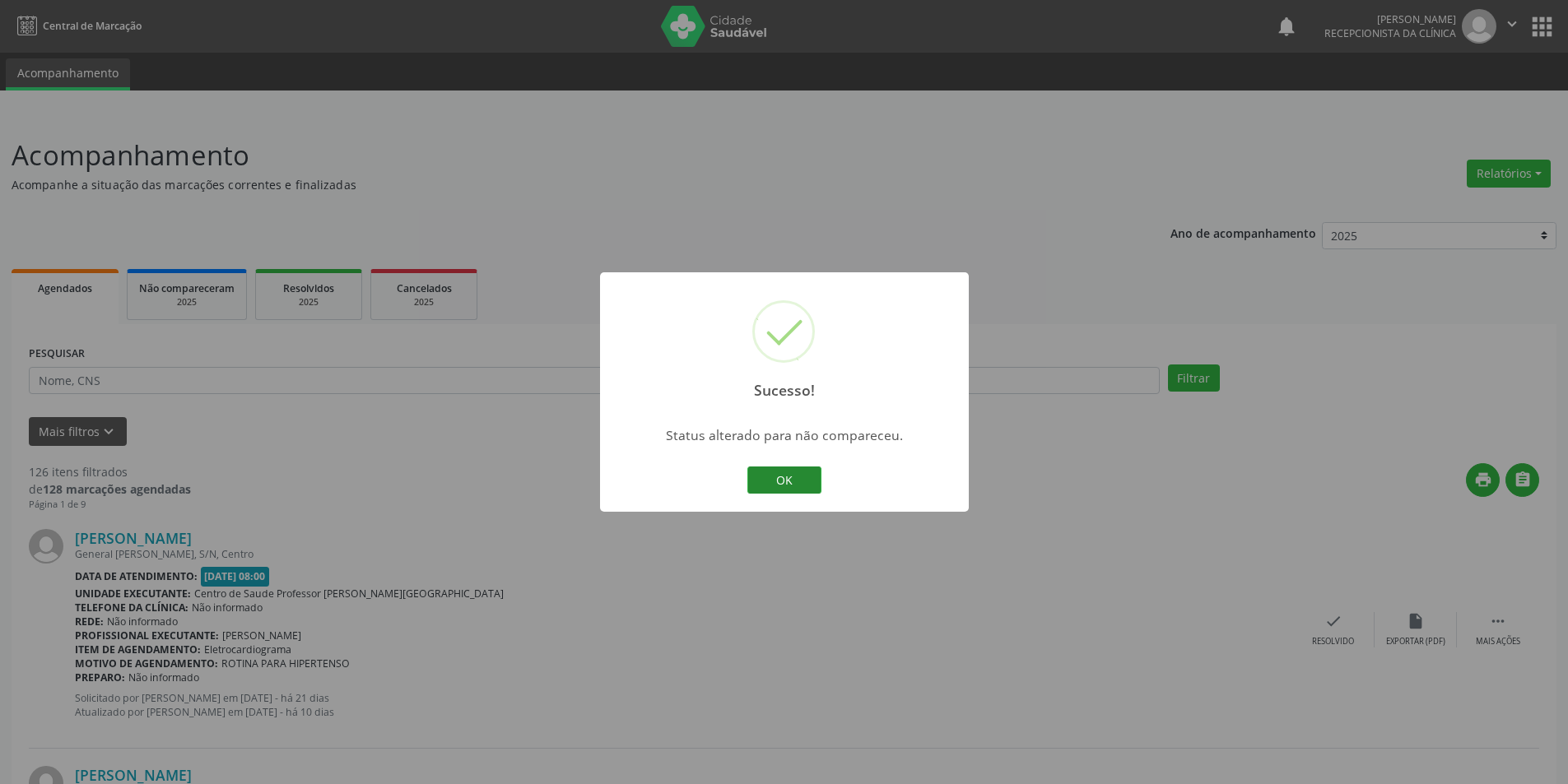
click at [776, 476] on button "OK" at bounding box center [784, 480] width 74 height 28
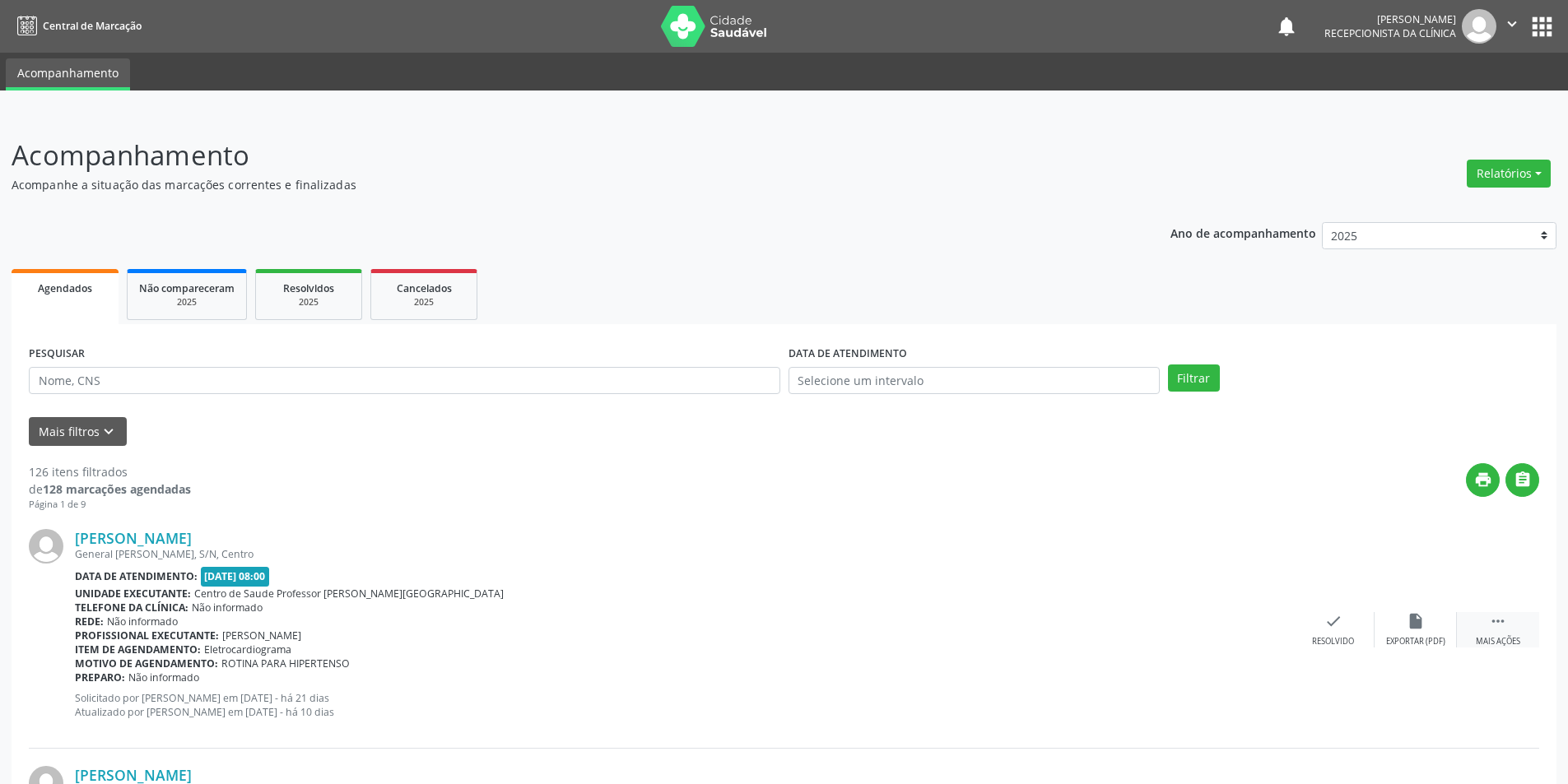
click at [1522, 627] on div " Mais ações" at bounding box center [1498, 630] width 83 height 35
click at [1408, 618] on icon "alarm_off" at bounding box center [1415, 621] width 18 height 18
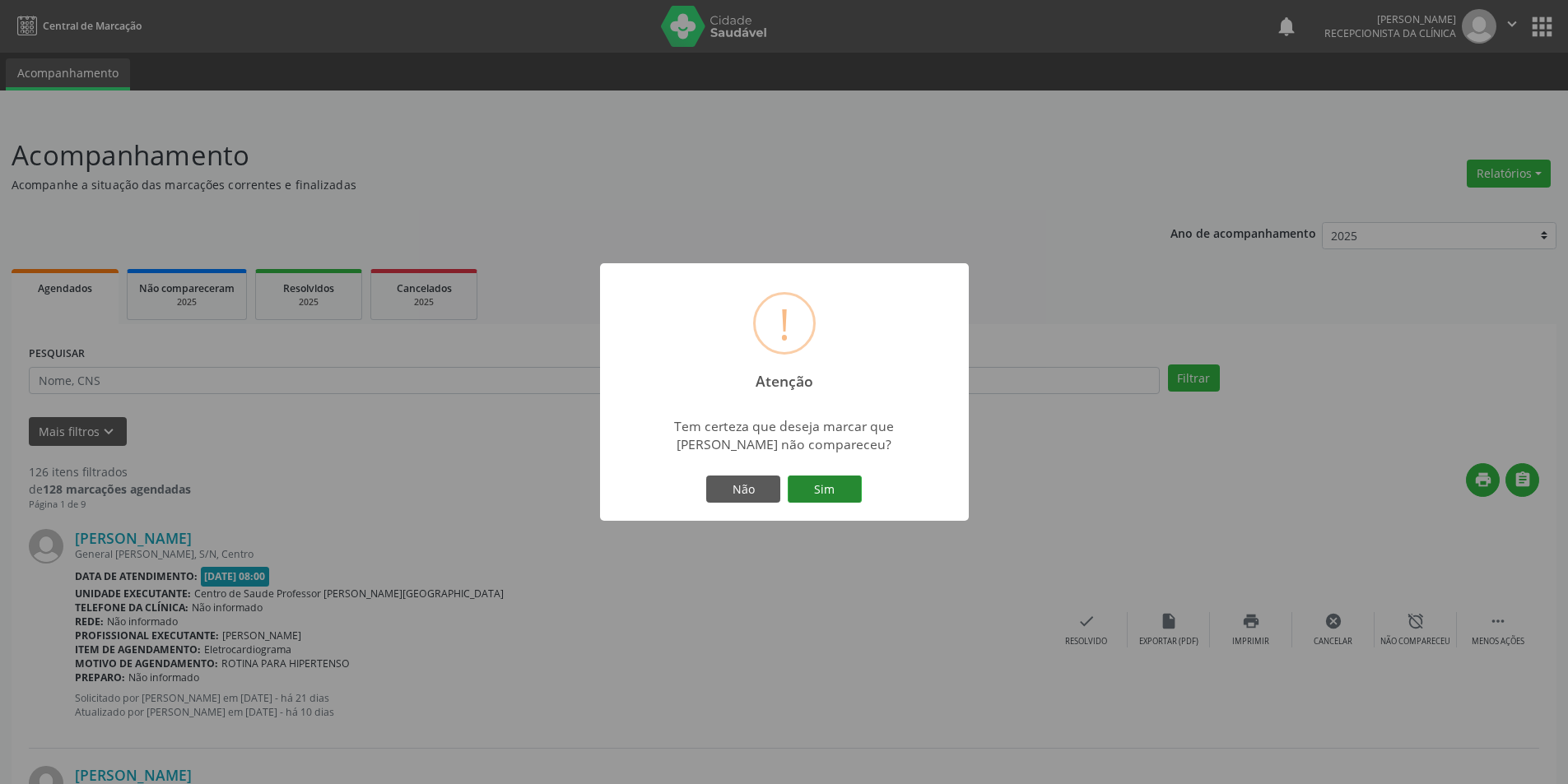
click at [843, 494] on button "Sim" at bounding box center [824, 489] width 74 height 28
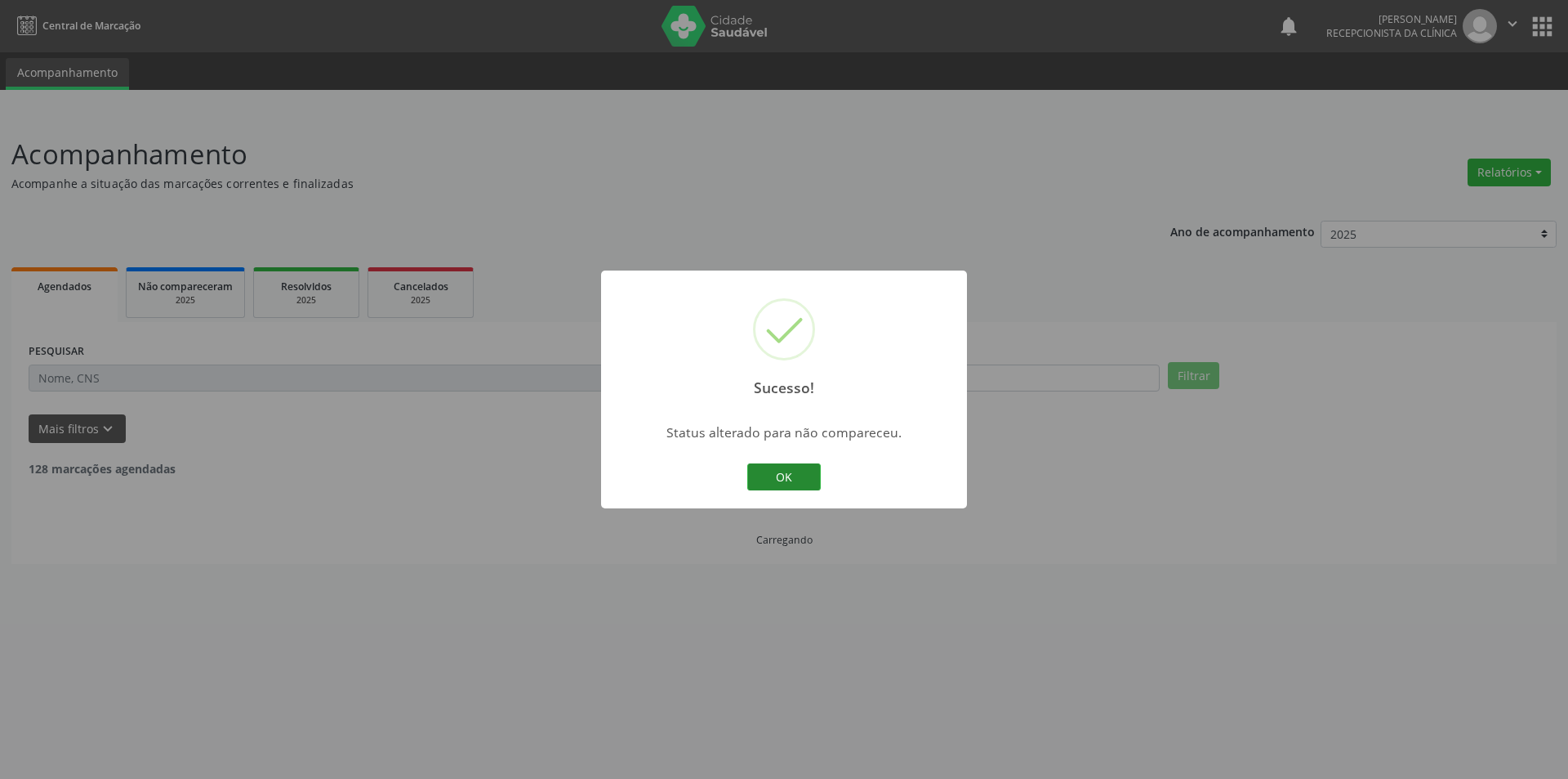
click at [784, 479] on button "OK" at bounding box center [784, 477] width 73 height 27
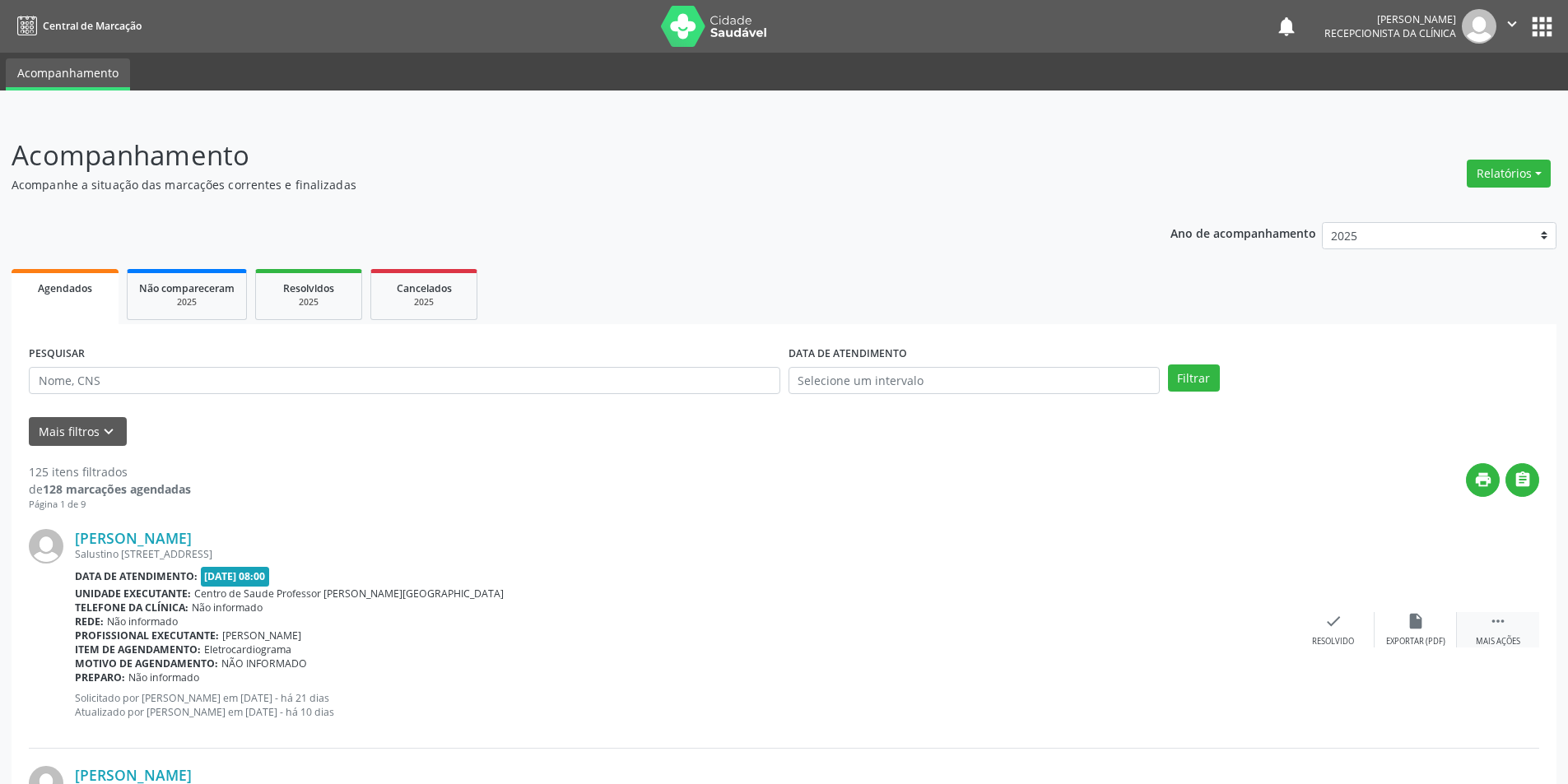
click at [1504, 625] on icon "" at bounding box center [1497, 621] width 18 height 18
click at [1415, 634] on div "alarm_off Não compareceu" at bounding box center [1415, 630] width 83 height 35
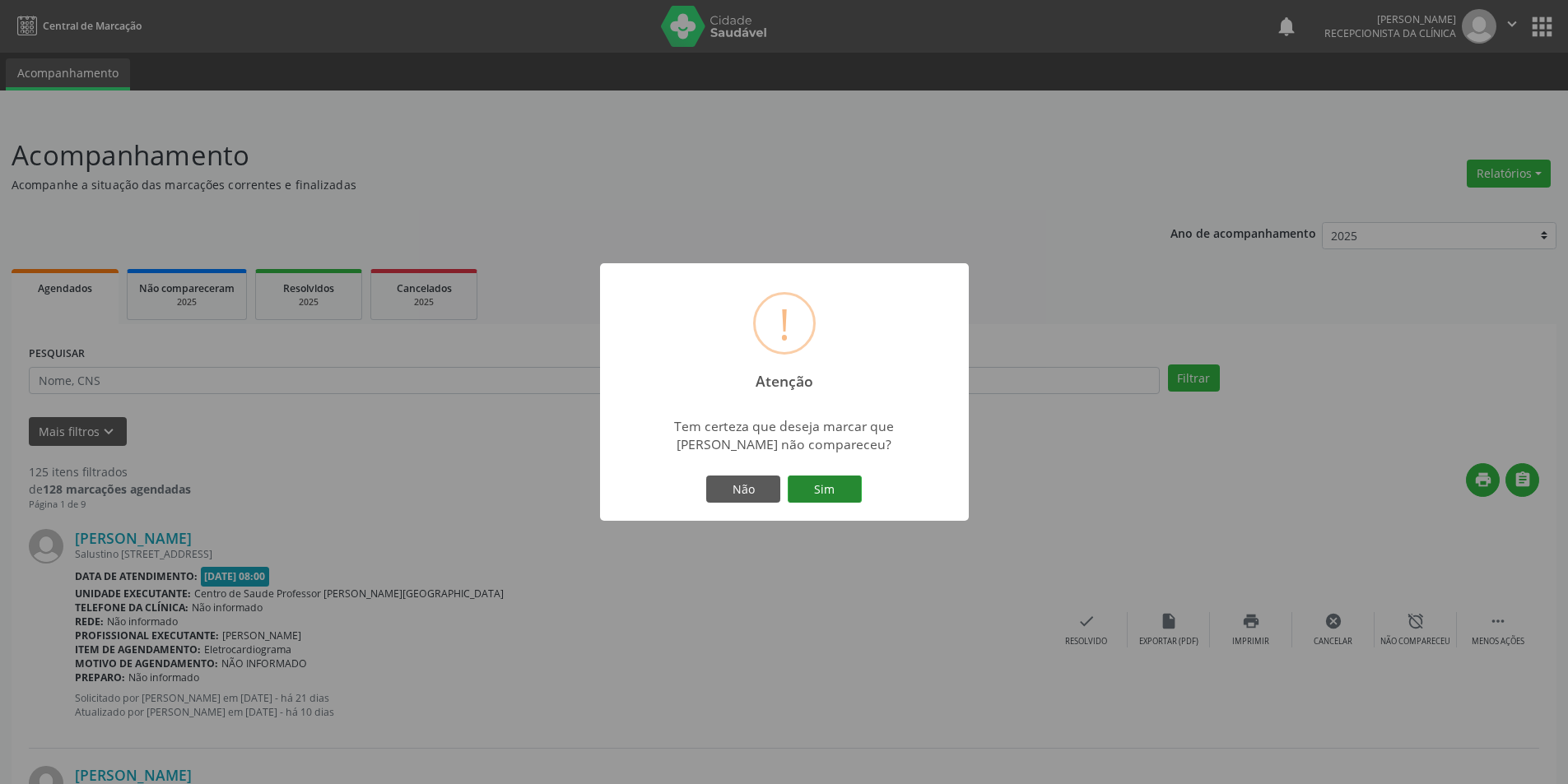
click at [836, 498] on button "Sim" at bounding box center [824, 489] width 74 height 28
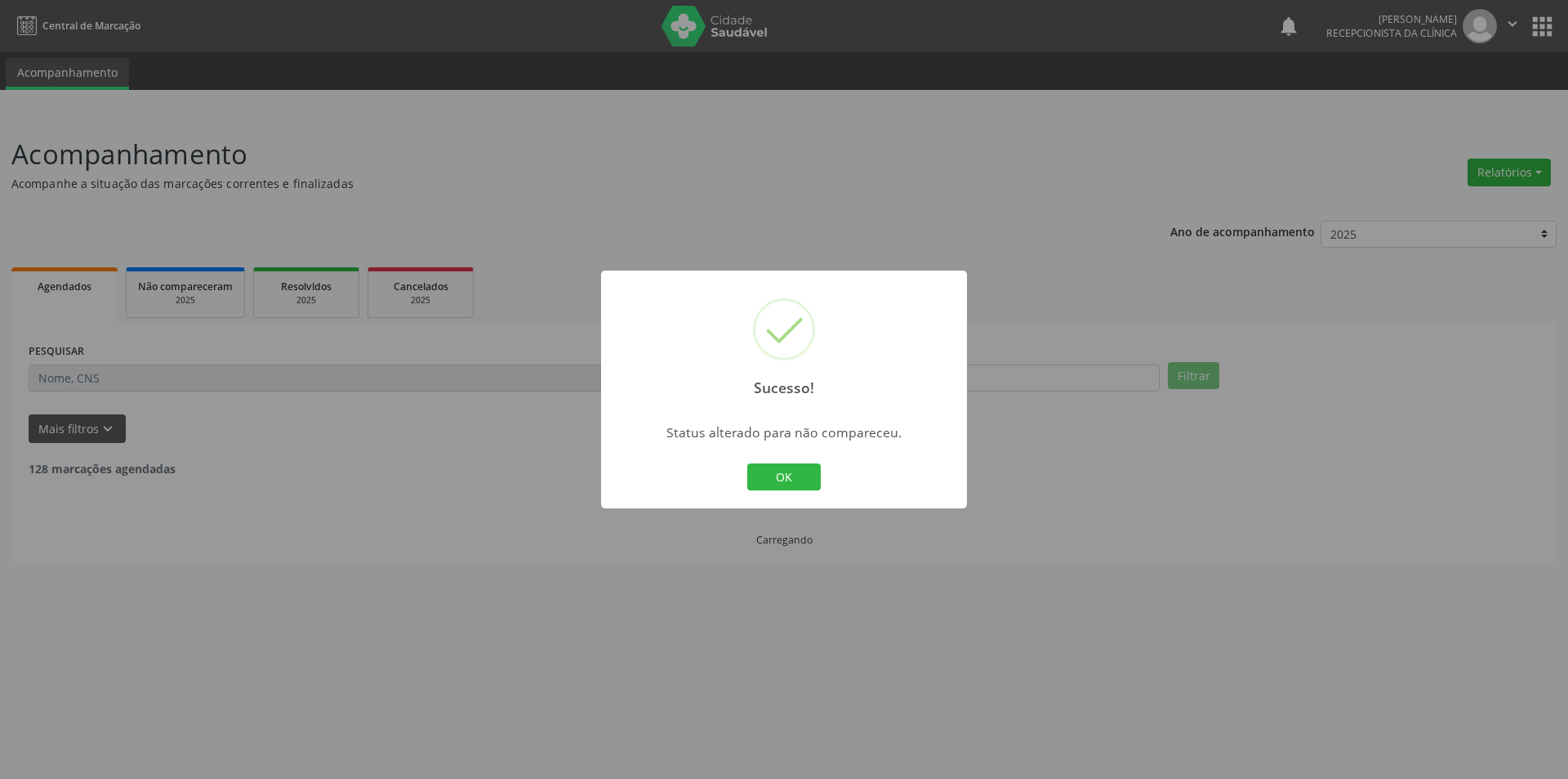
click at [808, 485] on button "OK" at bounding box center [784, 477] width 73 height 27
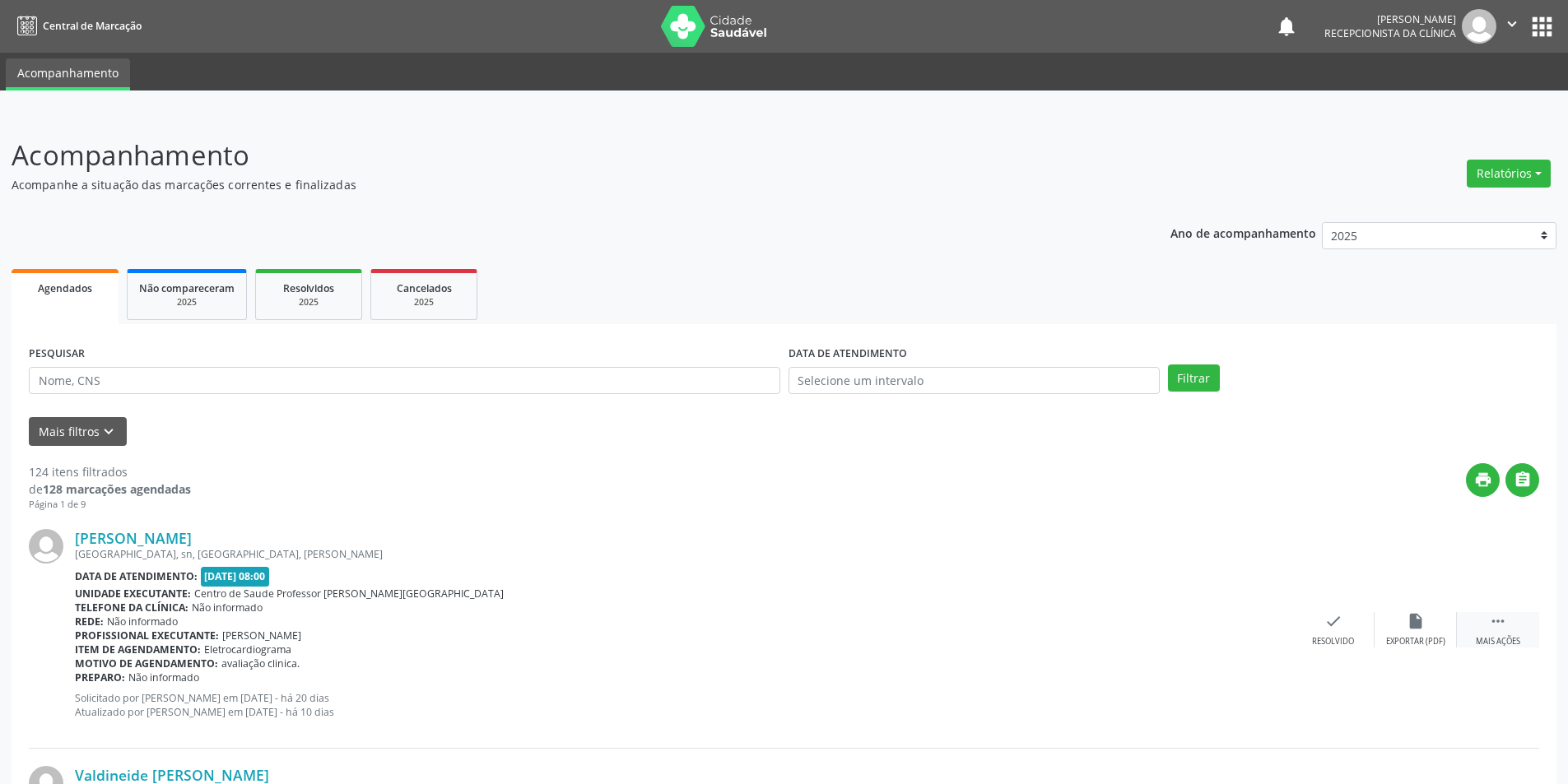
click at [1500, 630] on div " Mais ações" at bounding box center [1498, 630] width 83 height 35
click at [1423, 640] on div "Não compareceu" at bounding box center [1414, 641] width 70 height 12
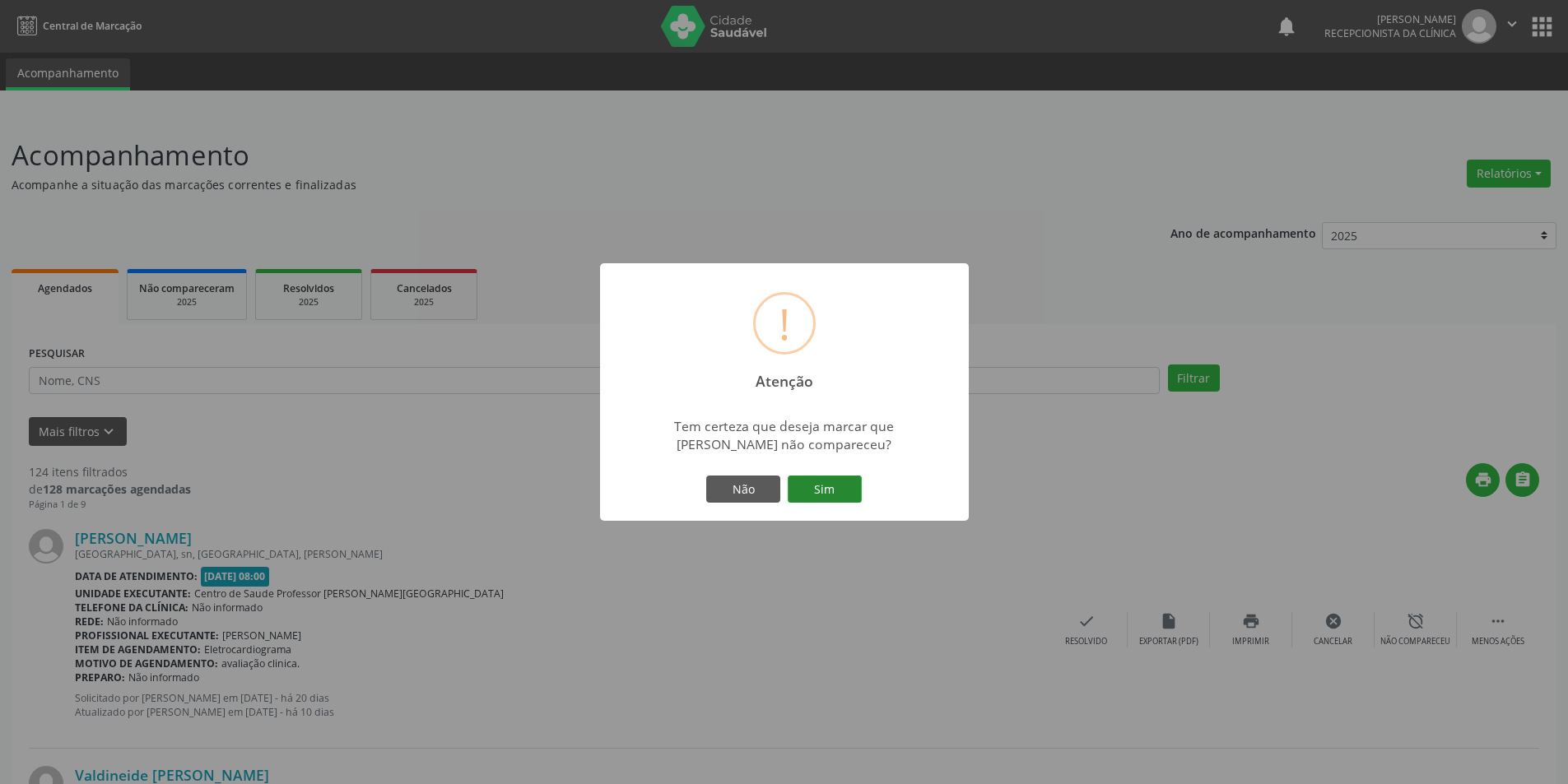
click at [846, 489] on button "Sim" at bounding box center [824, 489] width 74 height 28
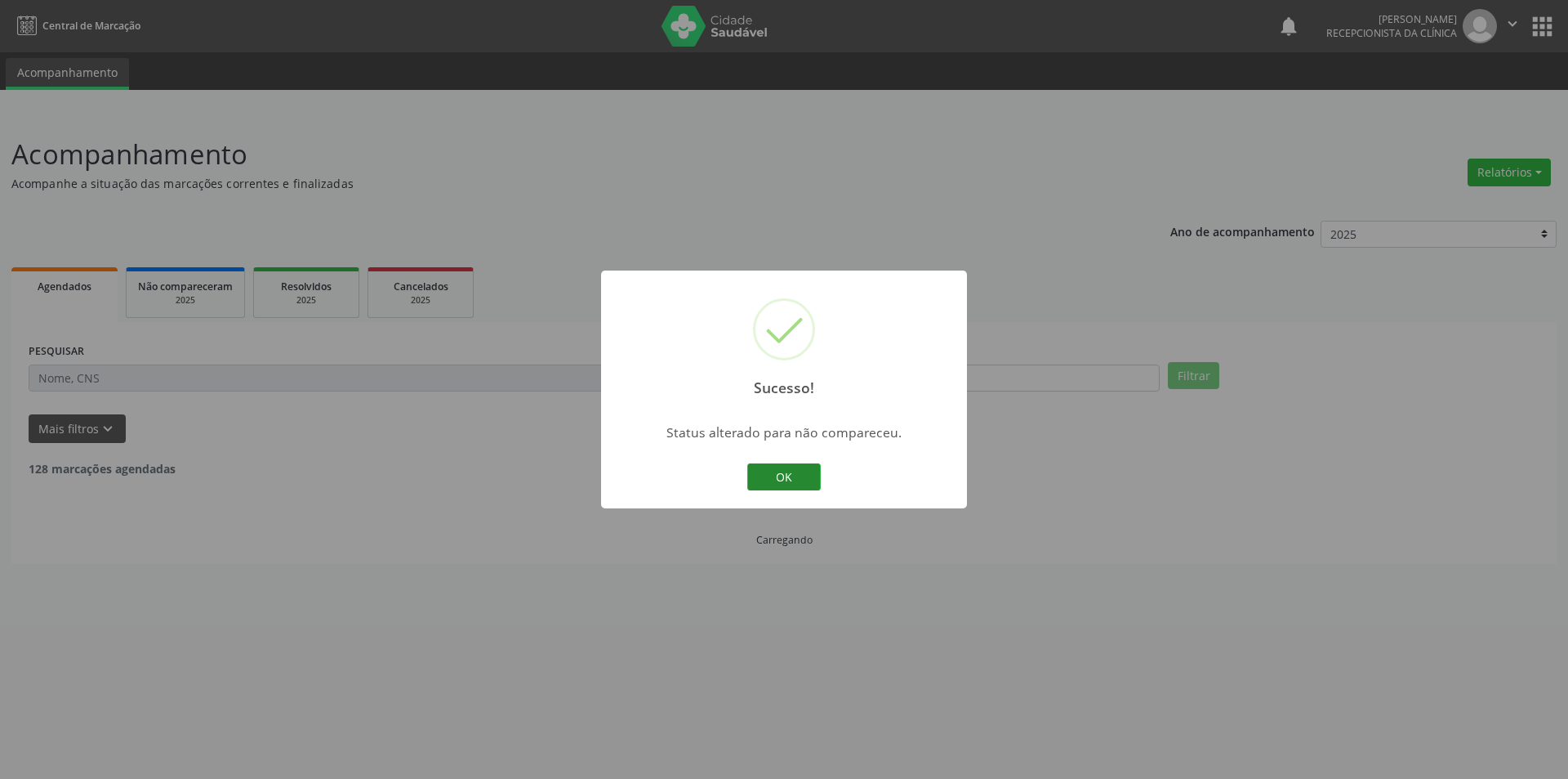
click at [799, 466] on button "OK" at bounding box center [784, 477] width 73 height 27
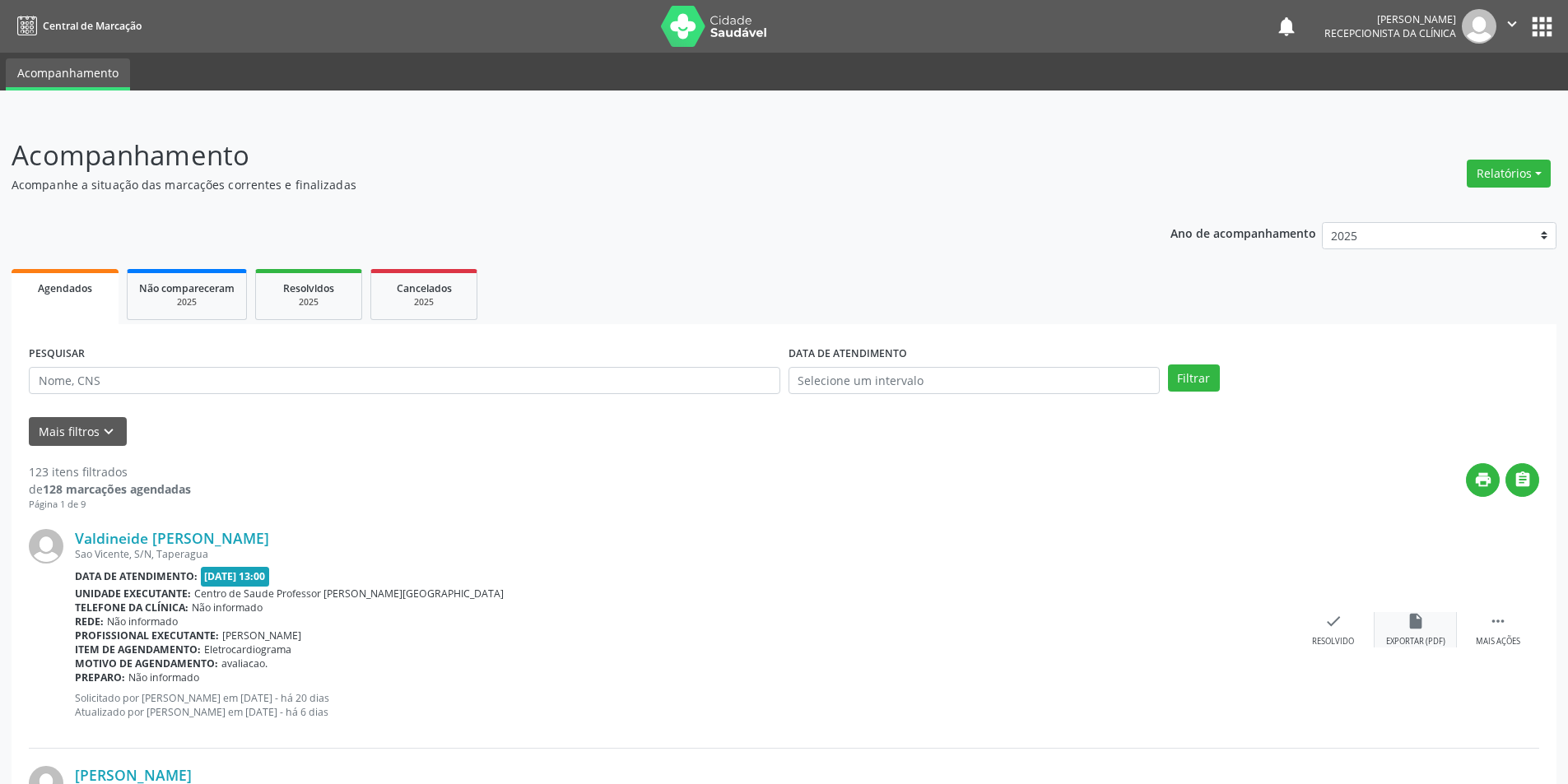
click at [1433, 634] on div "insert_drive_file Exportar (PDF)" at bounding box center [1415, 630] width 83 height 35
click at [1343, 637] on div "Resolvido" at bounding box center [1333, 641] width 42 height 12
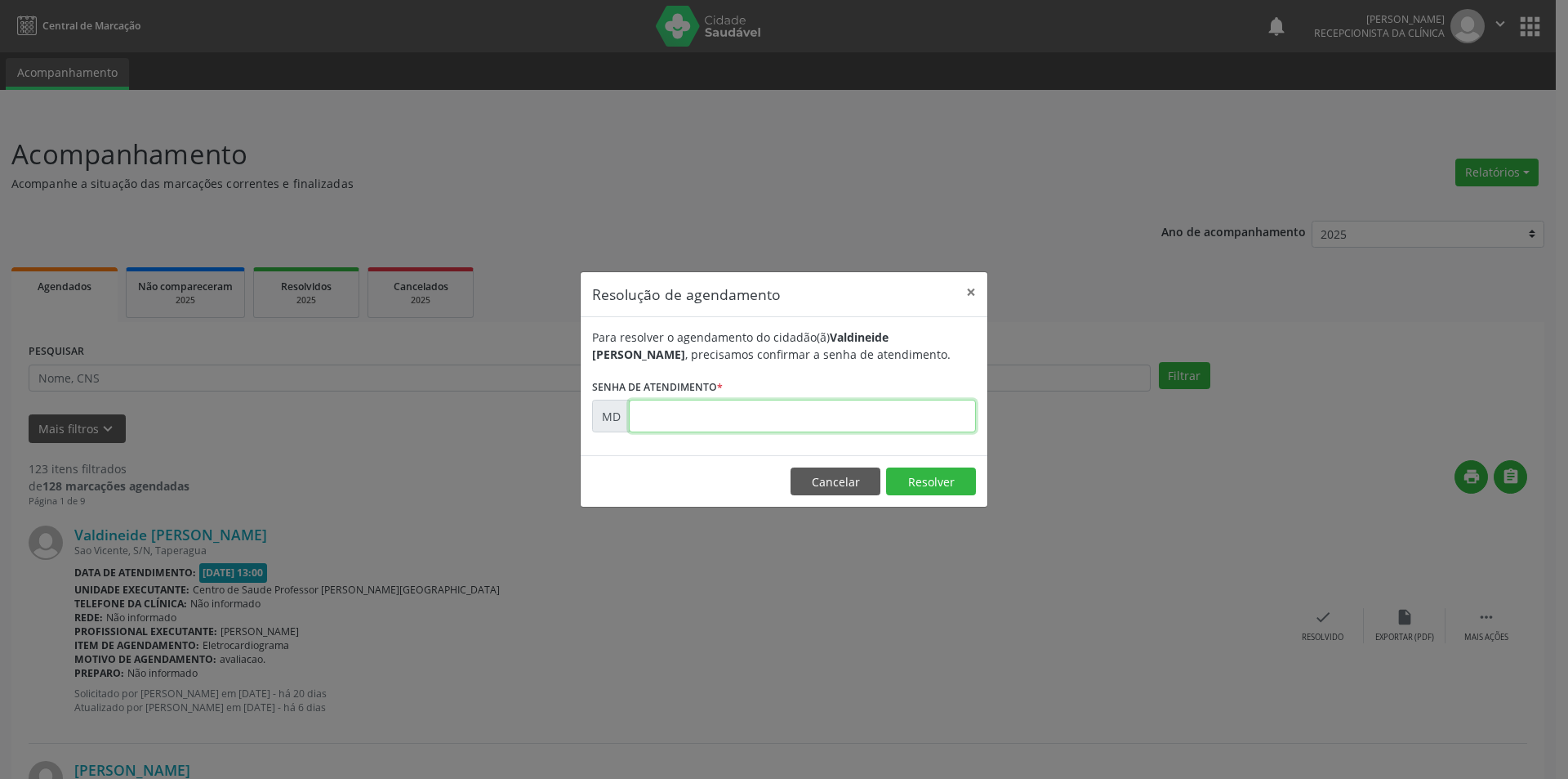
paste input "00004314"
type input "00004314"
click at [931, 485] on button "Resolver" at bounding box center [931, 481] width 90 height 27
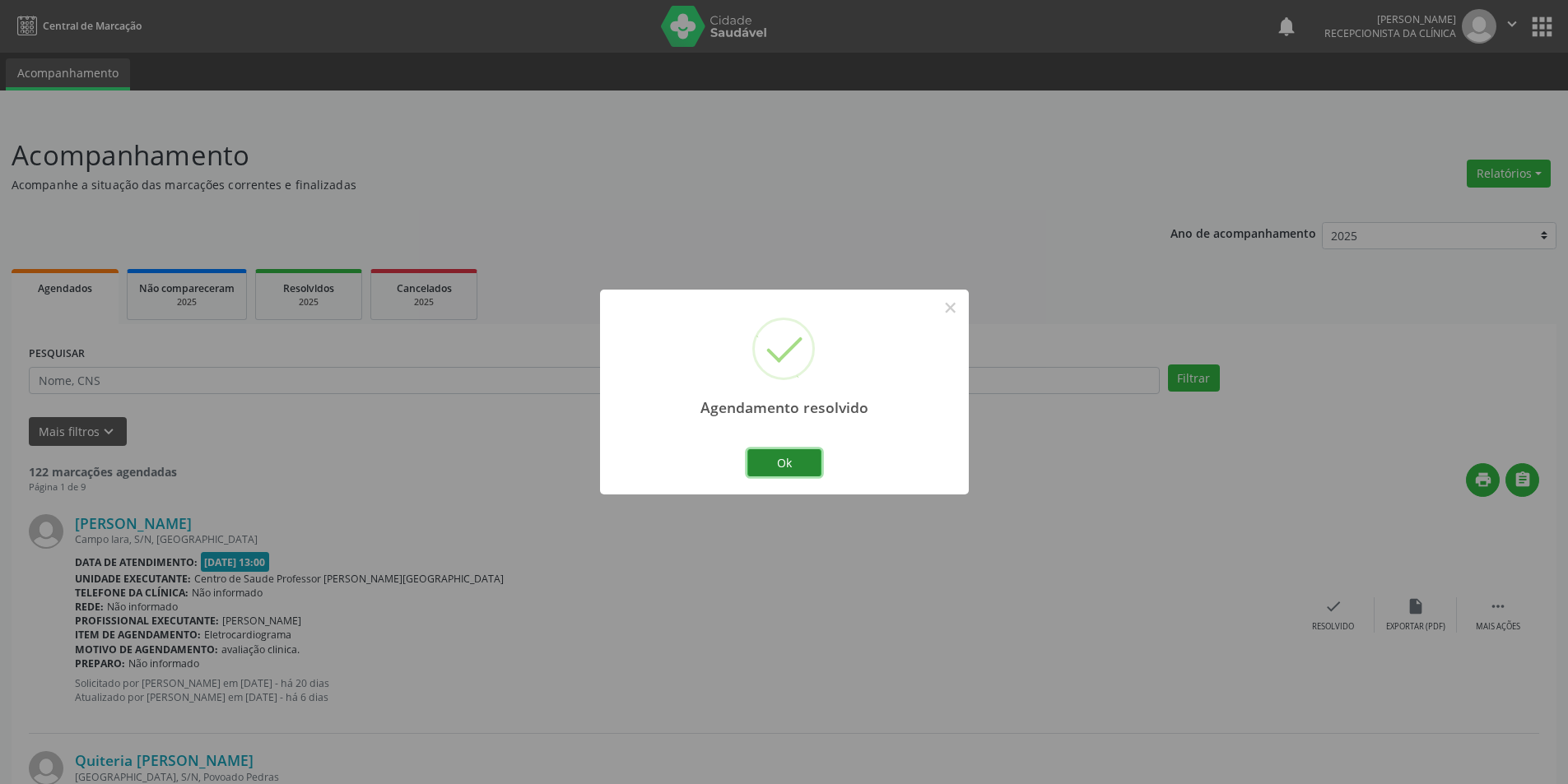
click at [774, 468] on button "Ok" at bounding box center [784, 462] width 74 height 28
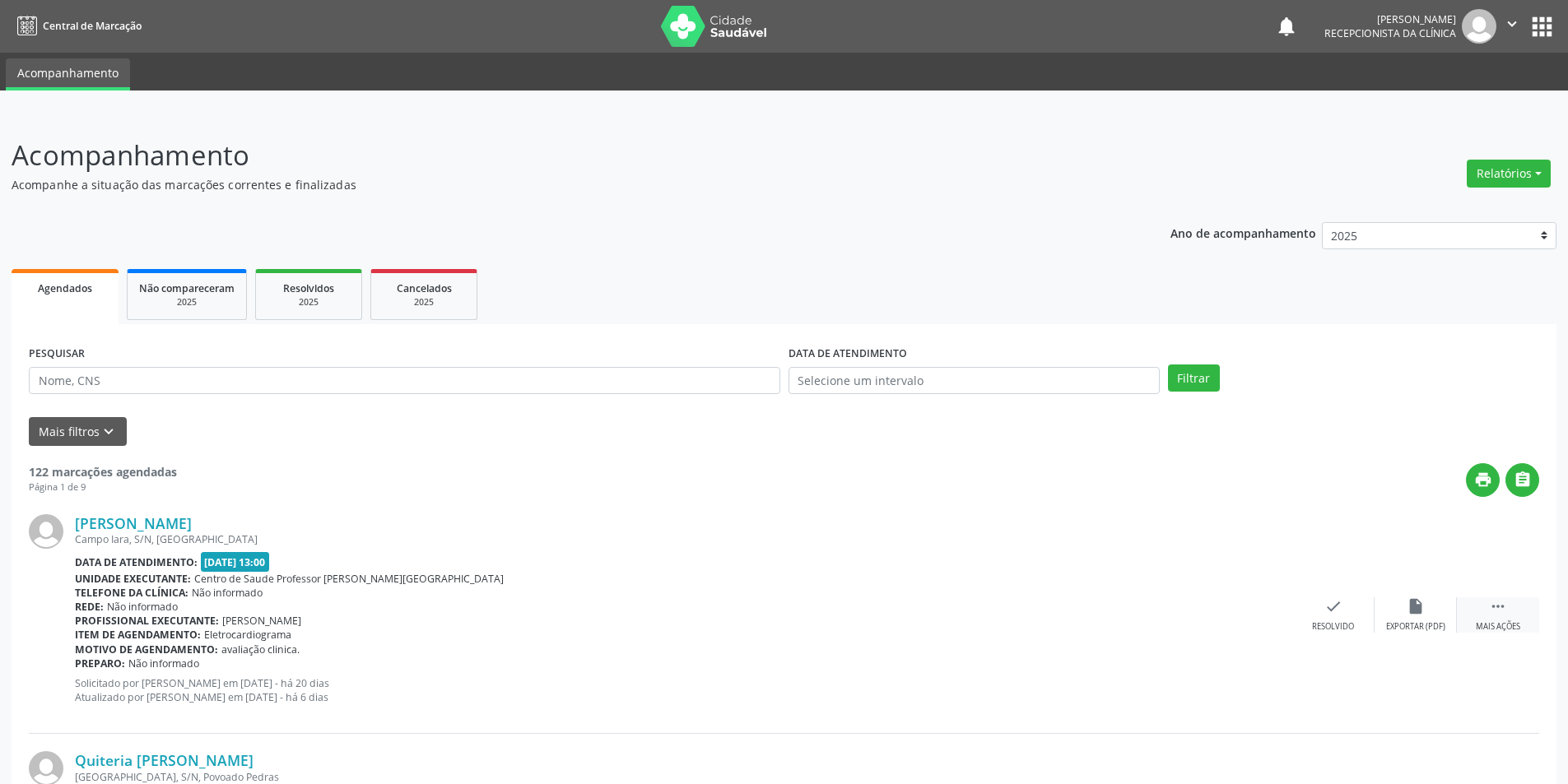
drag, startPoint x: 1488, startPoint y: 617, endPoint x: 1476, endPoint y: 614, distance: 12.4
click at [1490, 617] on div " Mais ações" at bounding box center [1498, 615] width 83 height 35
click at [1409, 615] on div "alarm_off Não compareceu" at bounding box center [1415, 615] width 83 height 35
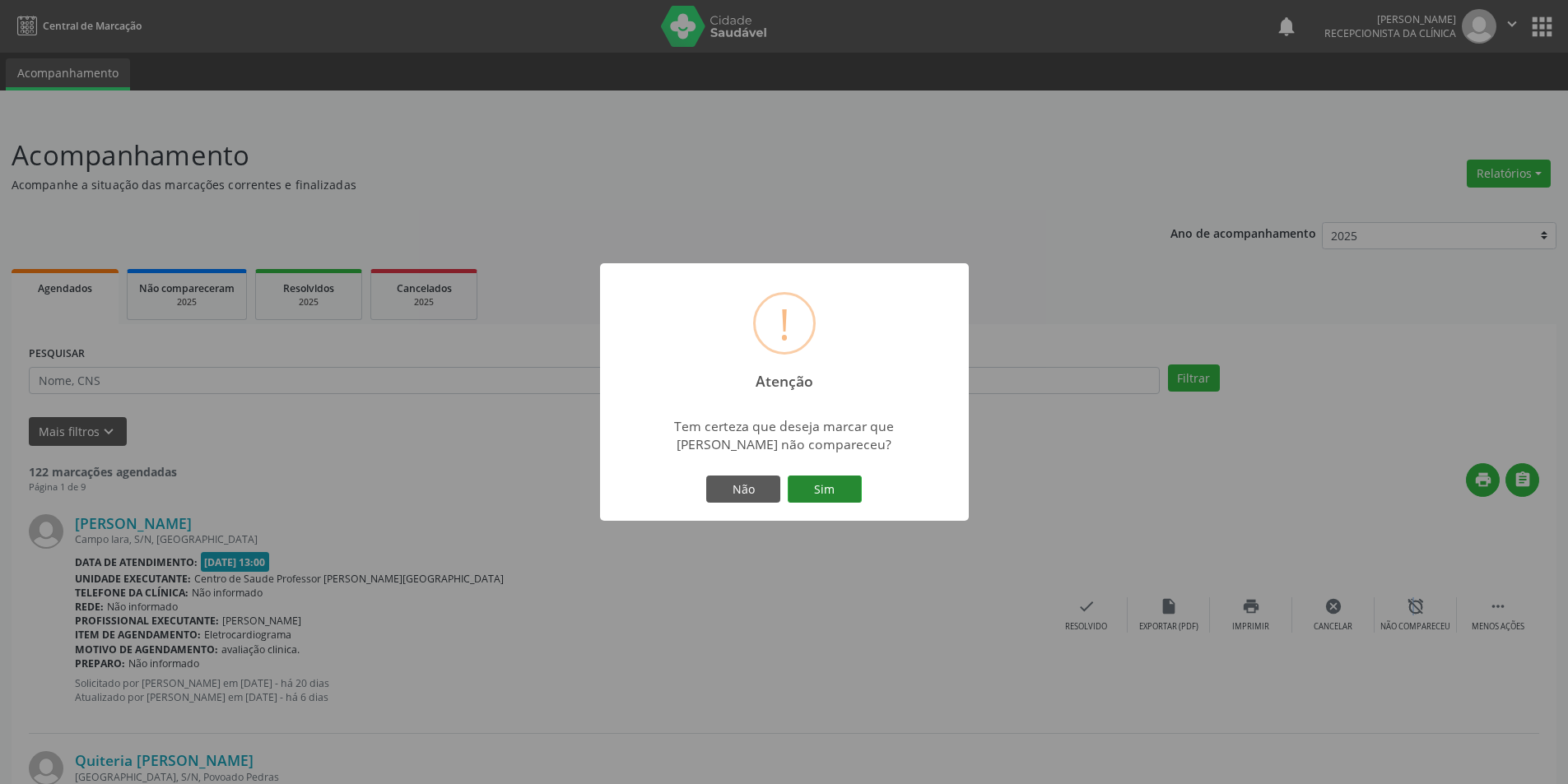
click at [838, 493] on button "Sim" at bounding box center [824, 489] width 74 height 28
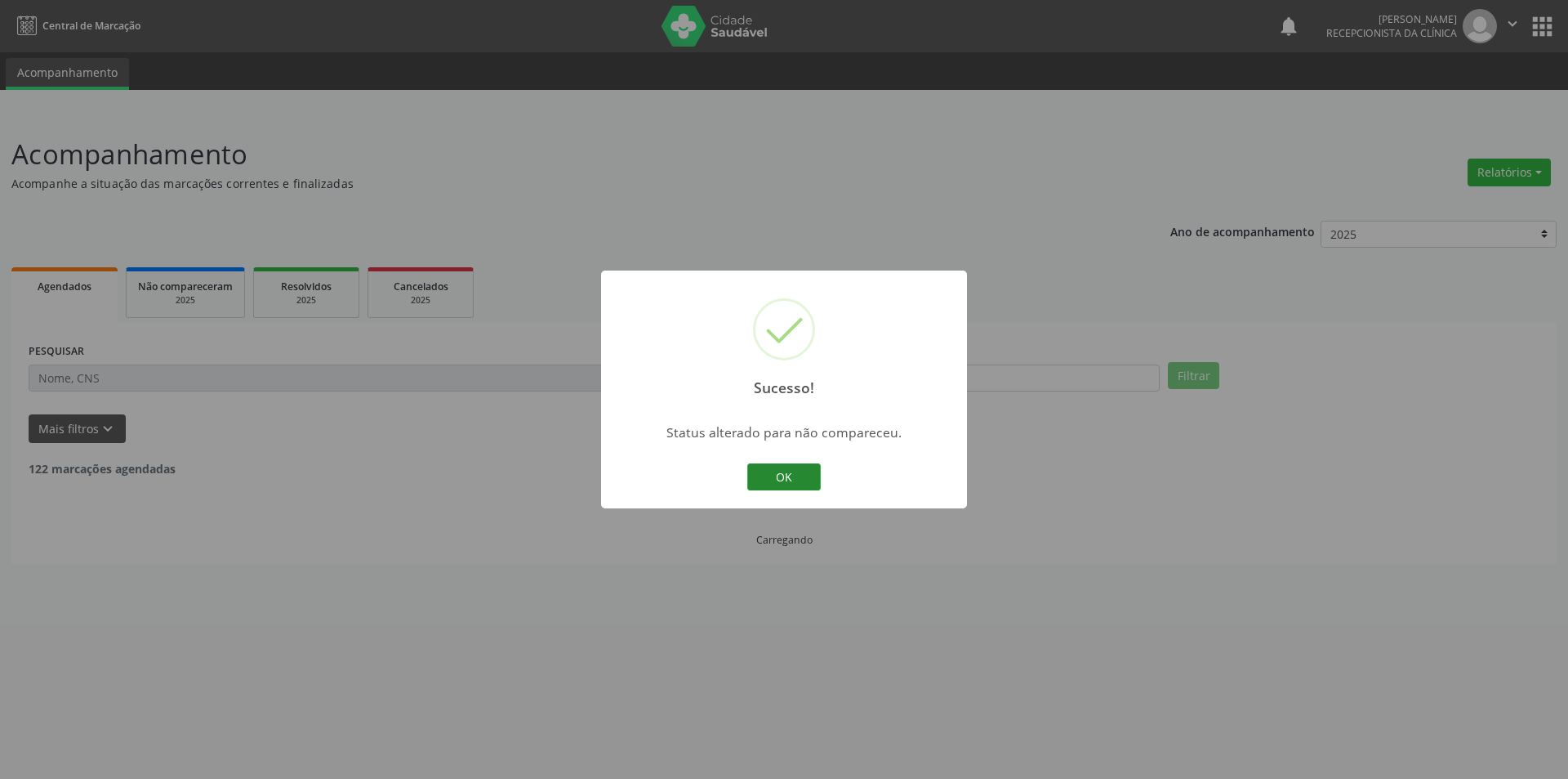
click at [796, 480] on button "OK" at bounding box center [784, 477] width 73 height 27
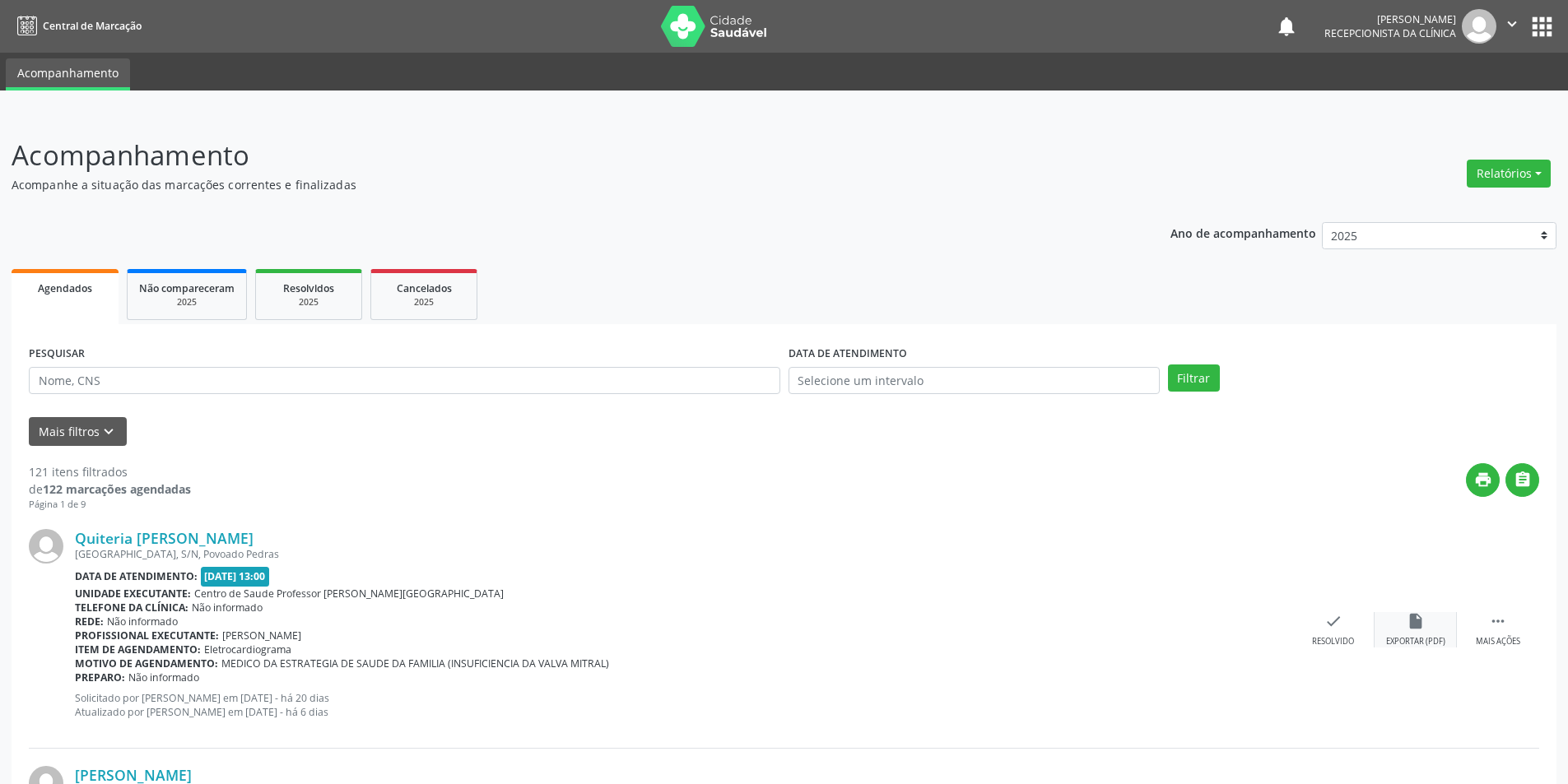
click at [1432, 643] on div "Exportar (PDF)" at bounding box center [1415, 641] width 59 height 12
click at [1323, 623] on div "check Resolvido" at bounding box center [1334, 630] width 83 height 35
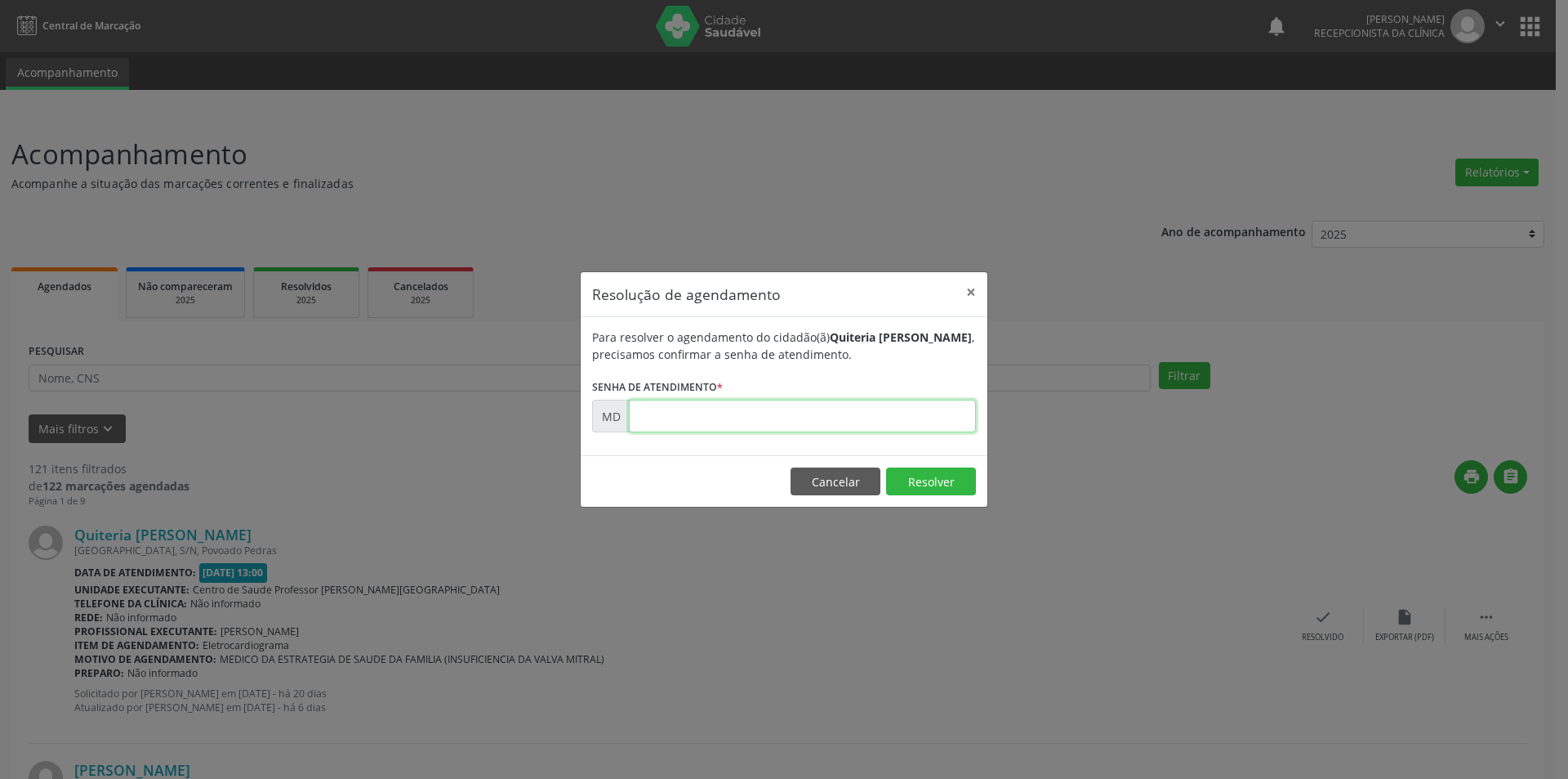
click at [879, 425] on input "text" at bounding box center [802, 415] width 347 height 32
paste input "00004392"
type input "00004392"
drag, startPoint x: 946, startPoint y: 490, endPoint x: 946, endPoint y: 481, distance: 9.0
click at [946, 488] on button "Resolver" at bounding box center [931, 481] width 90 height 27
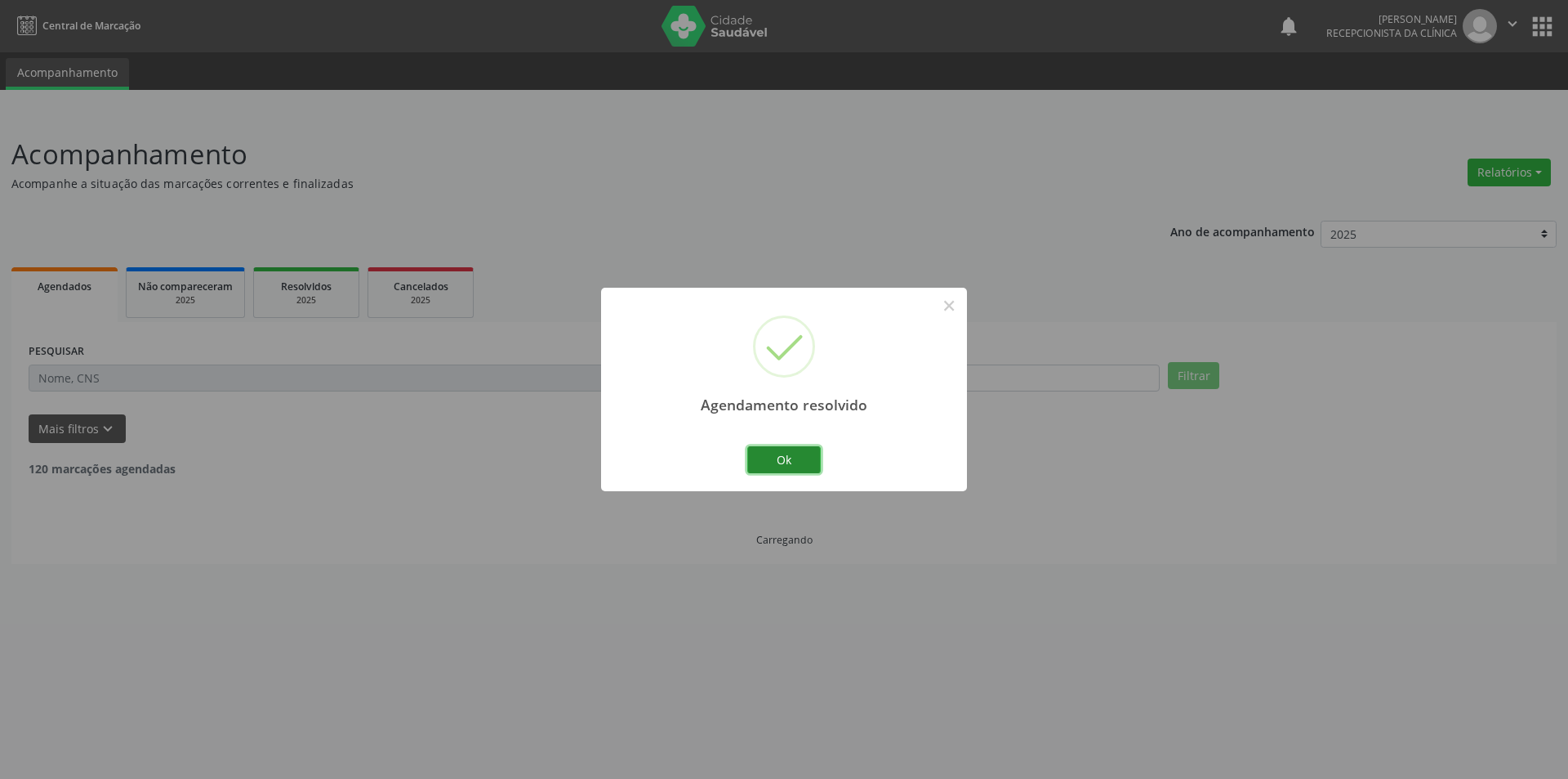
click at [807, 465] on button "Ok" at bounding box center [784, 459] width 73 height 27
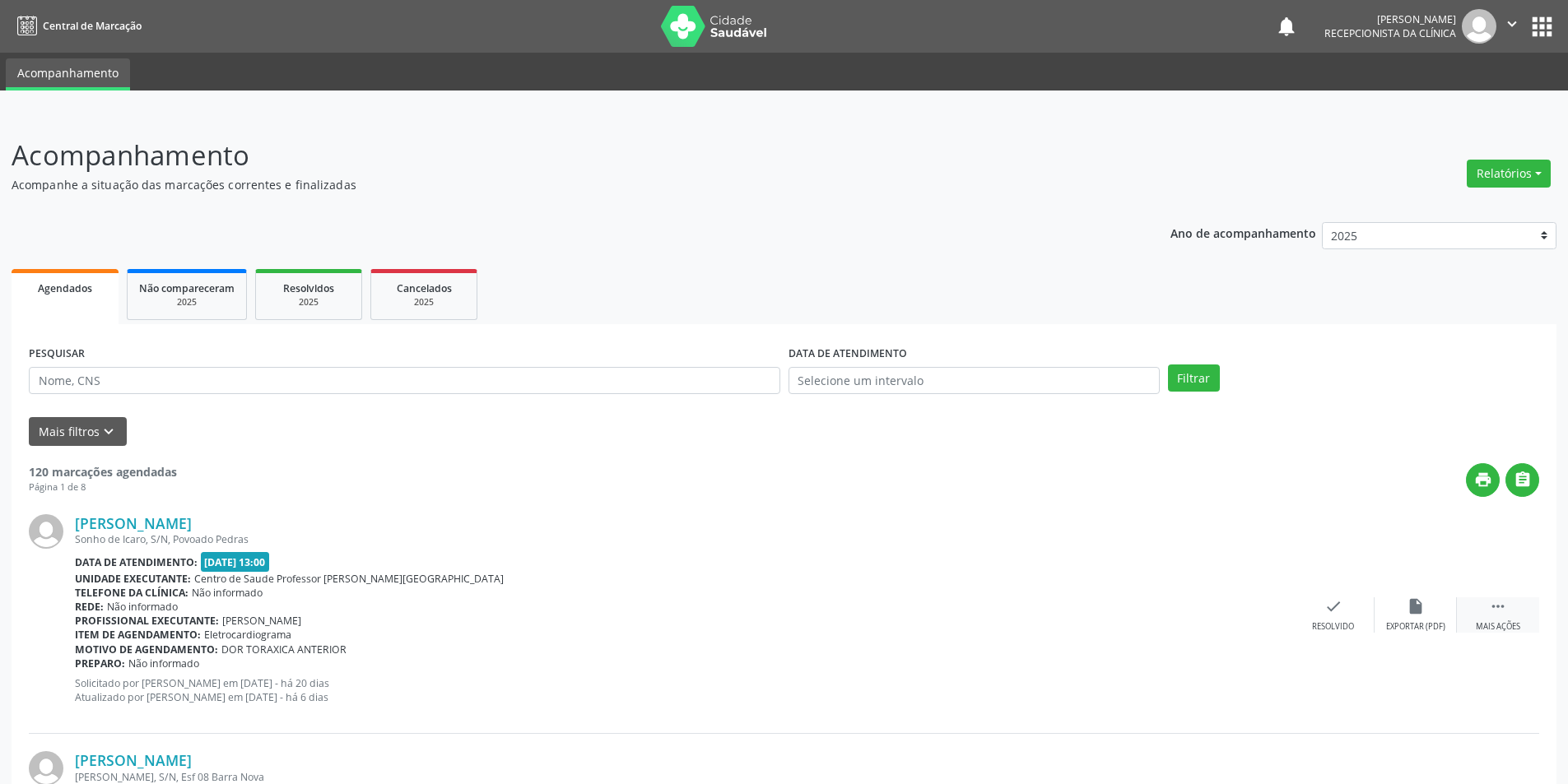
click at [1495, 621] on div "Mais ações" at bounding box center [1497, 627] width 44 height 12
click at [1401, 609] on div "alarm_off Não compareceu" at bounding box center [1415, 615] width 83 height 35
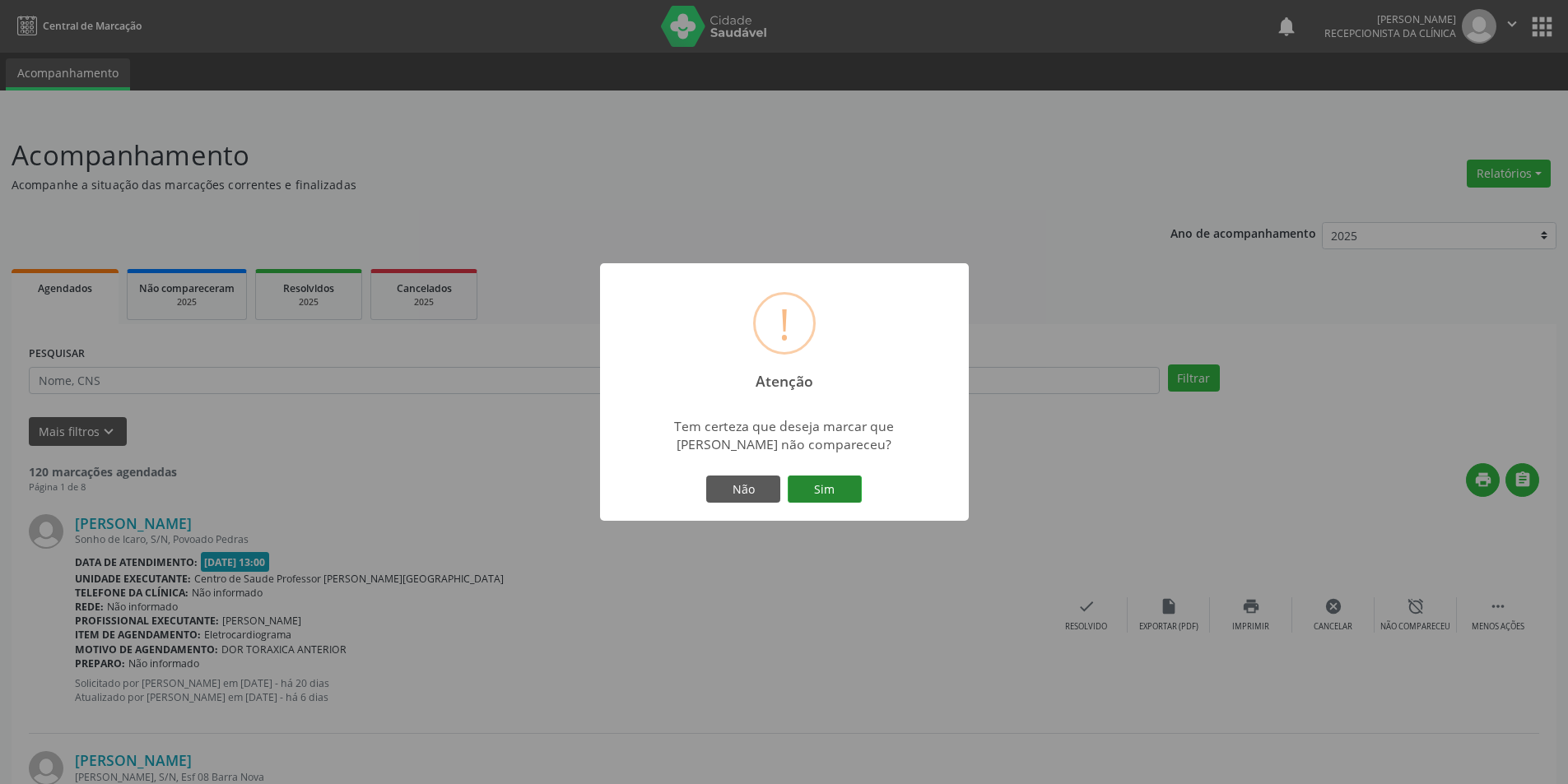
click at [828, 493] on button "Sim" at bounding box center [824, 489] width 74 height 28
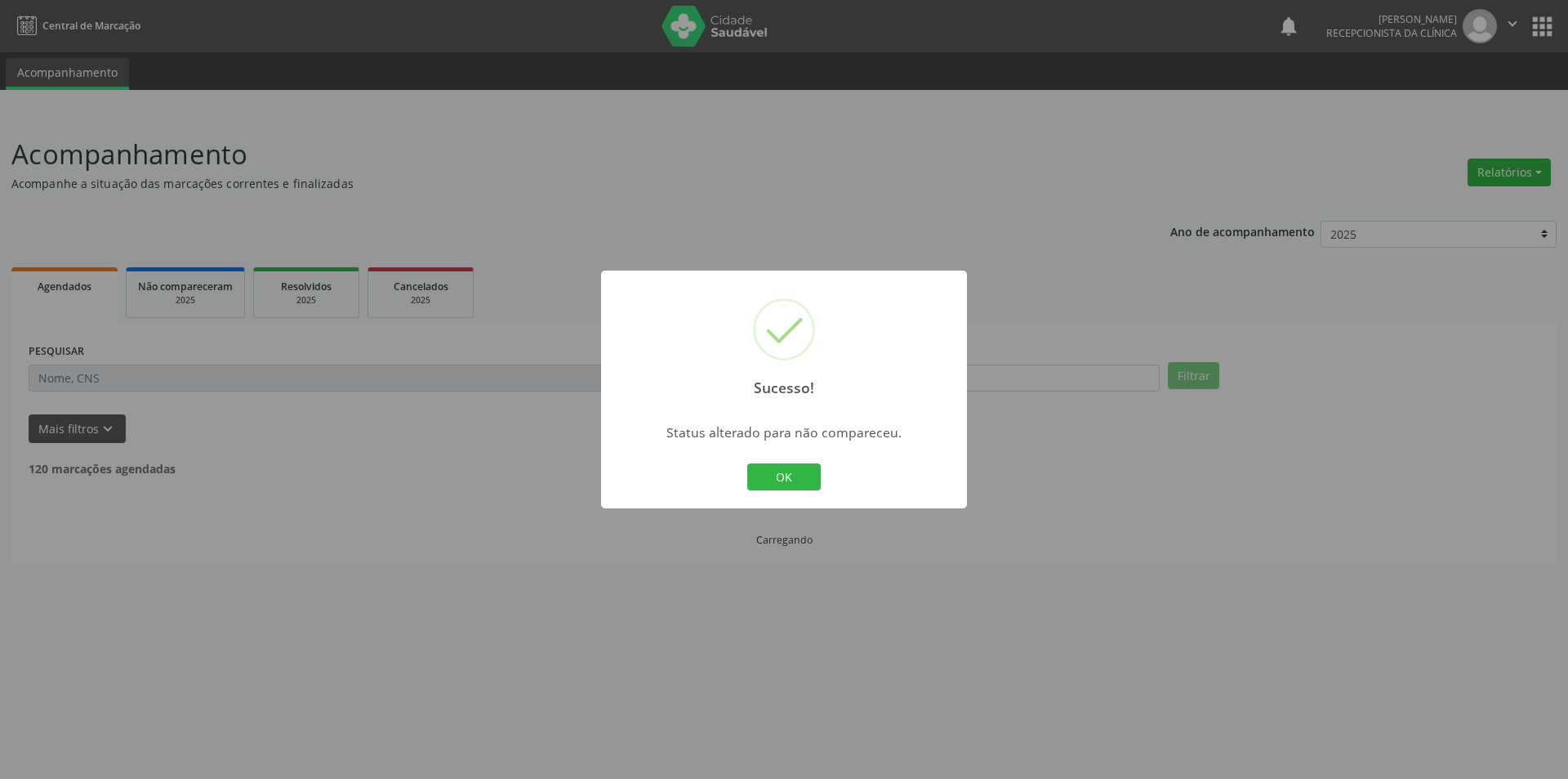
click at [807, 485] on button "OK" at bounding box center [784, 477] width 73 height 27
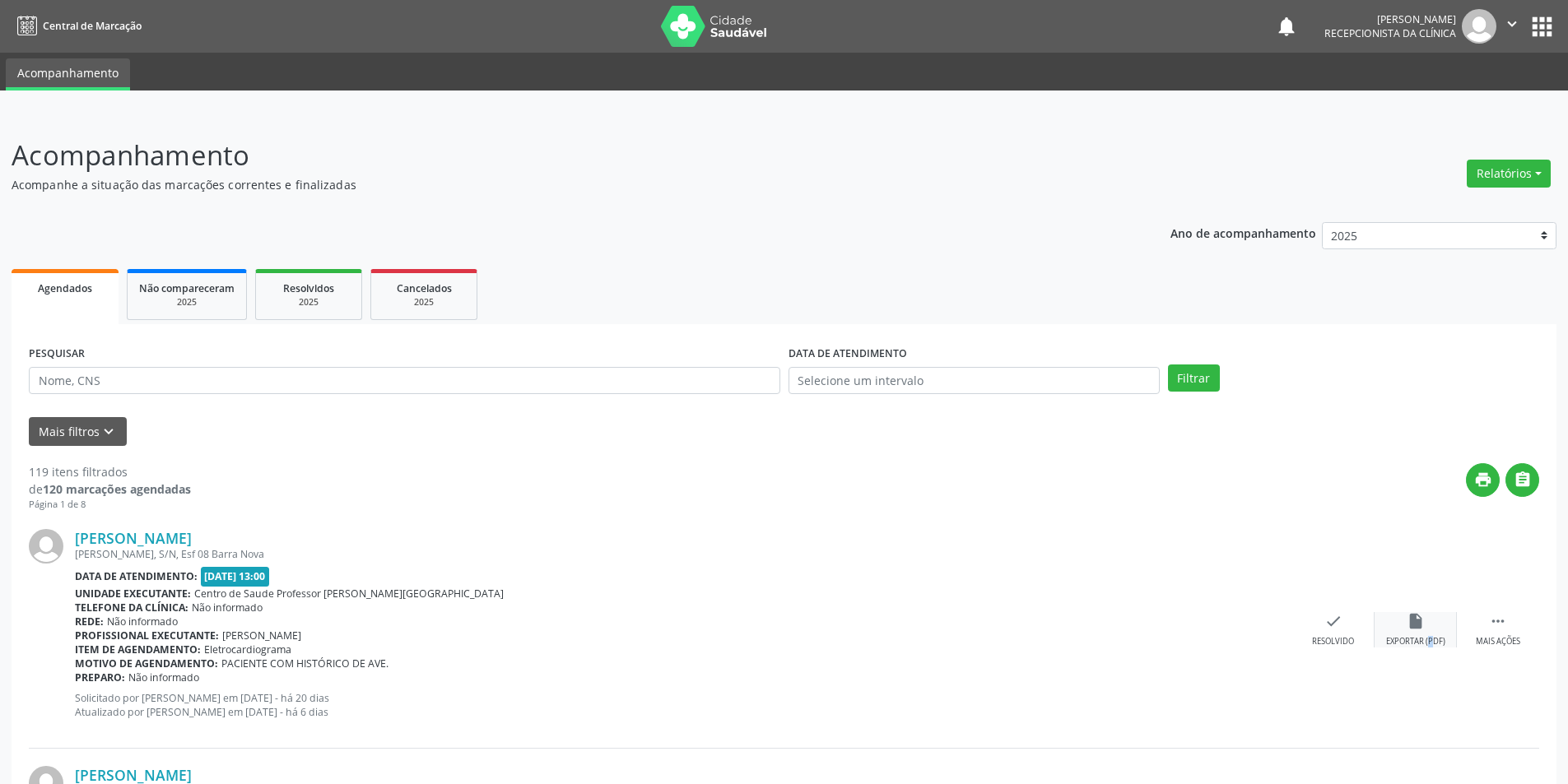
click at [1423, 634] on div "insert_drive_file Exportar (PDF)" at bounding box center [1415, 630] width 83 height 35
click at [1317, 632] on div "check Resolvido" at bounding box center [1334, 630] width 83 height 35
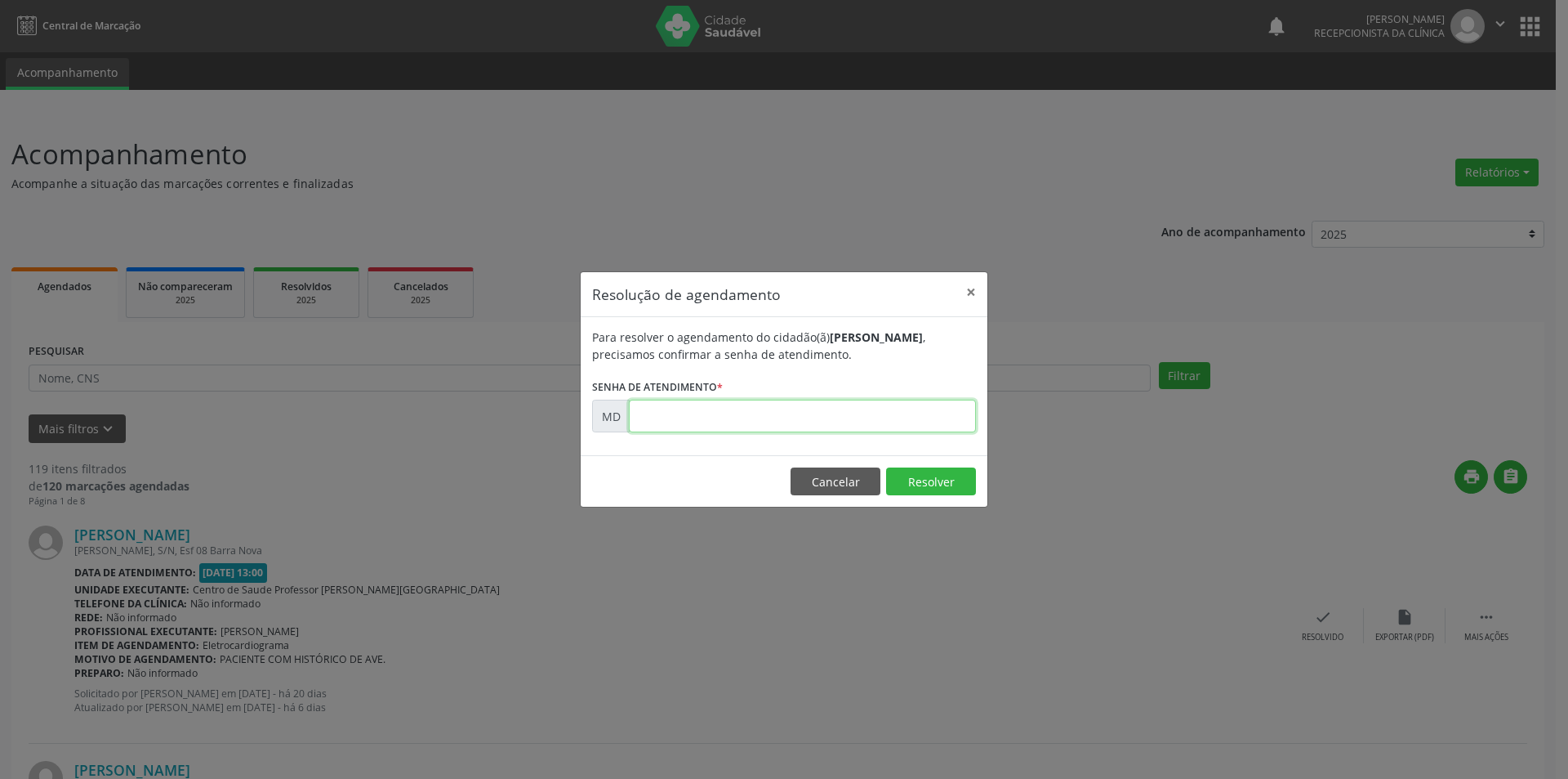
paste input "00004422"
type input "00004422"
click at [898, 476] on button "Resolver" at bounding box center [931, 481] width 90 height 27
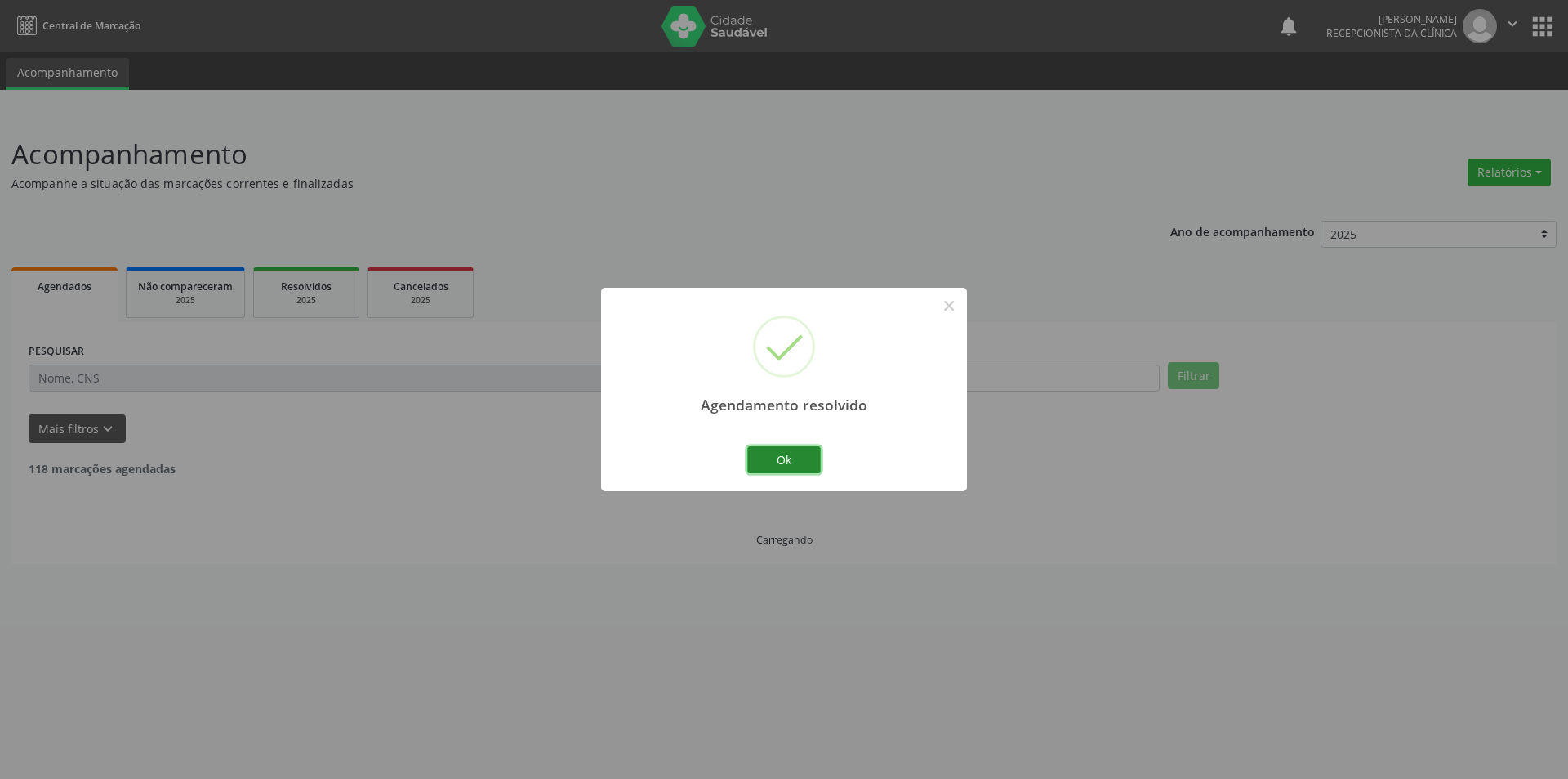
click at [779, 464] on button "Ok" at bounding box center [784, 459] width 73 height 27
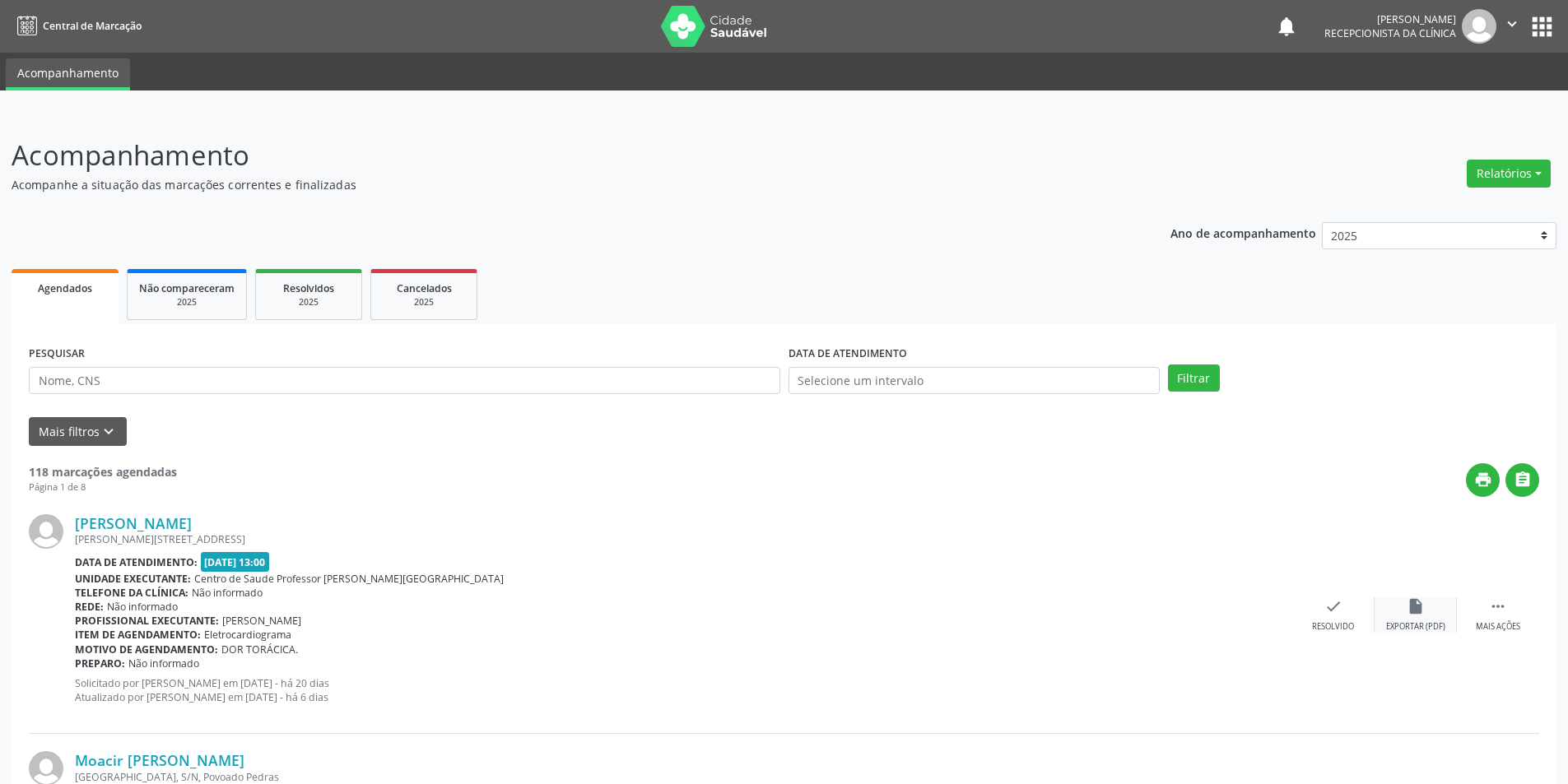
click at [1412, 613] on icon "insert_drive_file" at bounding box center [1415, 606] width 18 height 18
click at [1334, 620] on div "check Resolvido" at bounding box center [1334, 615] width 83 height 35
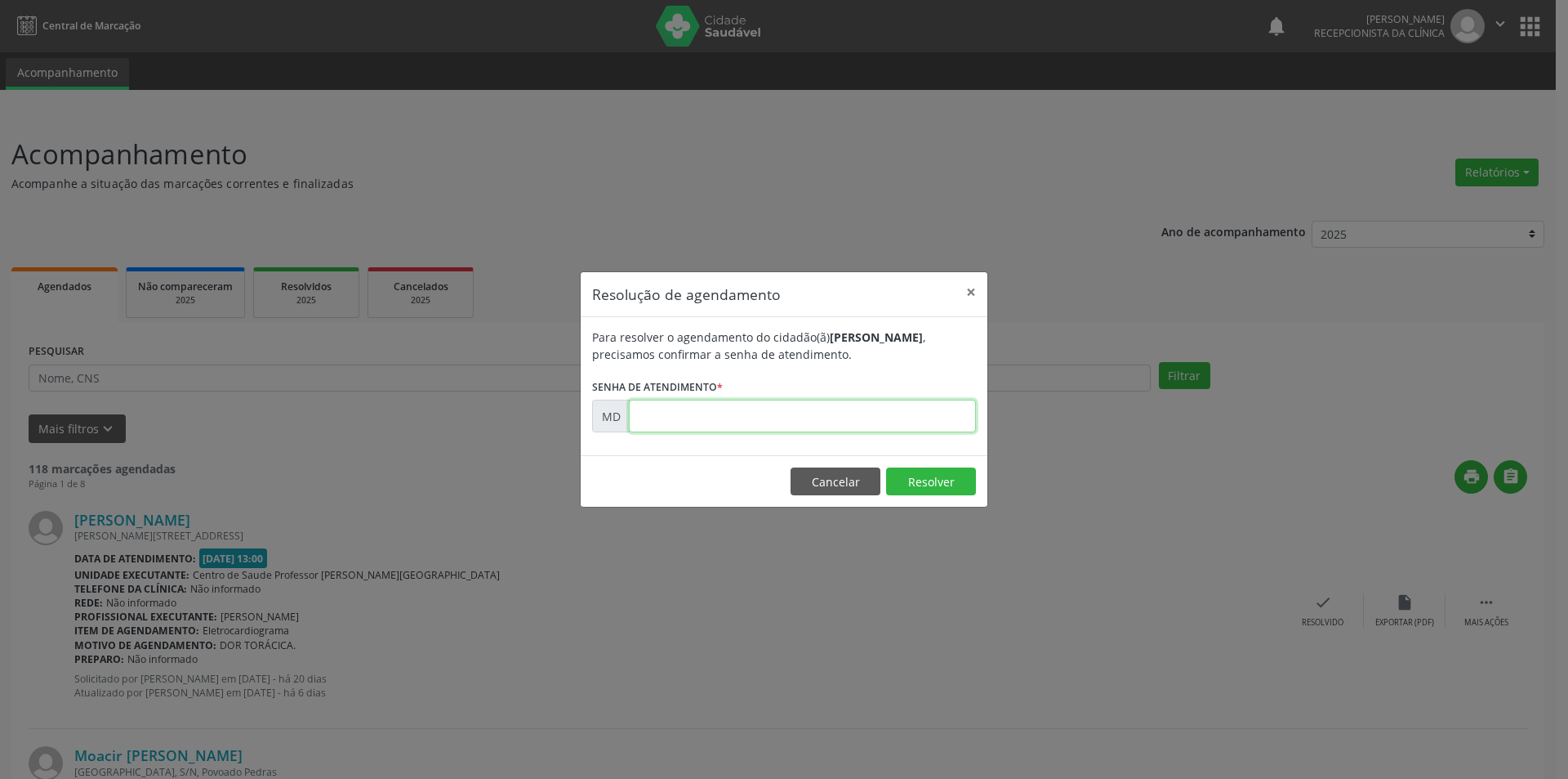
paste input "00004423"
type input "00004423"
click at [924, 486] on button "Resolver" at bounding box center [931, 481] width 90 height 27
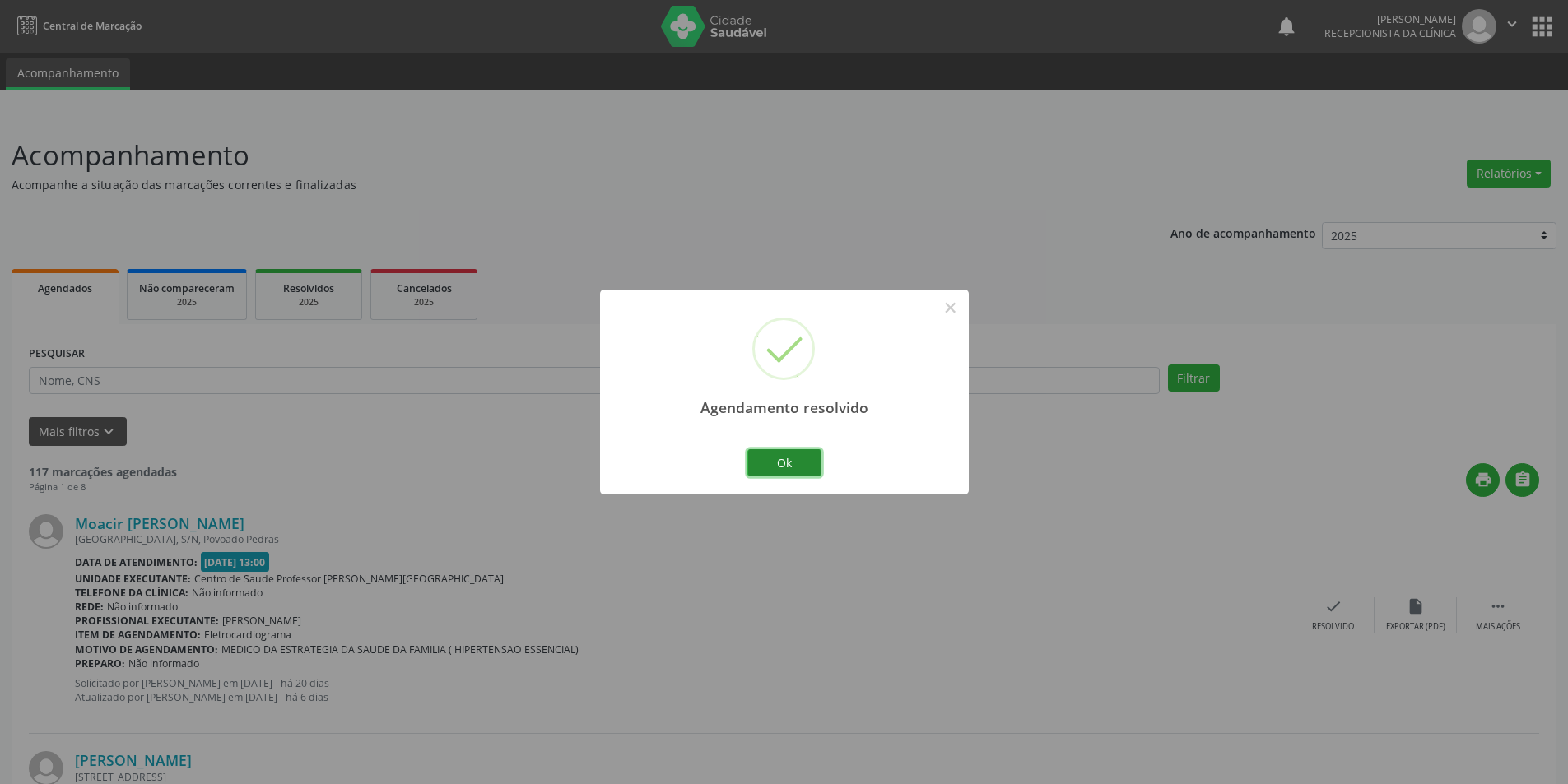
click at [800, 463] on button "Ok" at bounding box center [784, 462] width 74 height 28
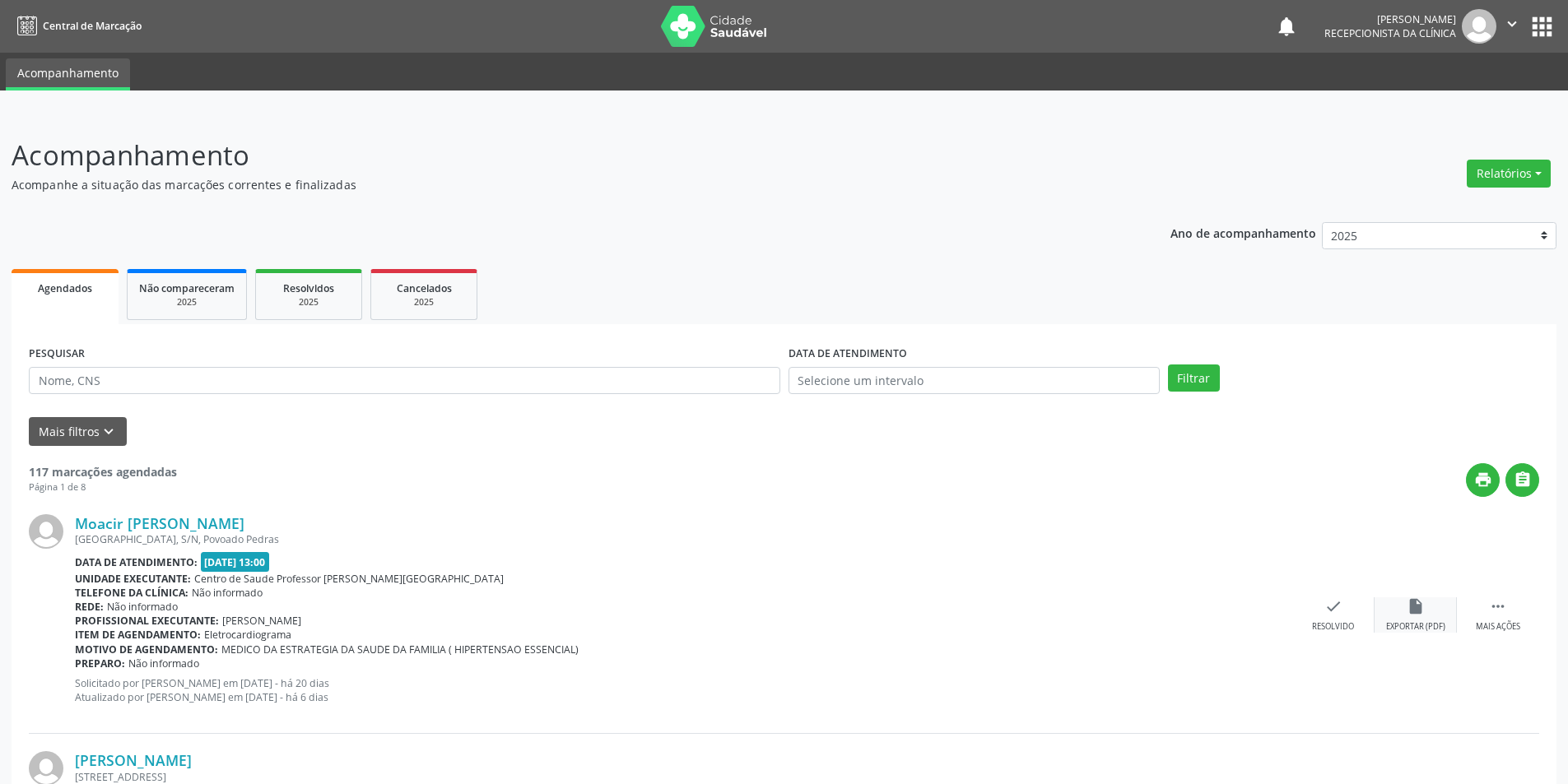
click at [1423, 599] on icon "insert_drive_file" at bounding box center [1415, 606] width 18 height 18
click at [1321, 625] on div "Resolvido" at bounding box center [1333, 627] width 42 height 12
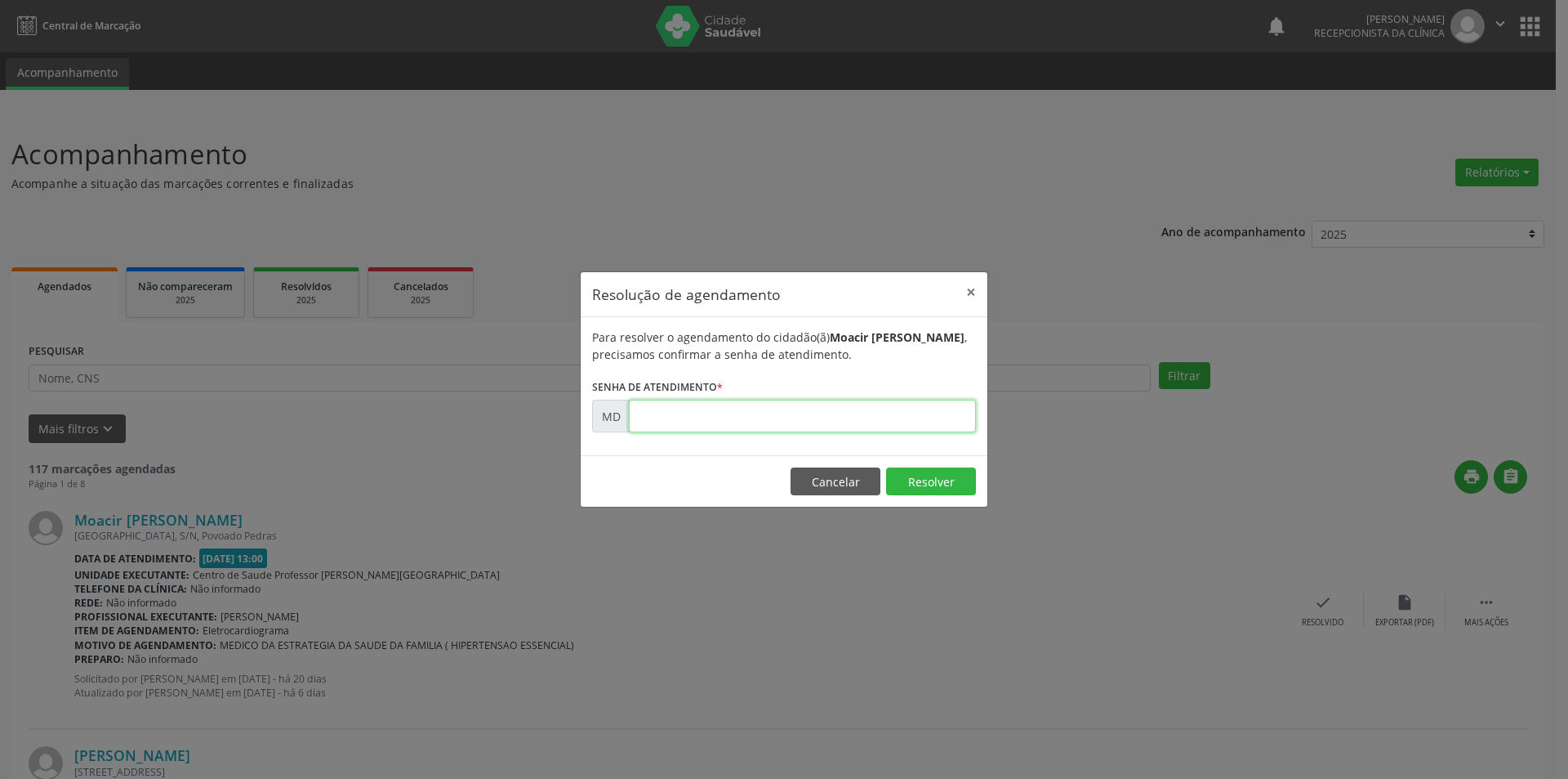
paste input "00004433"
type input "00004433"
click at [934, 487] on button "Resolver" at bounding box center [931, 481] width 90 height 27
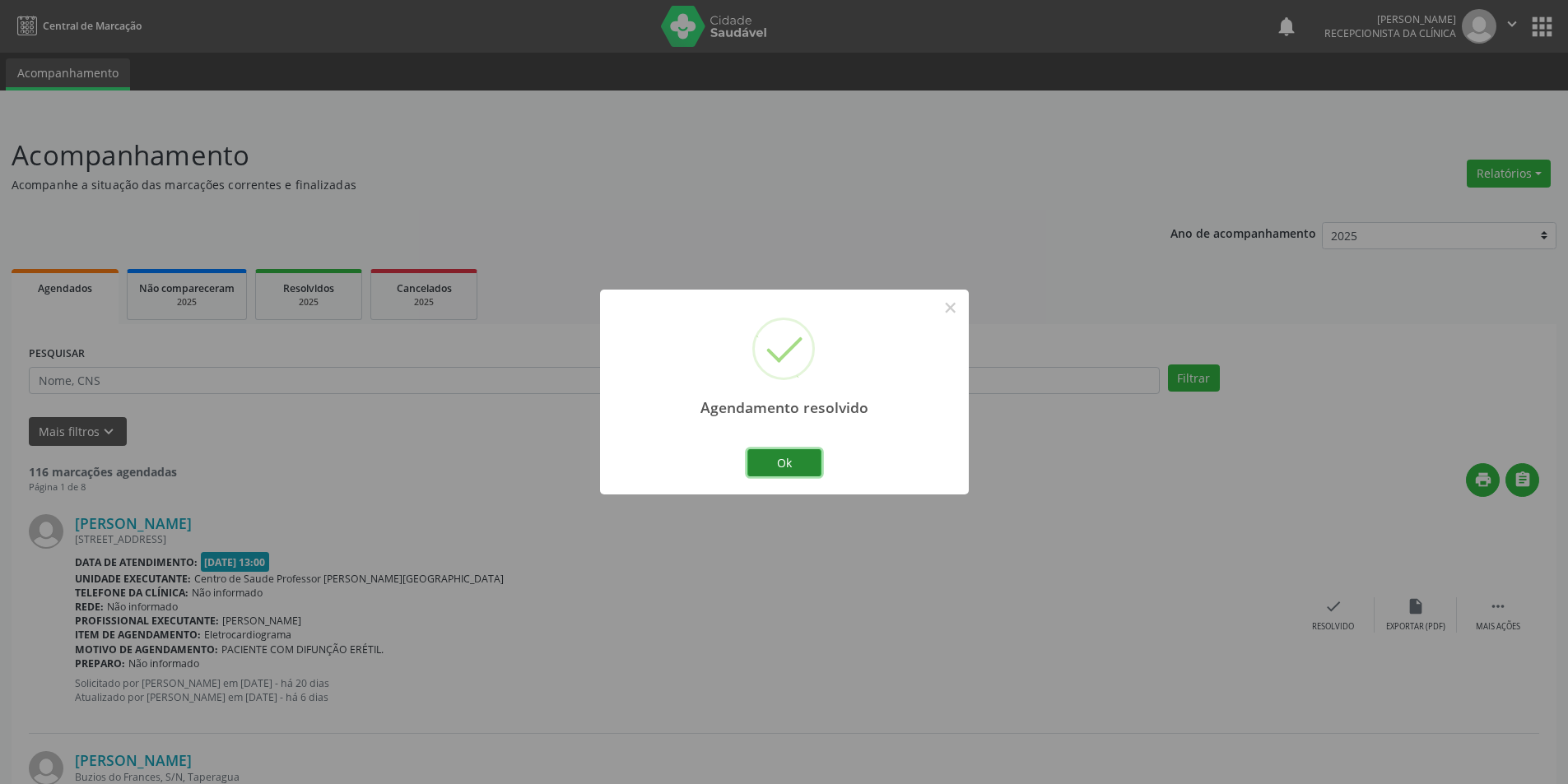
click at [795, 463] on button "Ok" at bounding box center [784, 462] width 74 height 28
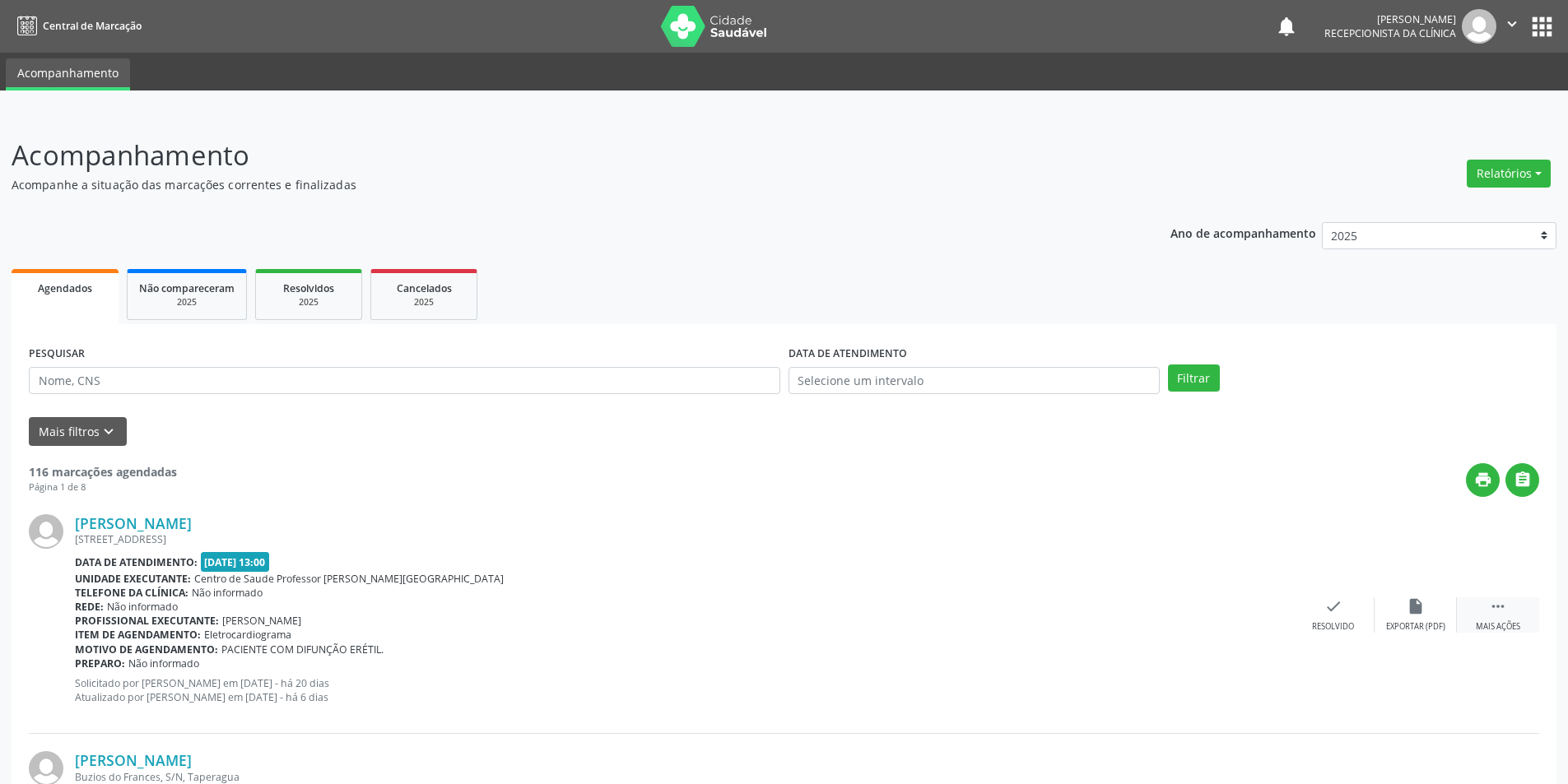
click at [1505, 622] on div "Mais ações" at bounding box center [1497, 627] width 44 height 12
click at [1417, 600] on icon "alarm_off" at bounding box center [1415, 606] width 18 height 18
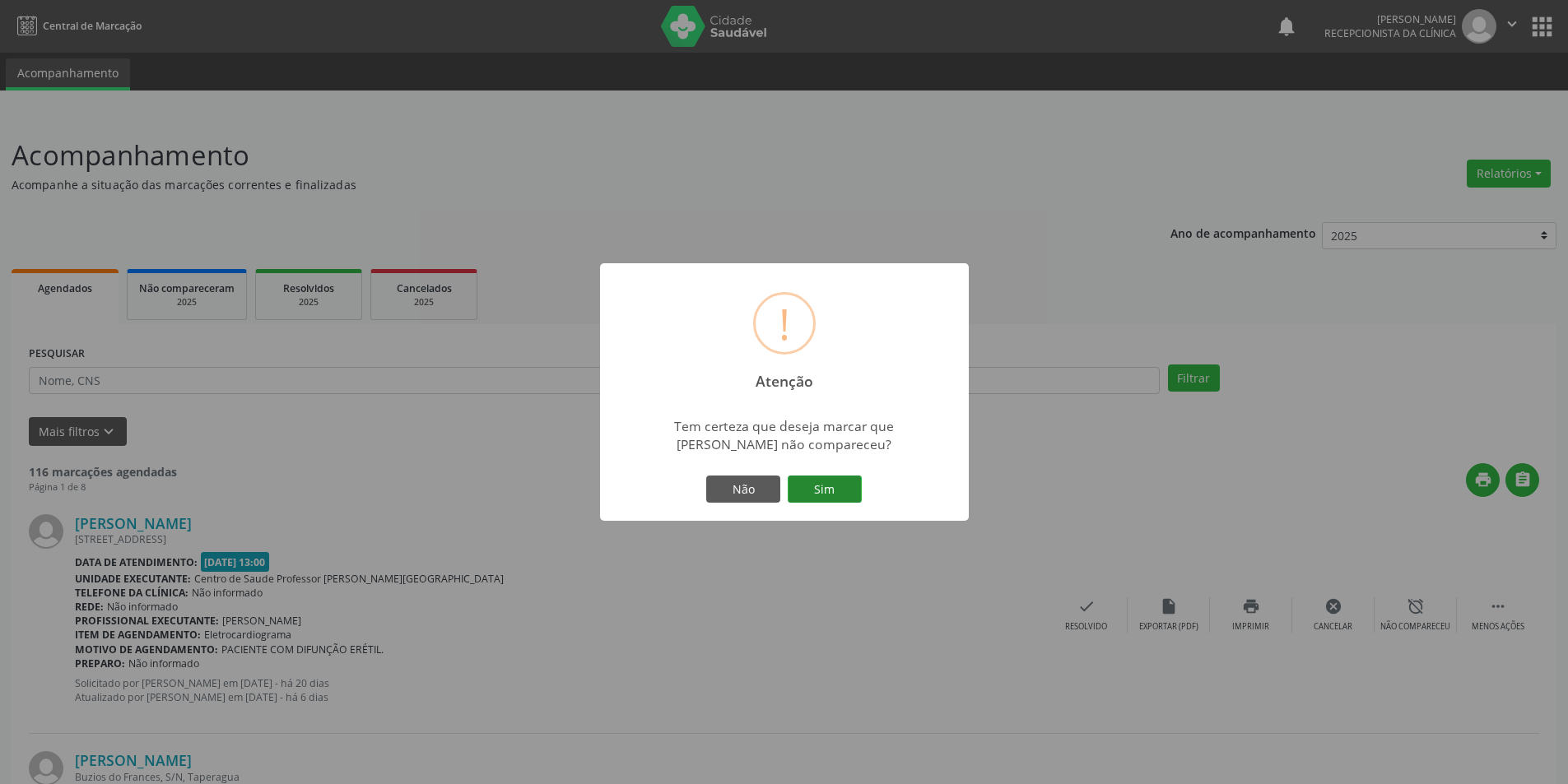
click at [833, 482] on button "Sim" at bounding box center [824, 489] width 74 height 28
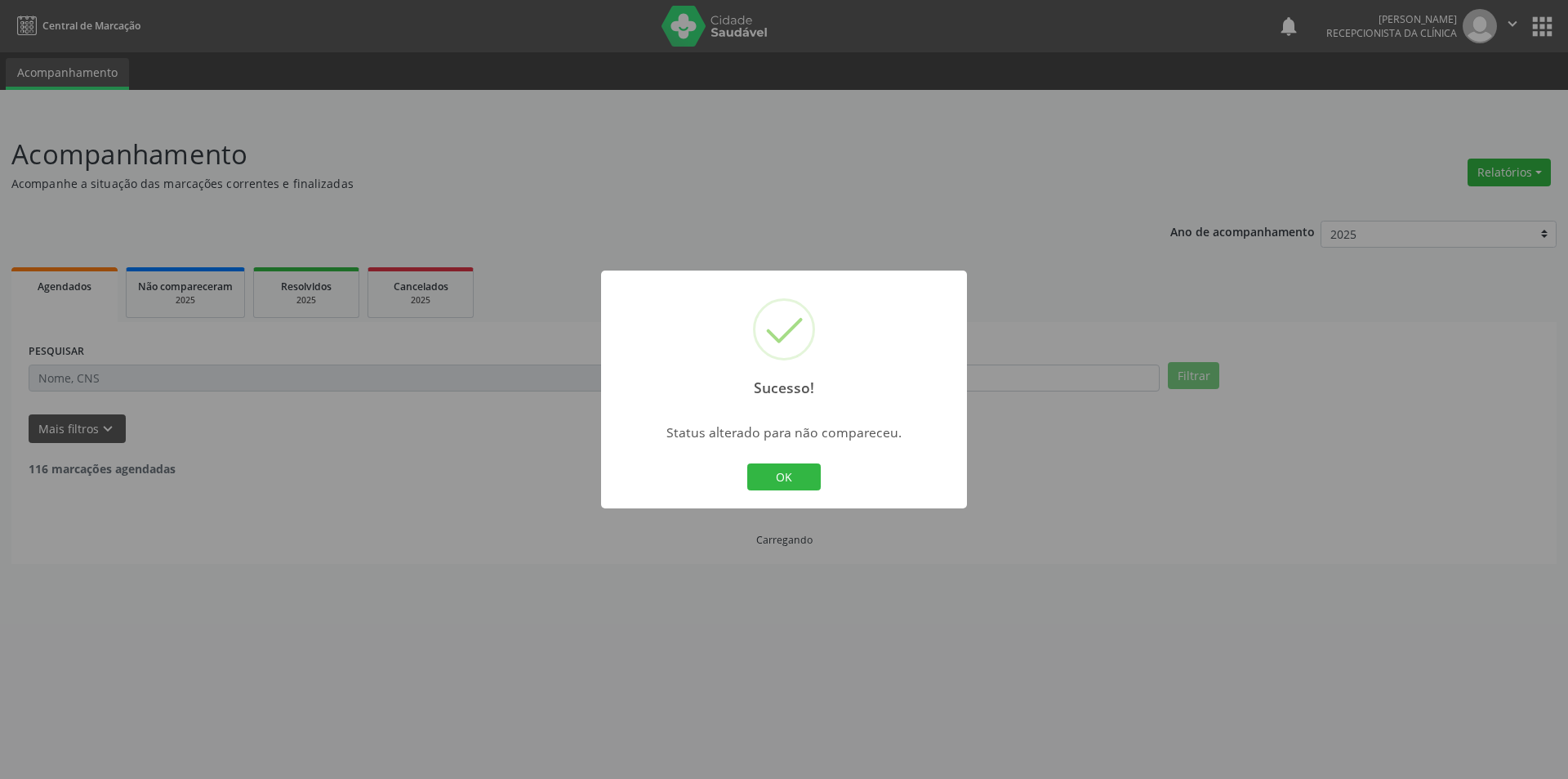
click at [802, 466] on button "OK" at bounding box center [784, 477] width 73 height 27
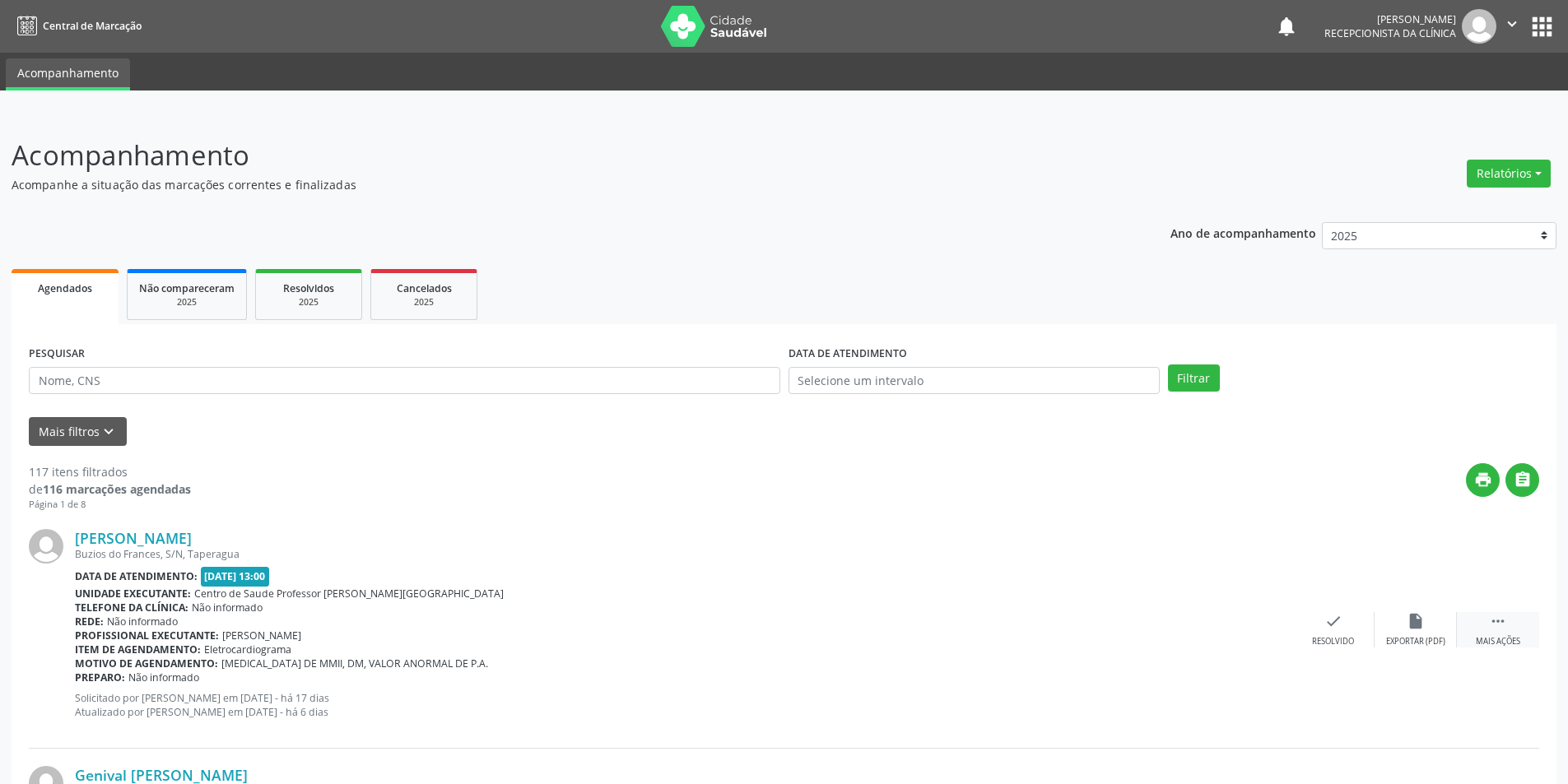
click at [1481, 638] on div "Mais ações" at bounding box center [1497, 641] width 44 height 12
click at [1434, 634] on div "alarm_off Não compareceu" at bounding box center [1415, 630] width 83 height 35
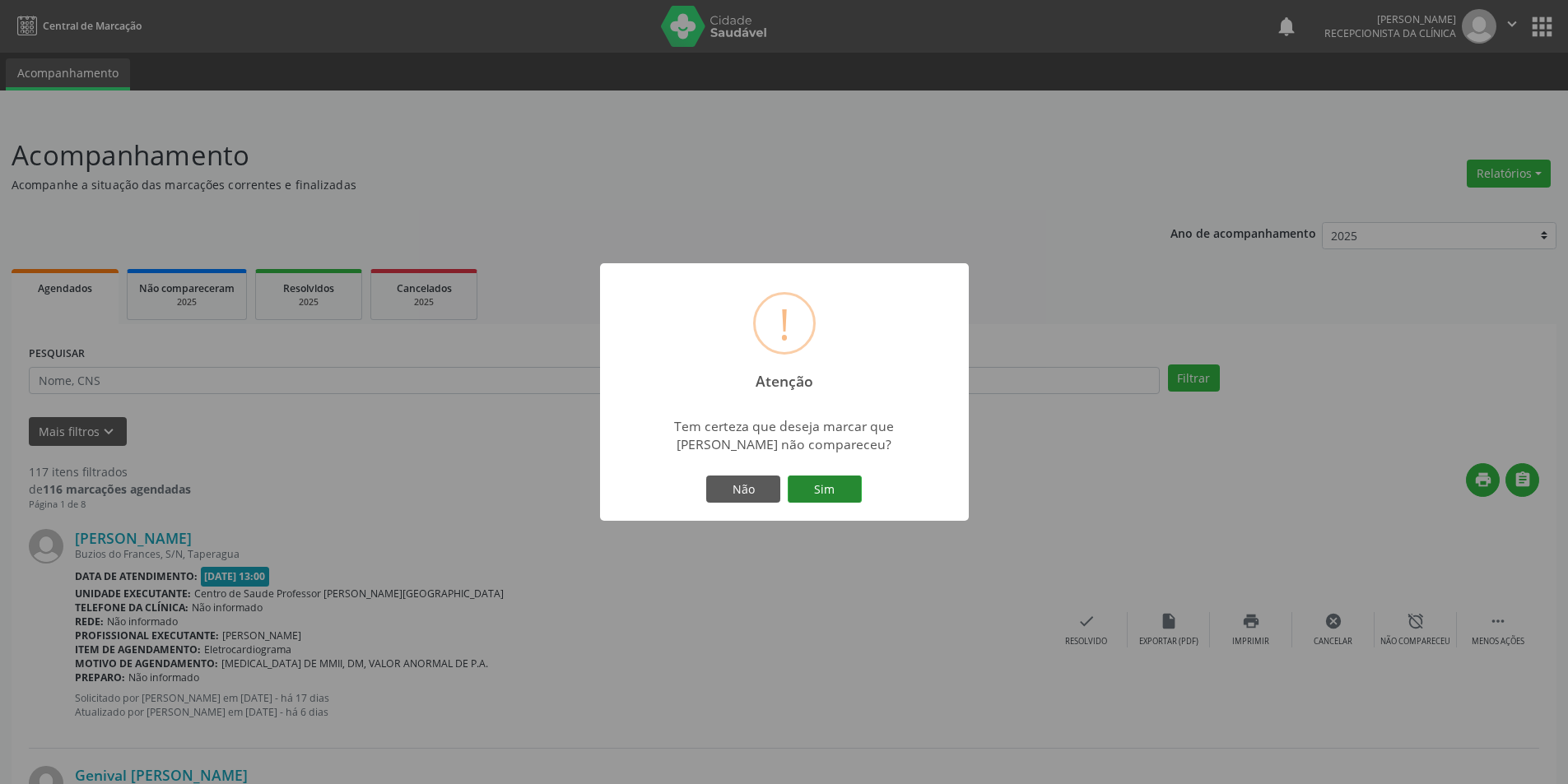
click at [815, 485] on button "Sim" at bounding box center [824, 489] width 74 height 28
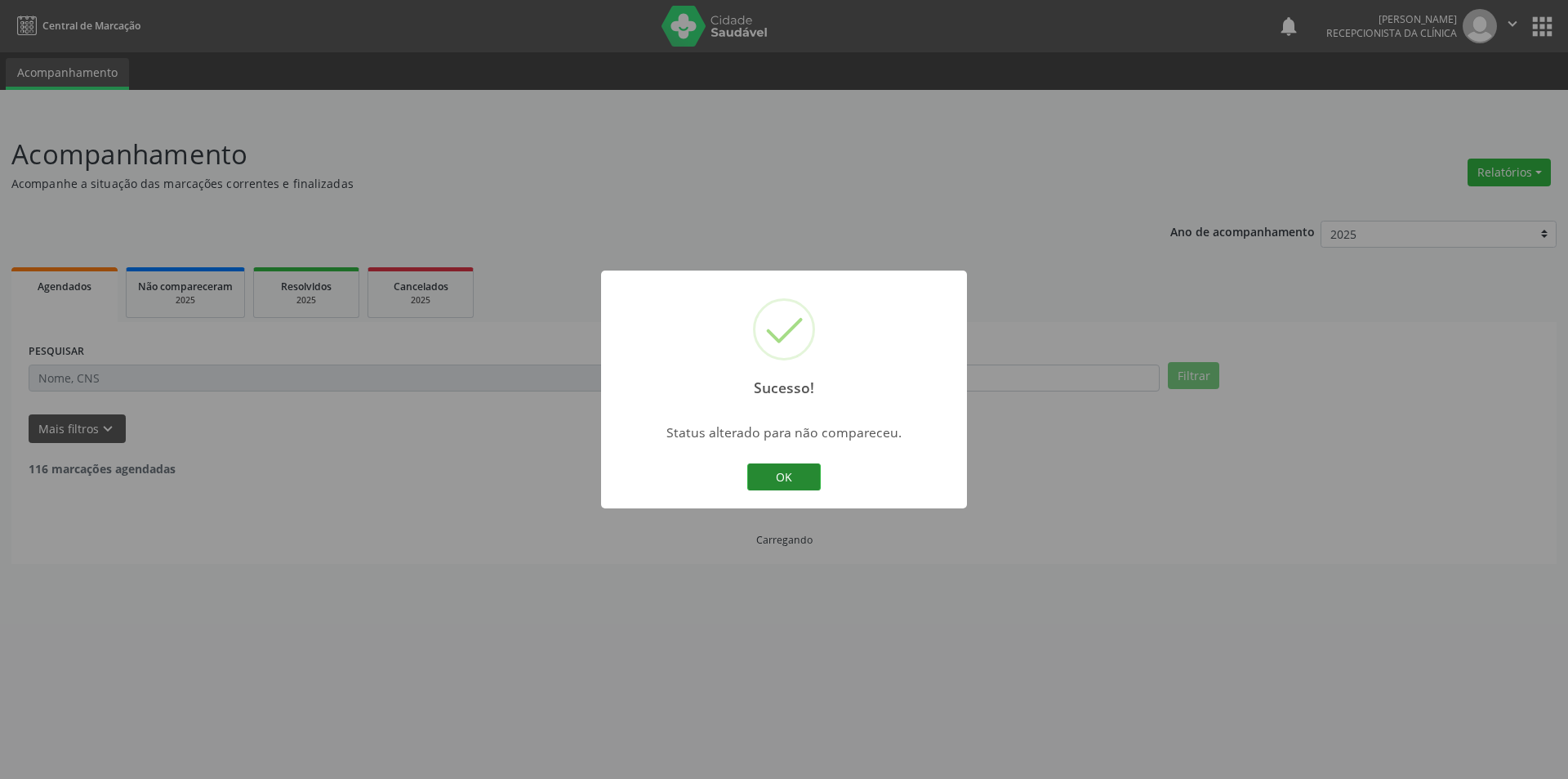
click at [765, 471] on button "OK" at bounding box center [784, 477] width 73 height 27
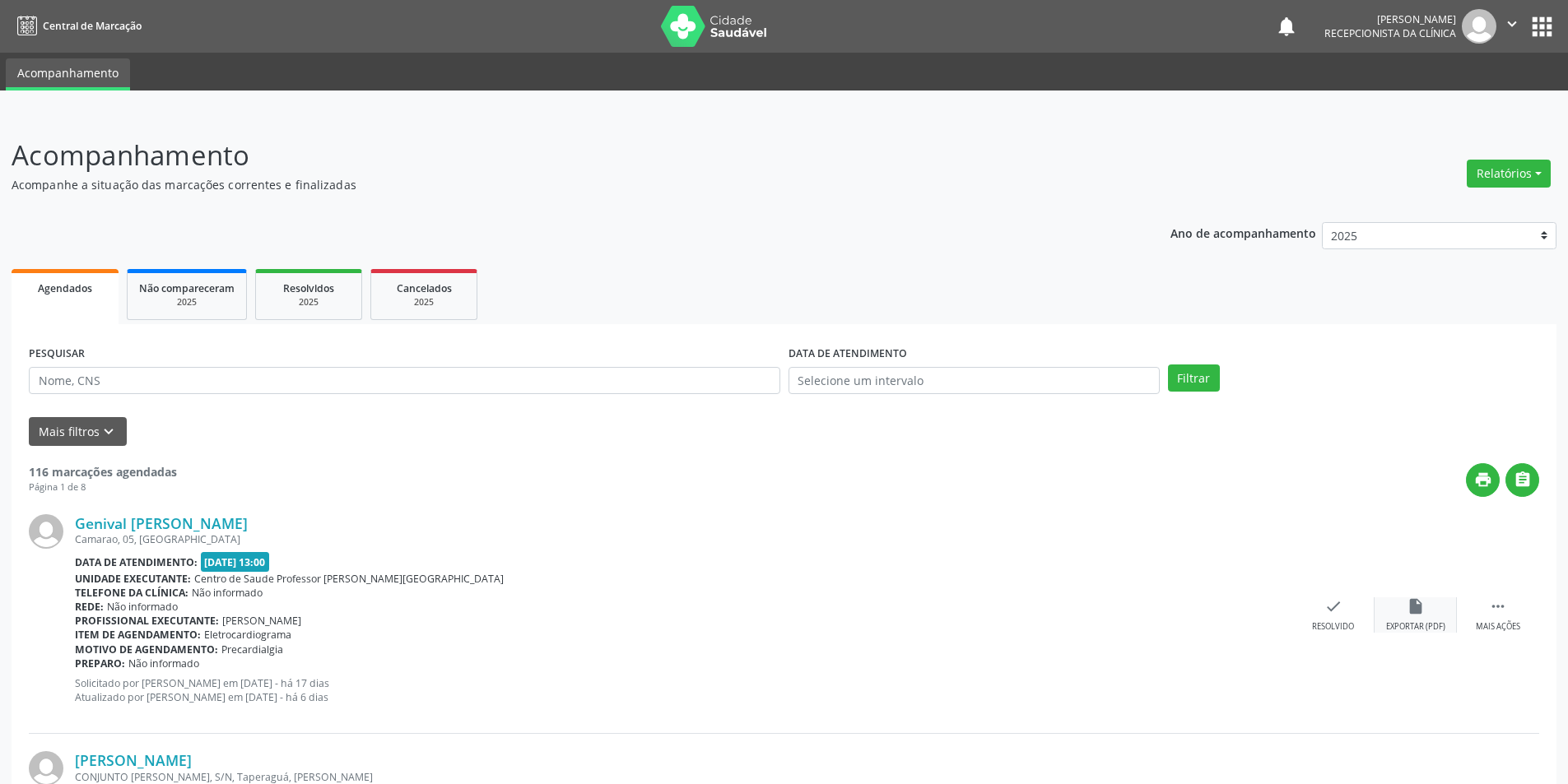
click at [1425, 614] on div "insert_drive_file Exportar (PDF)" at bounding box center [1415, 615] width 83 height 35
click at [1319, 633] on div "Resolvido" at bounding box center [1333, 627] width 42 height 12
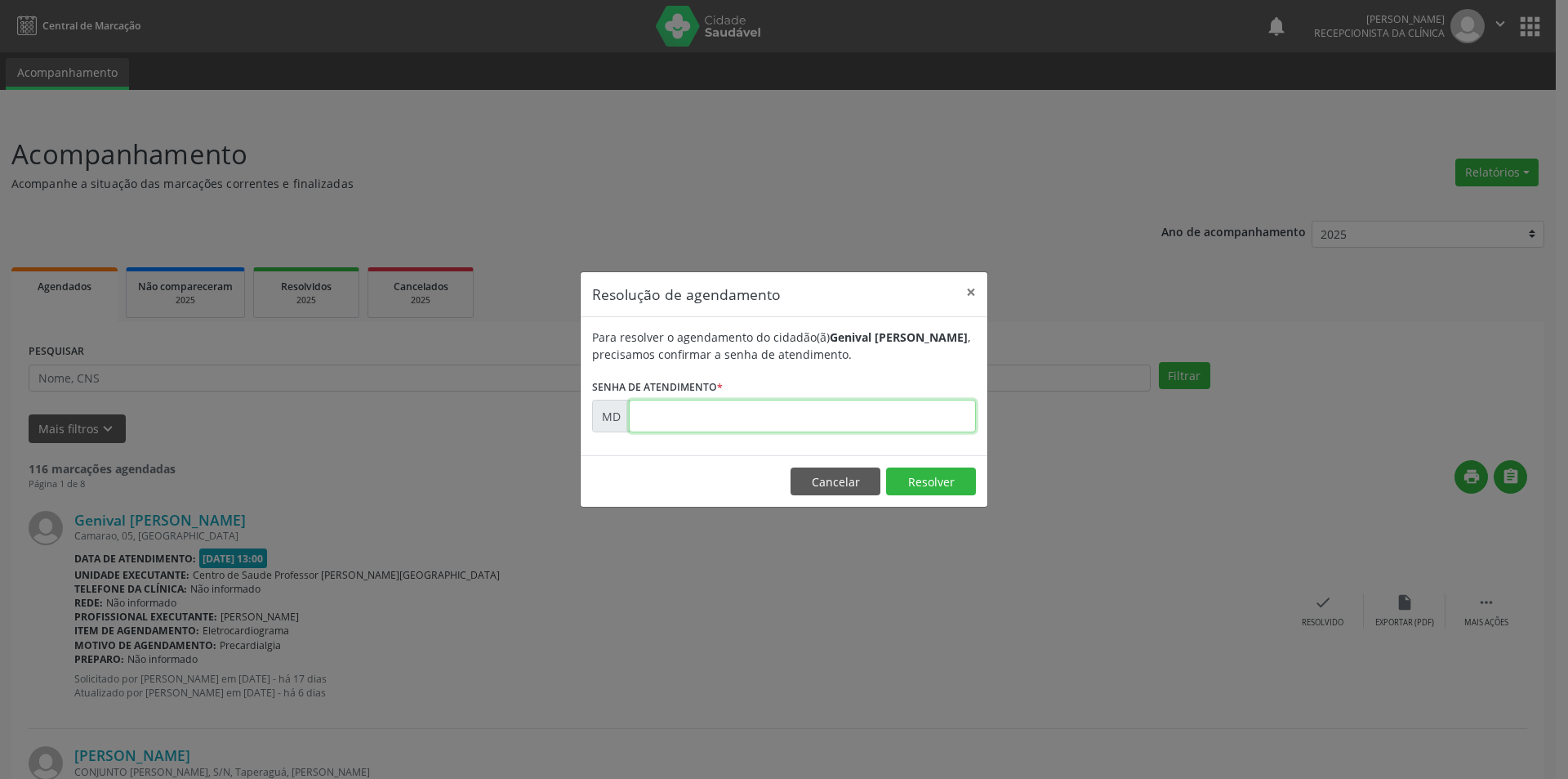
paste input "00004508"
type input "00004508"
click at [918, 483] on button "Resolver" at bounding box center [931, 481] width 90 height 27
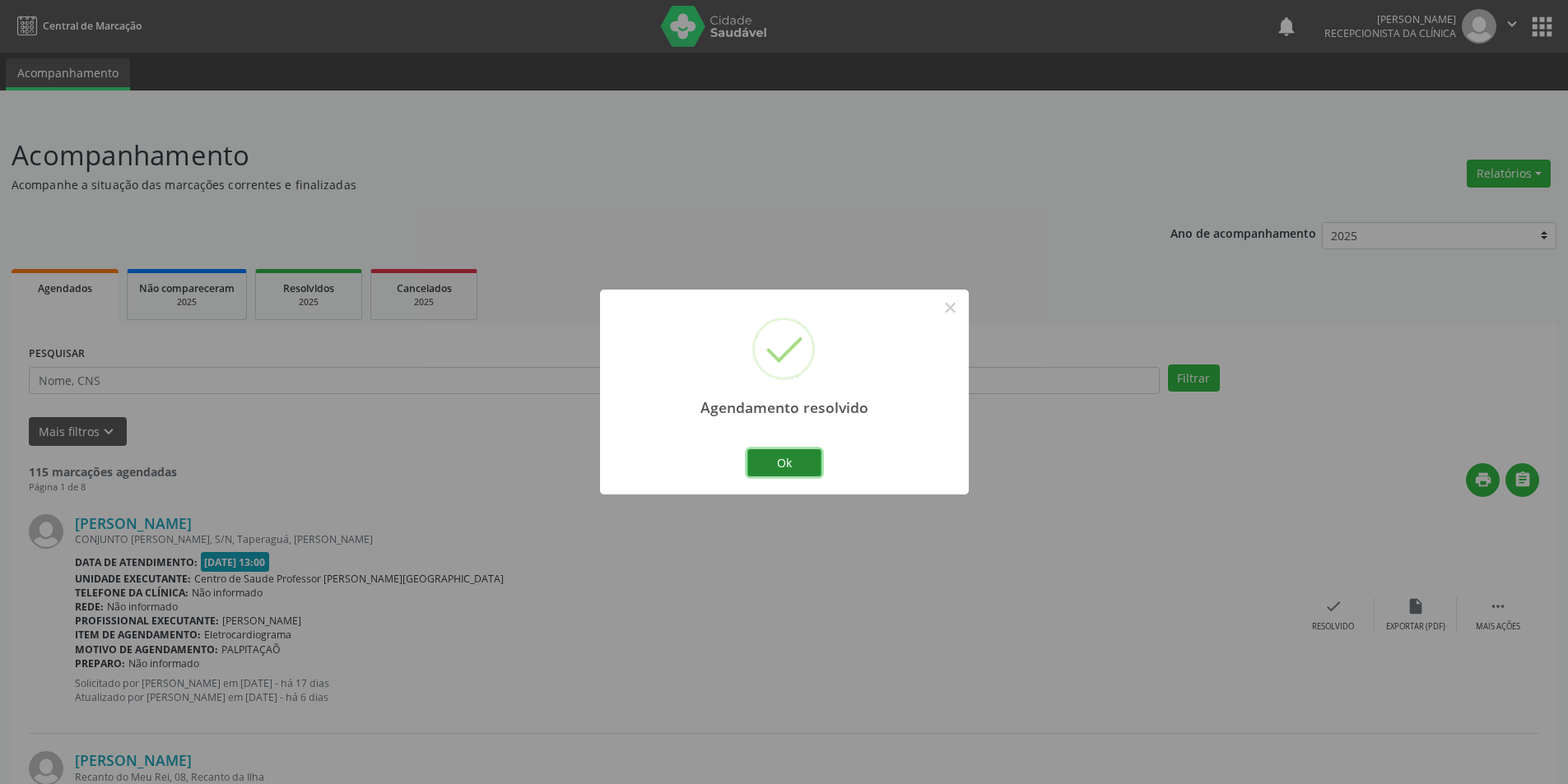
click at [787, 464] on button "Ok" at bounding box center [784, 462] width 74 height 28
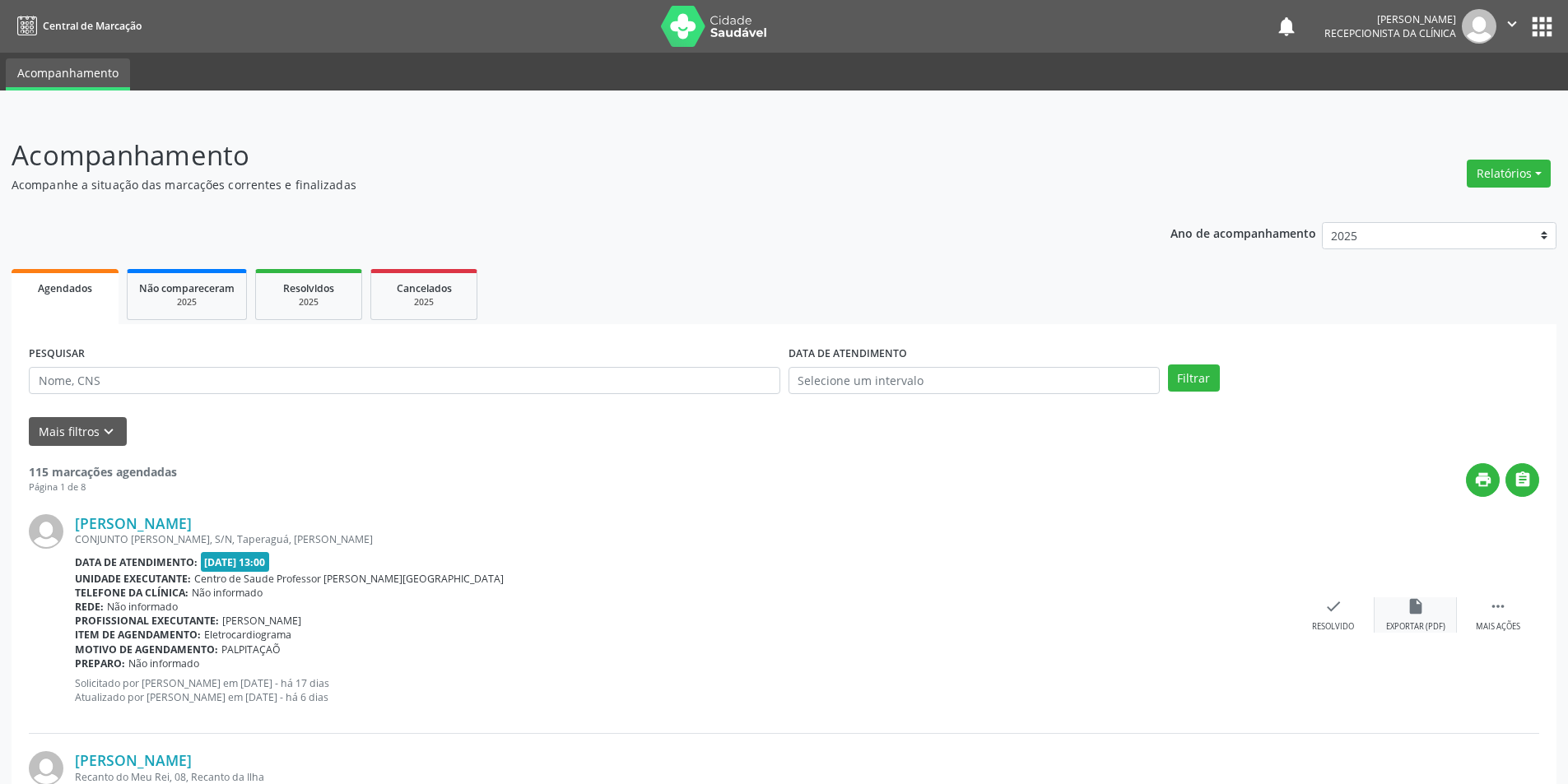
click at [1424, 620] on div "insert_drive_file Exportar (PDF)" at bounding box center [1415, 615] width 83 height 35
click at [1320, 623] on div "Resolvido" at bounding box center [1333, 627] width 42 height 12
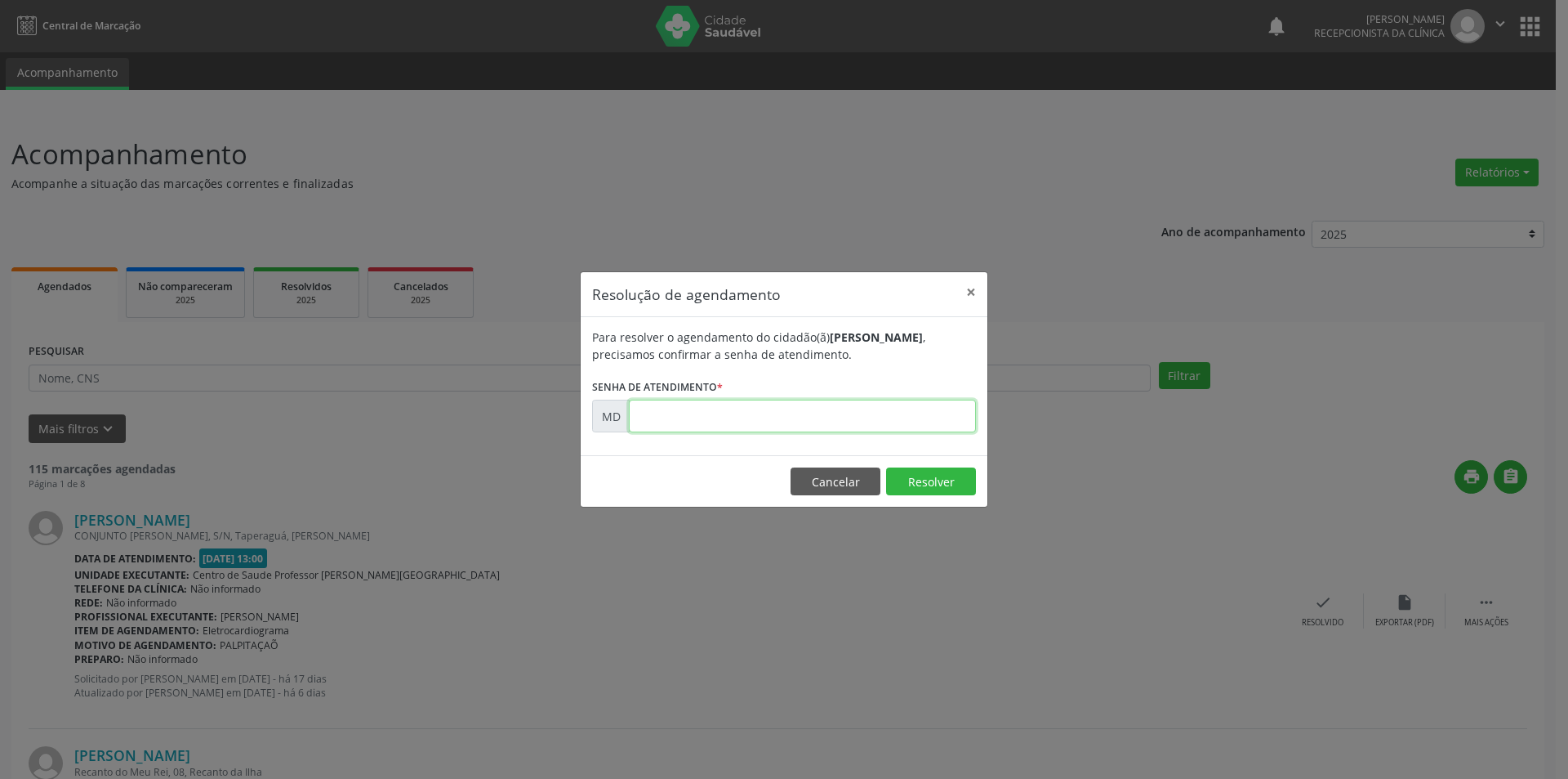
paste input "00004532"
type input "00004532"
click at [909, 483] on button "Resolver" at bounding box center [931, 481] width 90 height 27
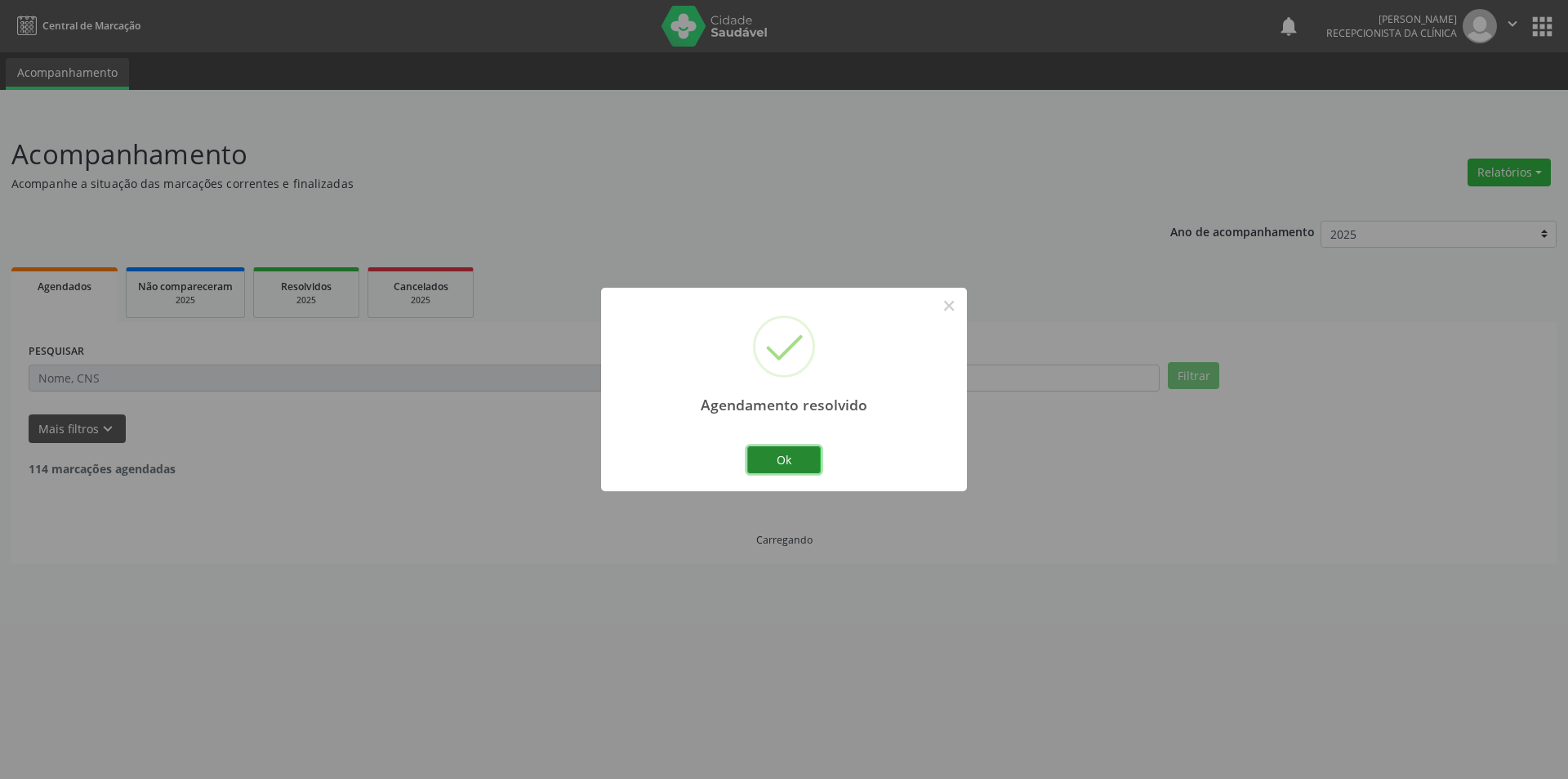
click at [786, 466] on button "Ok" at bounding box center [784, 459] width 73 height 27
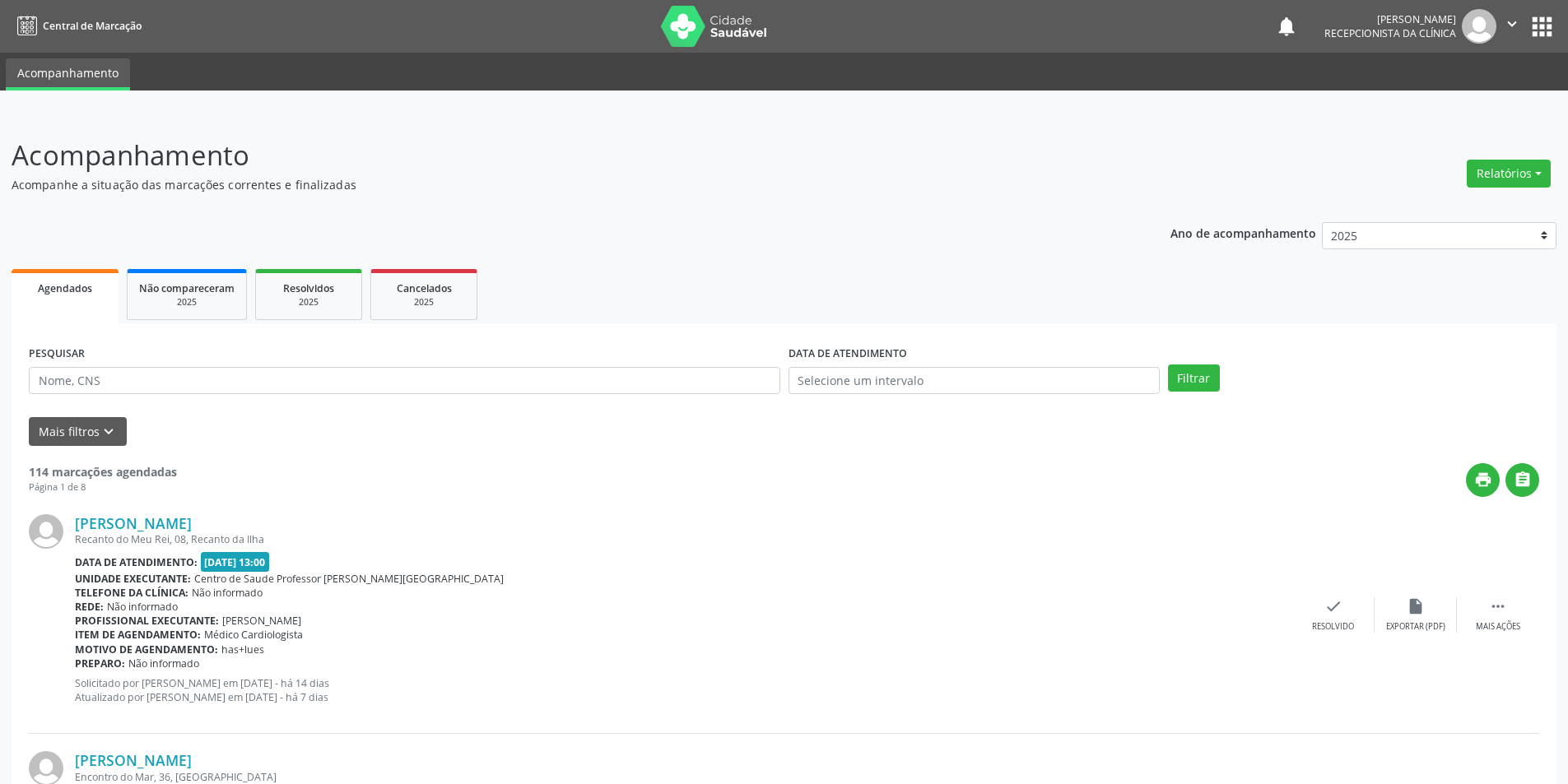
click at [1509, 634] on div "[PERSON_NAME] Recanto do Meu Rei, 08, Recanto da Ilha Data de atendimento: [DAT…" at bounding box center [784, 615] width 1510 height 237
click at [1503, 620] on div " Mais ações" at bounding box center [1498, 615] width 83 height 35
click at [1422, 603] on icon "alarm_off" at bounding box center [1415, 606] width 18 height 18
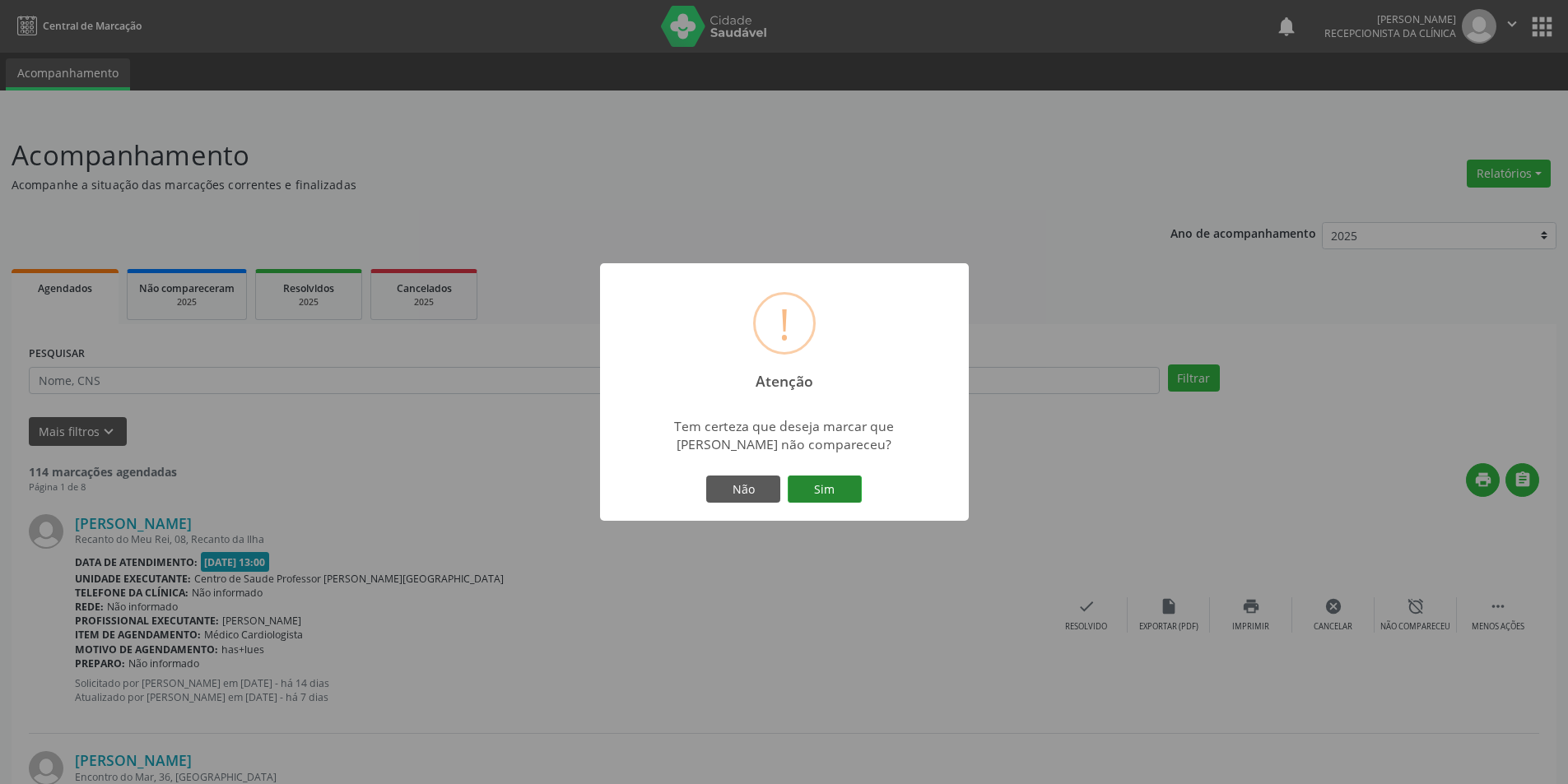
click at [844, 496] on button "Sim" at bounding box center [824, 489] width 74 height 28
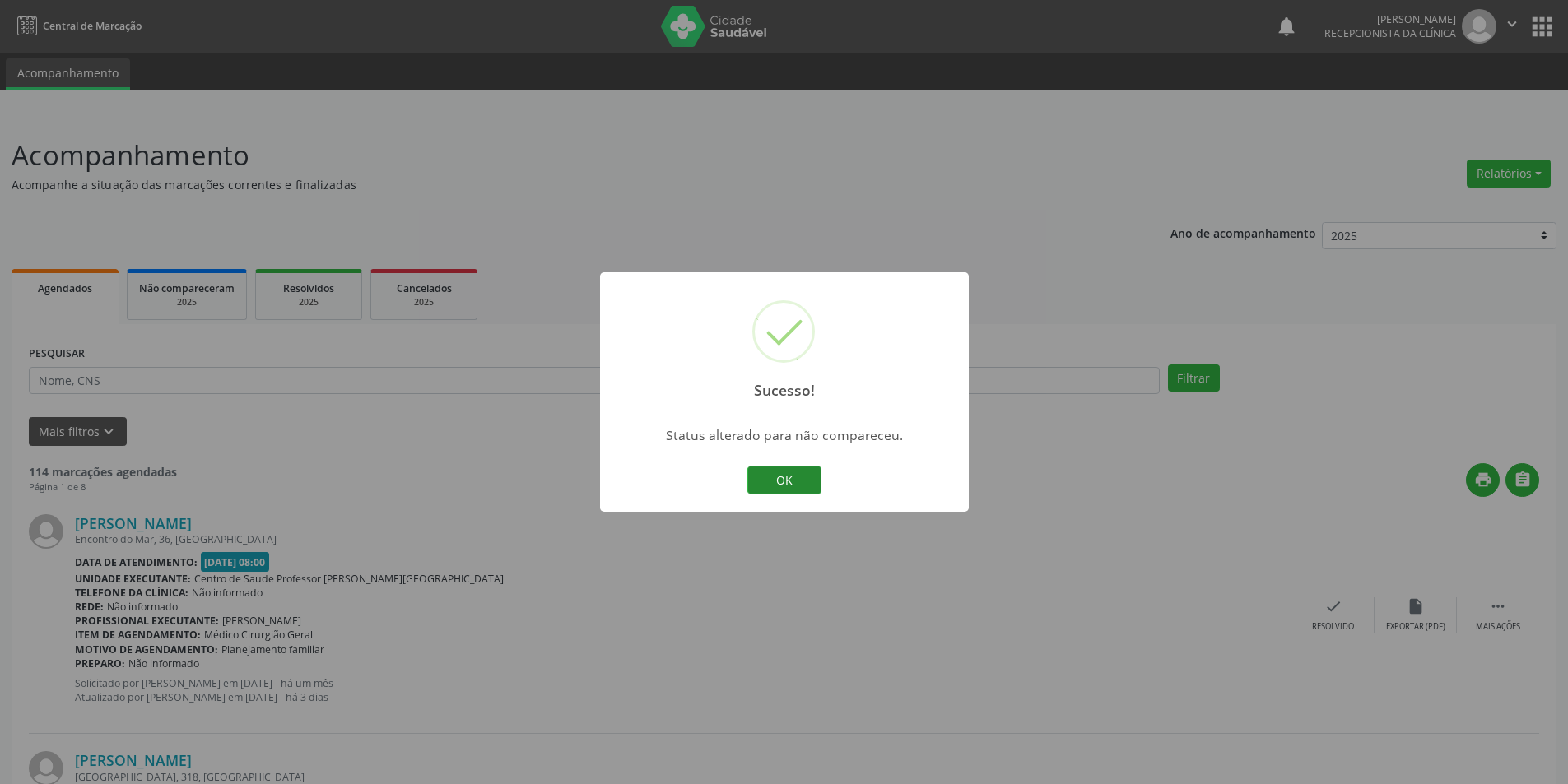
click at [816, 481] on button "OK" at bounding box center [784, 480] width 74 height 28
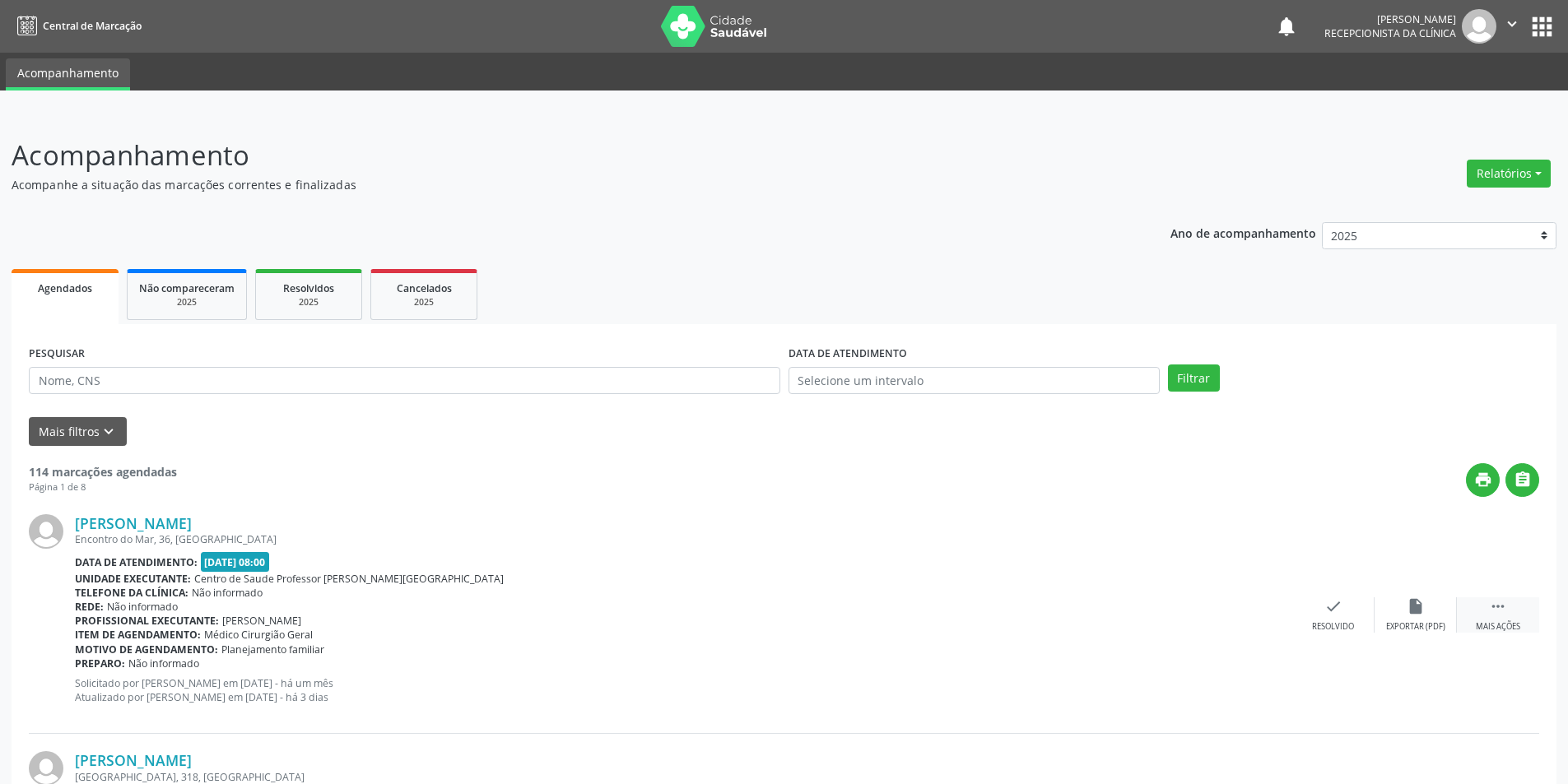
click at [1518, 627] on div "Mais ações" at bounding box center [1497, 627] width 44 height 12
click at [1396, 598] on div "alarm_off Não compareceu" at bounding box center [1415, 615] width 83 height 35
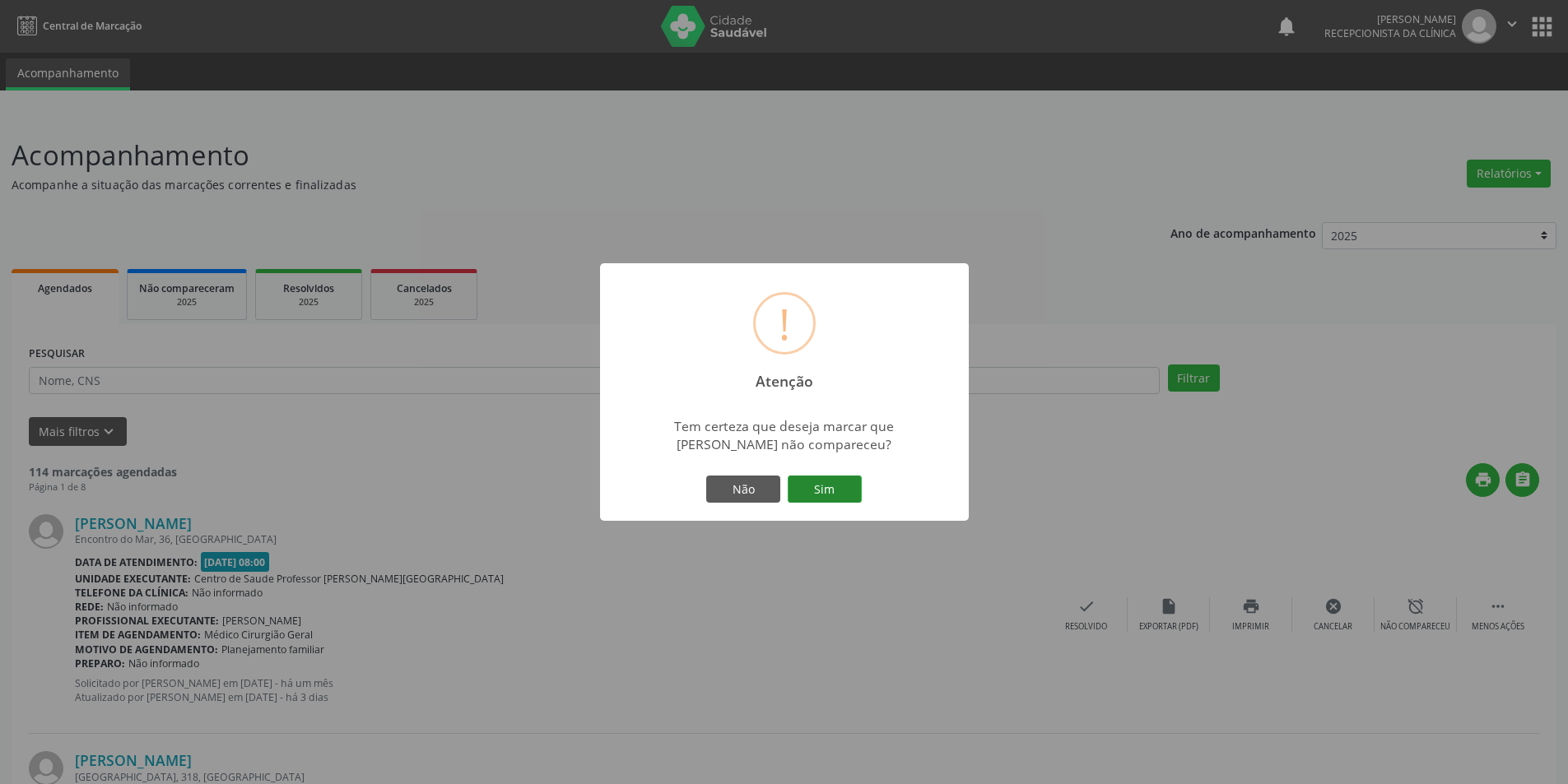
click at [815, 484] on button "Sim" at bounding box center [824, 489] width 74 height 28
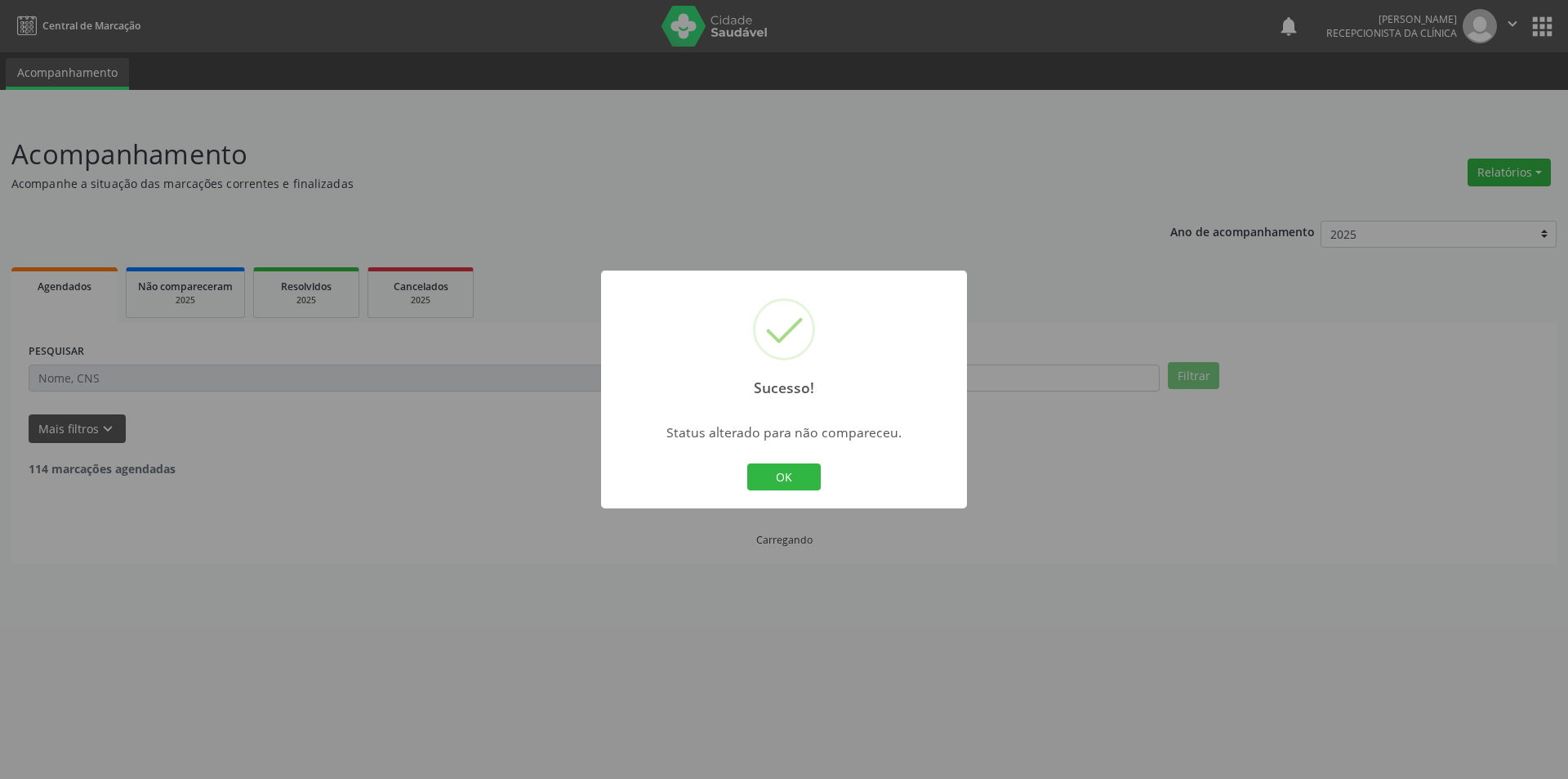
click at [794, 479] on button "OK" at bounding box center [784, 477] width 73 height 27
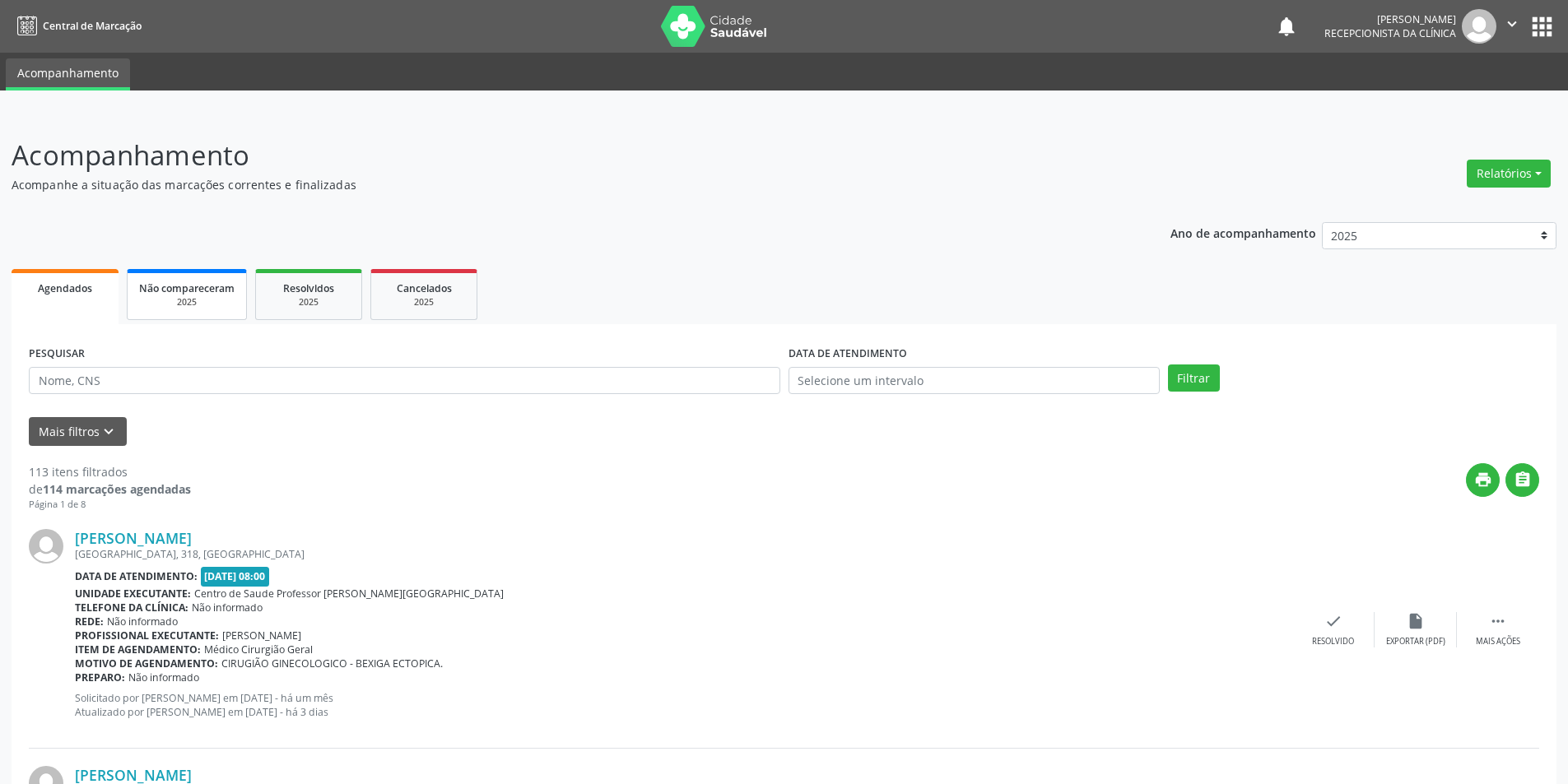
click at [198, 304] on div "2025" at bounding box center [186, 302] width 95 height 13
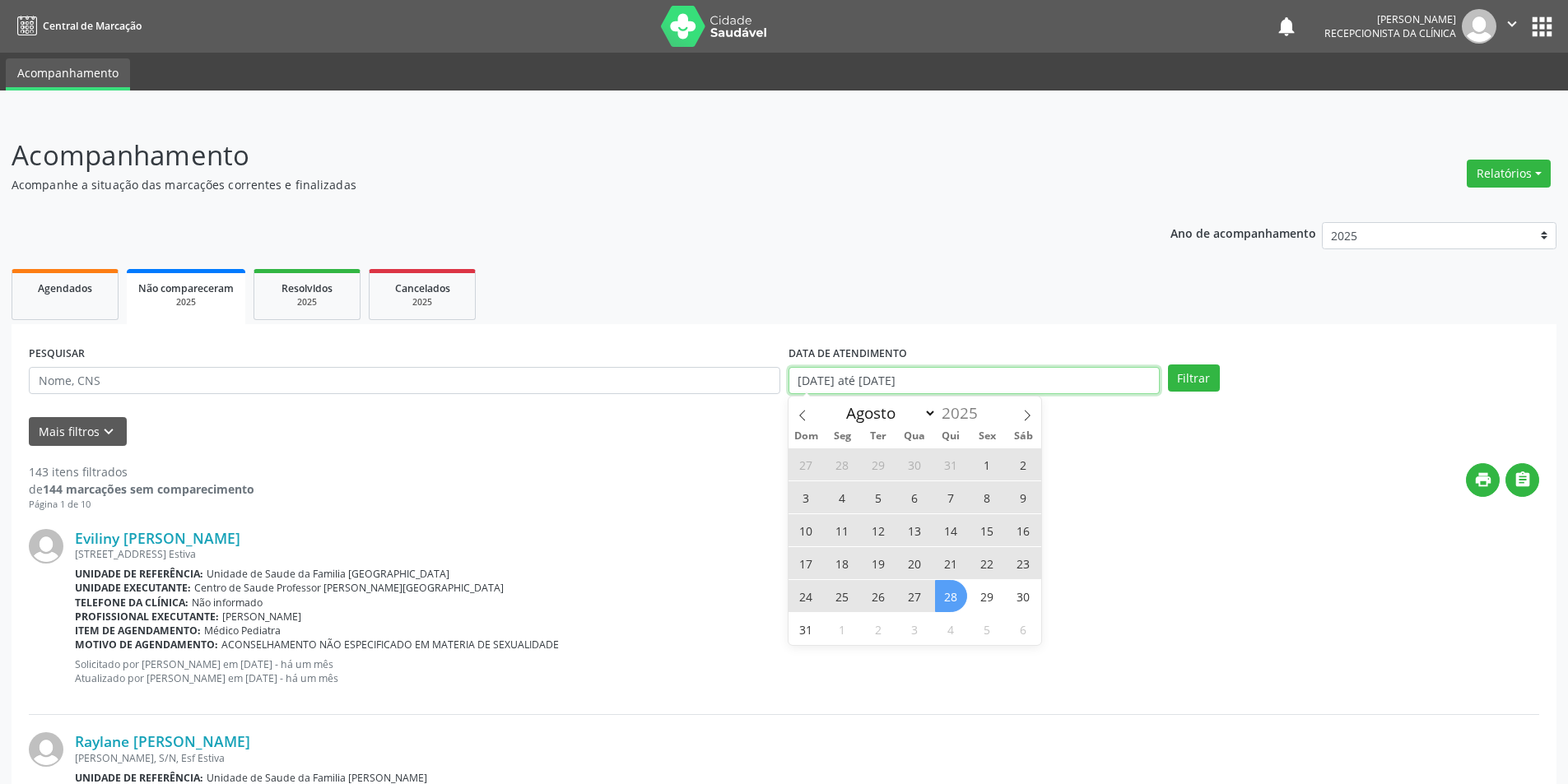
click at [1003, 389] on input "[DATE] até [DATE]" at bounding box center [973, 381] width 371 height 28
select select "0"
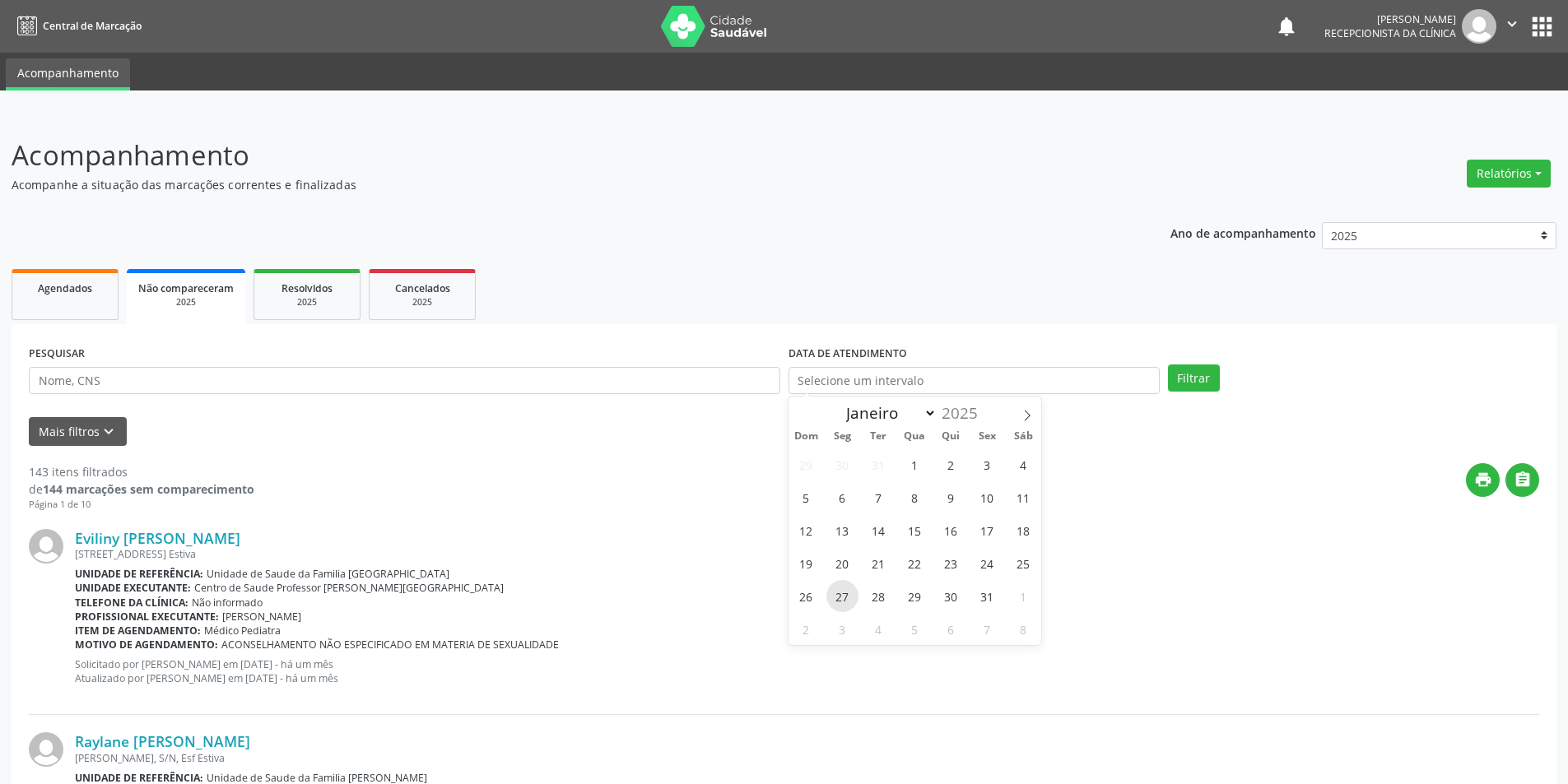
click at [851, 604] on span "27" at bounding box center [842, 595] width 32 height 32
type input "[DATE]"
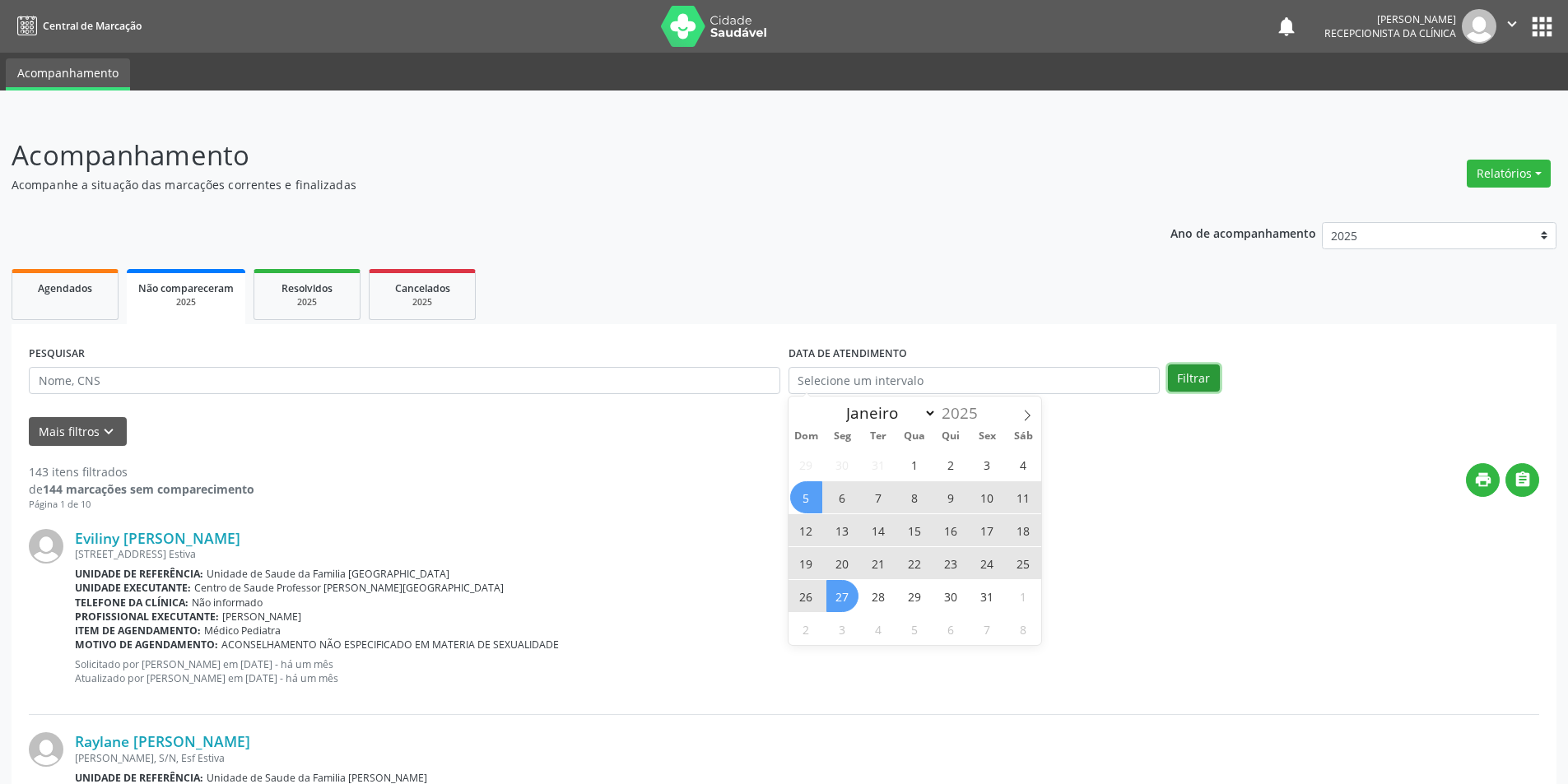
click at [1207, 384] on button "Filtrar" at bounding box center [1193, 378] width 52 height 28
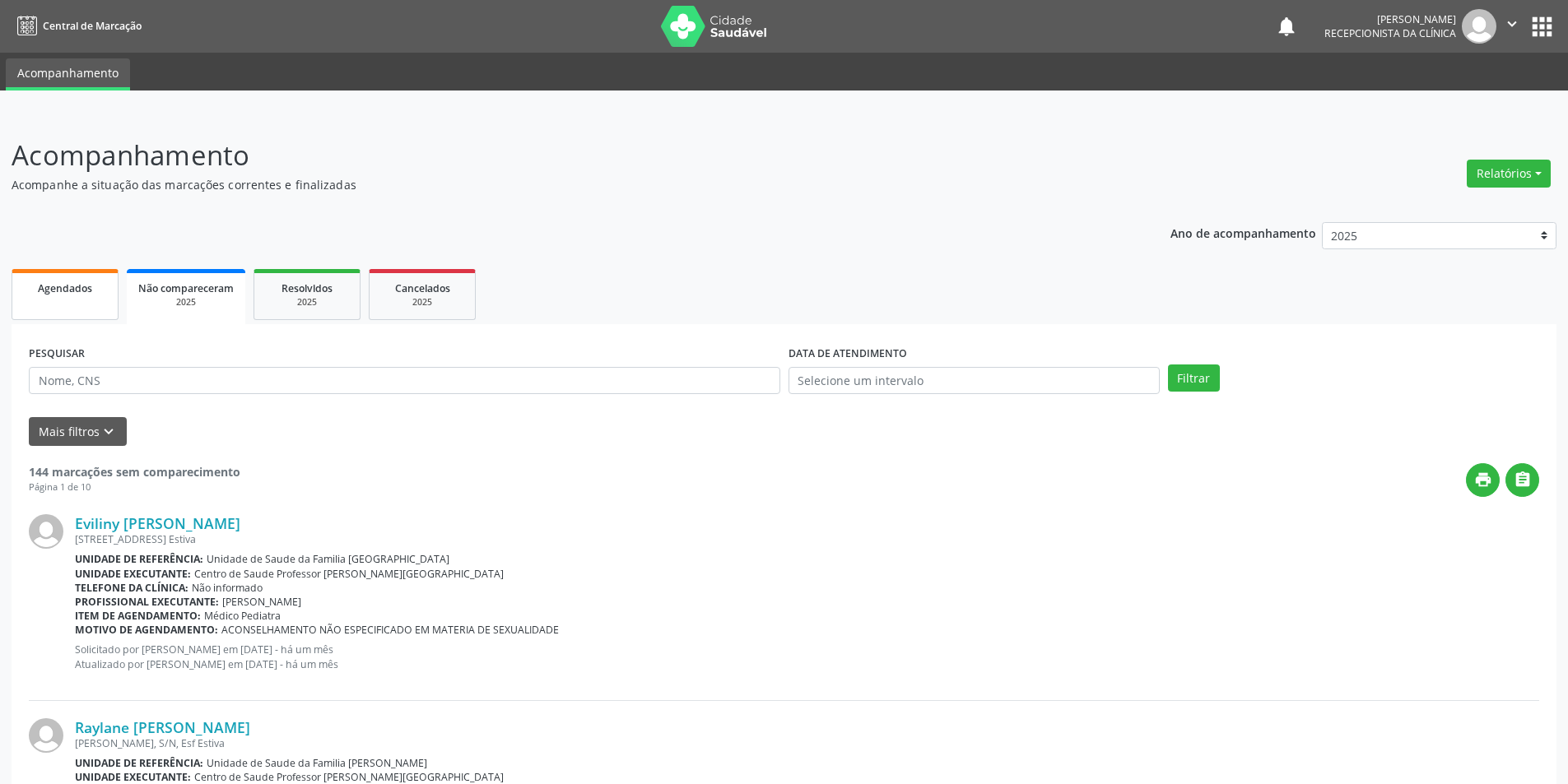
click at [111, 302] on link "Agendados" at bounding box center [65, 294] width 107 height 51
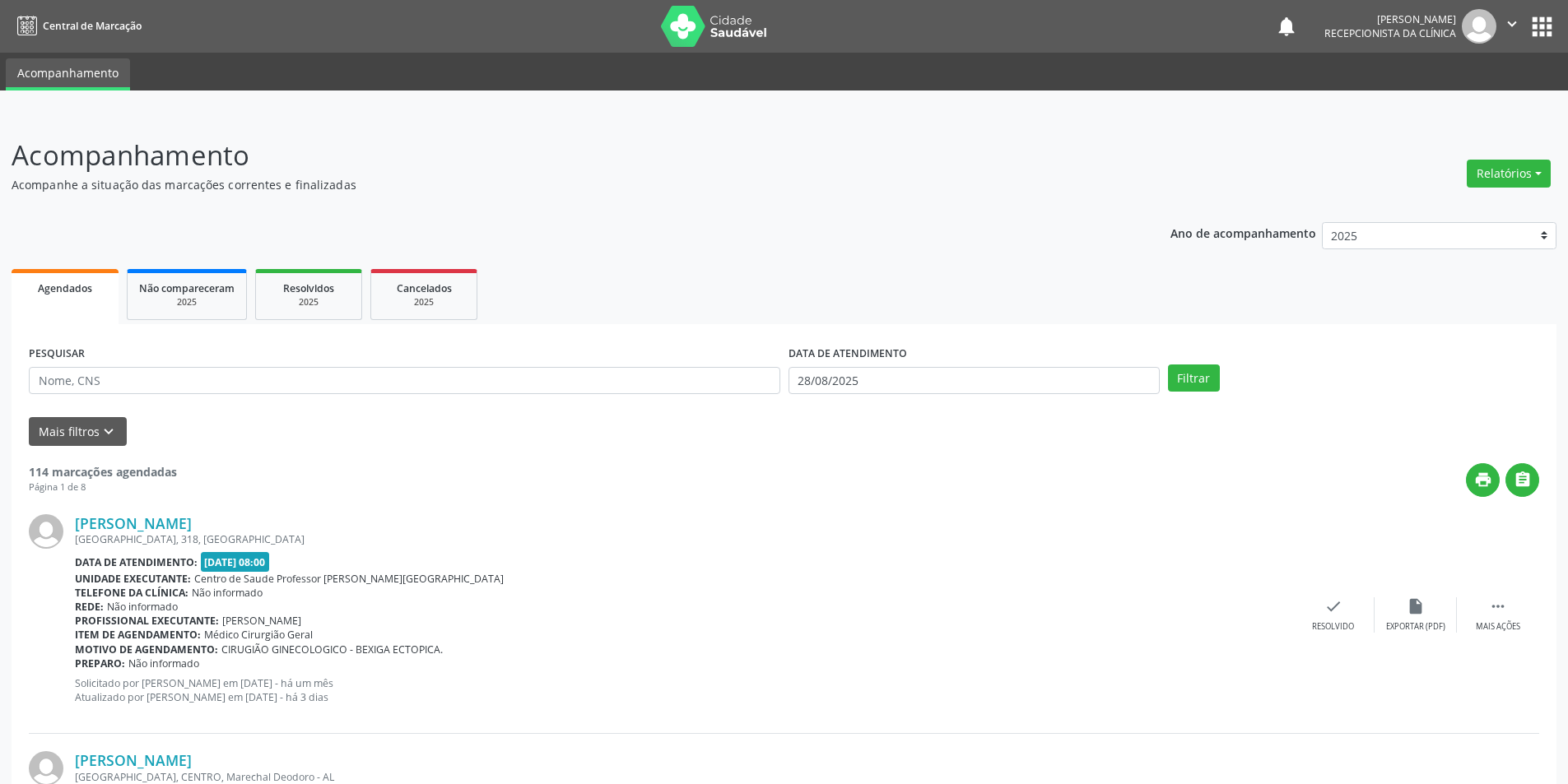
click at [64, 285] on span "Agendados" at bounding box center [64, 288] width 54 height 14
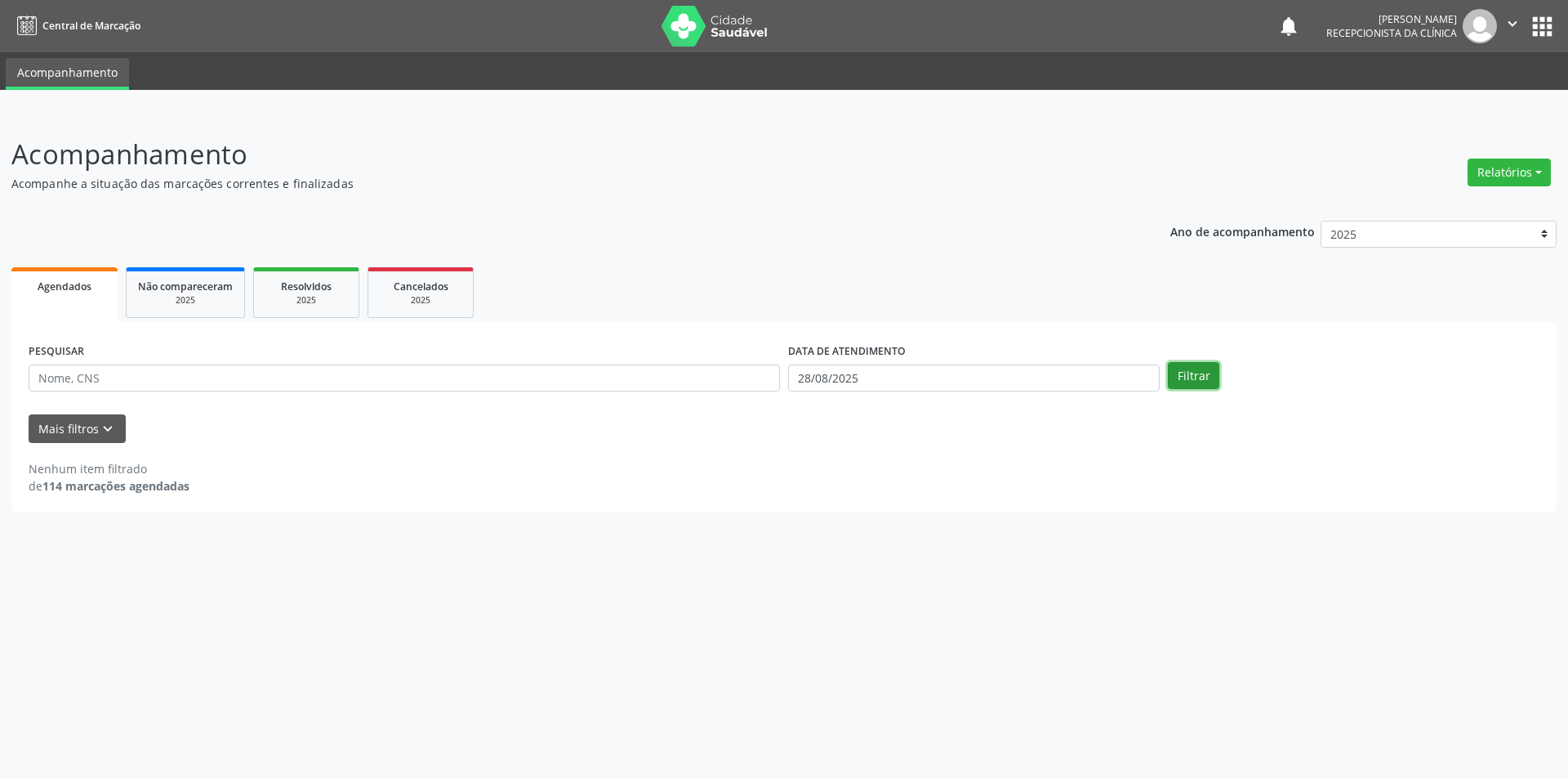
click at [1185, 378] on button "Filtrar" at bounding box center [1194, 375] width 52 height 27
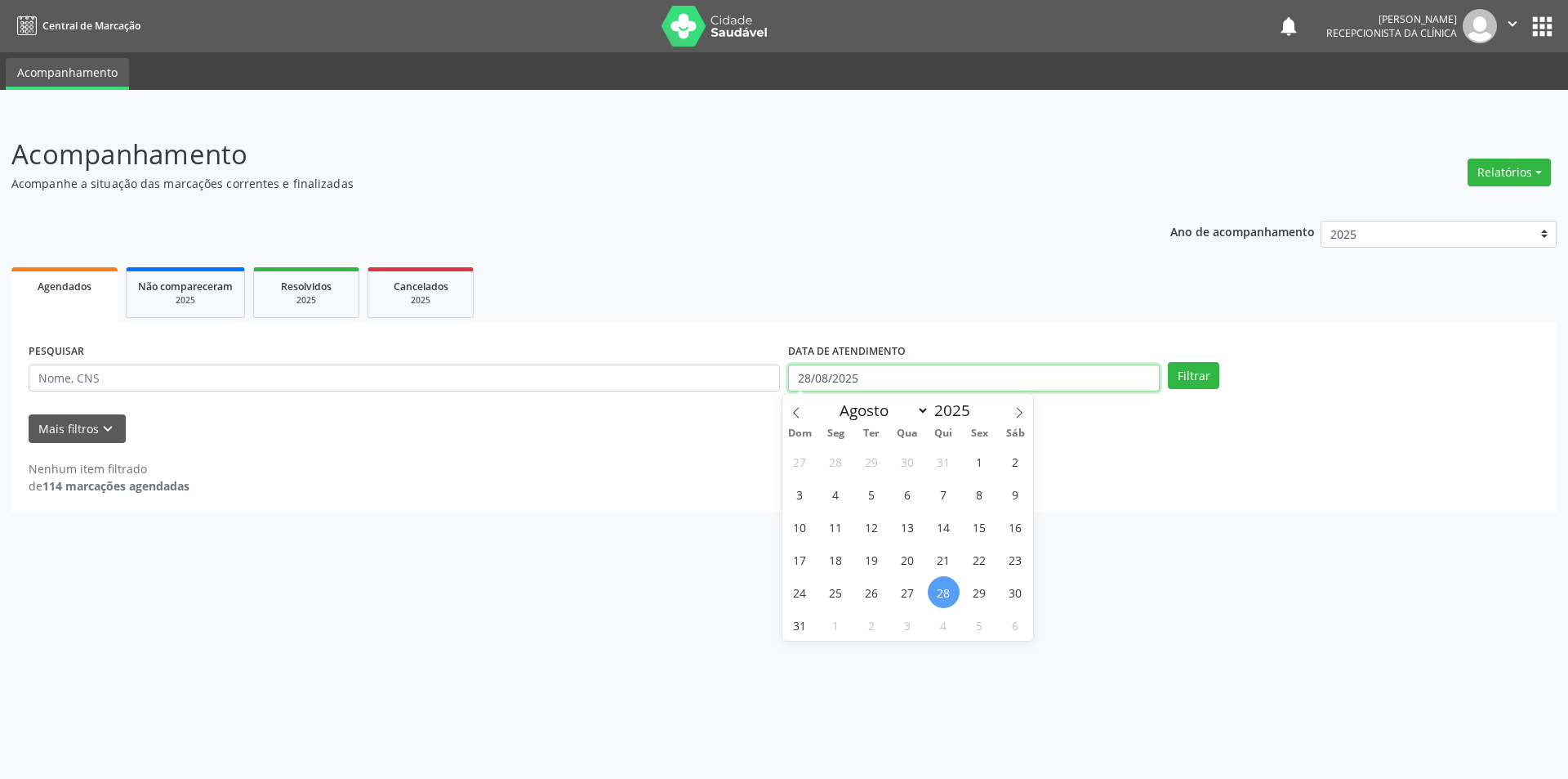
click at [1041, 382] on input "28/08/2025" at bounding box center [974, 378] width 371 height 27
click at [907, 588] on span "27" at bounding box center [908, 591] width 32 height 32
type input "[DATE]"
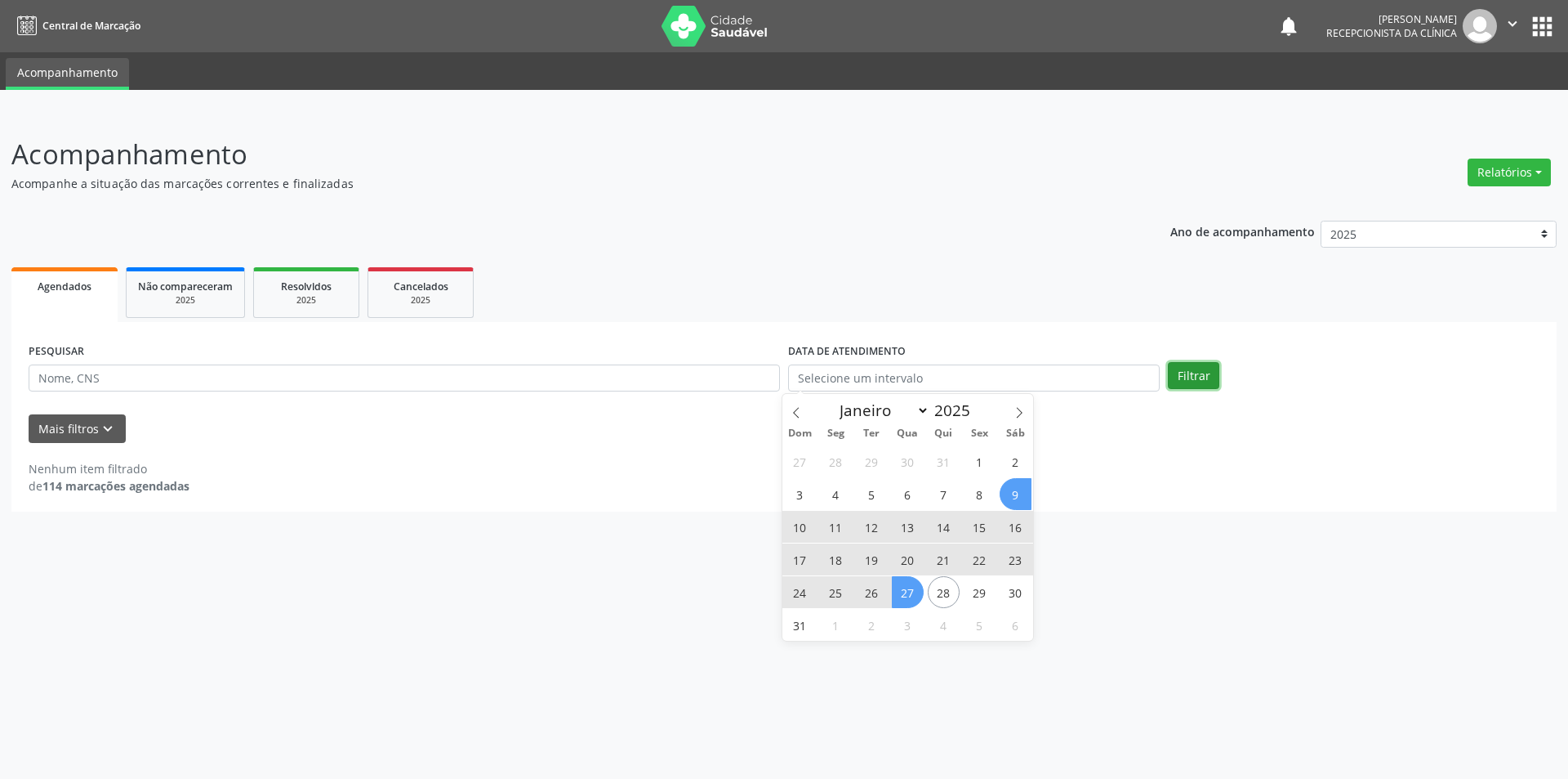
click at [1183, 376] on button "Filtrar" at bounding box center [1194, 375] width 52 height 27
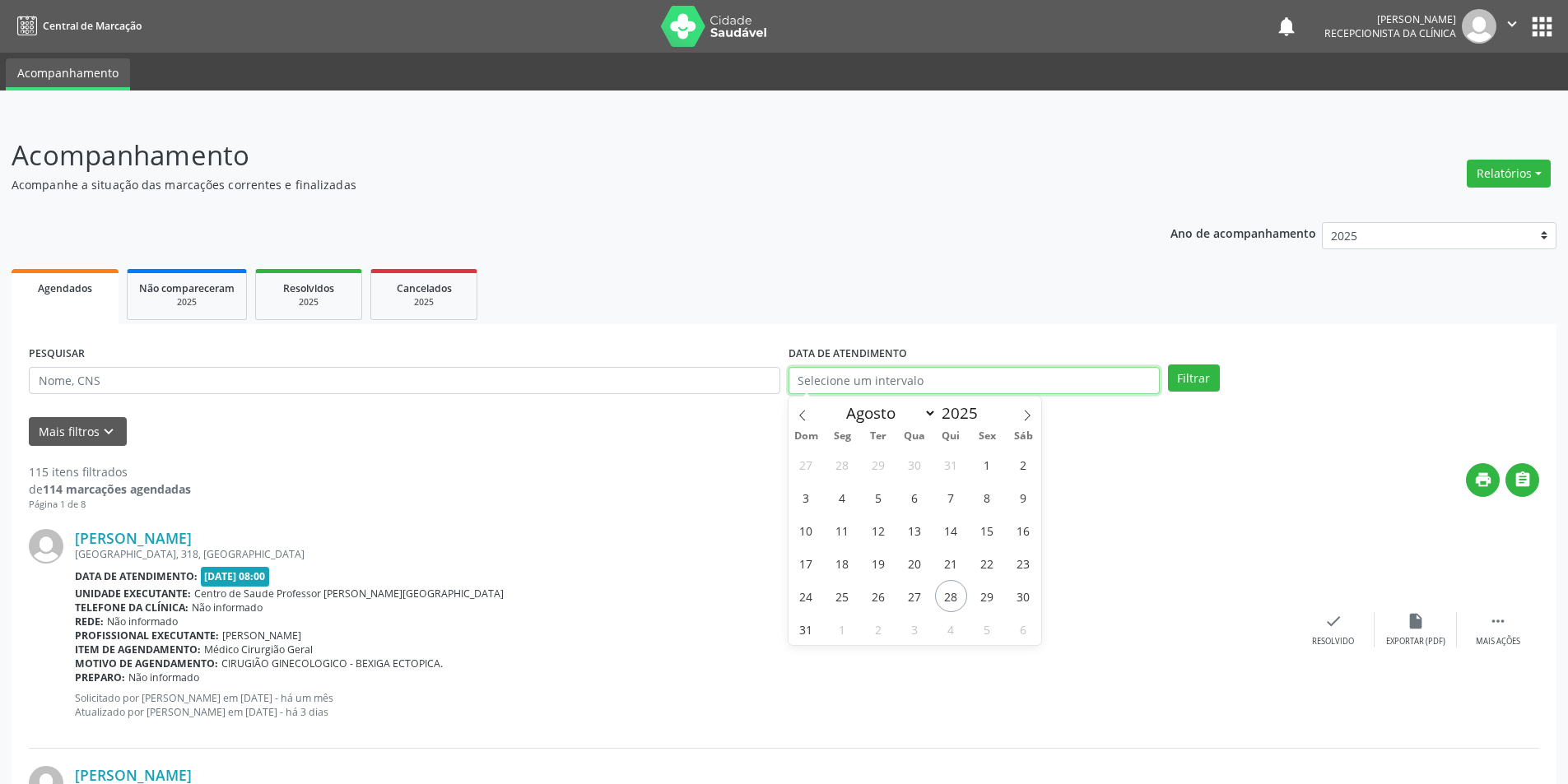
click at [1059, 384] on input "text" at bounding box center [973, 381] width 371 height 28
click at [875, 601] on span "26" at bounding box center [878, 595] width 32 height 32
type input "[DATE]"
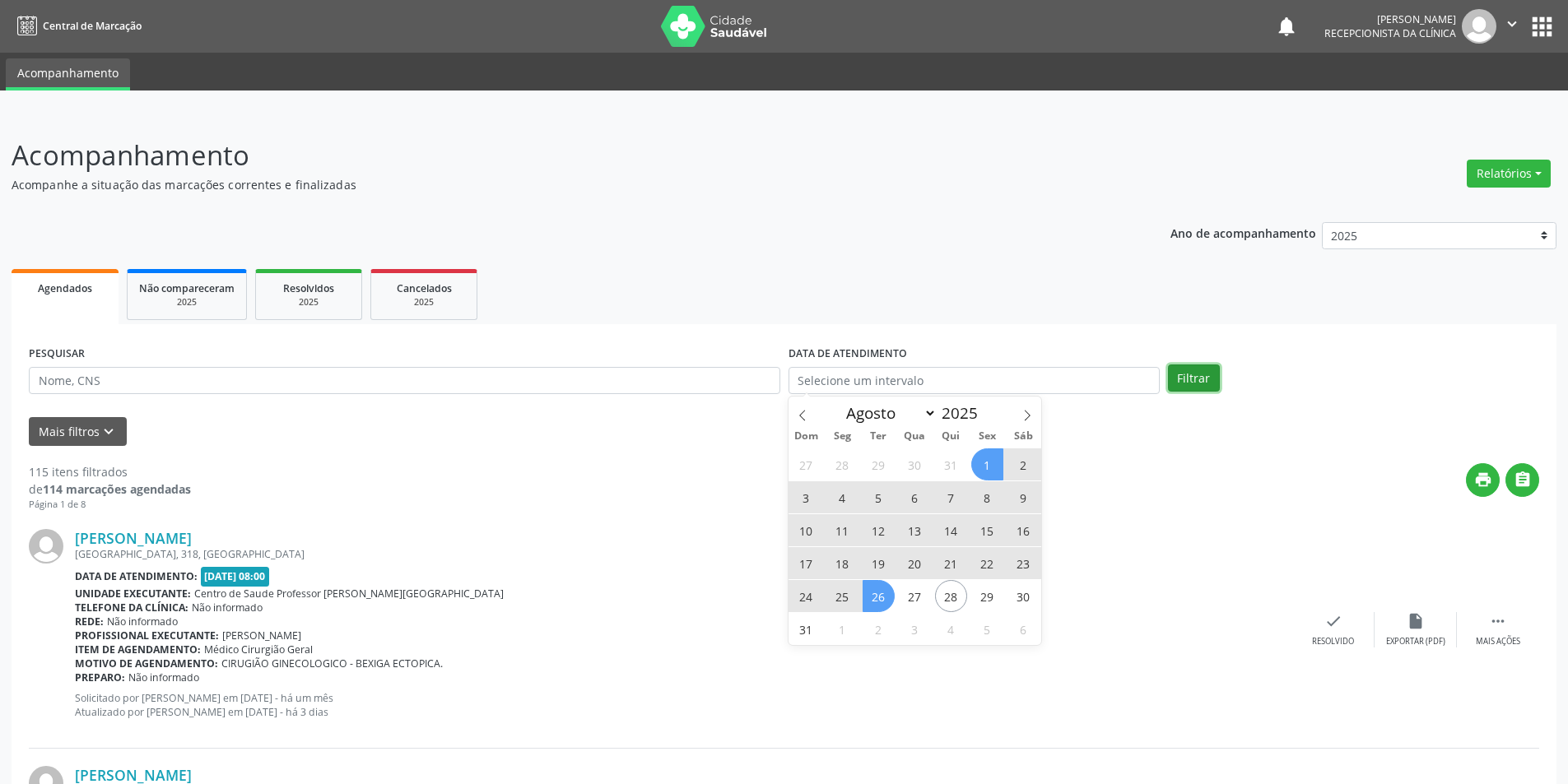
click at [1196, 379] on button "Filtrar" at bounding box center [1193, 378] width 52 height 28
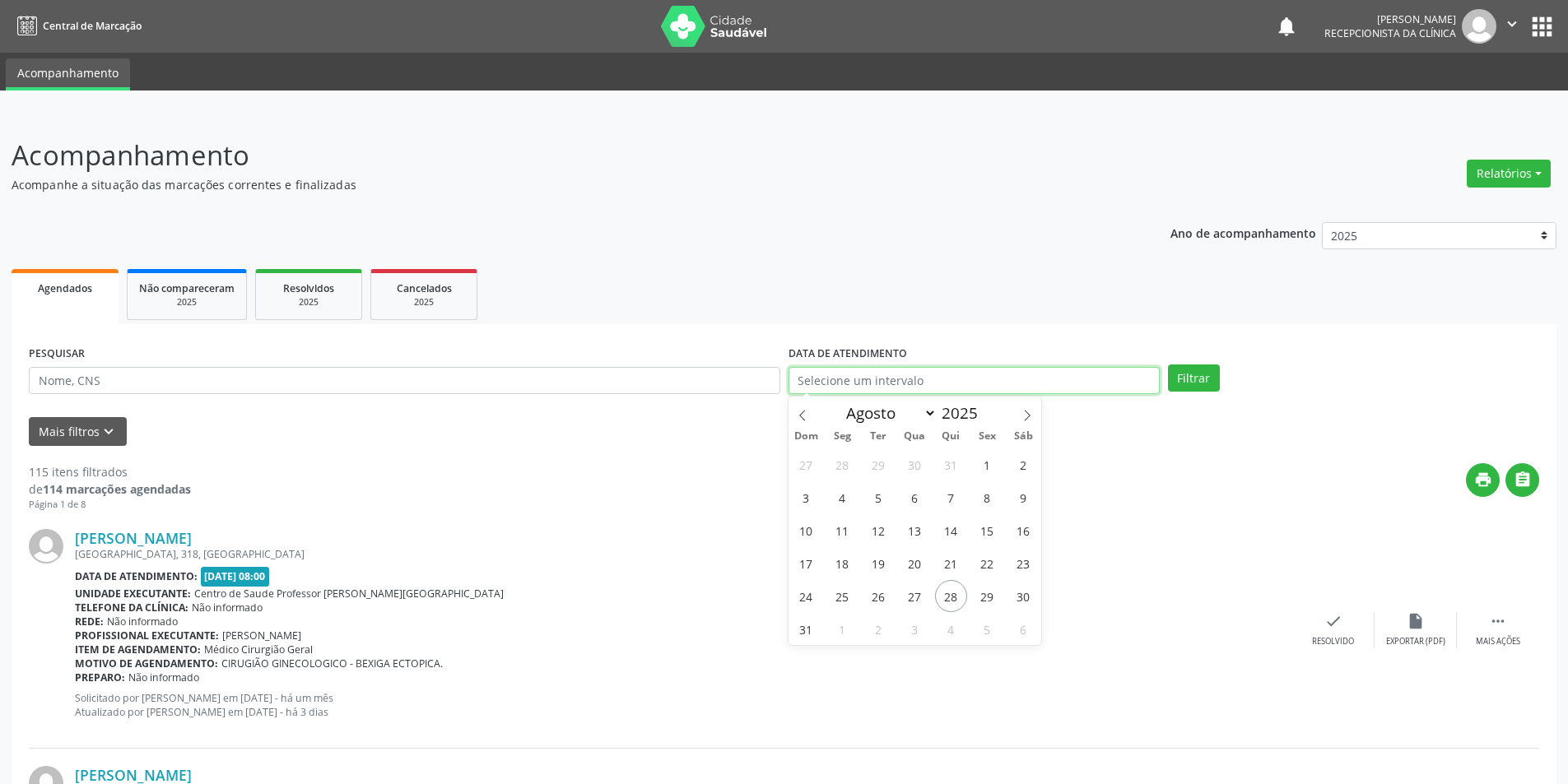
click at [1001, 384] on input "text" at bounding box center [973, 381] width 371 height 28
click at [850, 594] on span "25" at bounding box center [842, 595] width 32 height 32
type input "[DATE]"
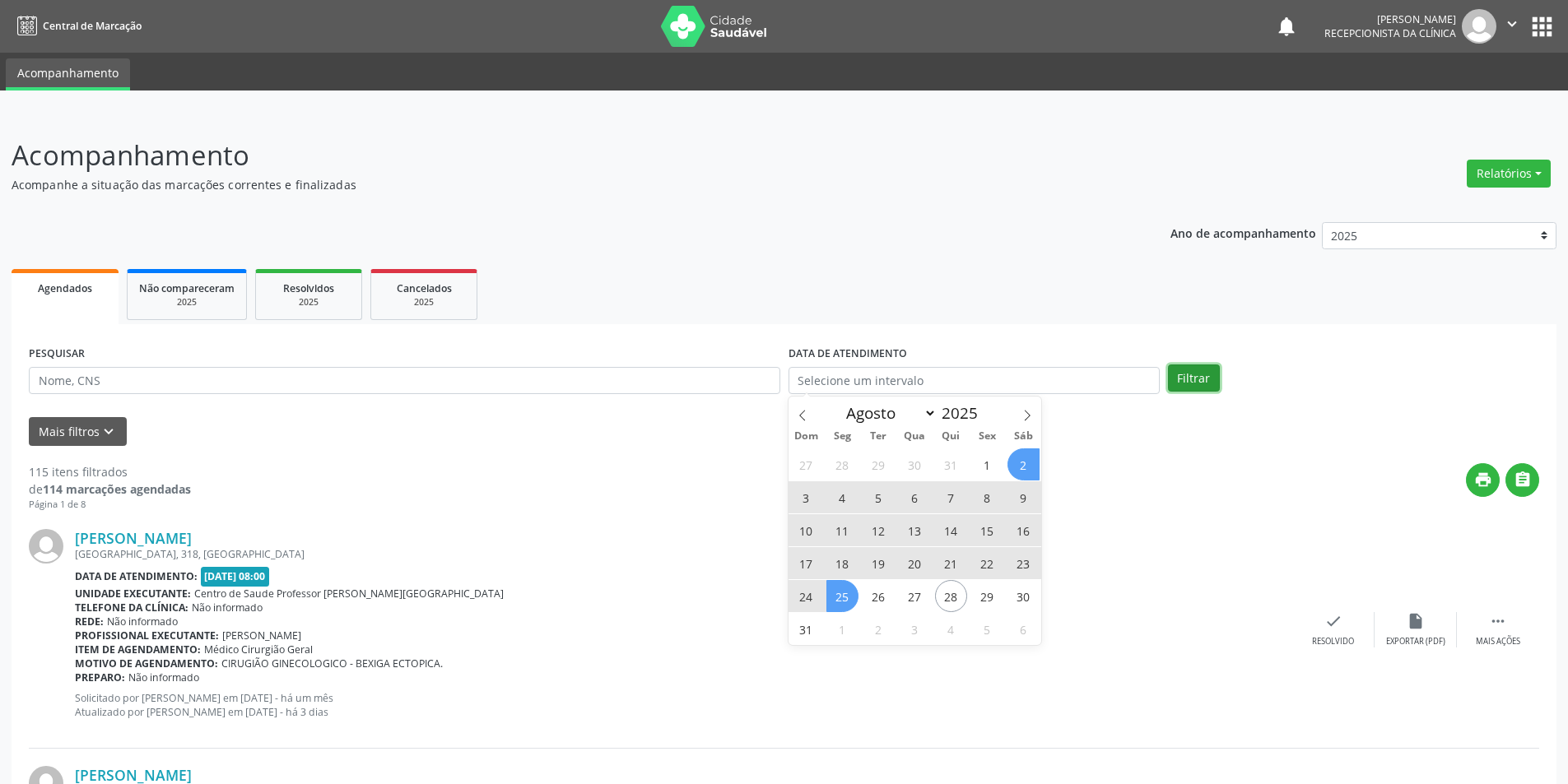
click at [1198, 379] on button "Filtrar" at bounding box center [1193, 378] width 52 height 28
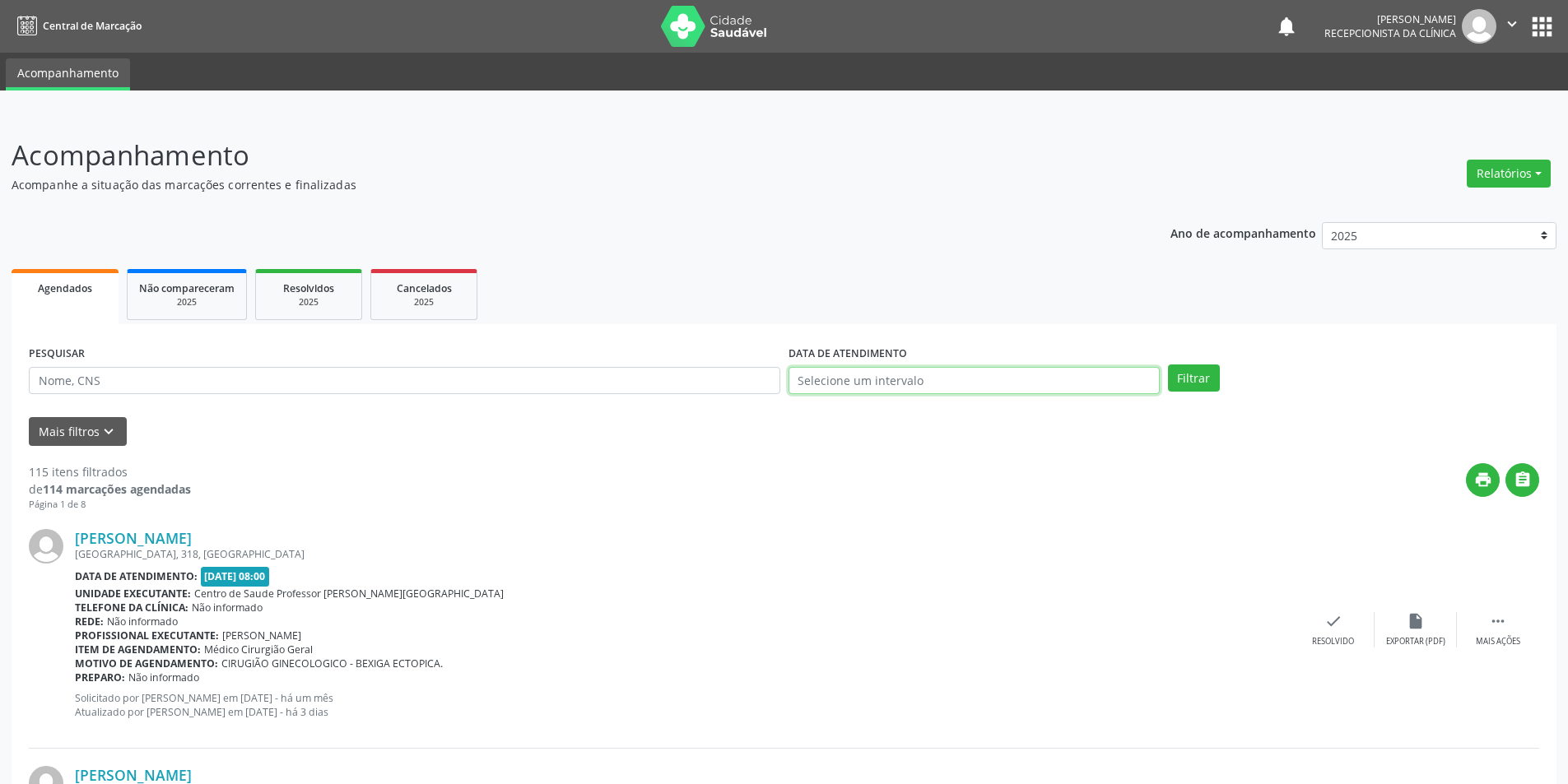
click at [1020, 391] on input "text" at bounding box center [973, 381] width 371 height 28
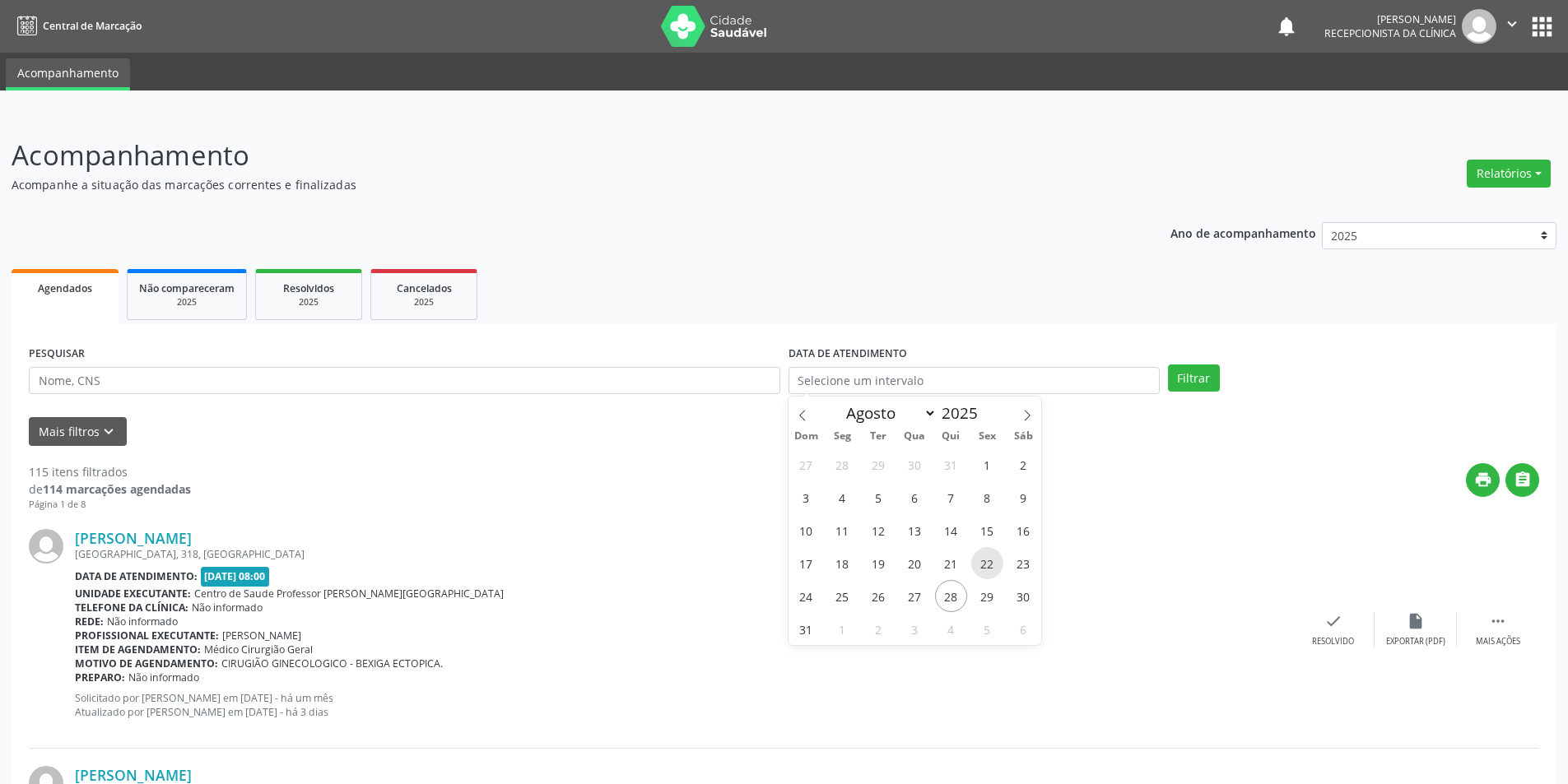
click at [995, 567] on span "22" at bounding box center [987, 563] width 32 height 32
type input "[DATE]"
click at [1192, 376] on button "Filtrar" at bounding box center [1193, 378] width 52 height 28
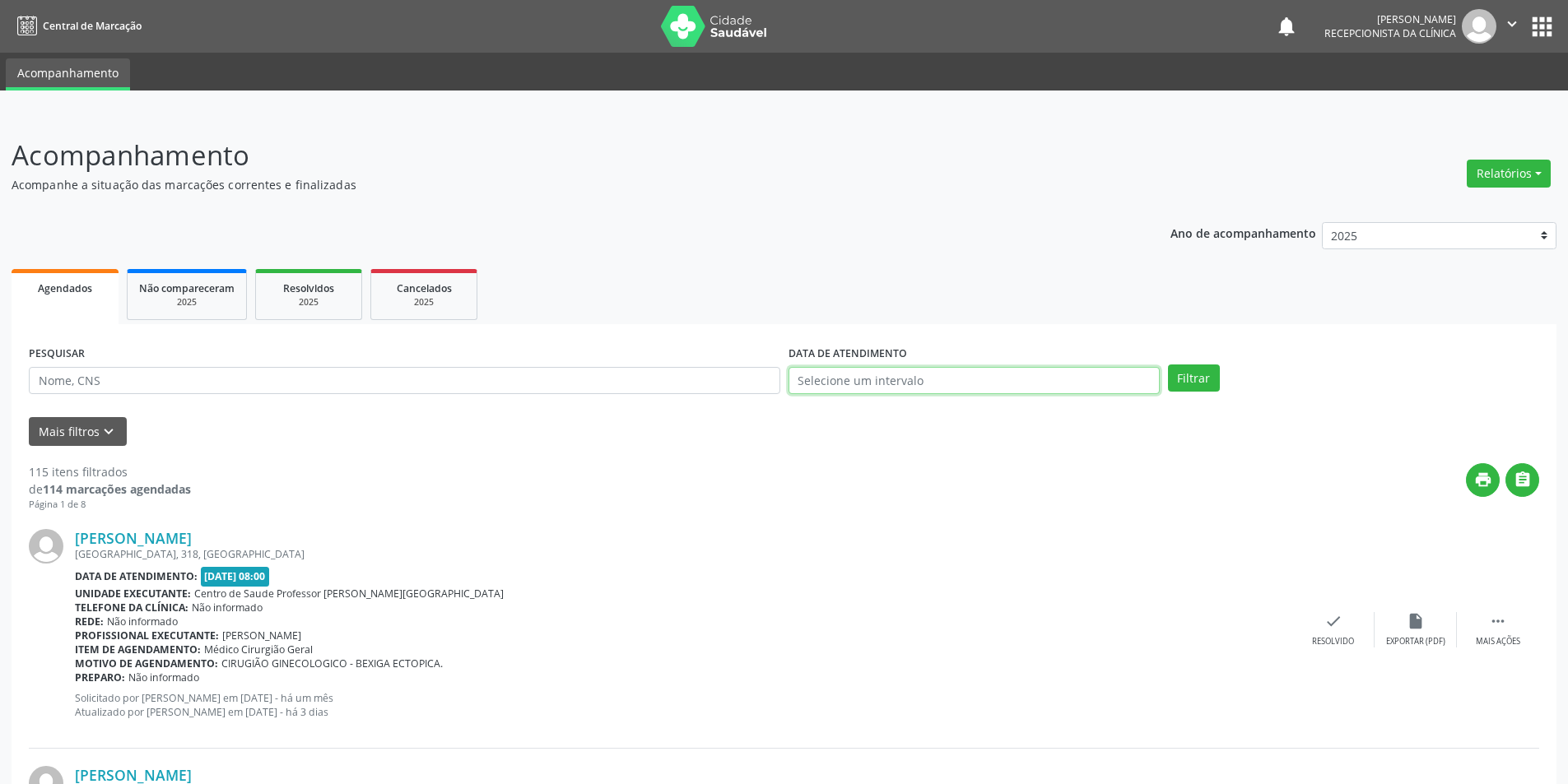
click at [1064, 379] on input "text" at bounding box center [973, 381] width 371 height 28
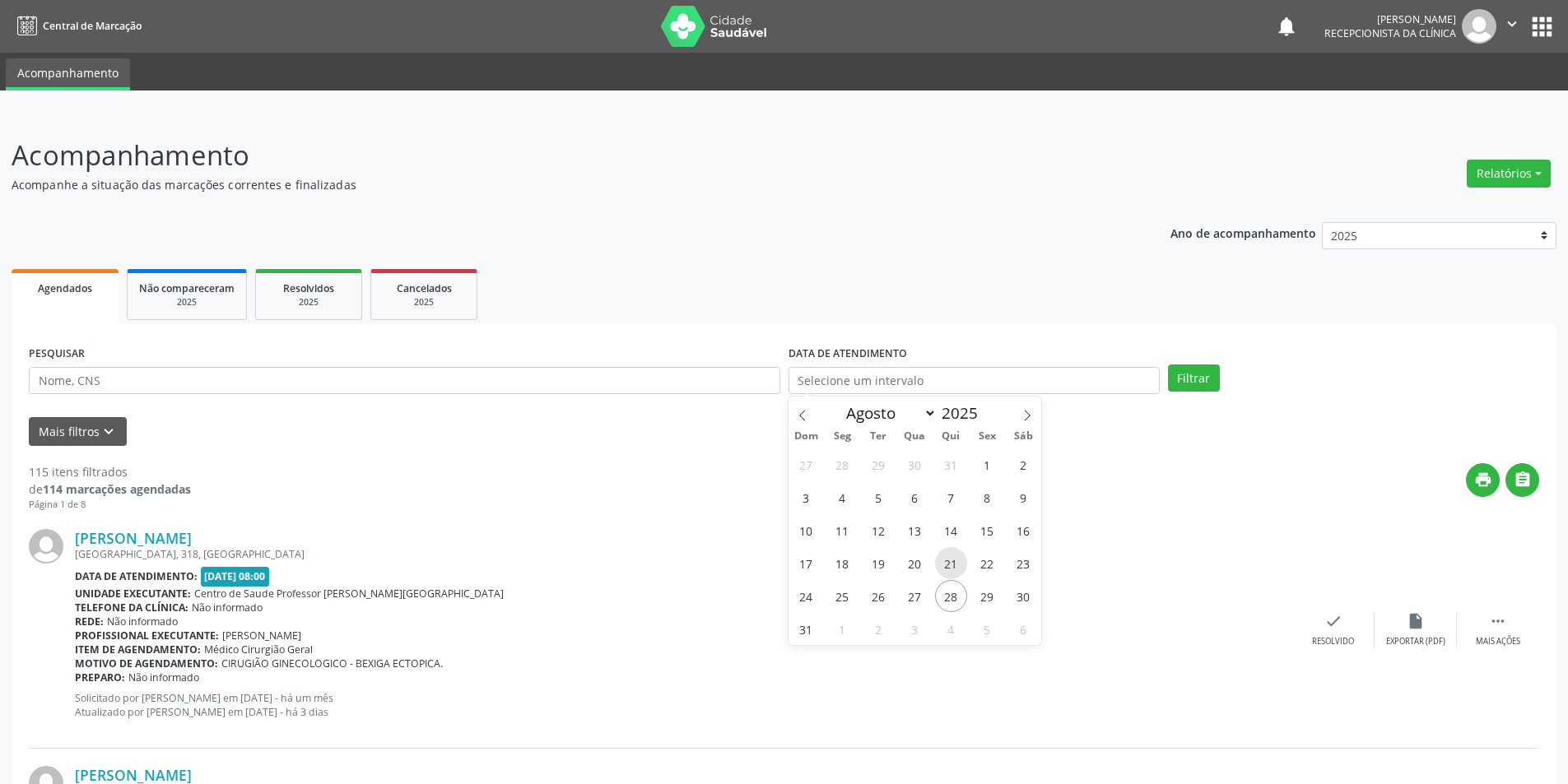
click at [954, 565] on span "21" at bounding box center [951, 563] width 32 height 32
type input "21/08/2025"
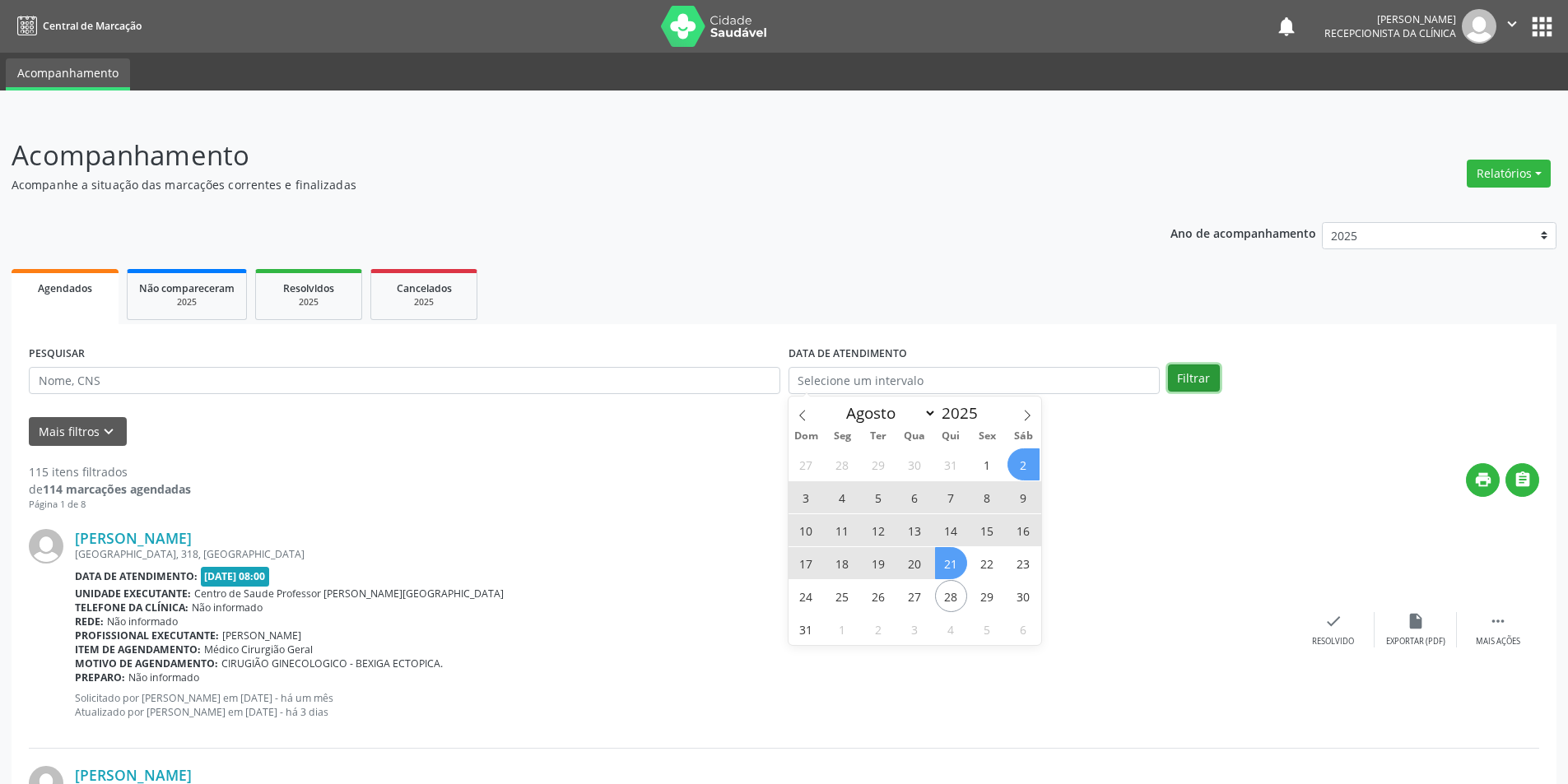
click at [1191, 372] on button "Filtrar" at bounding box center [1193, 378] width 52 height 28
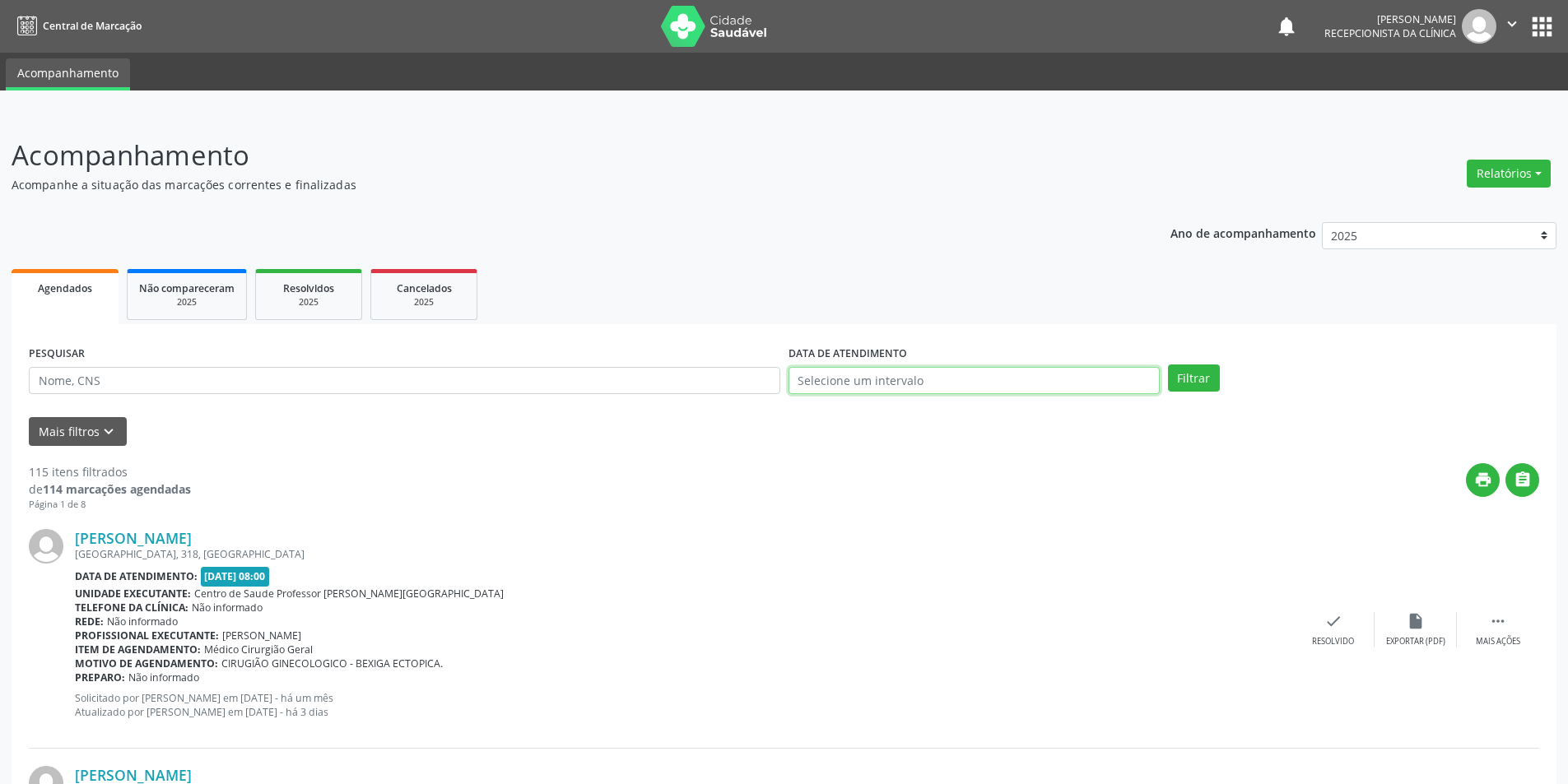
click at [1055, 384] on input "text" at bounding box center [973, 381] width 371 height 28
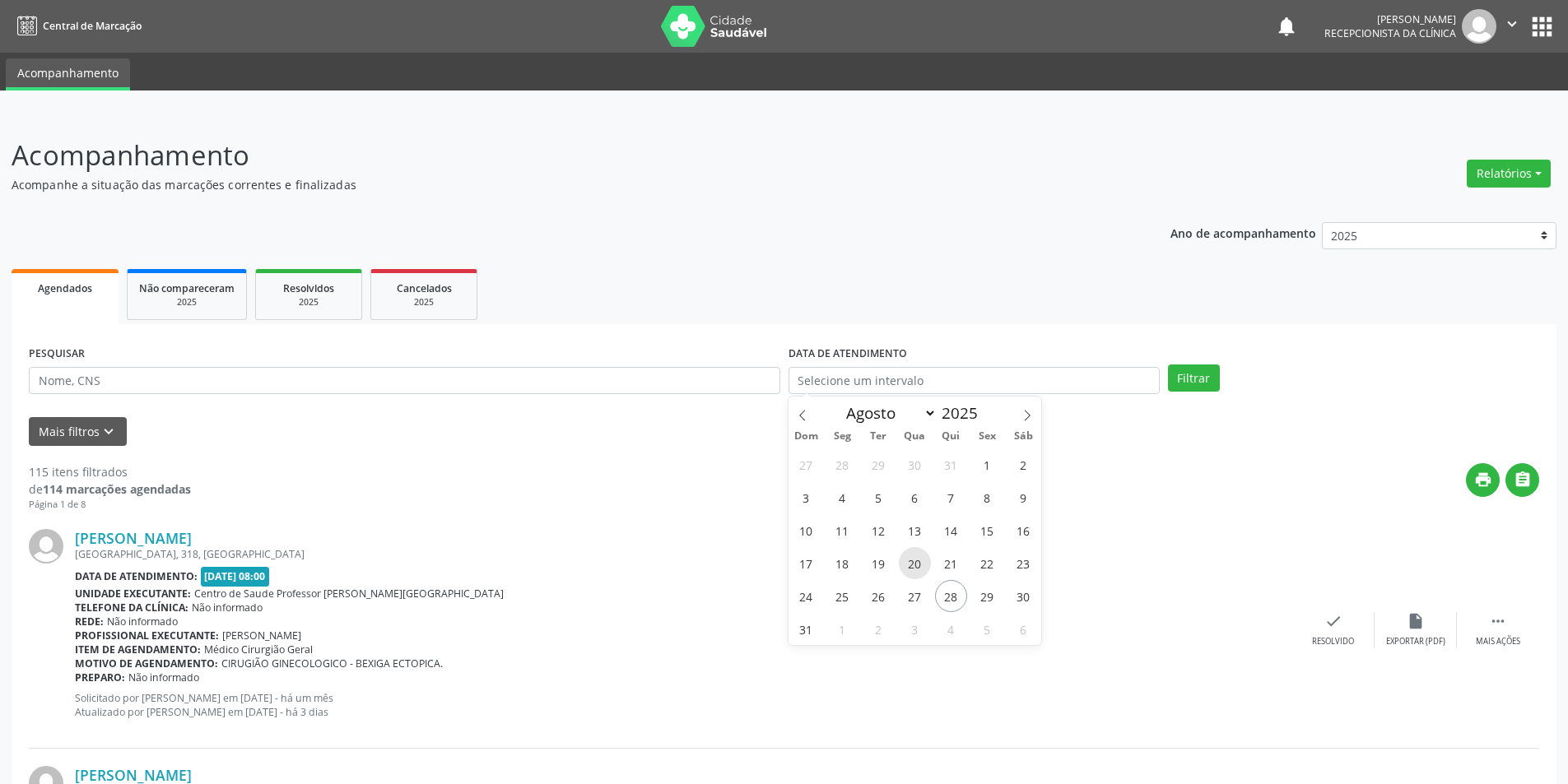
click at [910, 563] on span "20" at bounding box center [914, 563] width 32 height 32
type input "[DATE]"
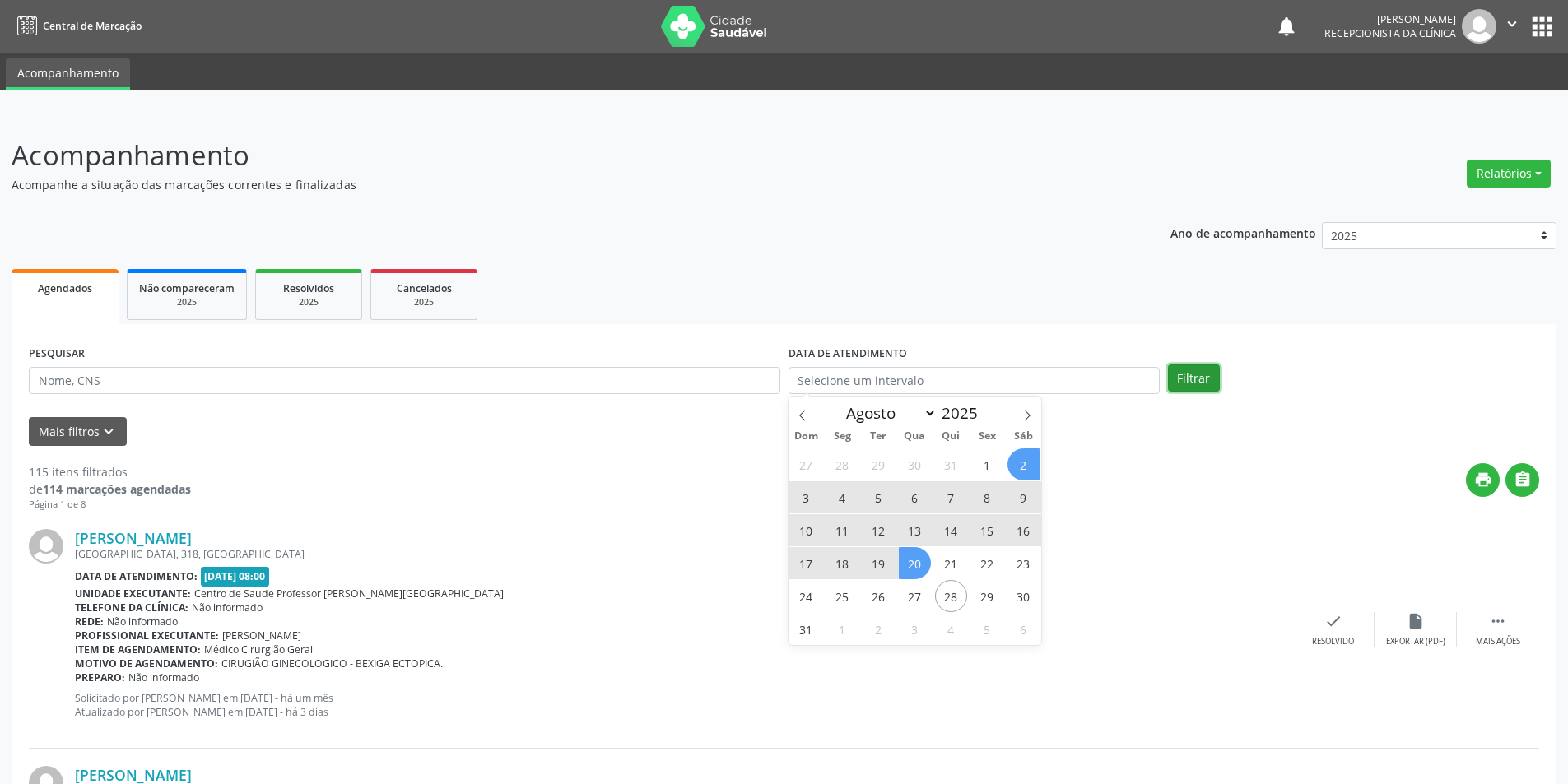
click at [1187, 372] on button "Filtrar" at bounding box center [1193, 378] width 52 height 28
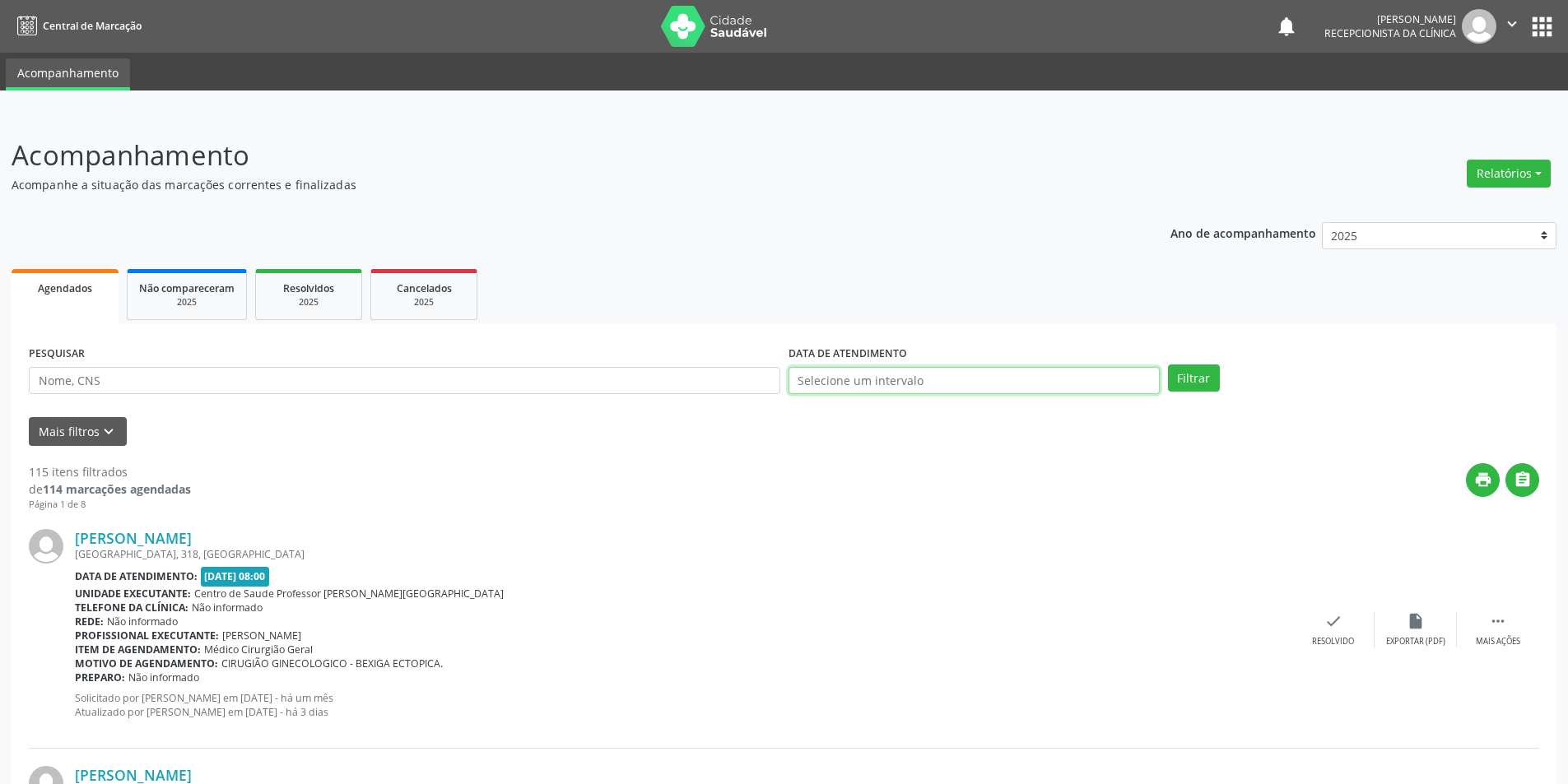
click at [1062, 380] on input "text" at bounding box center [973, 381] width 371 height 28
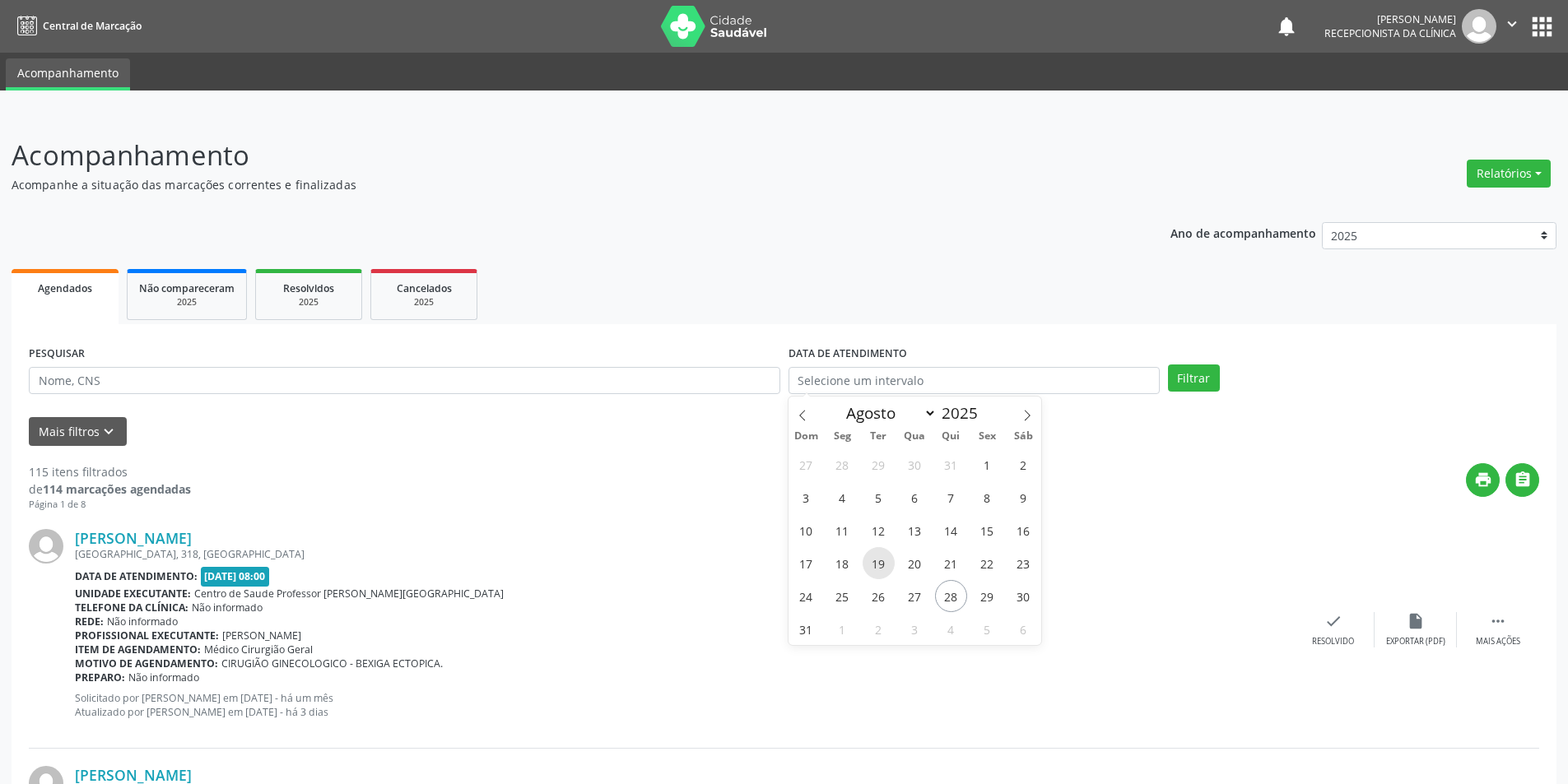
click at [871, 560] on span "19" at bounding box center [878, 563] width 32 height 32
type input "[DATE]"
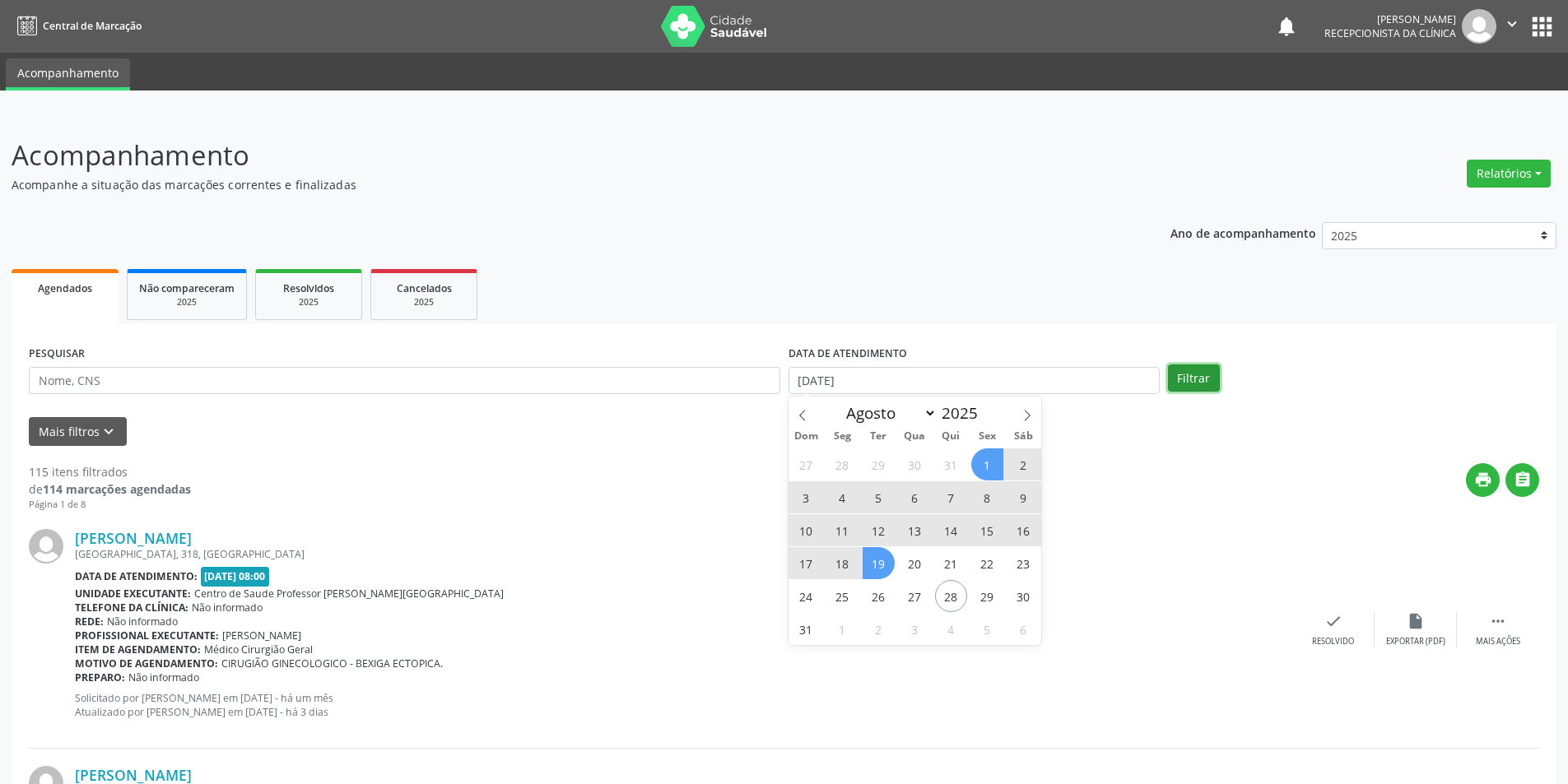
select select "7"
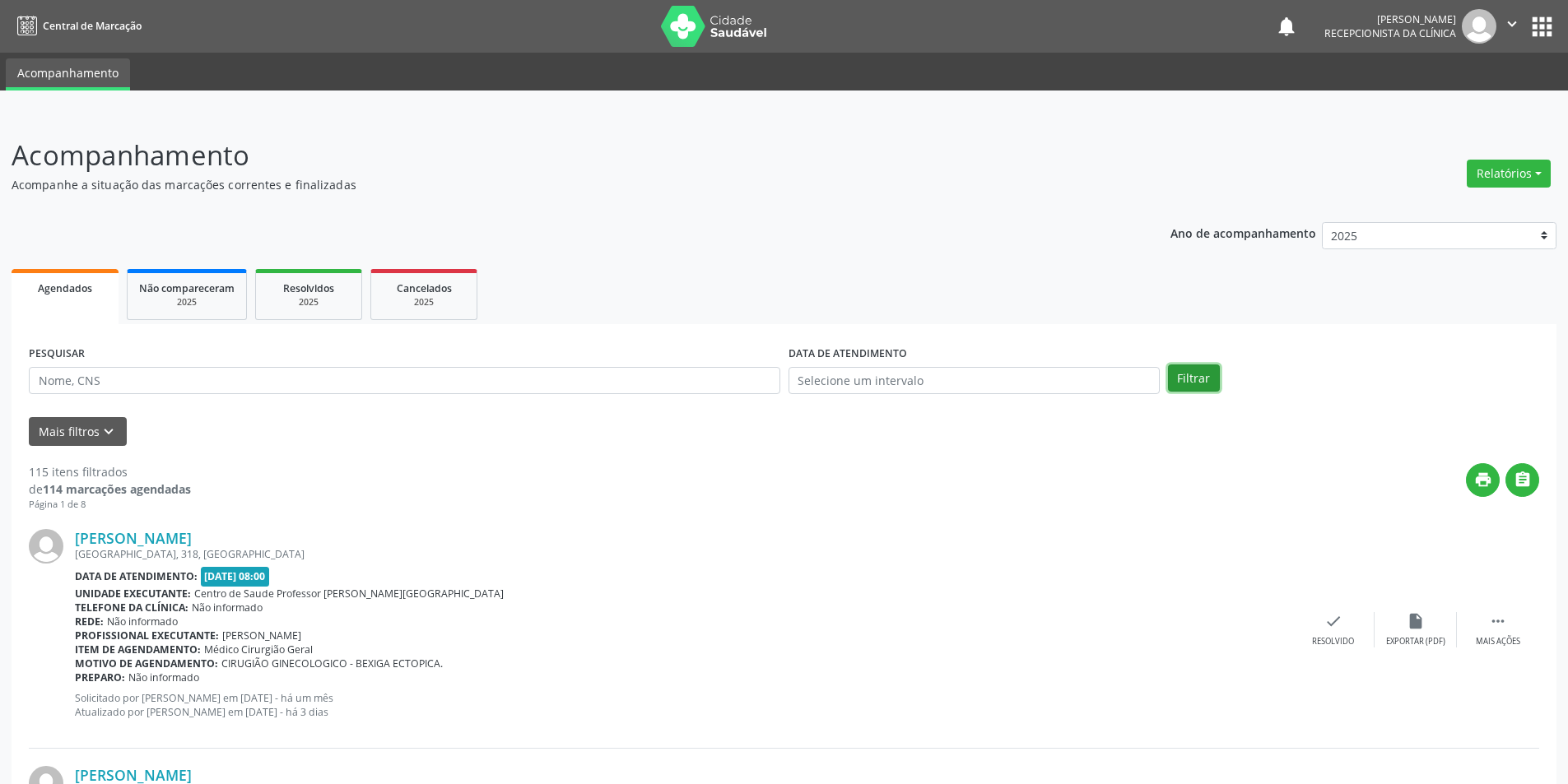
click at [1187, 378] on button "Filtrar" at bounding box center [1193, 378] width 52 height 28
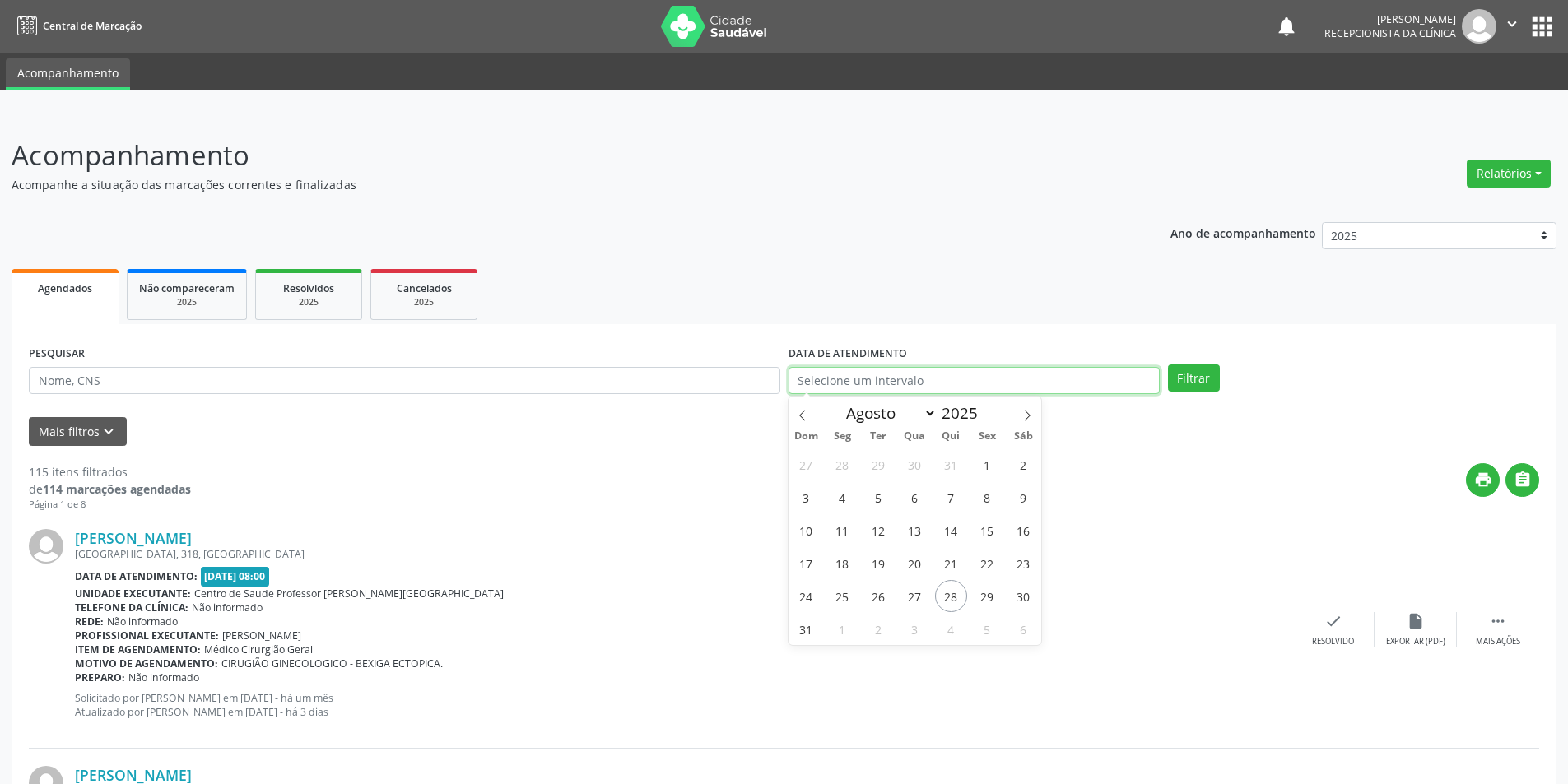
click at [1035, 377] on input "text" at bounding box center [973, 381] width 371 height 28
click at [841, 570] on span "18" at bounding box center [842, 563] width 32 height 32
type input "[DATE]"
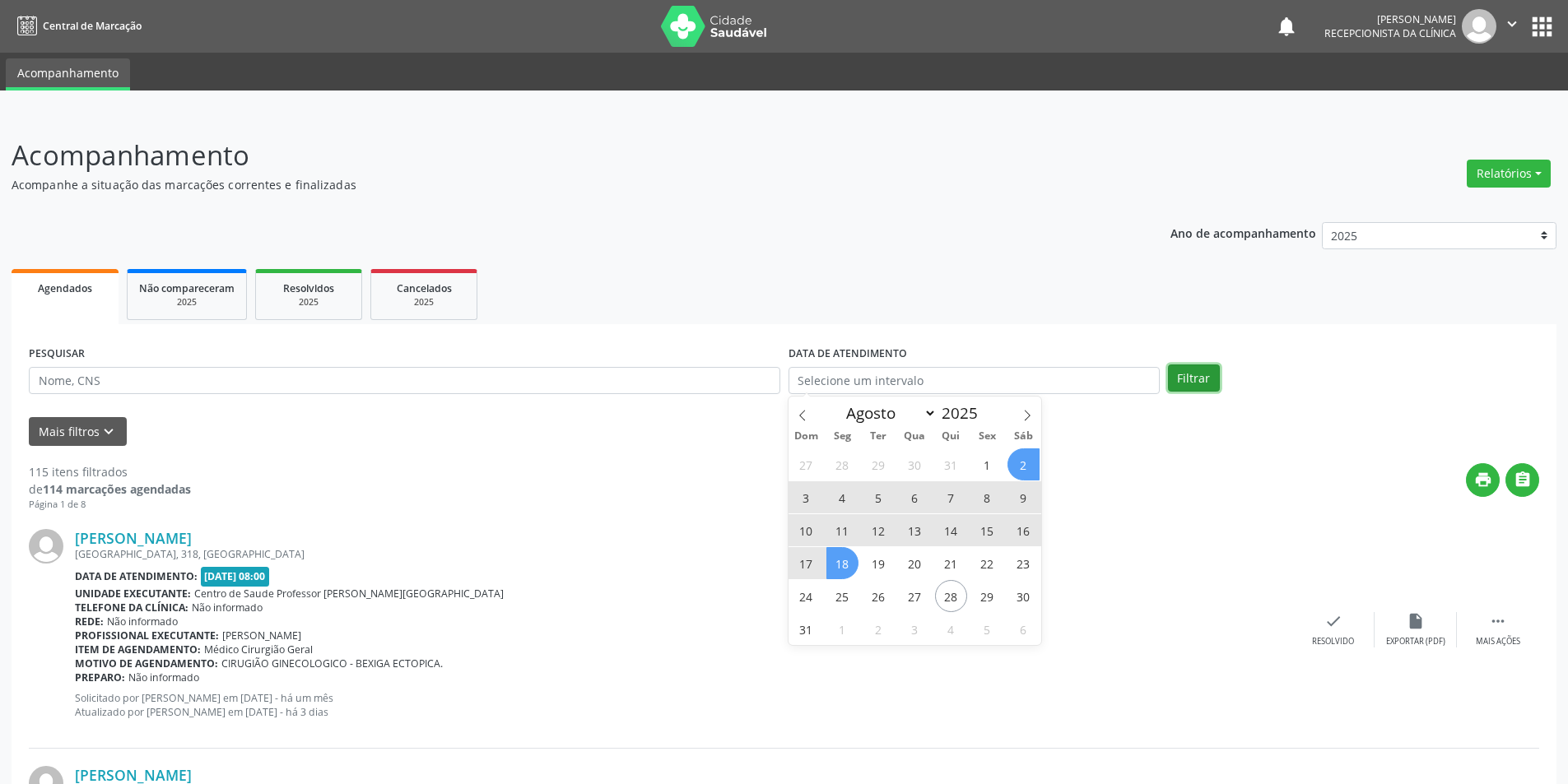
click at [1183, 384] on button "Filtrar" at bounding box center [1193, 378] width 52 height 28
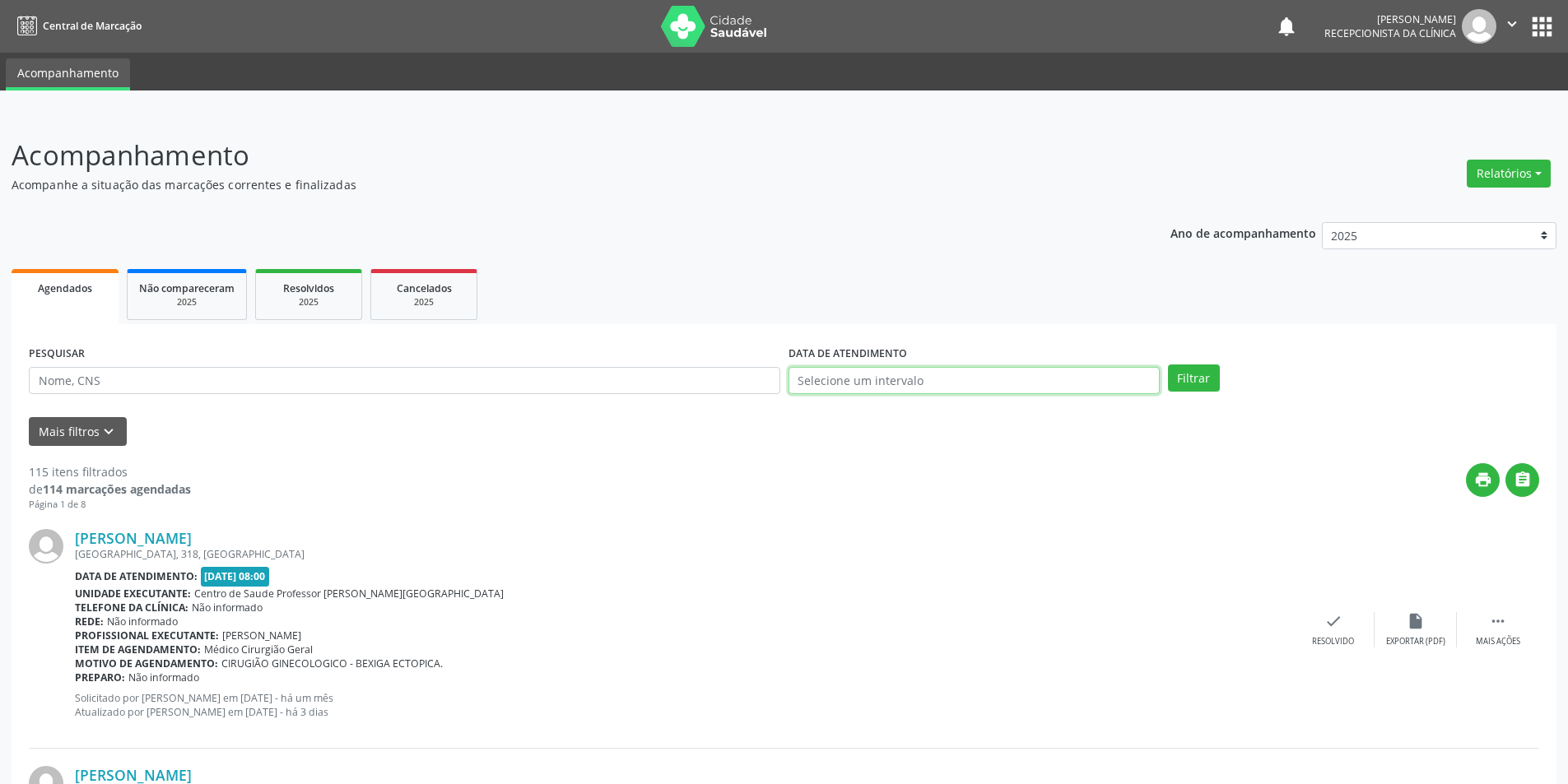
click at [1097, 381] on input "text" at bounding box center [973, 381] width 371 height 28
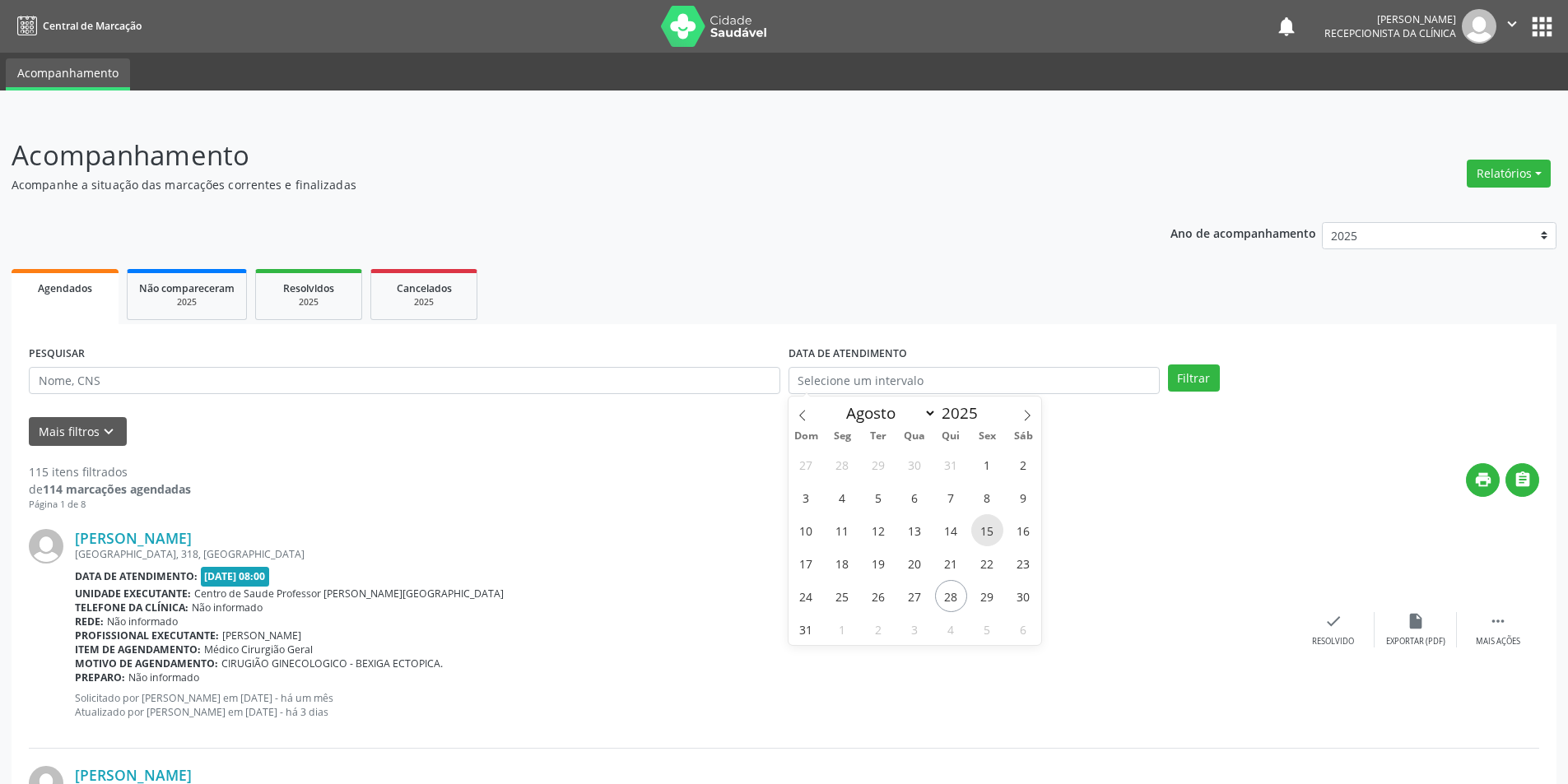
click at [994, 535] on span "15" at bounding box center [987, 530] width 32 height 32
type input "[DATE]"
click at [1194, 381] on button "Filtrar" at bounding box center [1193, 378] width 52 height 28
click at [1035, 383] on input "text" at bounding box center [973, 381] width 371 height 28
click at [949, 537] on span "14" at bounding box center [951, 530] width 32 height 32
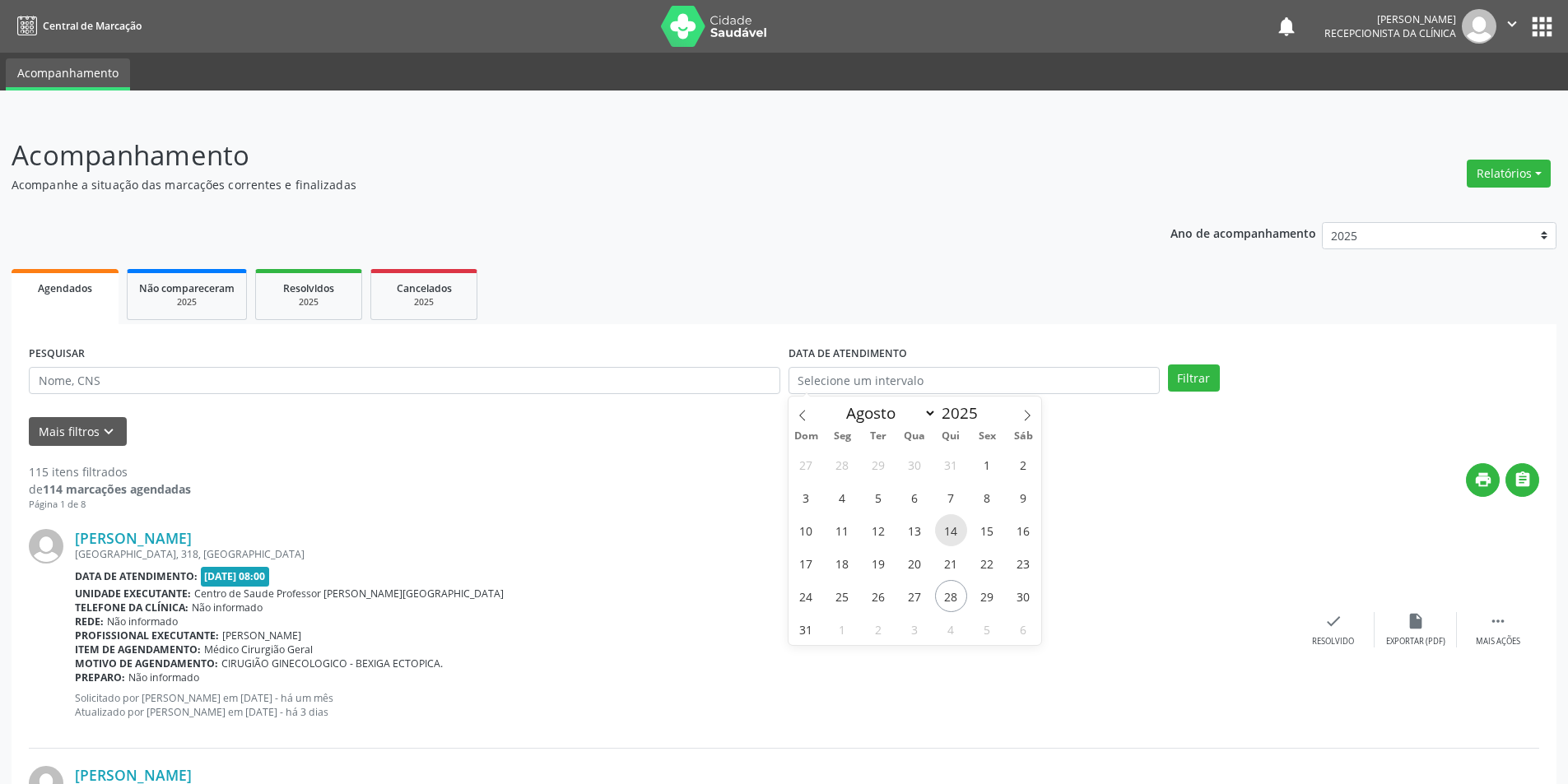
type input "[DATE]"
click at [1182, 374] on button "Filtrar" at bounding box center [1193, 378] width 52 height 28
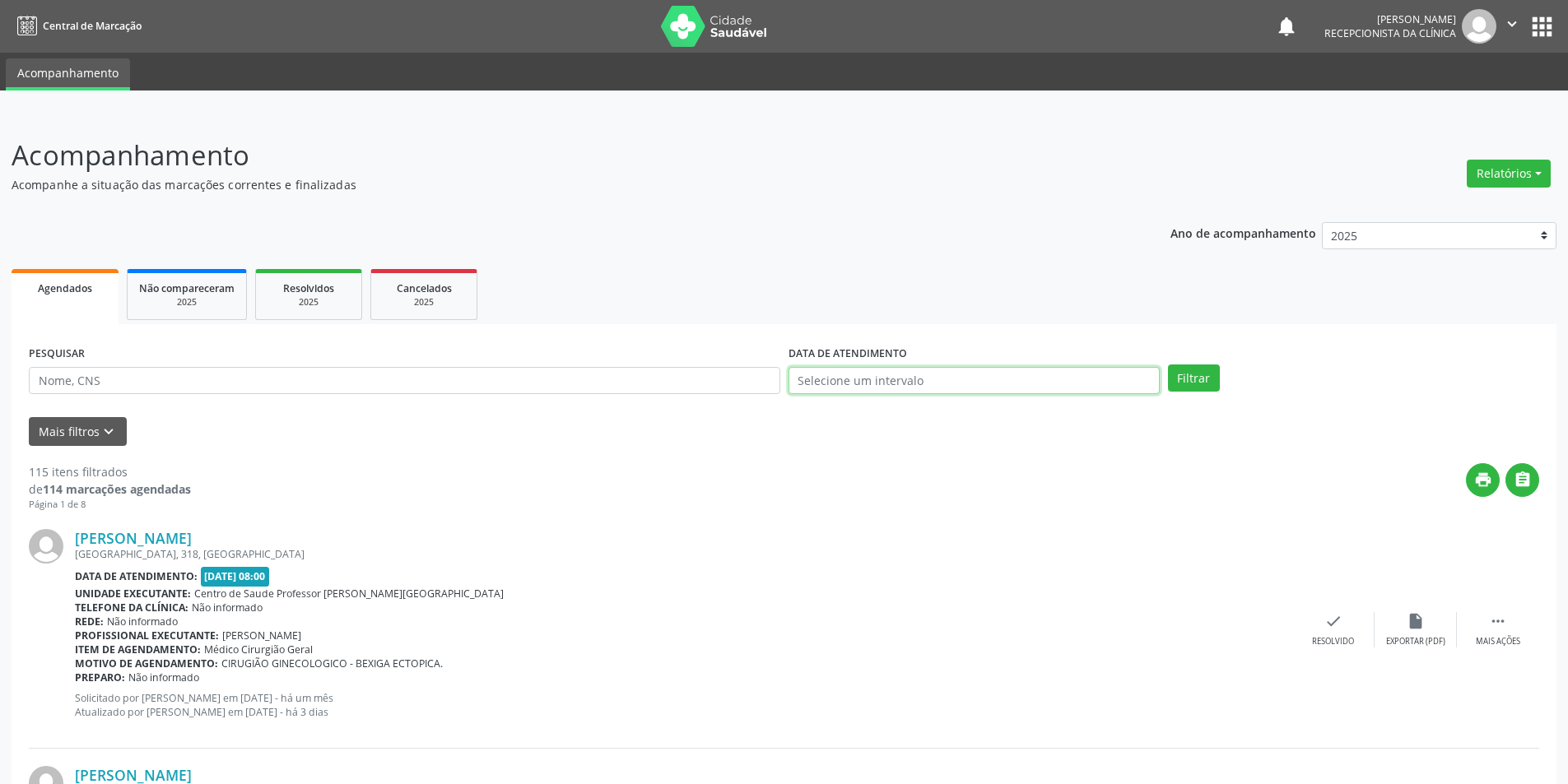
click at [1055, 389] on input "text" at bounding box center [973, 381] width 371 height 28
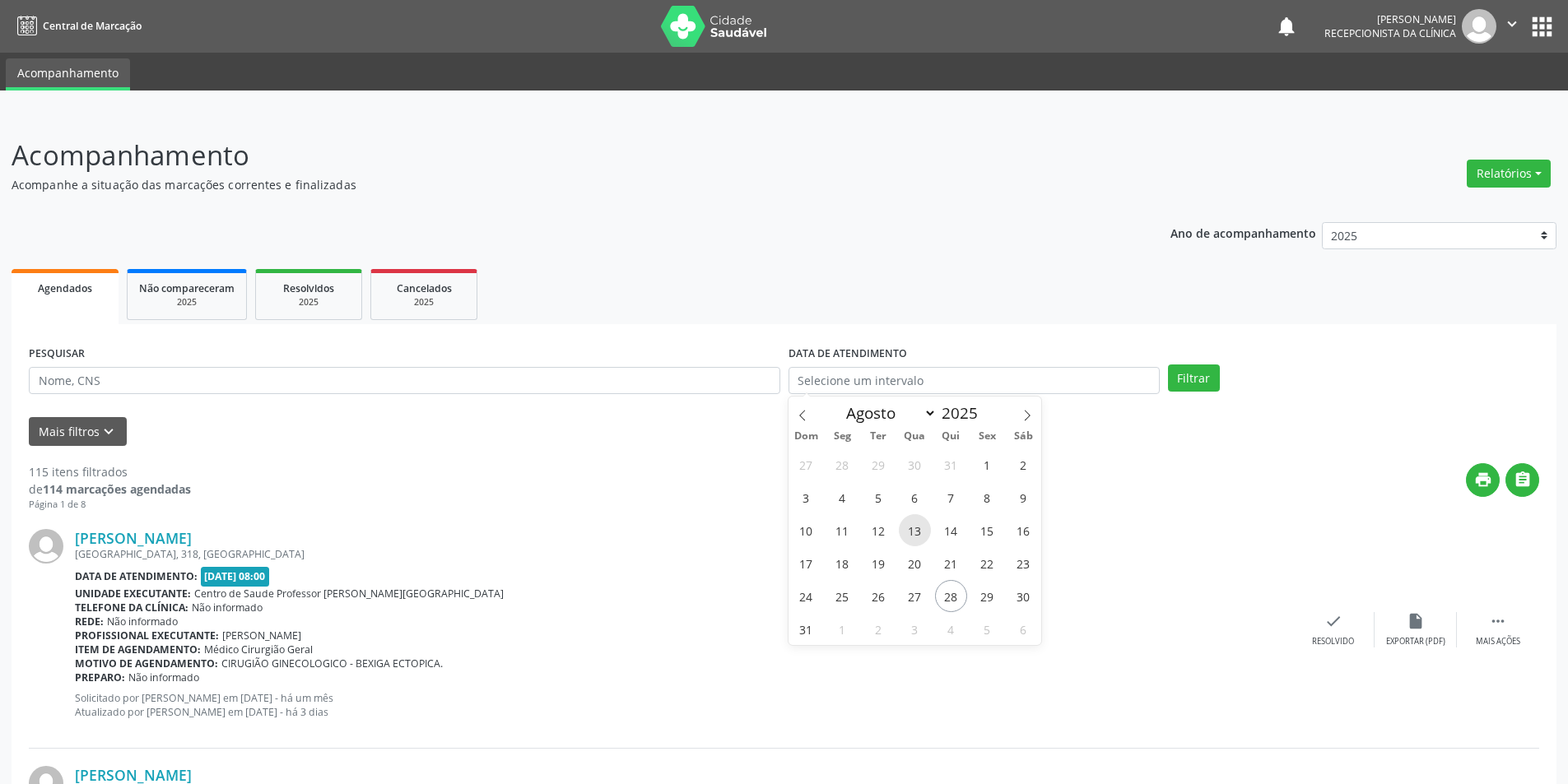
click at [917, 534] on span "13" at bounding box center [914, 530] width 32 height 32
type input "[DATE]"
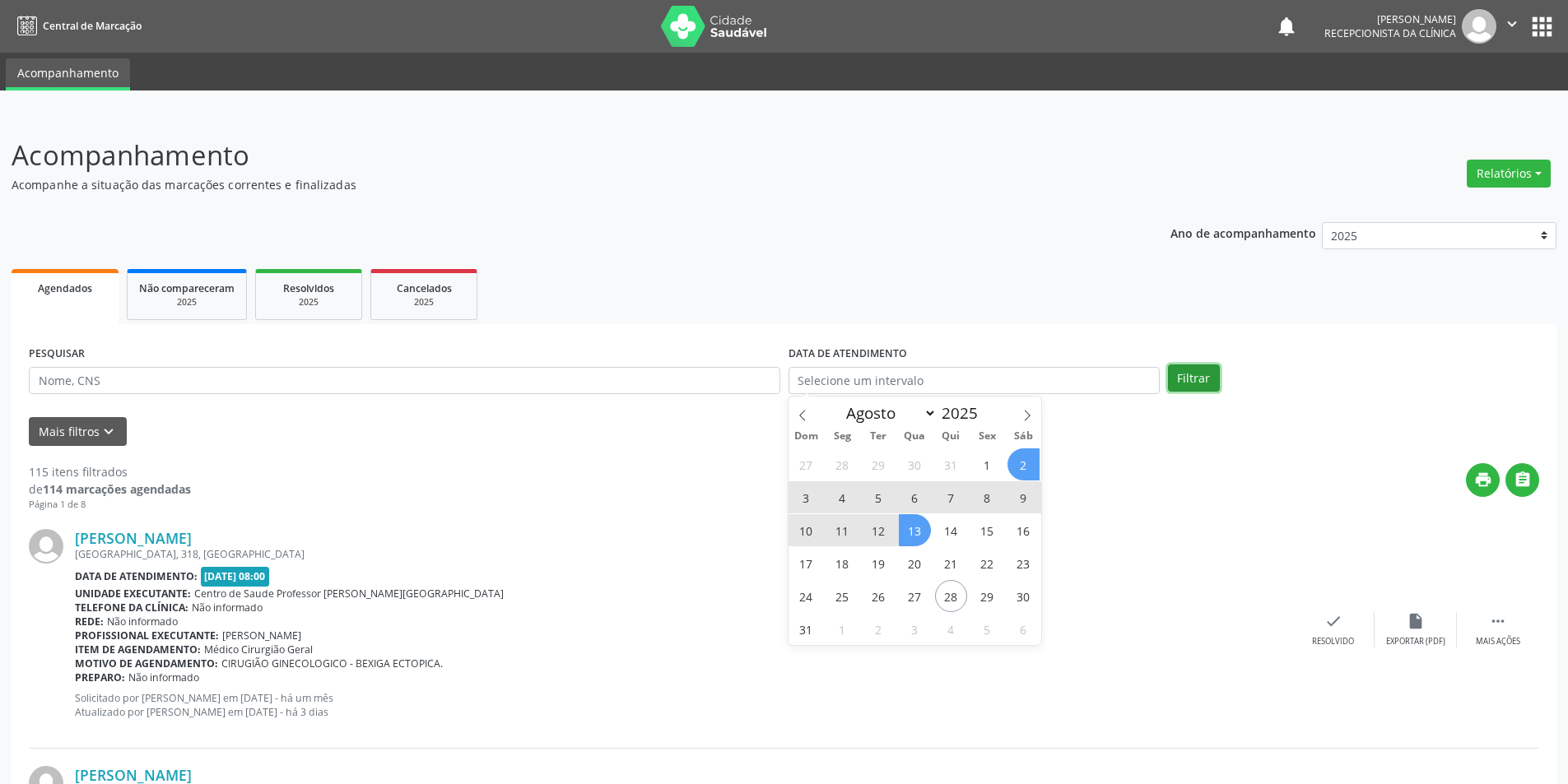
click at [1176, 368] on button "Filtrar" at bounding box center [1193, 378] width 52 height 28
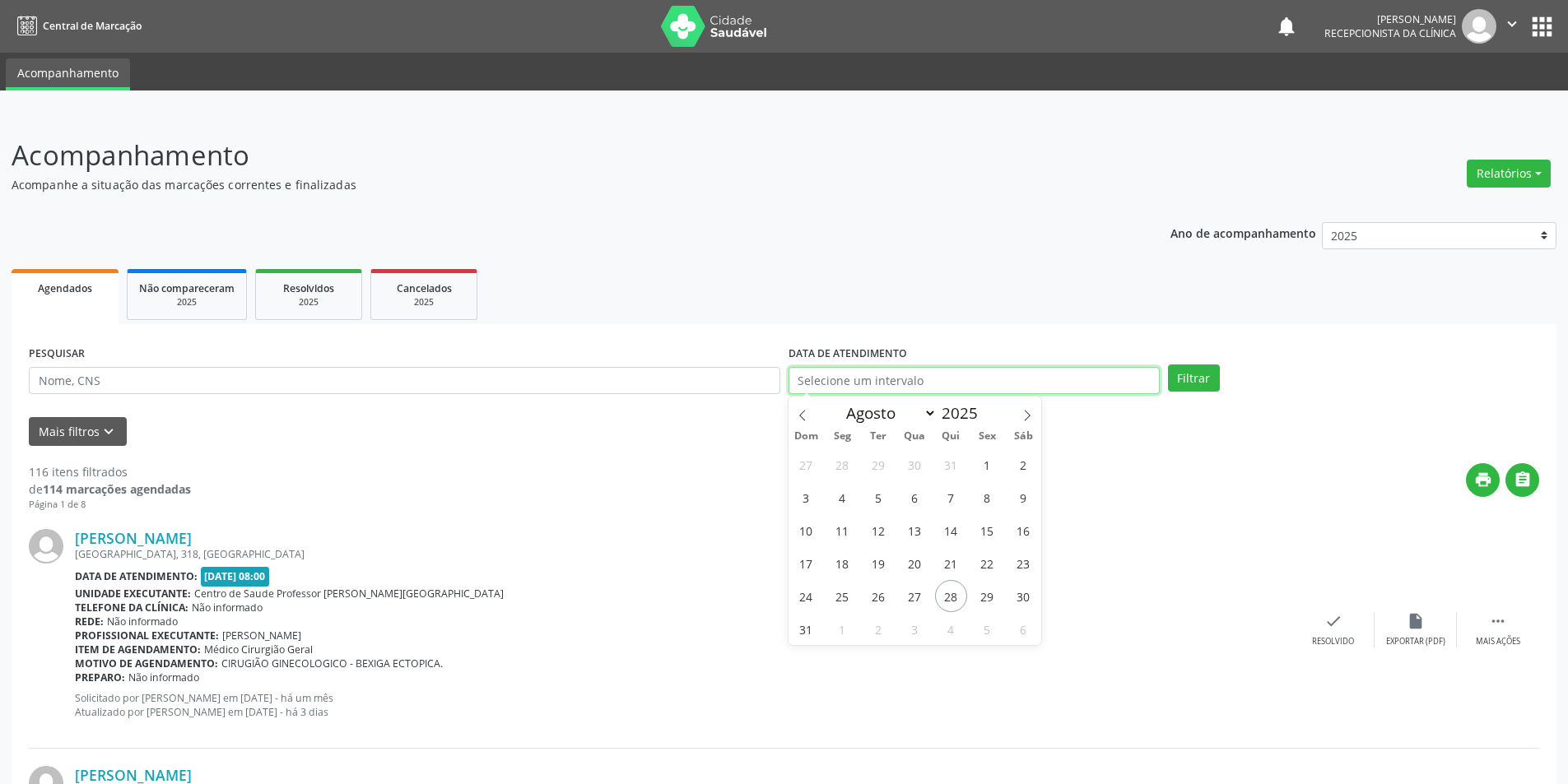
click at [1036, 380] on input "text" at bounding box center [973, 381] width 371 height 28
click at [880, 531] on span "12" at bounding box center [878, 530] width 32 height 32
type input "[DATE]"
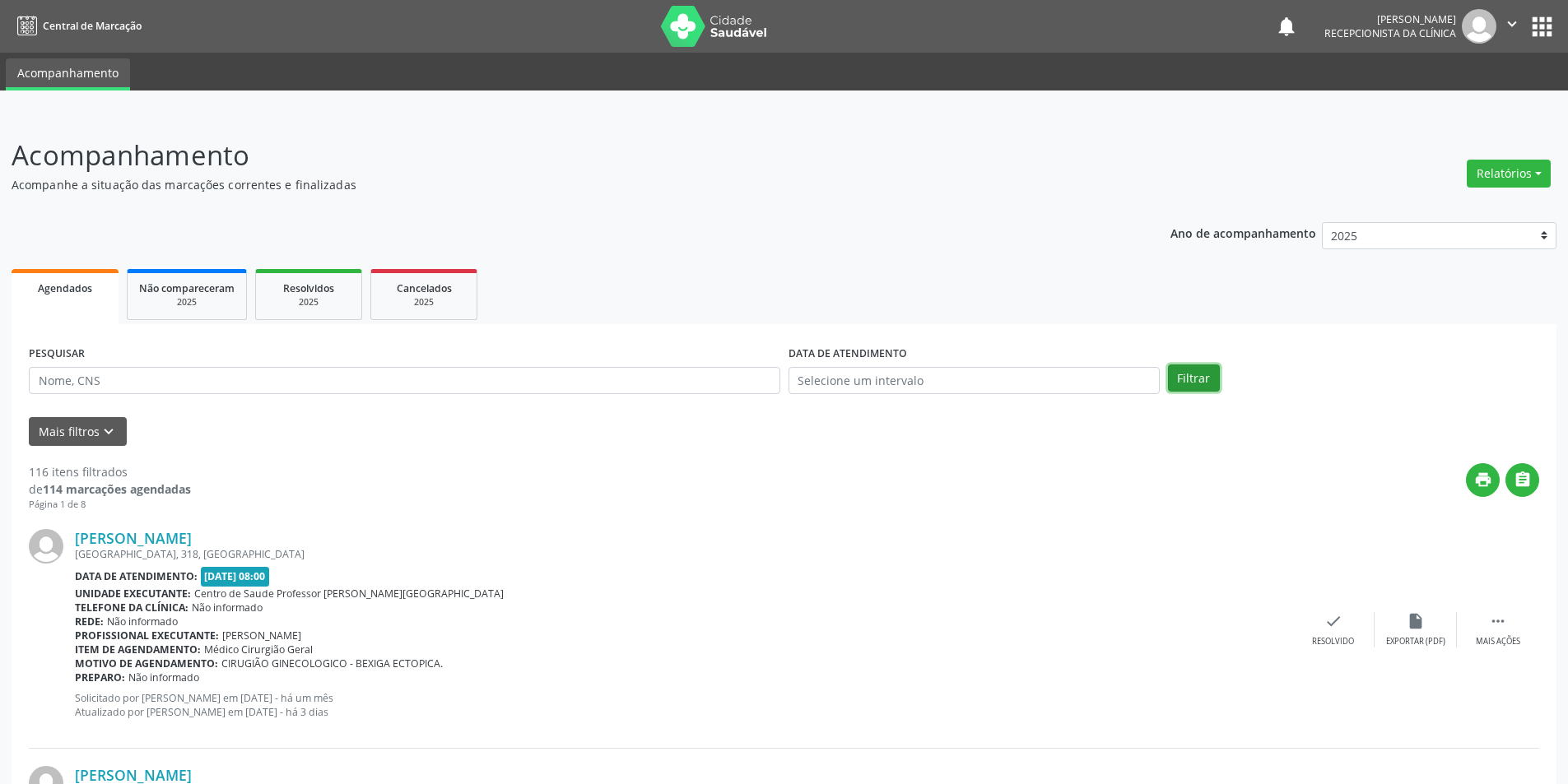
click at [1170, 364] on button "Filtrar" at bounding box center [1193, 378] width 52 height 28
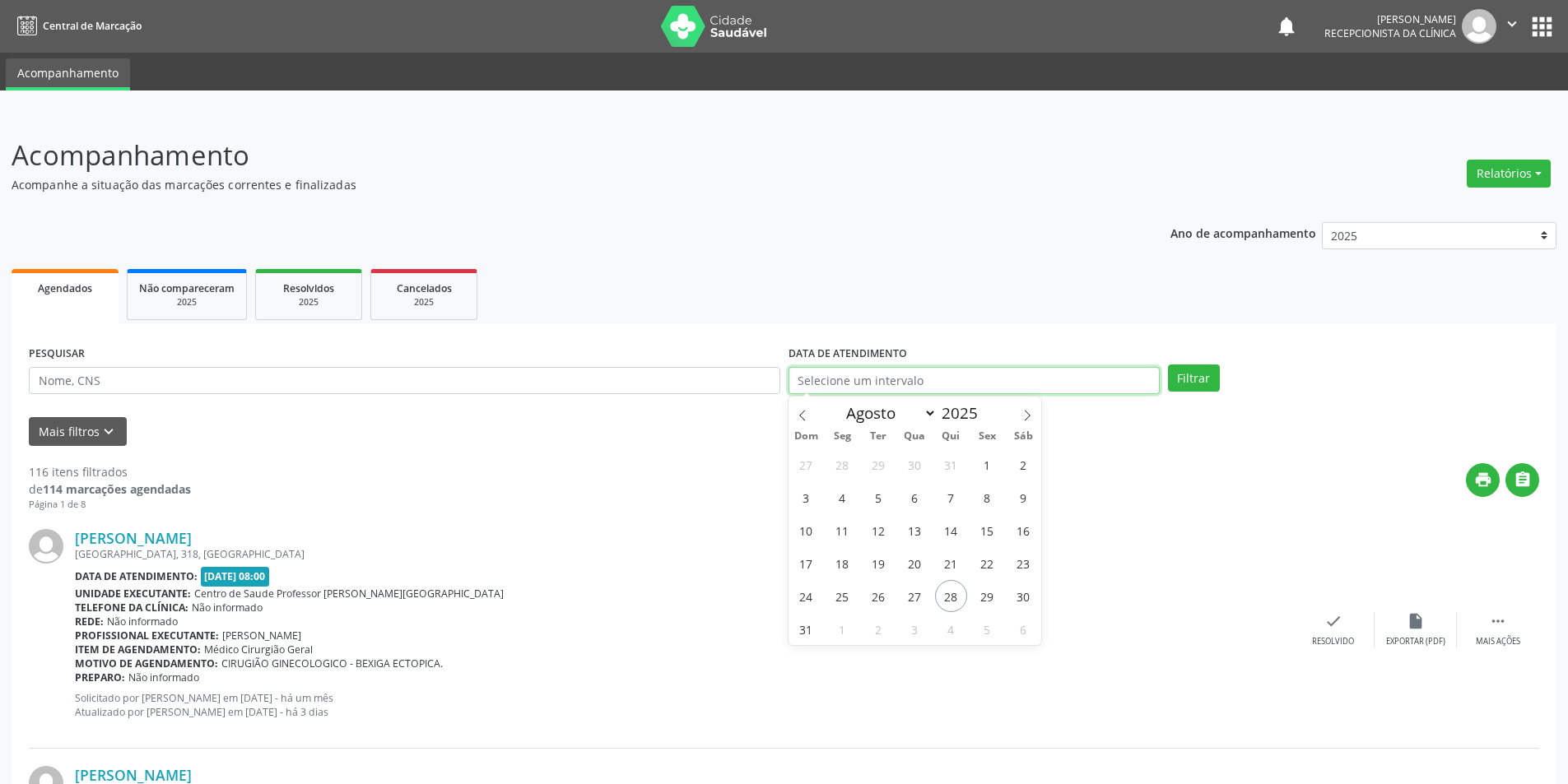
click at [892, 384] on input "text" at bounding box center [973, 381] width 371 height 28
click at [841, 526] on span "11" at bounding box center [842, 530] width 32 height 32
type input "[DATE]"
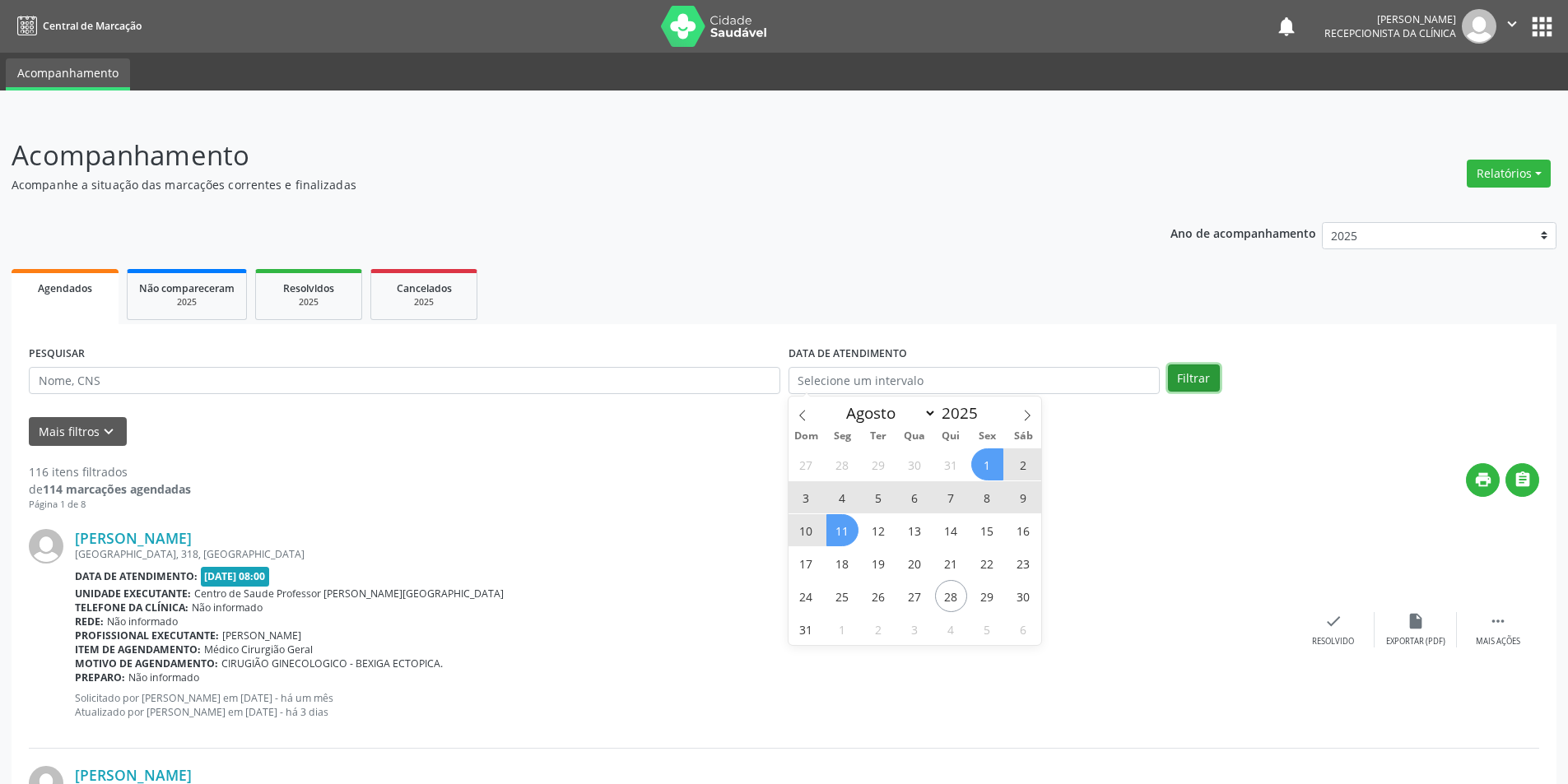
click at [1193, 379] on button "Filtrar" at bounding box center [1193, 378] width 52 height 28
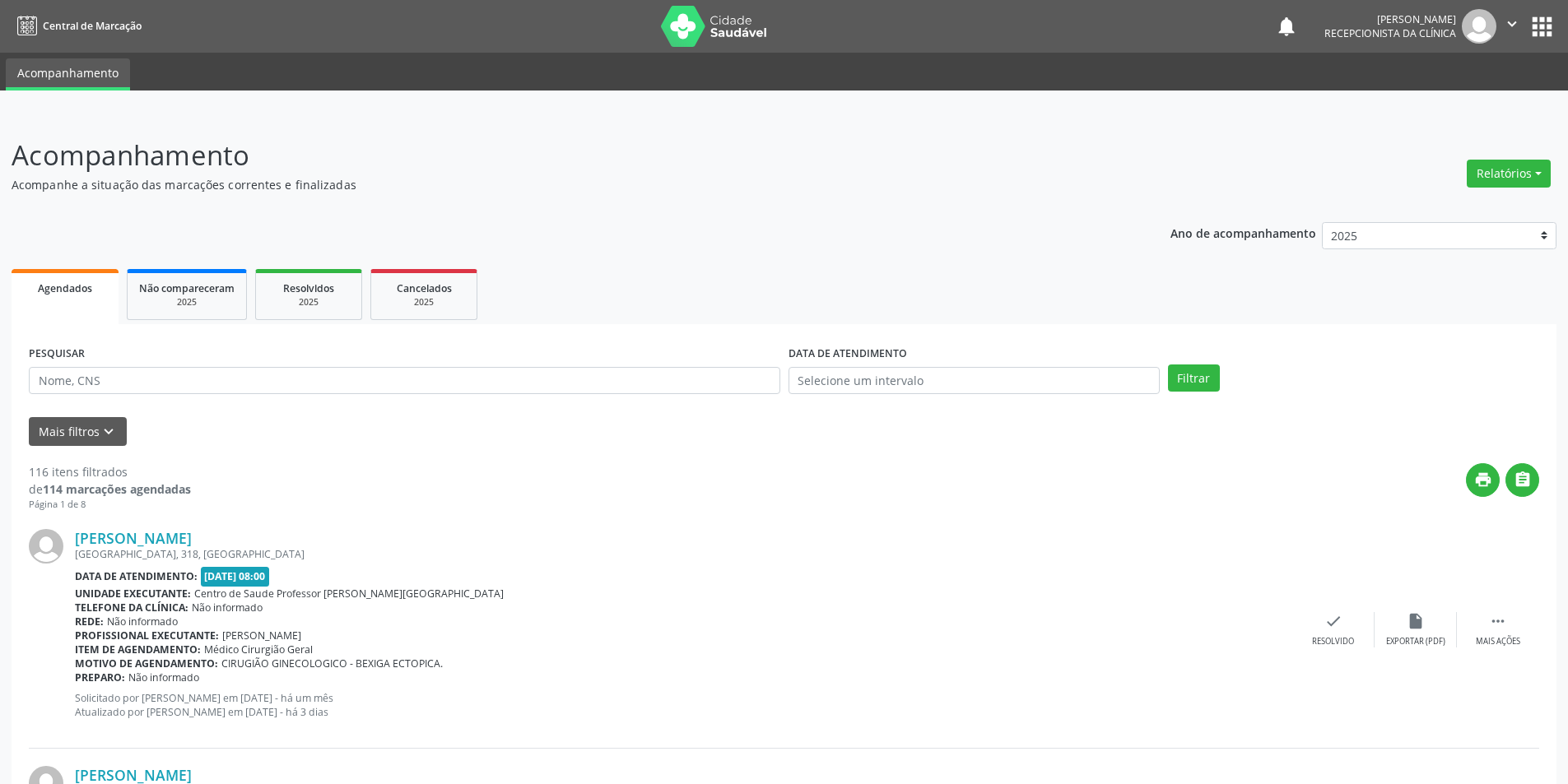
click at [93, 288] on div "Agendados" at bounding box center [64, 287] width 84 height 18
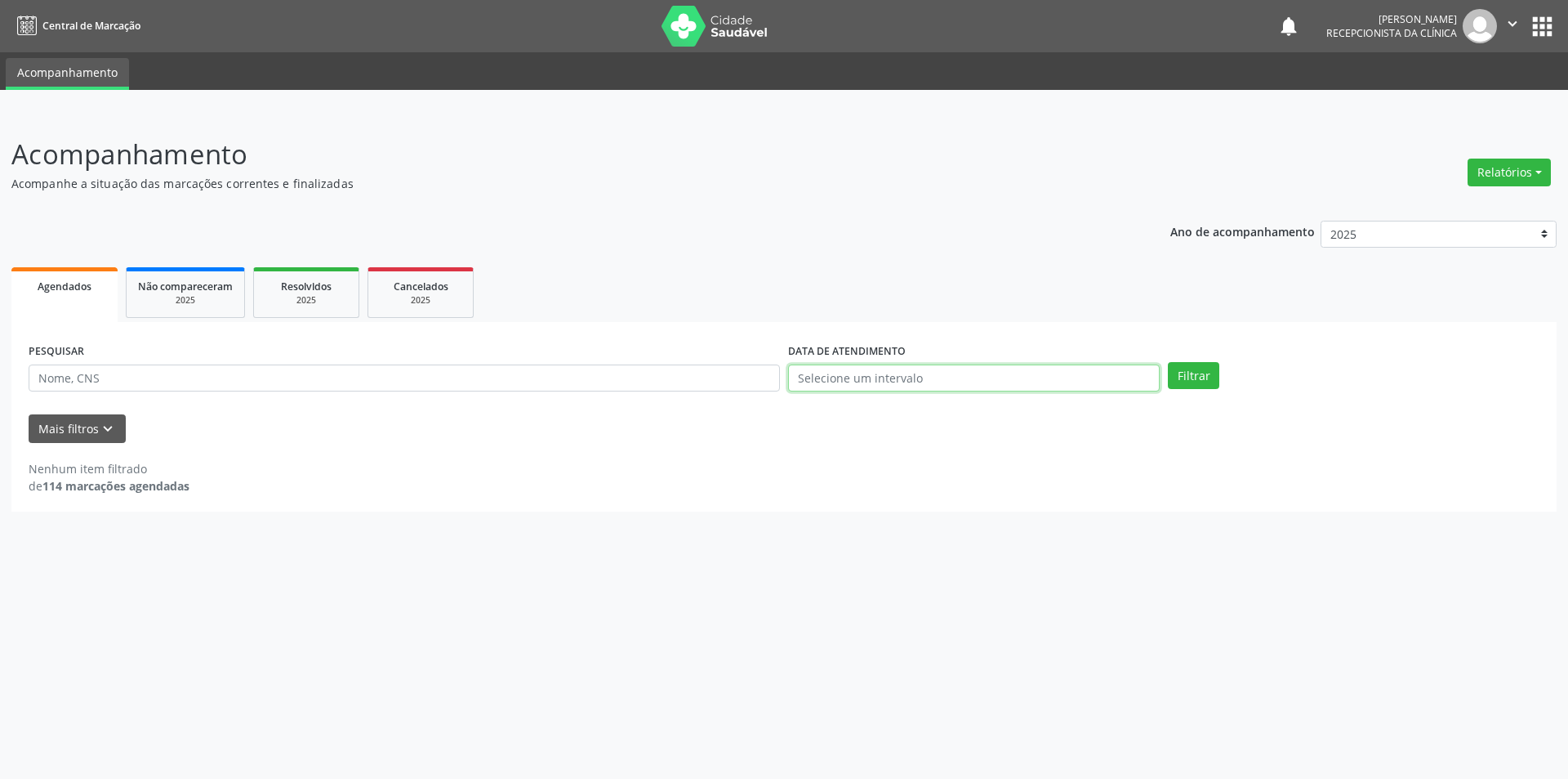
click at [870, 375] on input "text" at bounding box center [974, 378] width 371 height 27
click at [847, 532] on span "11" at bounding box center [835, 527] width 32 height 32
type input "[DATE]"
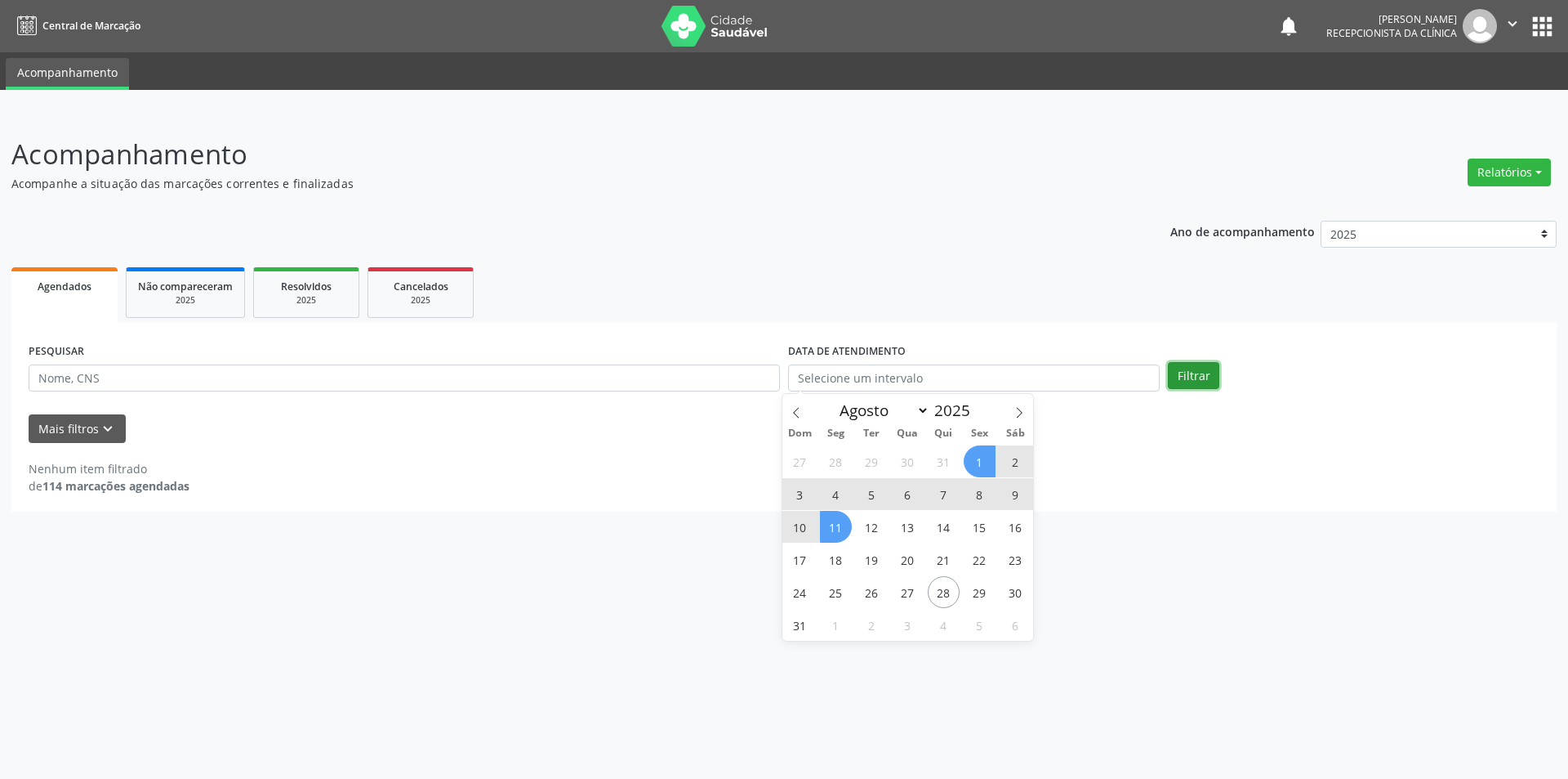
click at [1195, 369] on button "Filtrar" at bounding box center [1194, 375] width 52 height 27
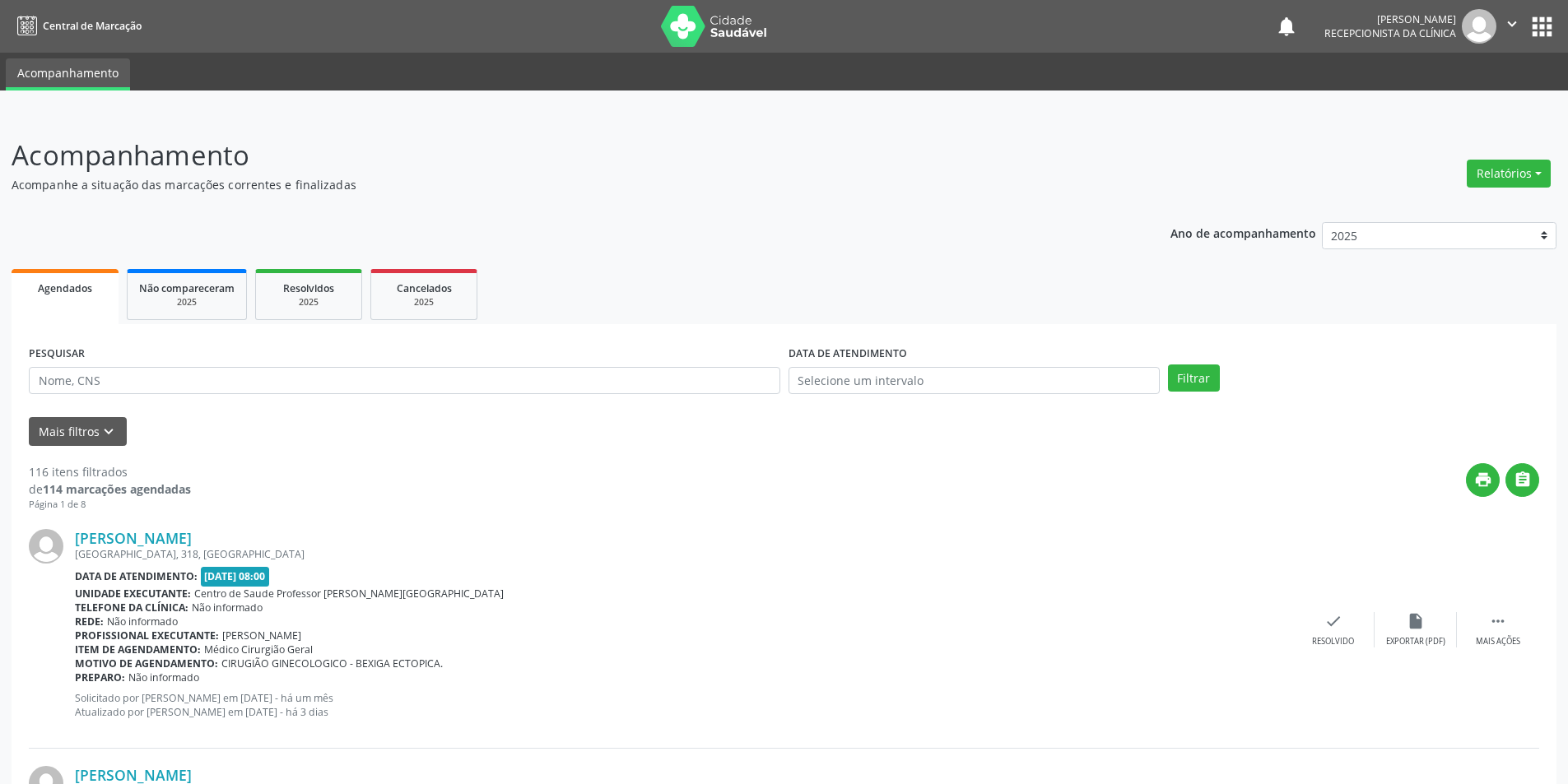
click at [75, 288] on span "Agendados" at bounding box center [64, 288] width 54 height 14
